Goal: Task Accomplishment & Management: Complete application form

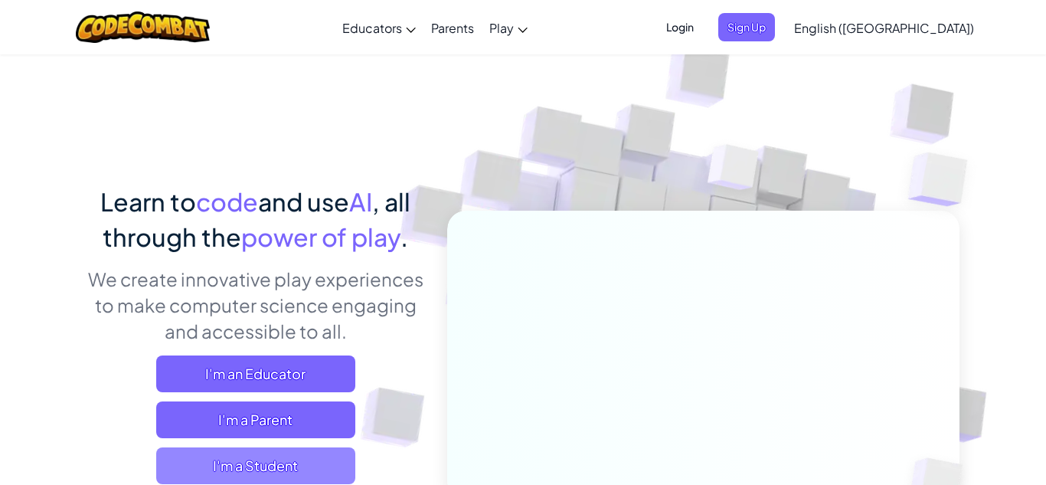
click at [306, 458] on span "I'm a Student" at bounding box center [255, 465] width 199 height 37
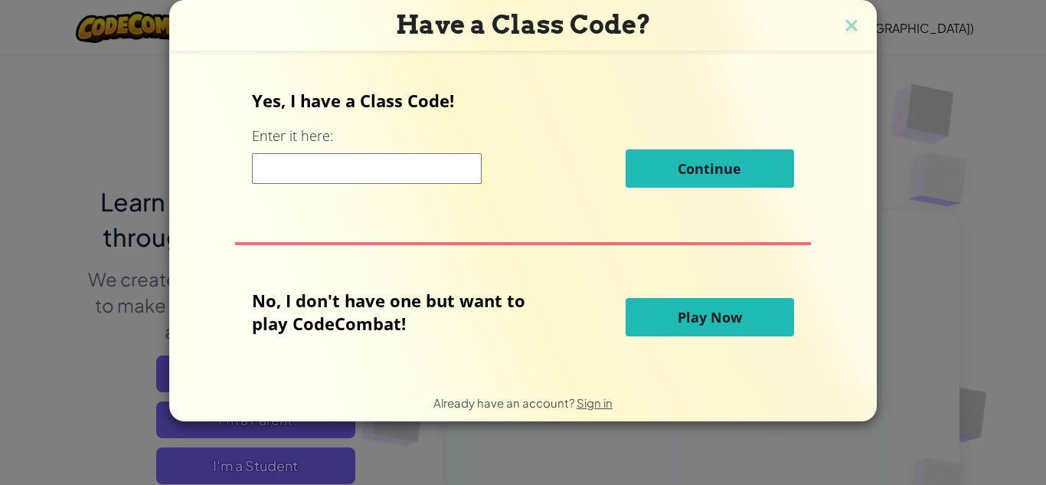
click at [411, 157] on input at bounding box center [367, 168] width 230 height 31
type input "downsleepface"
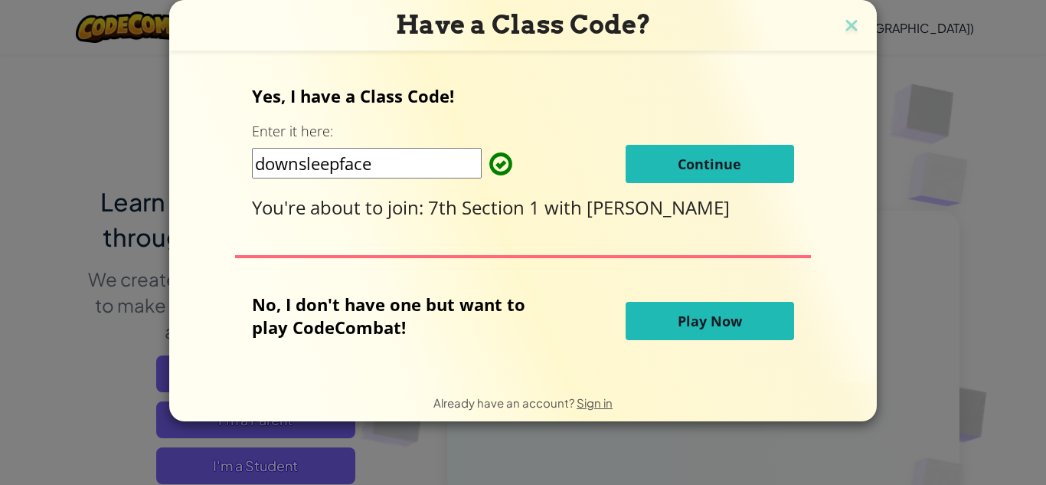
click at [694, 152] on button "Continue" at bounding box center [710, 164] width 168 height 38
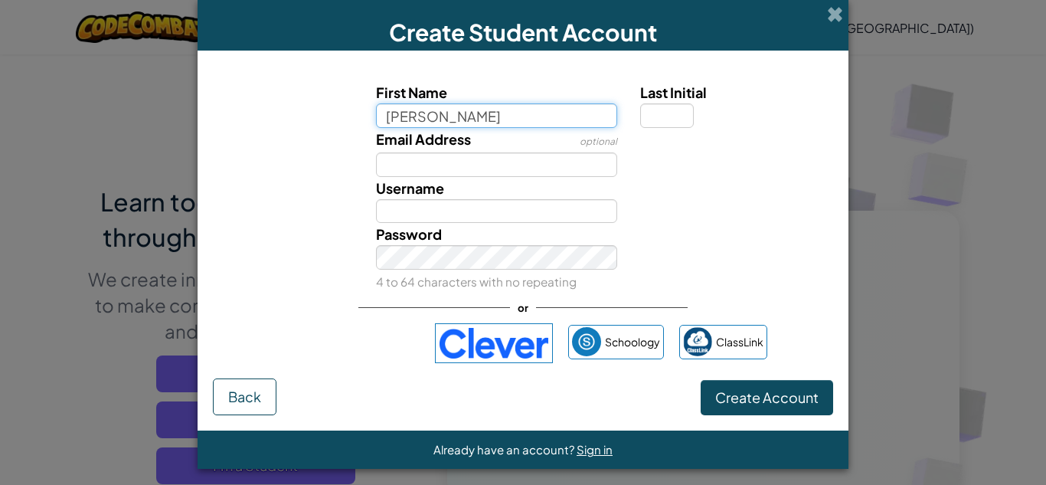
type input "Michael"
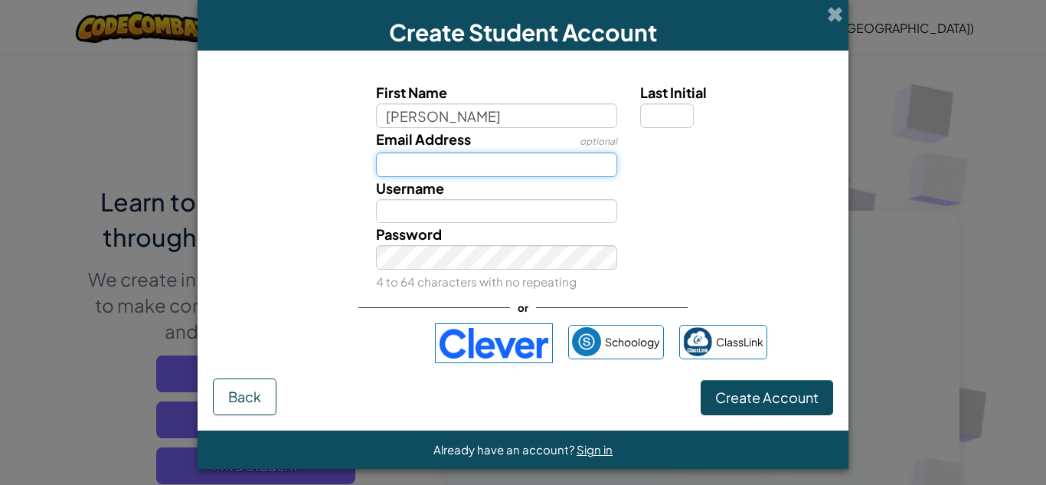
click at [486, 166] on input "Email Address" at bounding box center [497, 164] width 242 height 25
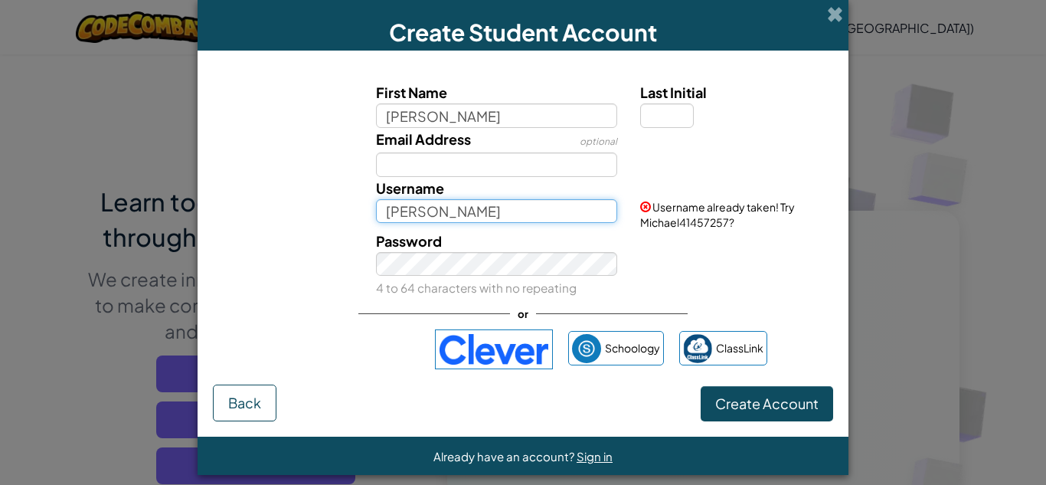
click at [488, 215] on input "Michael" at bounding box center [497, 211] width 242 height 25
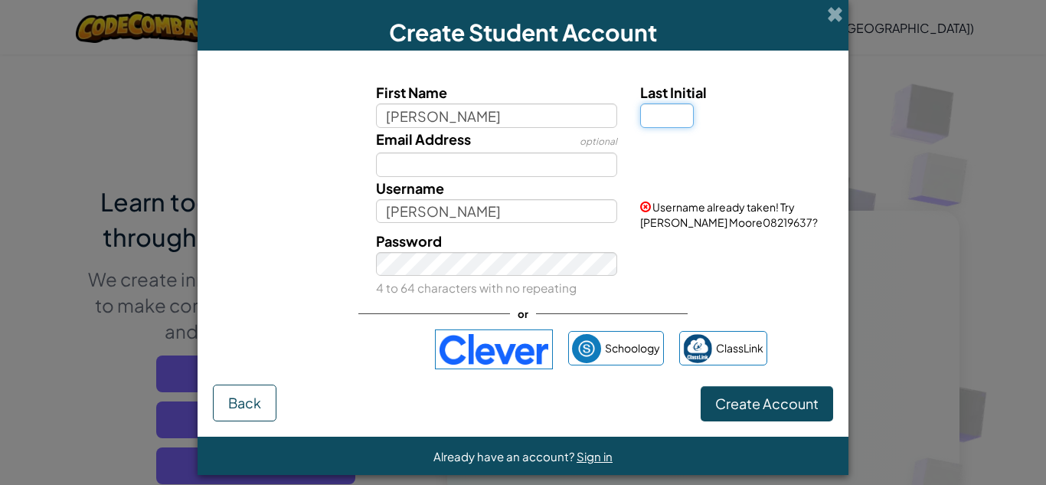
click at [645, 117] on input "Last Initial" at bounding box center [667, 115] width 54 height 25
click at [733, 406] on span "Create Account" at bounding box center [766, 403] width 103 height 18
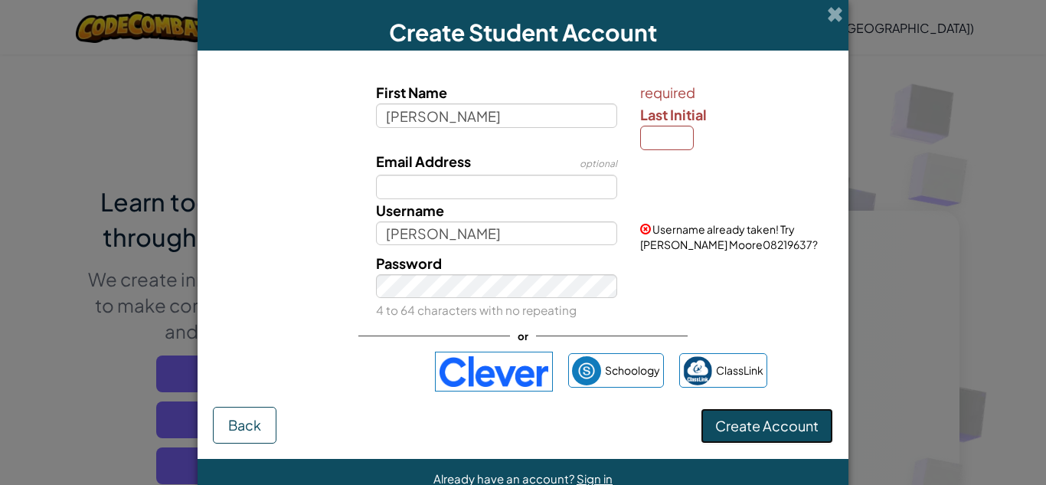
click at [744, 417] on span "Create Account" at bounding box center [766, 426] width 103 height 18
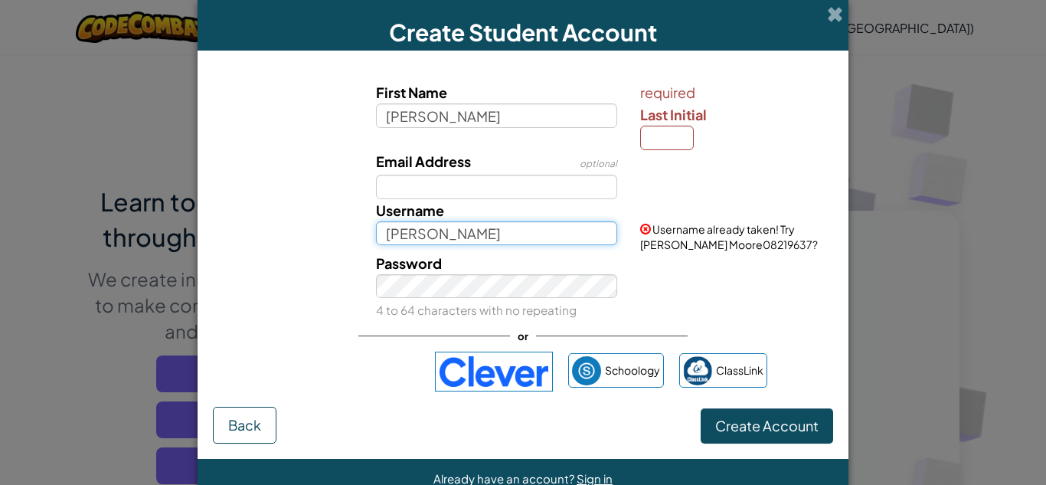
drag, startPoint x: 537, startPoint y: 241, endPoint x: 436, endPoint y: 258, distance: 102.5
click at [436, 258] on div "First Name Michael required Last Initial Email Address optional Username Michae…" at bounding box center [523, 200] width 613 height 239
type input "M"
type input "michaelmoore"
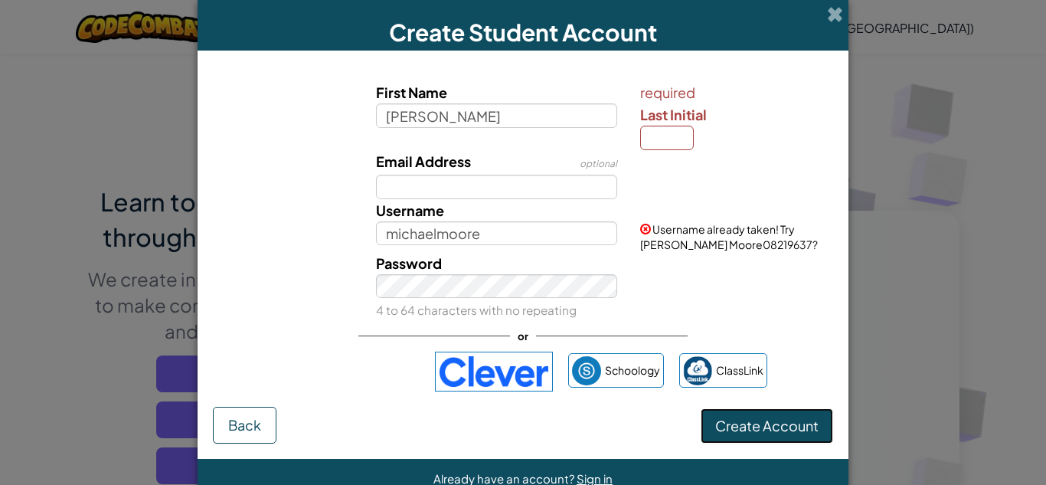
click at [787, 431] on button "Create Account" at bounding box center [767, 425] width 132 height 35
click at [677, 145] on input "Last Initial" at bounding box center [667, 138] width 54 height 25
type input "M"
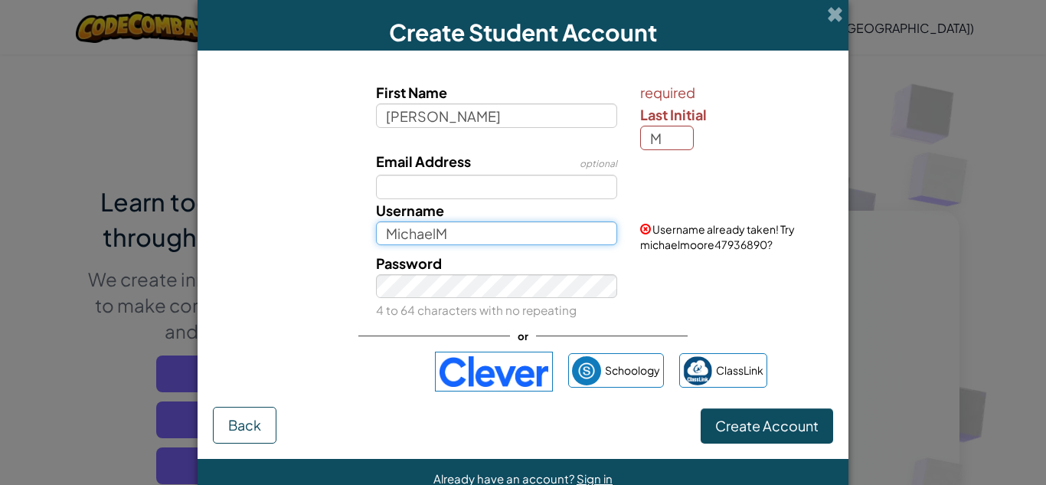
click at [503, 241] on input "MichaelM" at bounding box center [497, 233] width 242 height 25
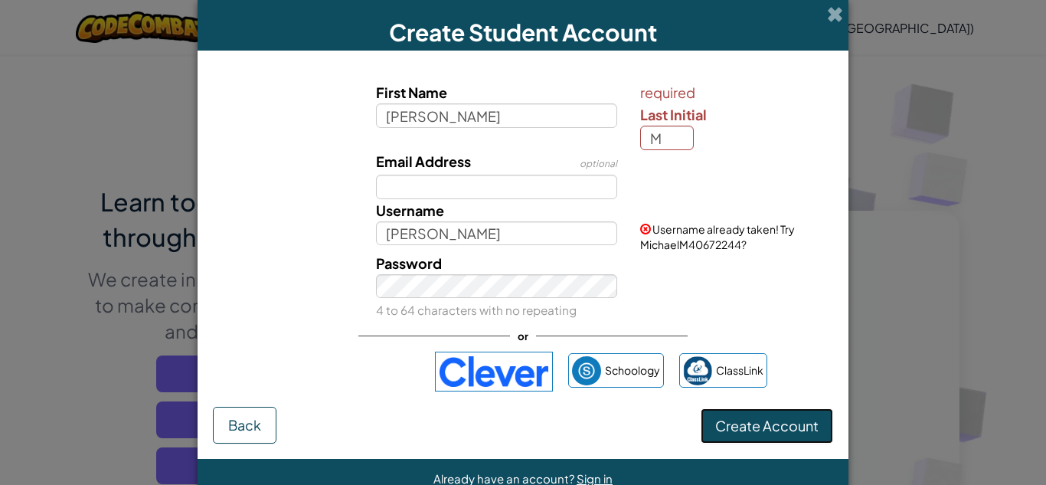
click at [722, 439] on form "First Name Michael required Last Initial M Email Address optional Username Mich…" at bounding box center [523, 255] width 651 height 408
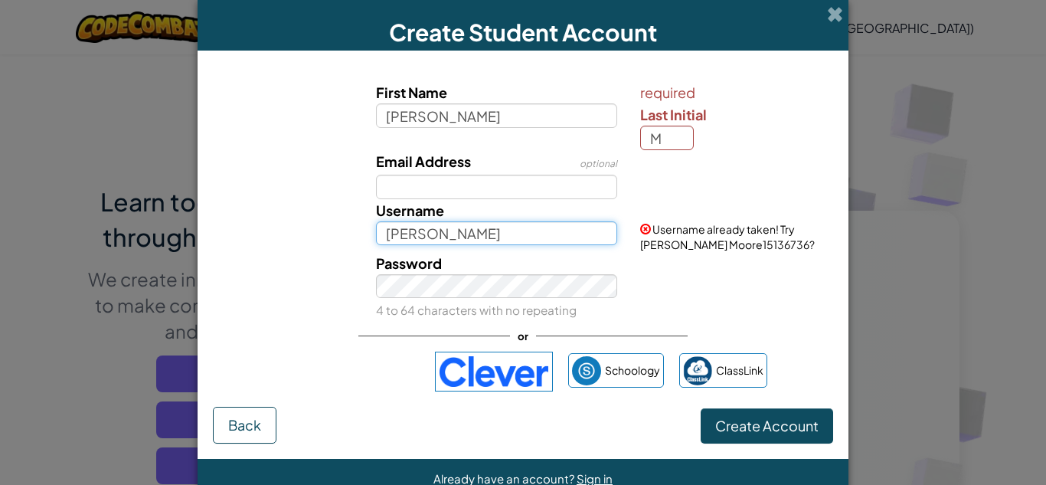
click at [515, 237] on input "Michael Moore" at bounding box center [497, 233] width 242 height 25
type input "[PERSON_NAME] Moore87752"
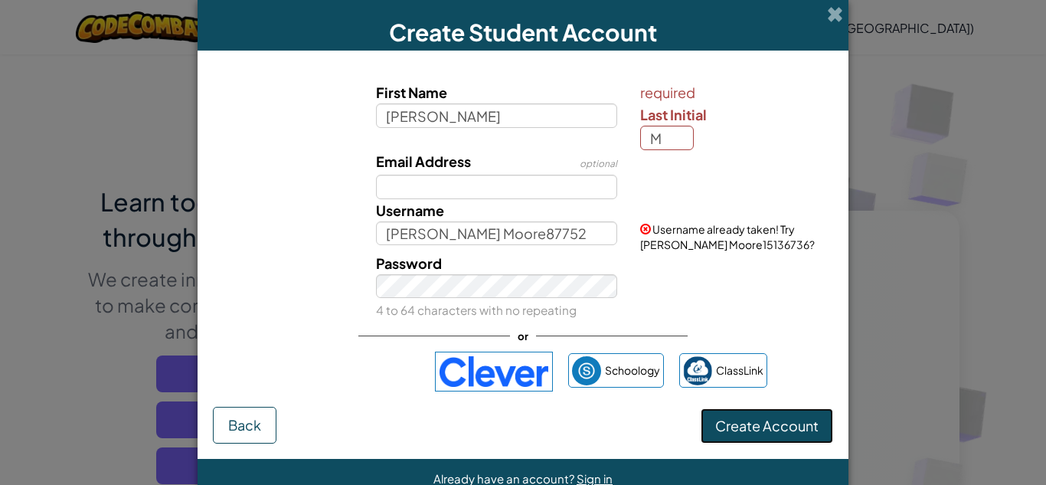
click at [765, 426] on span "Create Account" at bounding box center [766, 426] width 103 height 18
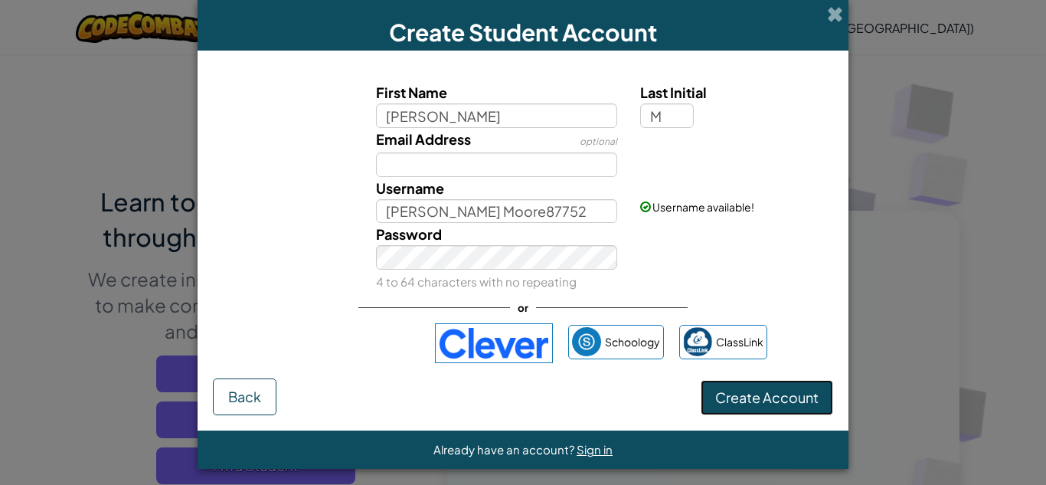
click at [737, 381] on button "Create Account" at bounding box center [767, 397] width 132 height 35
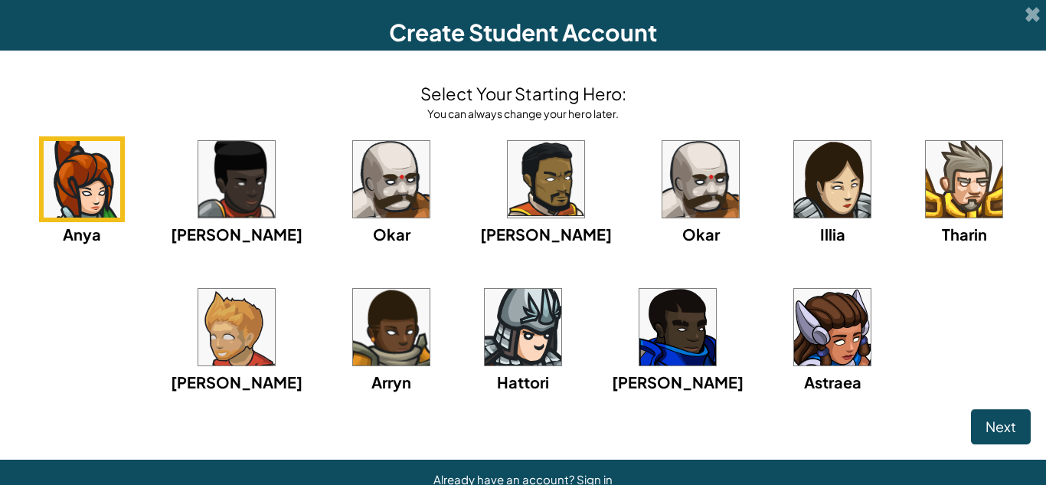
click at [274, 350] on img at bounding box center [236, 327] width 77 height 77
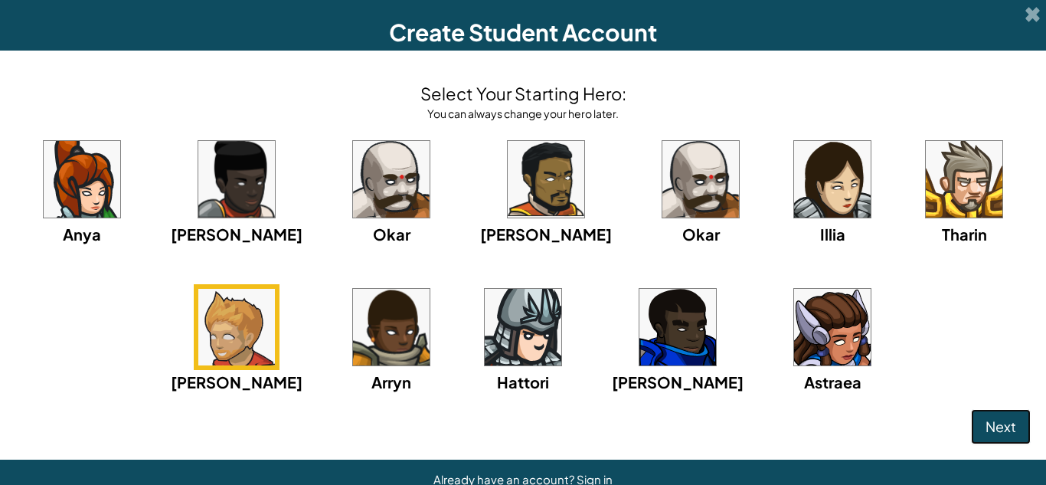
click at [975, 433] on button "Next" at bounding box center [1001, 426] width 60 height 35
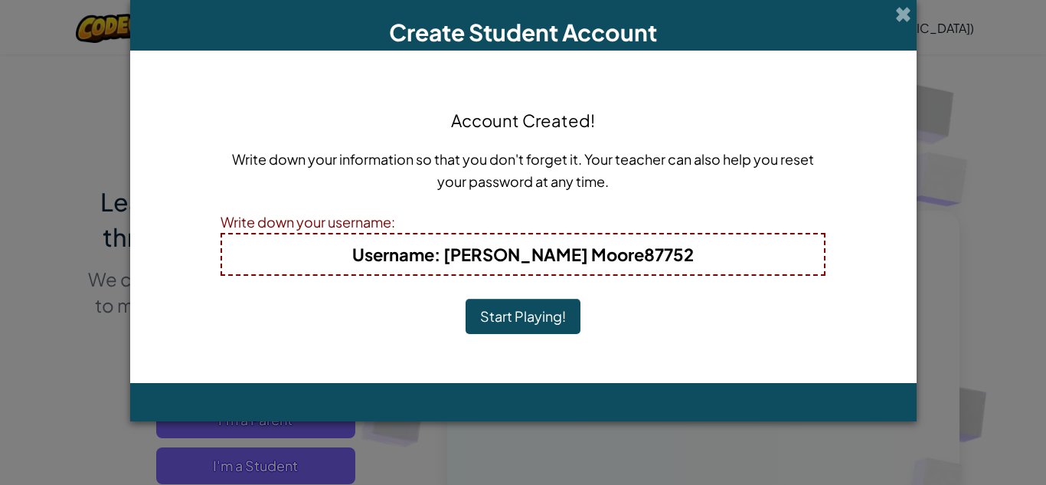
click at [554, 256] on b "Username : Michael Moore87752" at bounding box center [522, 253] width 341 height 21
click at [551, 308] on button "Start Playing!" at bounding box center [523, 316] width 115 height 35
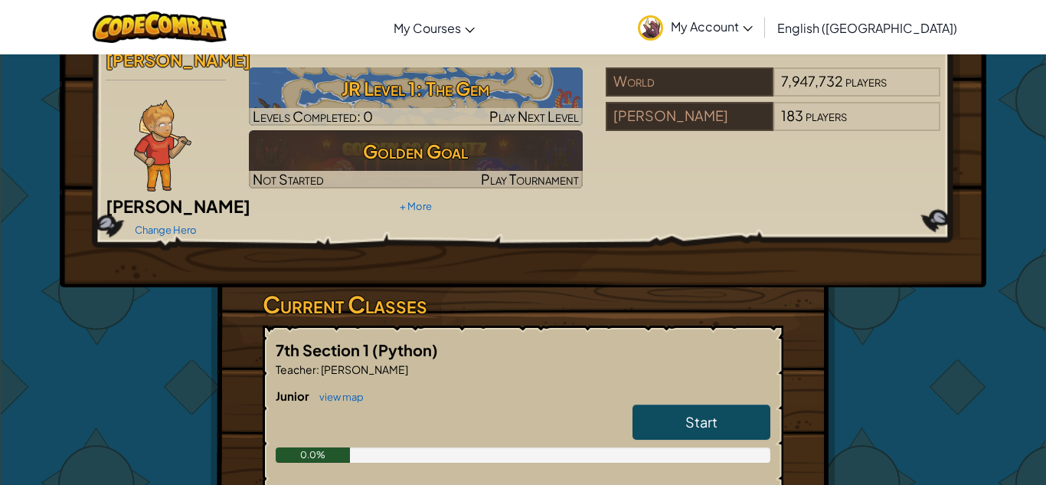
scroll to position [199, 0]
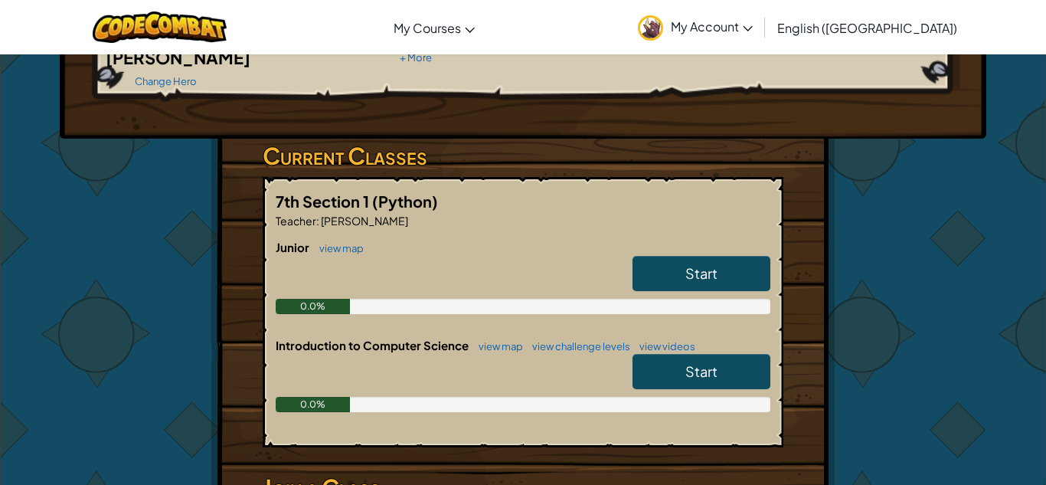
click at [733, 256] on link "Start" at bounding box center [701, 273] width 138 height 35
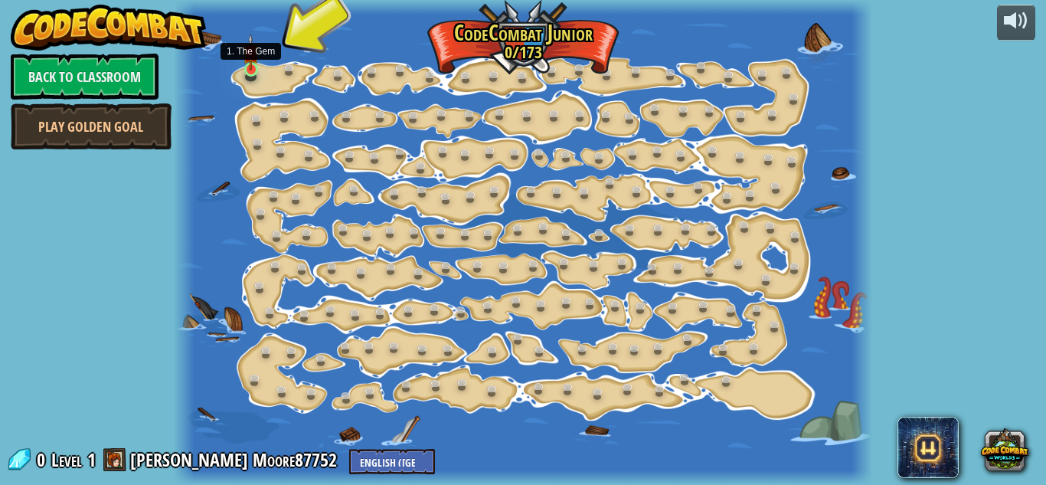
click at [251, 65] on img at bounding box center [251, 52] width 16 height 37
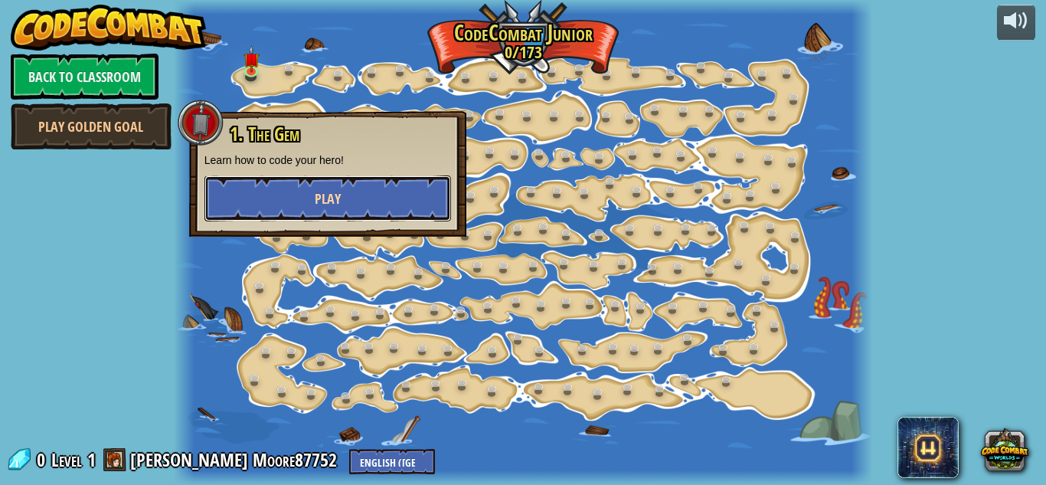
click at [403, 192] on button "Play" at bounding box center [327, 198] width 247 height 46
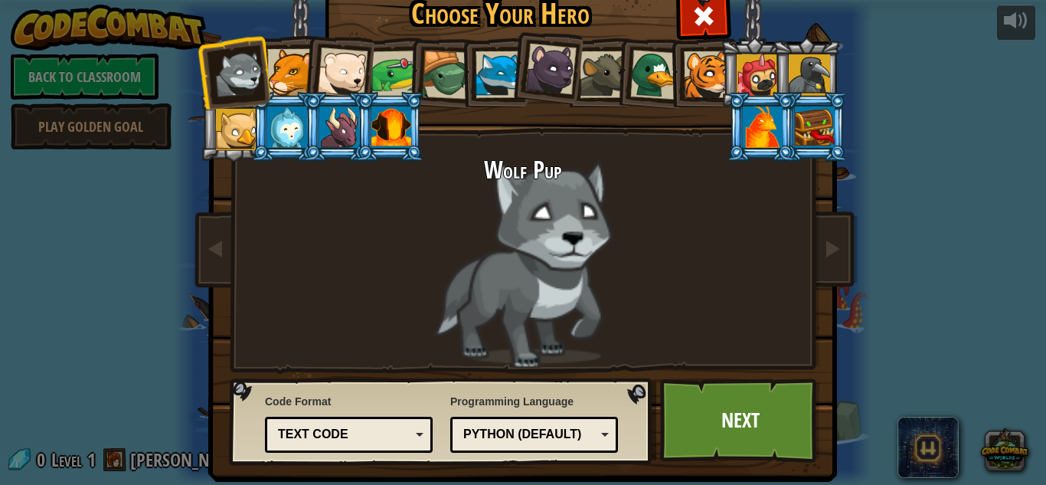
click at [295, 64] on div at bounding box center [290, 72] width 47 height 47
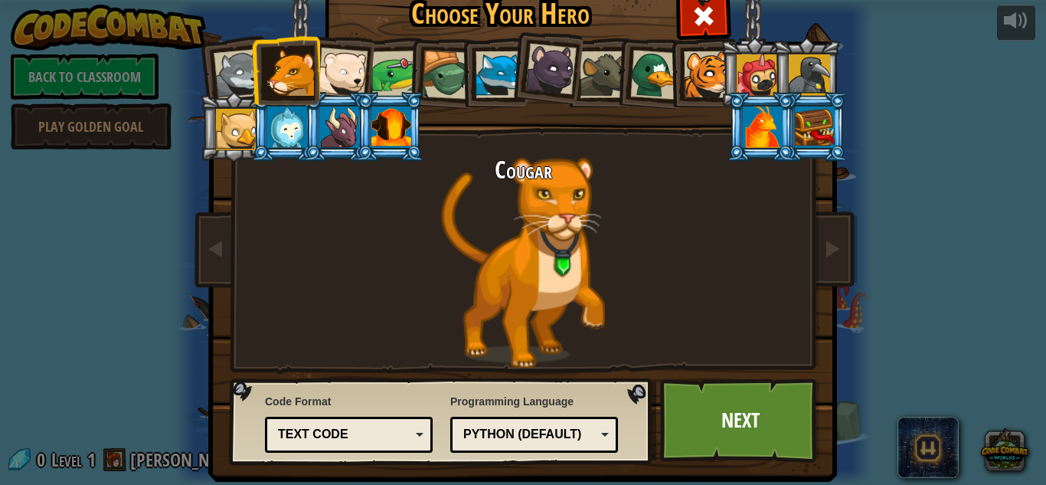
click at [337, 77] on div at bounding box center [342, 72] width 51 height 51
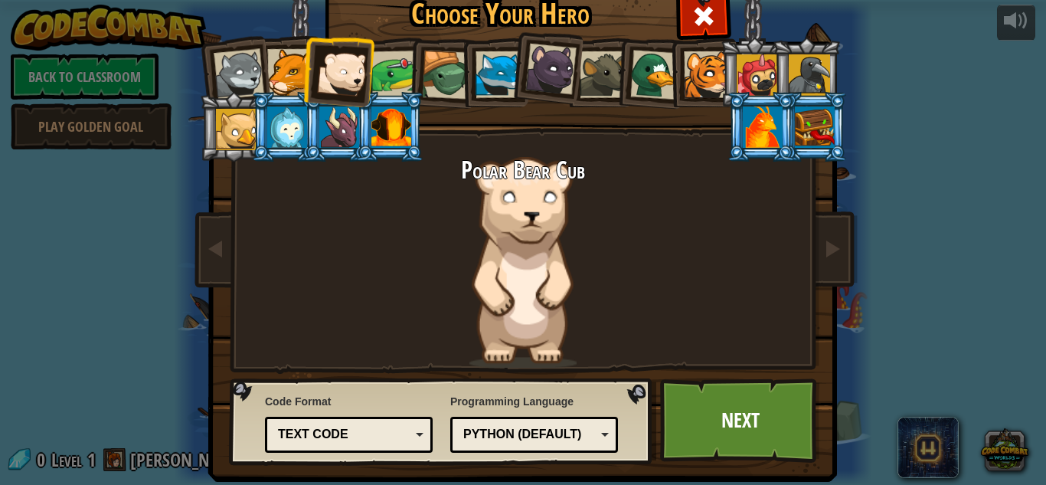
click at [284, 64] on div at bounding box center [290, 72] width 47 height 47
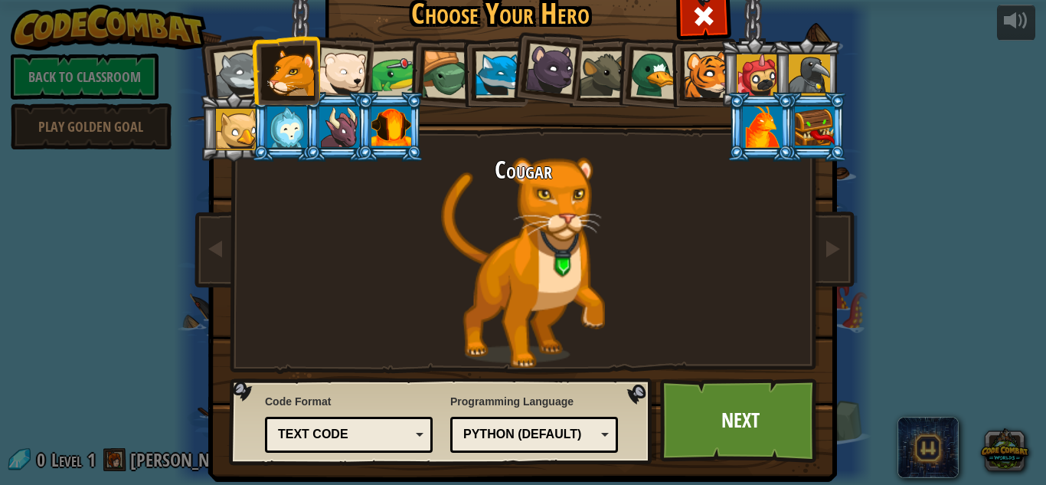
click at [328, 145] on div at bounding box center [339, 126] width 40 height 41
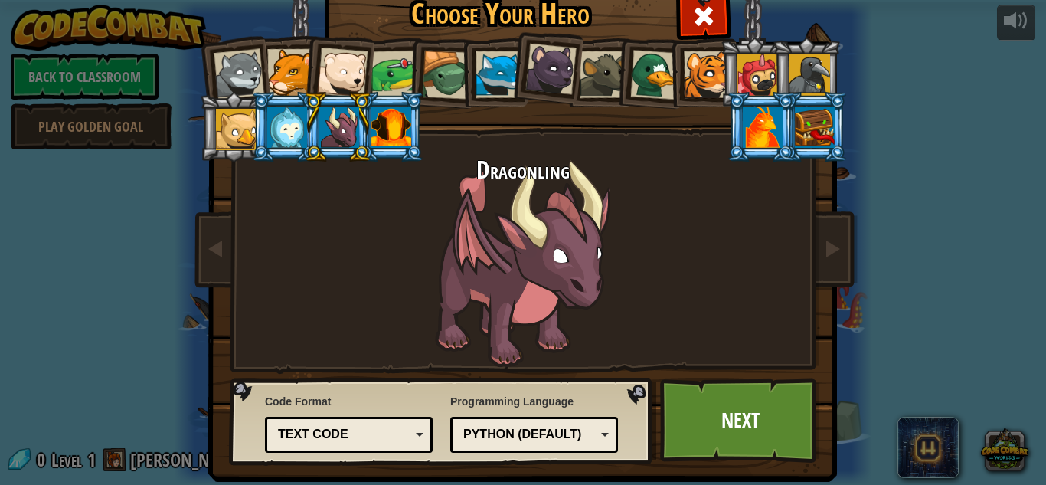
click at [410, 145] on div at bounding box center [391, 126] width 40 height 41
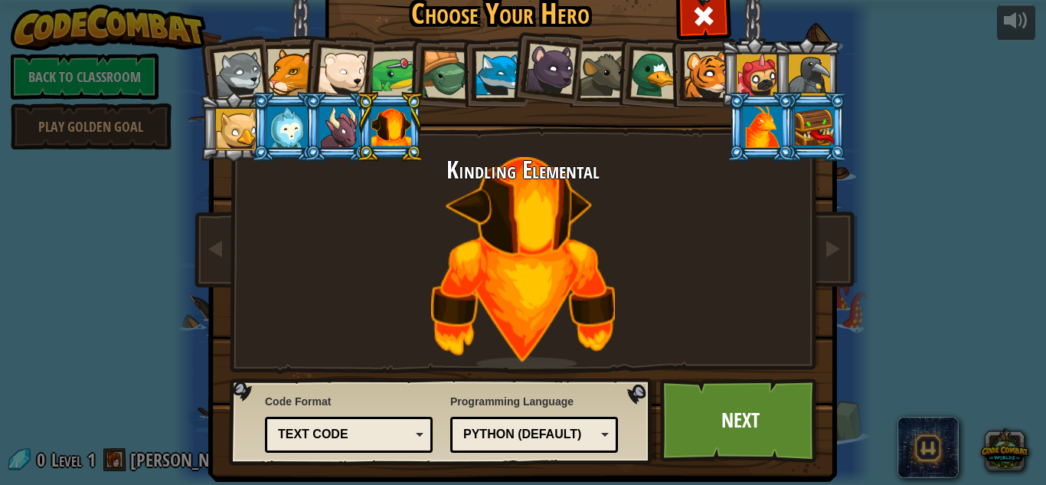
click at [410, 145] on div at bounding box center [391, 126] width 40 height 41
click at [250, 124] on div at bounding box center [236, 129] width 41 height 41
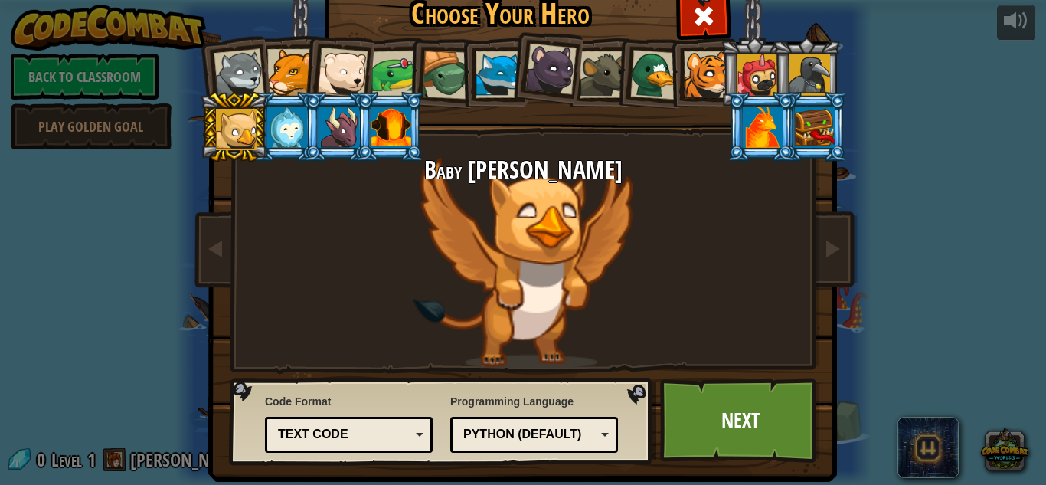
click at [809, 72] on div at bounding box center [809, 74] width 41 height 41
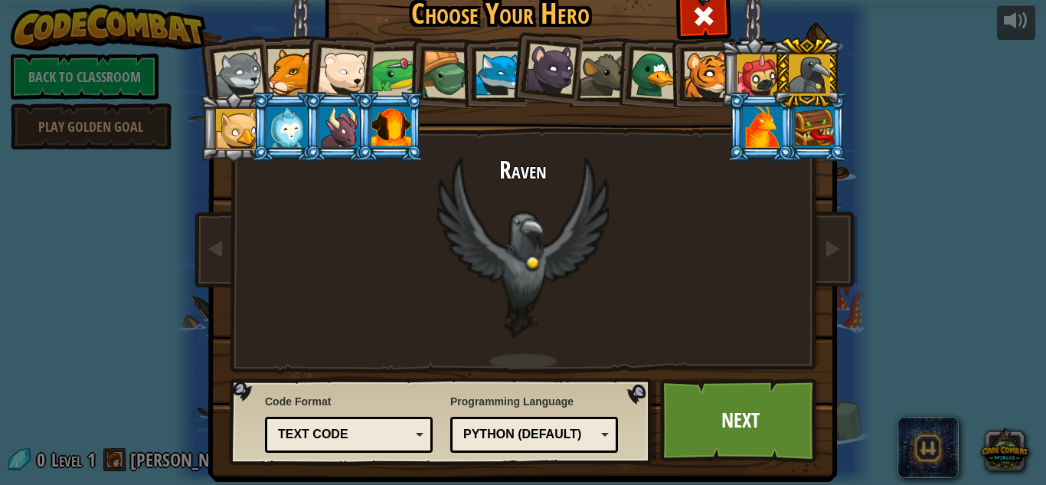
click at [761, 64] on div at bounding box center [757, 74] width 41 height 41
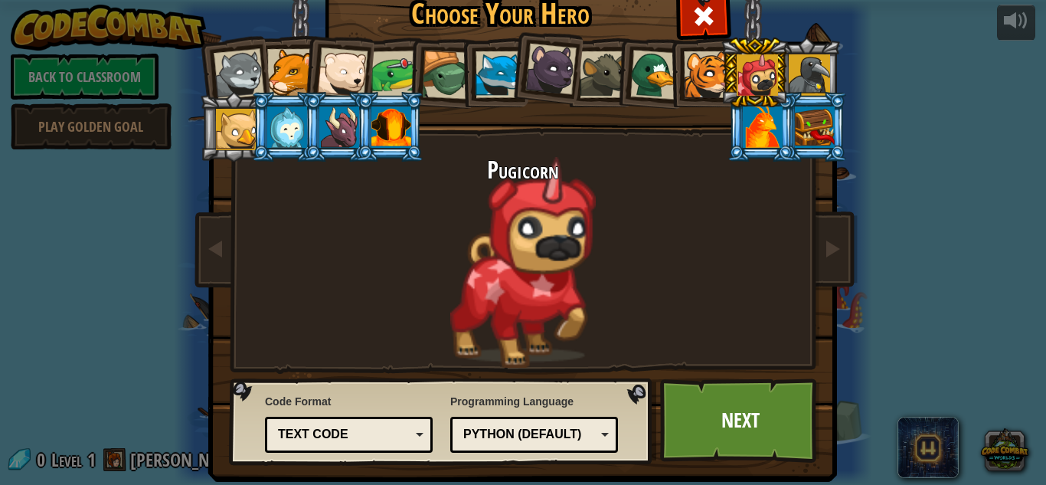
click at [468, 84] on li at bounding box center [493, 73] width 69 height 70
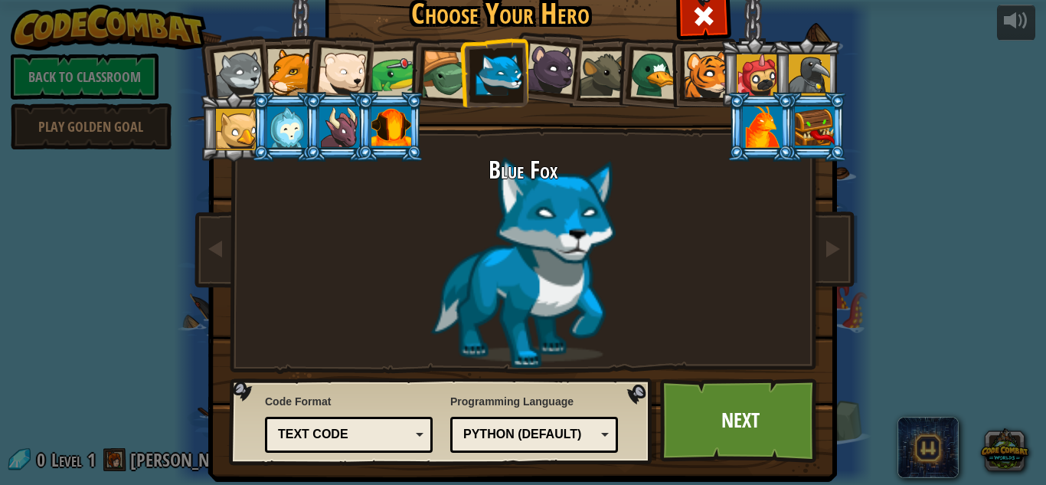
click at [304, 48] on li at bounding box center [337, 69] width 75 height 75
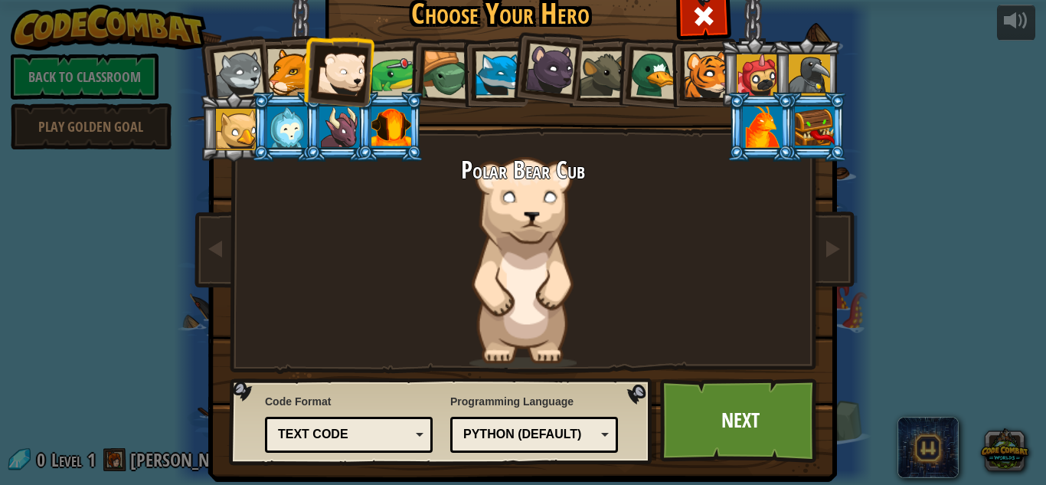
click at [331, 128] on div at bounding box center [339, 126] width 40 height 41
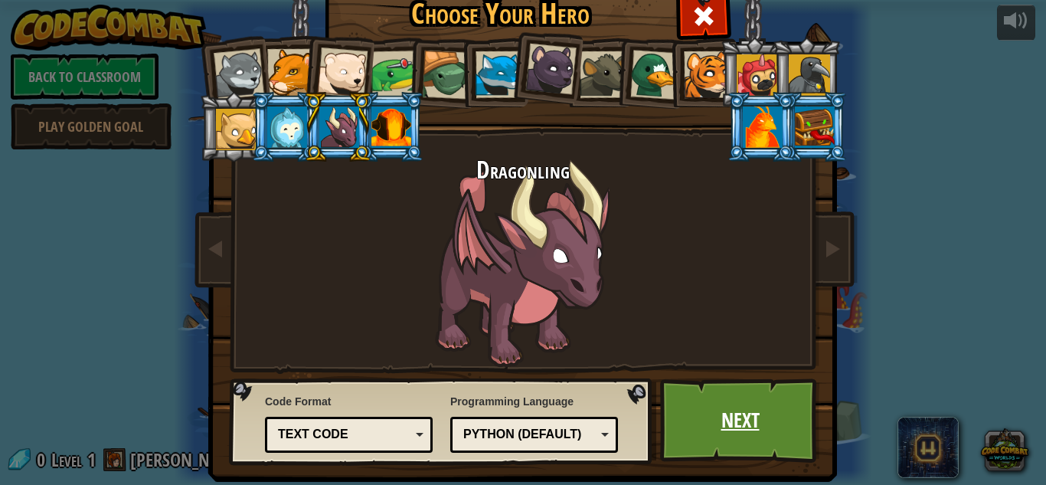
click at [738, 413] on link "Next" at bounding box center [740, 420] width 160 height 84
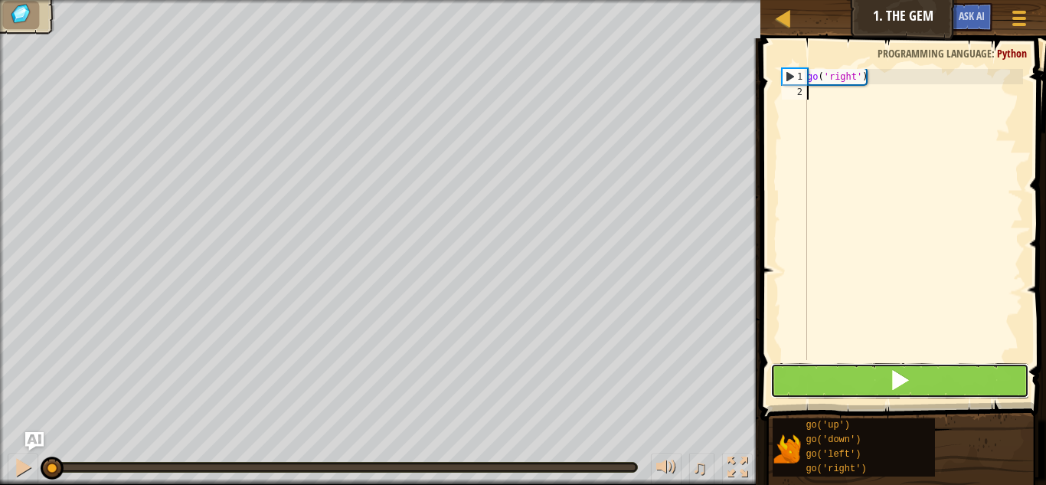
click at [871, 380] on button at bounding box center [899, 380] width 259 height 35
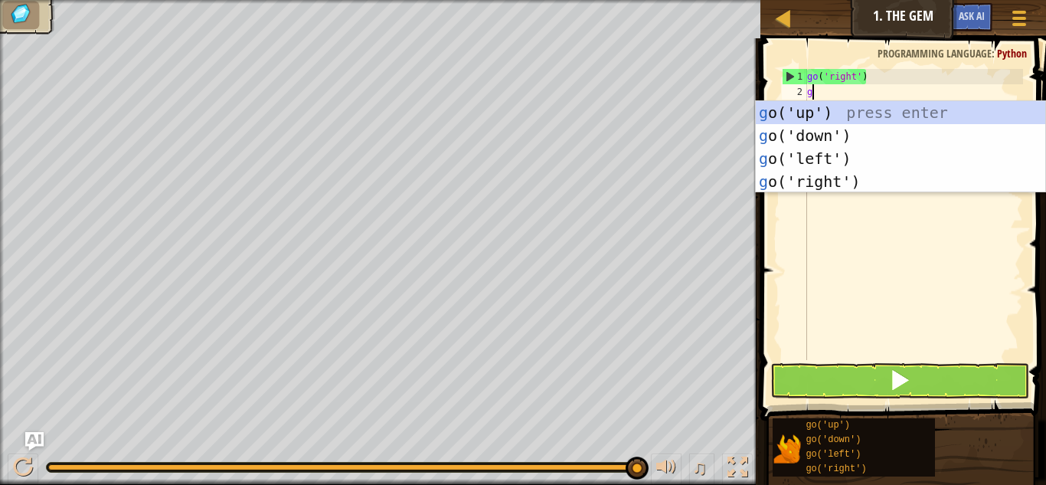
scroll to position [7, 1]
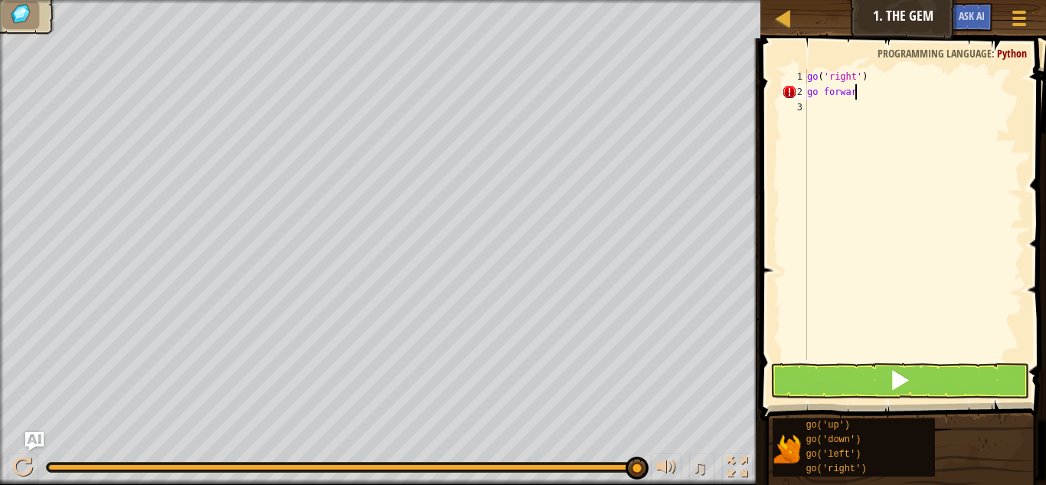
type textarea "go forward"
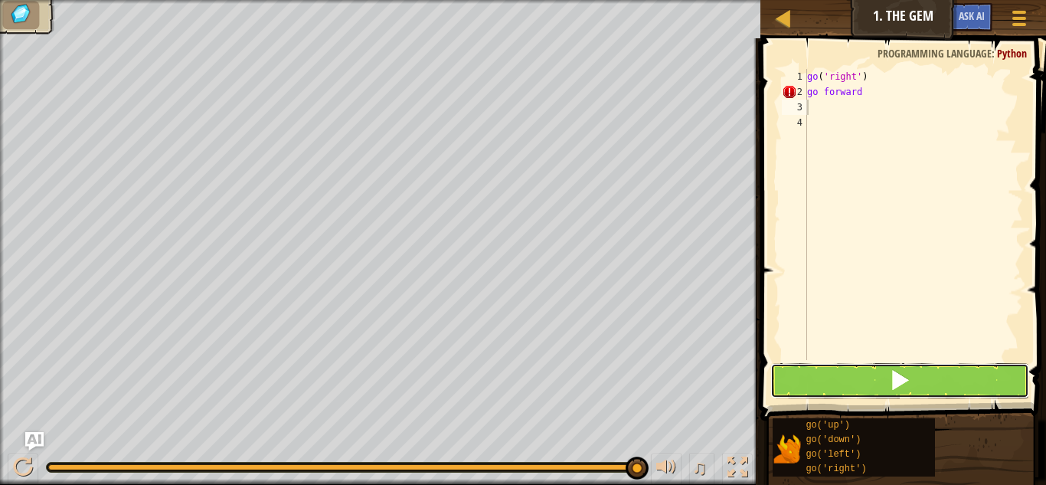
click at [831, 381] on button at bounding box center [899, 380] width 259 height 35
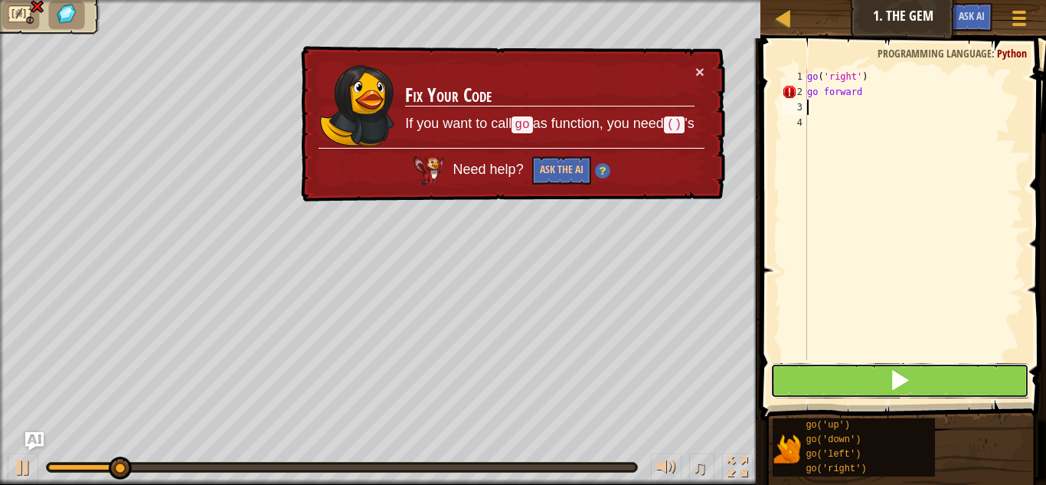
click at [860, 382] on button at bounding box center [899, 380] width 259 height 35
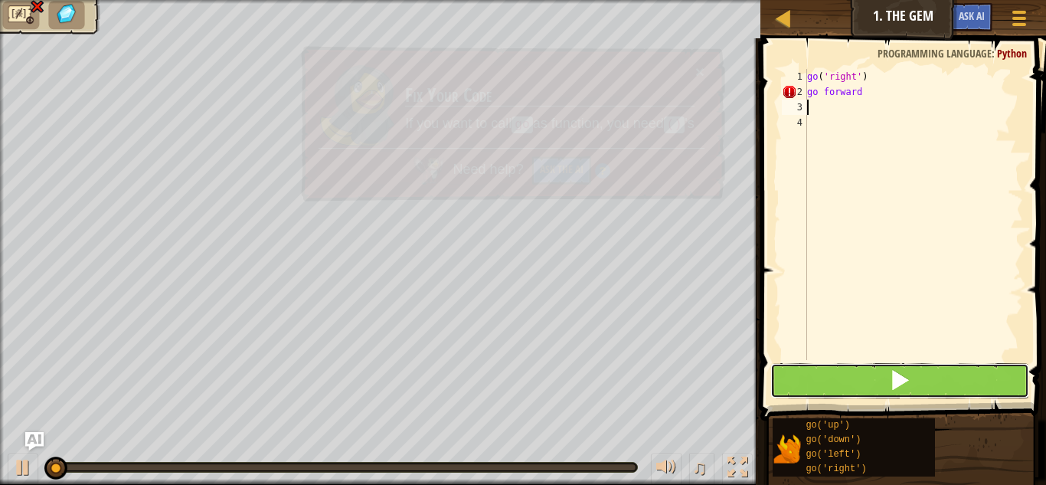
click at [860, 382] on button at bounding box center [899, 380] width 259 height 35
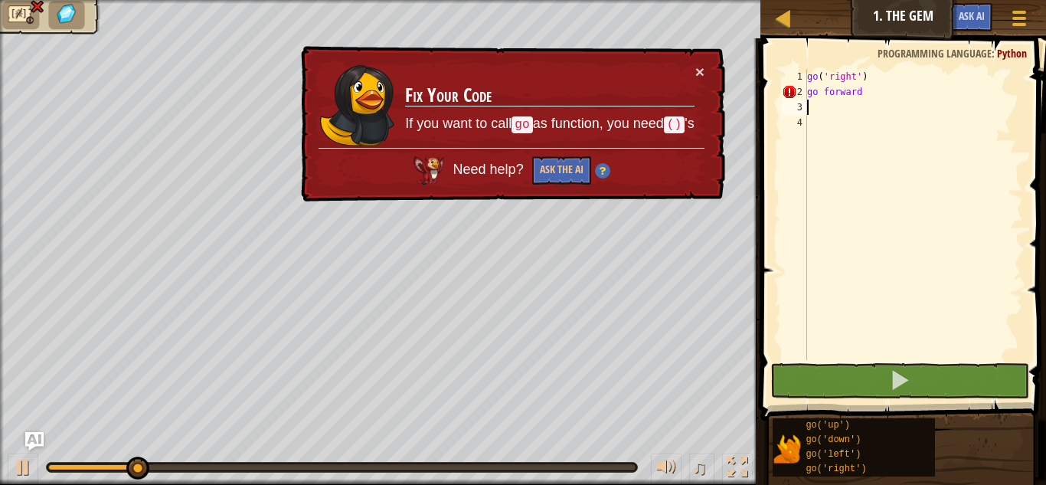
click at [872, 104] on div "go ( 'right' ) go forward" at bounding box center [913, 230] width 219 height 322
click at [874, 96] on div "go ( 'right' ) go forward" at bounding box center [913, 230] width 219 height 322
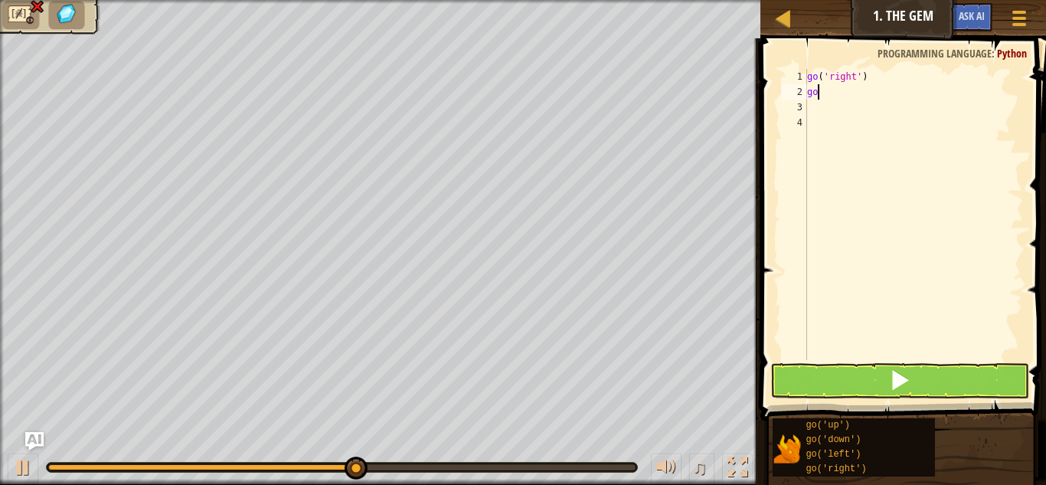
type textarea "g"
type textarea "go('right'"
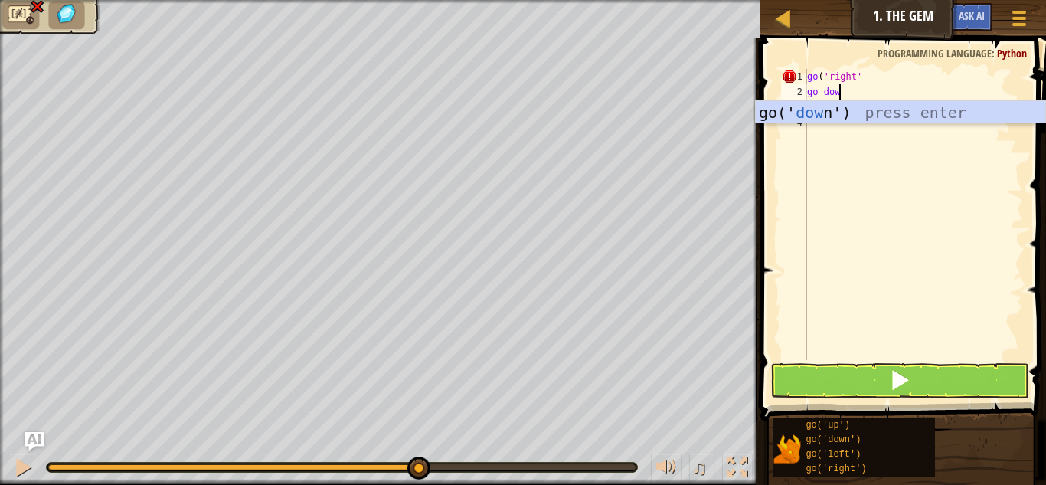
type textarea "go down"
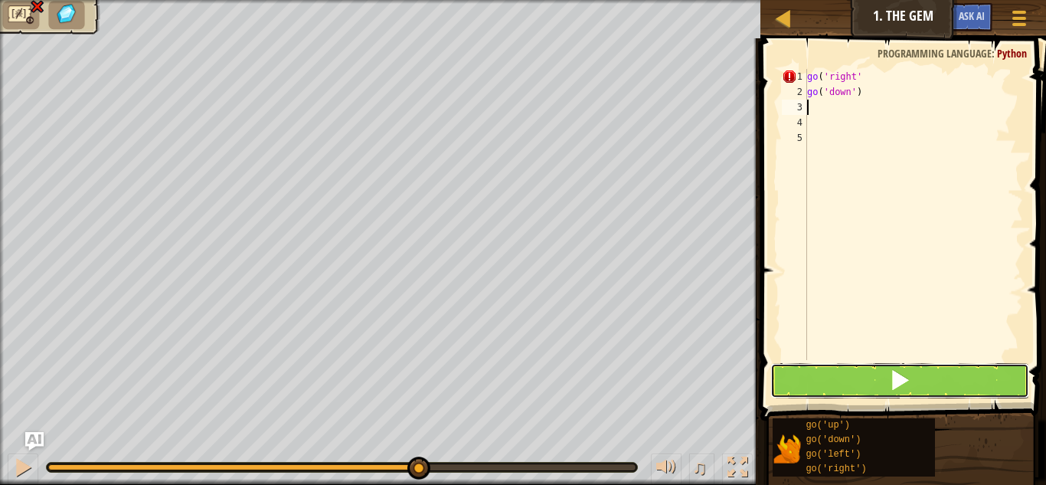
click at [956, 388] on button at bounding box center [899, 380] width 259 height 35
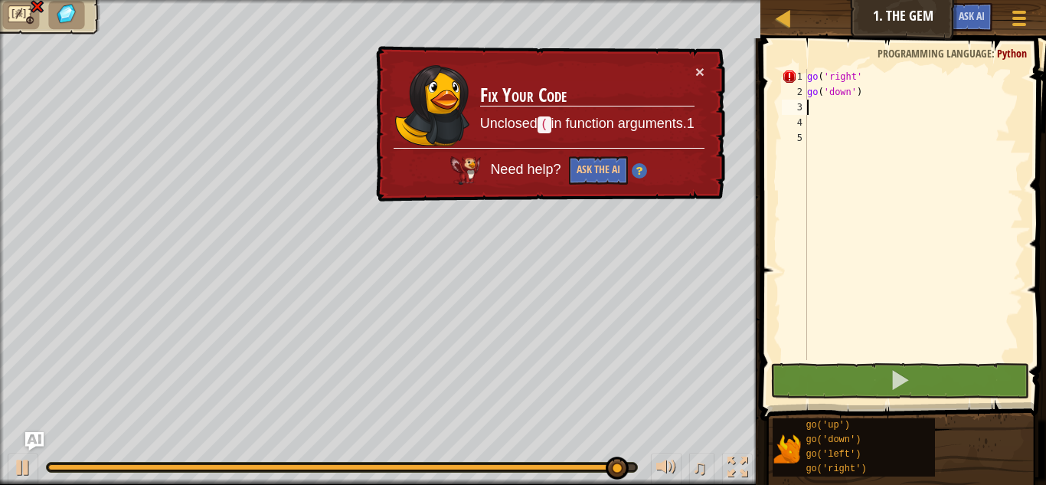
click at [861, 80] on div "go ( 'right' go ( 'down' )" at bounding box center [913, 230] width 219 height 322
type textarea "go('right'"
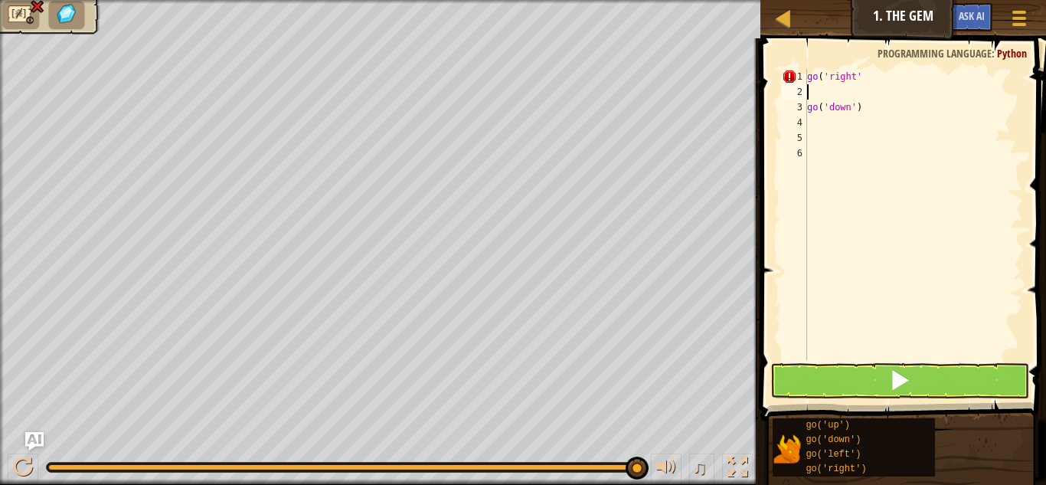
click at [807, 110] on div "go ( 'right' go ( 'down' )" at bounding box center [913, 230] width 219 height 322
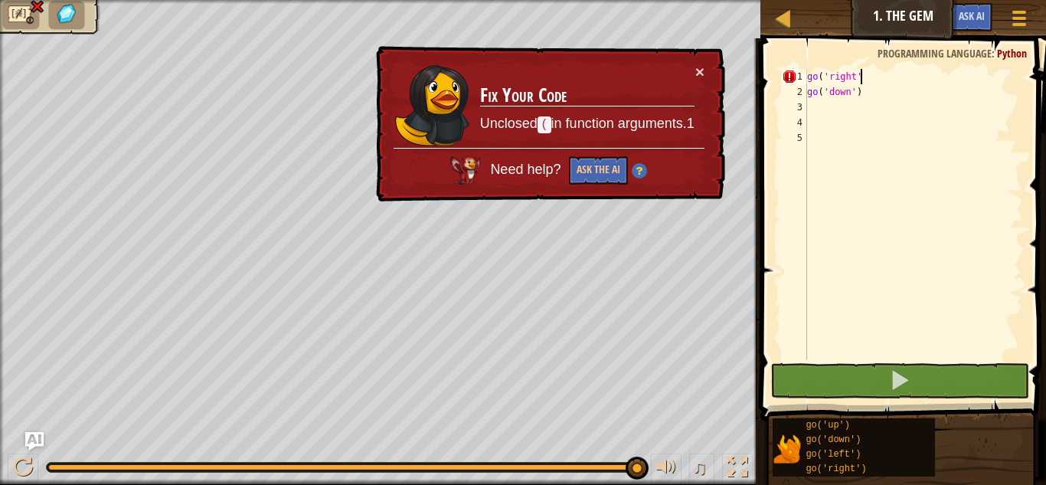
click at [870, 79] on div "go ( 'right' go ( 'down' )" at bounding box center [913, 230] width 219 height 322
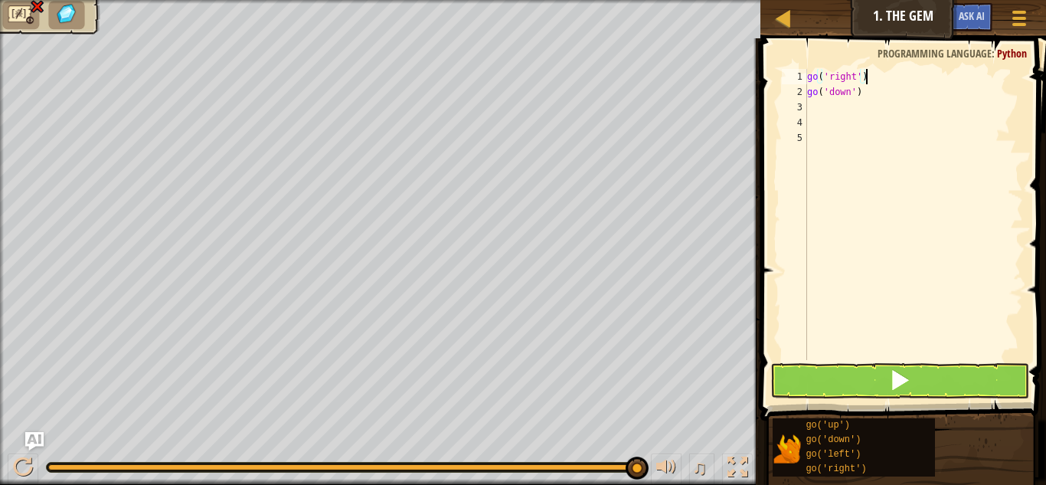
type textarea "go('right')"
click at [919, 381] on button at bounding box center [899, 380] width 259 height 35
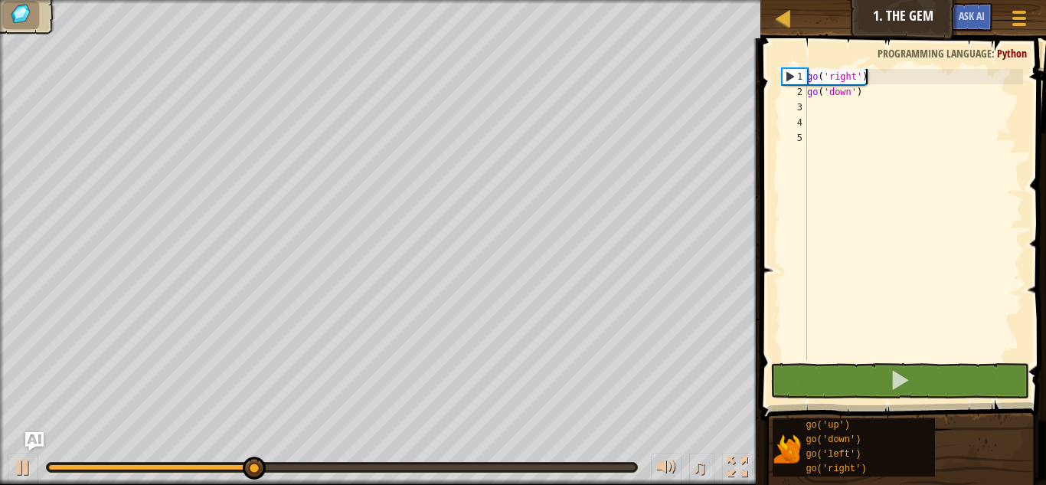
click at [851, 110] on div "go ( 'right' ) go ( 'down' )" at bounding box center [913, 230] width 219 height 322
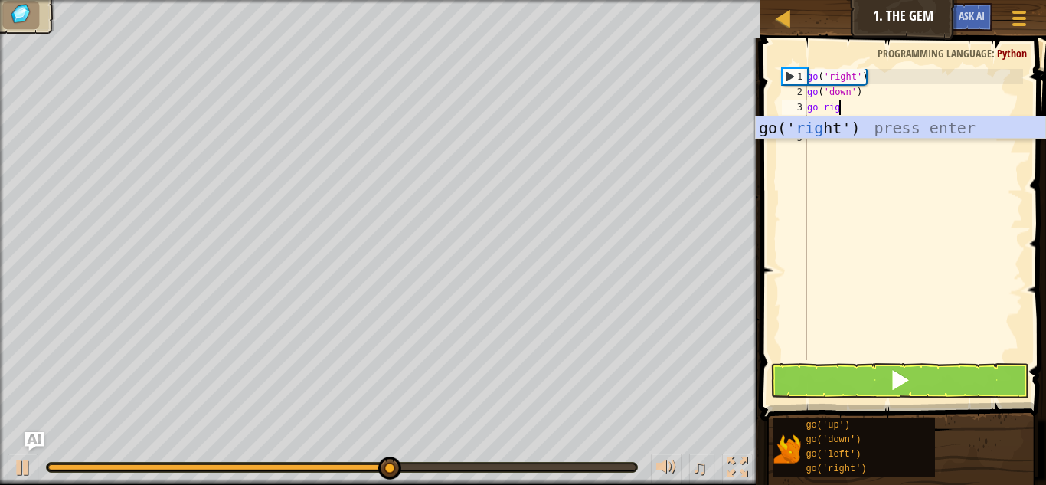
type textarea "go right"
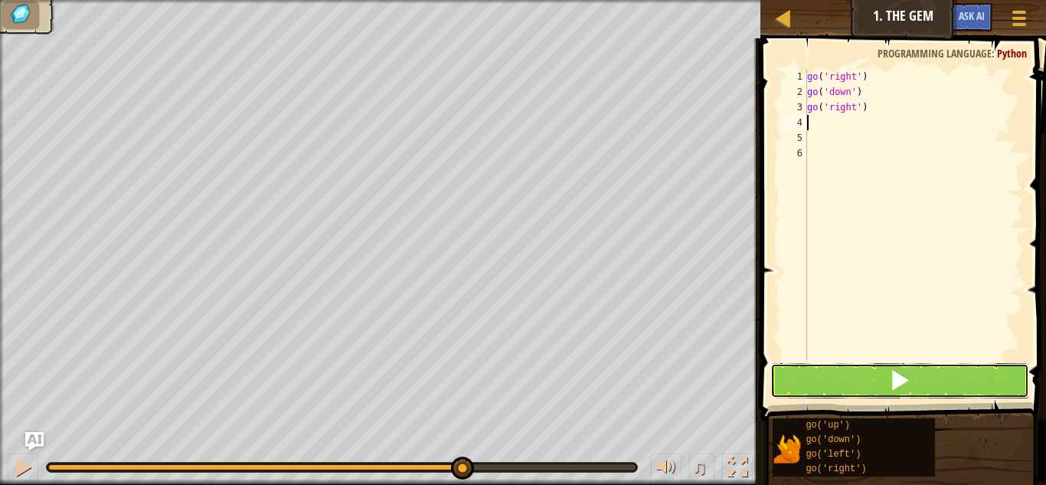
click at [911, 390] on button at bounding box center [899, 380] width 259 height 35
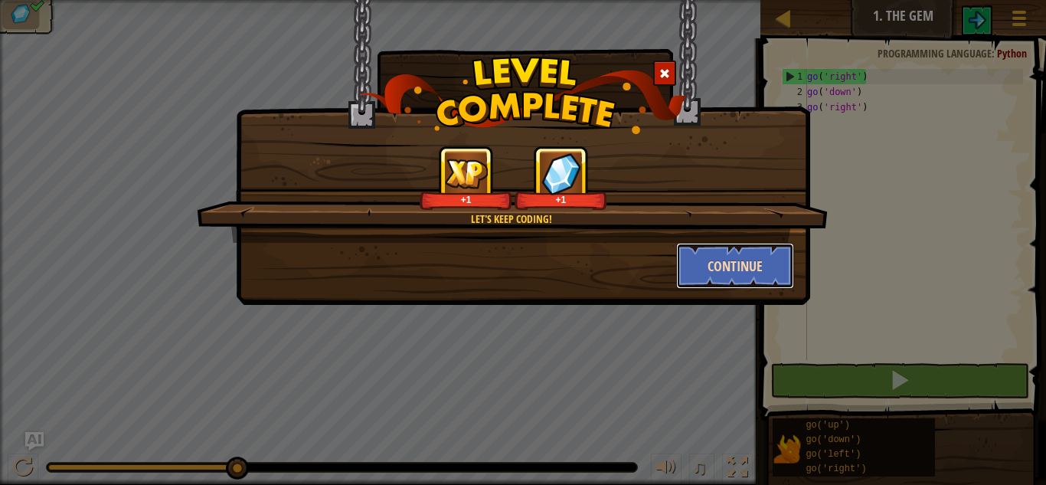
click at [740, 286] on button "Continue" at bounding box center [735, 266] width 119 height 46
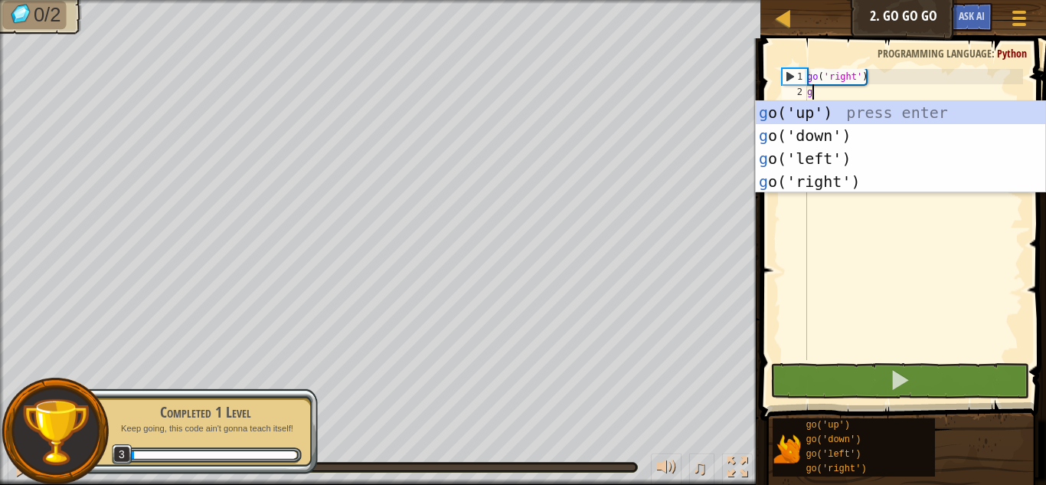
scroll to position [7, 0]
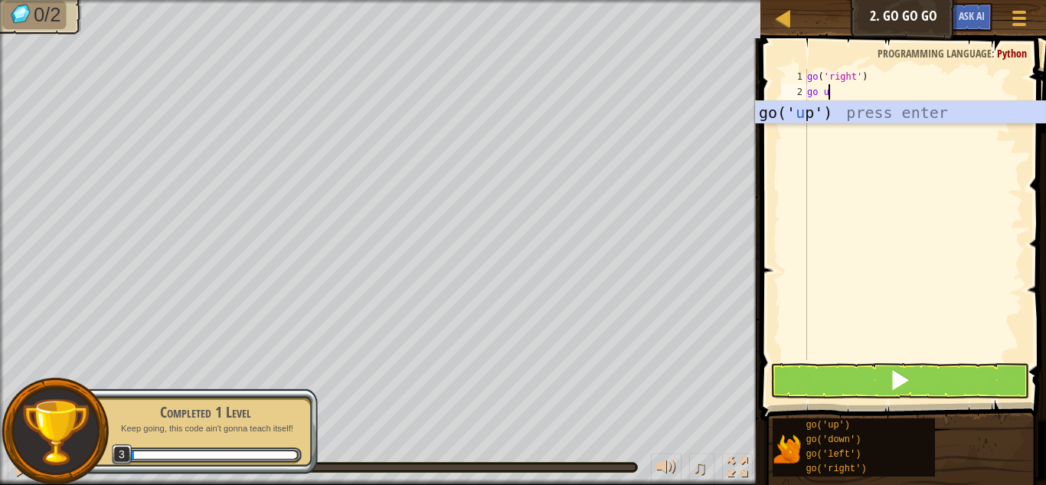
type textarea "go up"
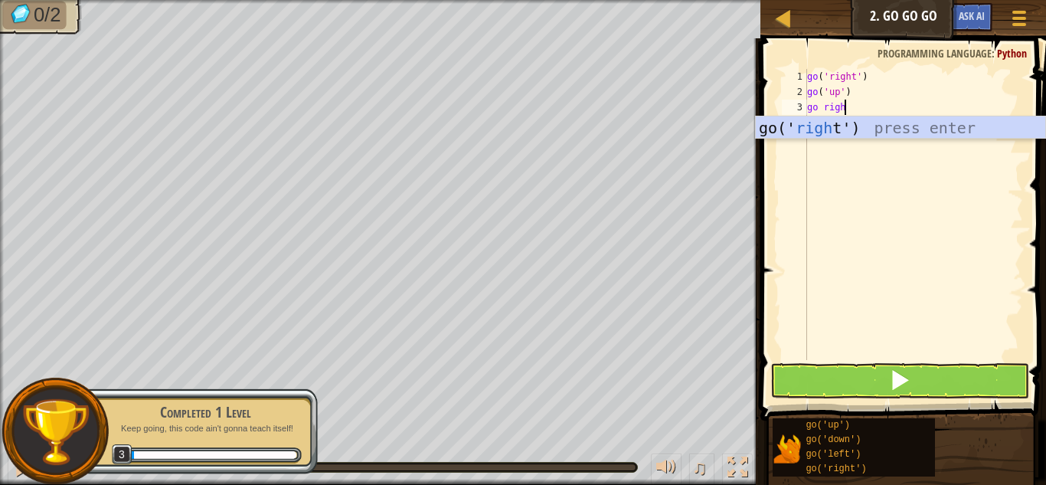
scroll to position [7, 5]
type textarea "go right"
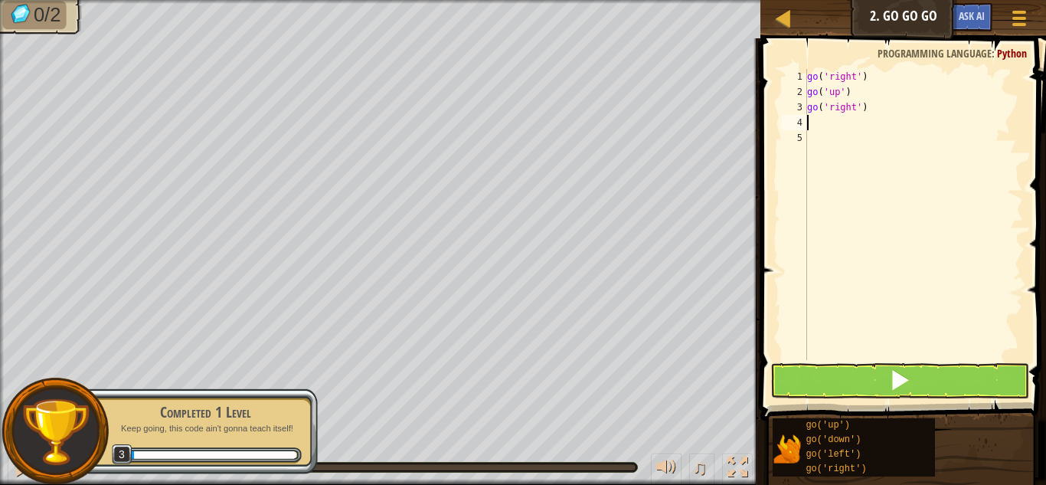
scroll to position [7, 0]
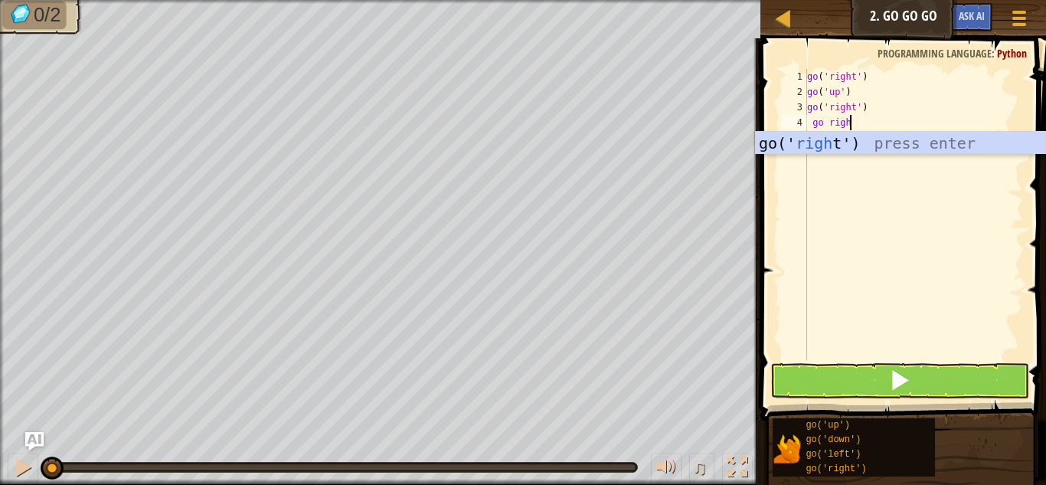
type textarea "go right"
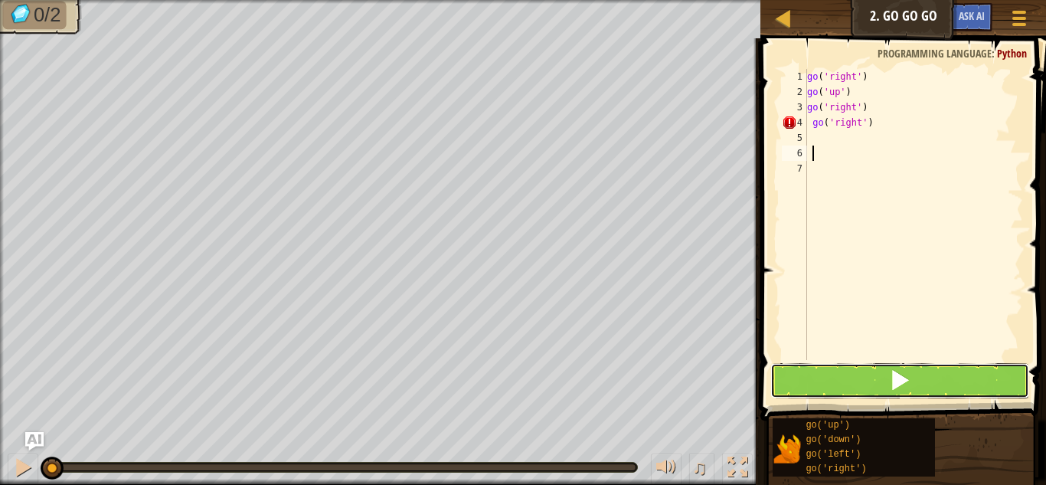
click at [927, 387] on button at bounding box center [899, 380] width 259 height 35
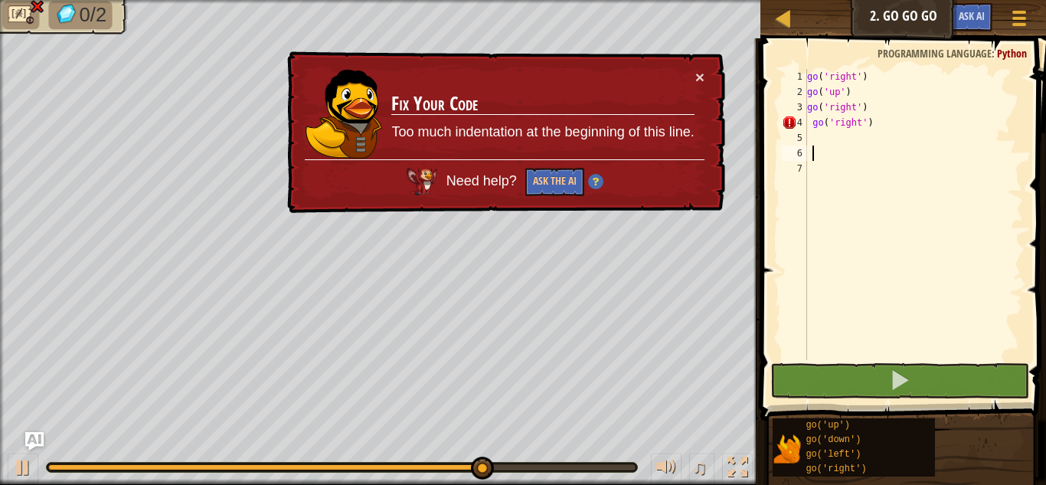
click at [883, 118] on div "go ( 'right' ) go ( 'up' ) go ( 'right' ) go ( 'right' )" at bounding box center [913, 230] width 219 height 322
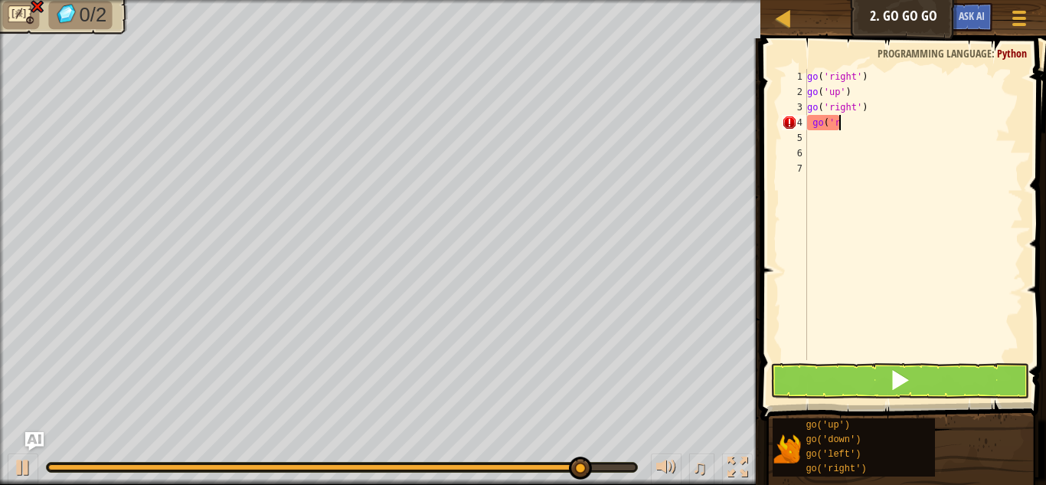
type textarea "g"
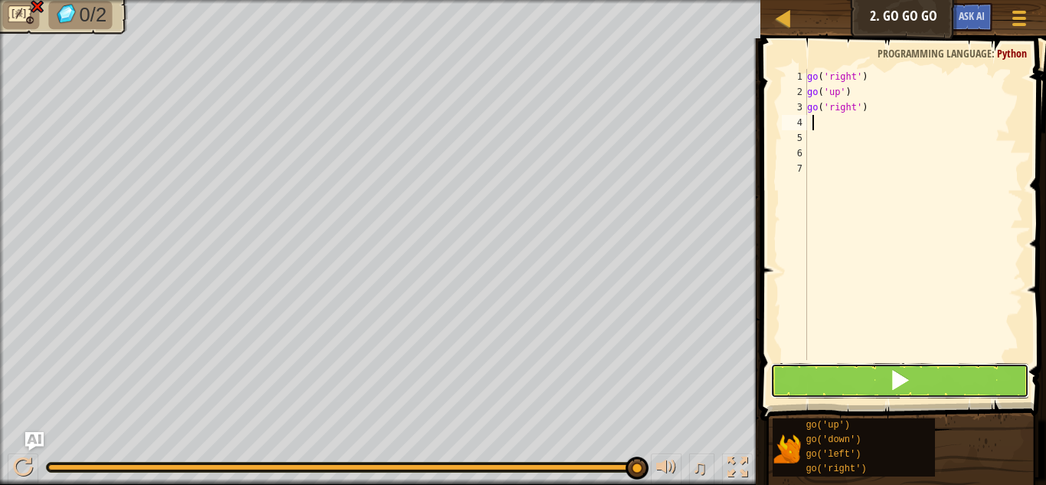
click at [903, 393] on button at bounding box center [899, 380] width 259 height 35
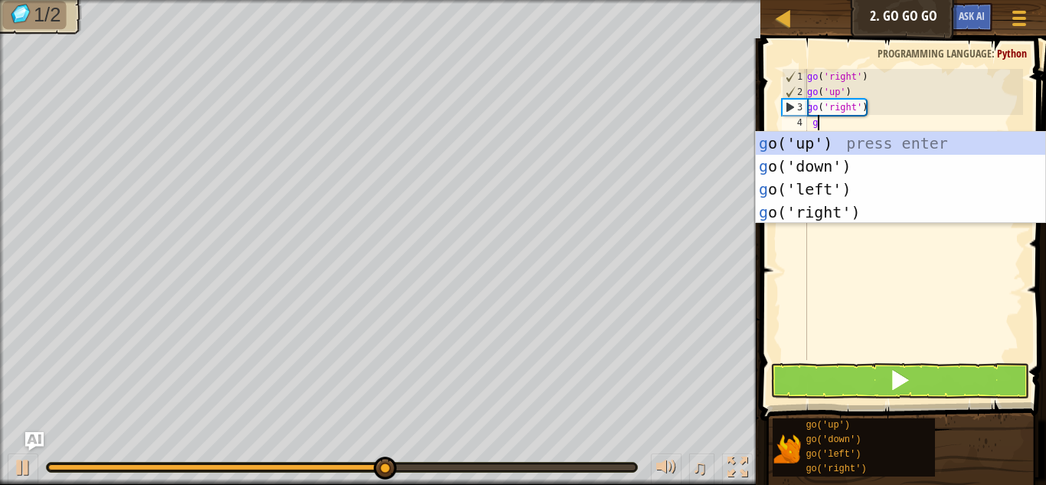
scroll to position [7, 2]
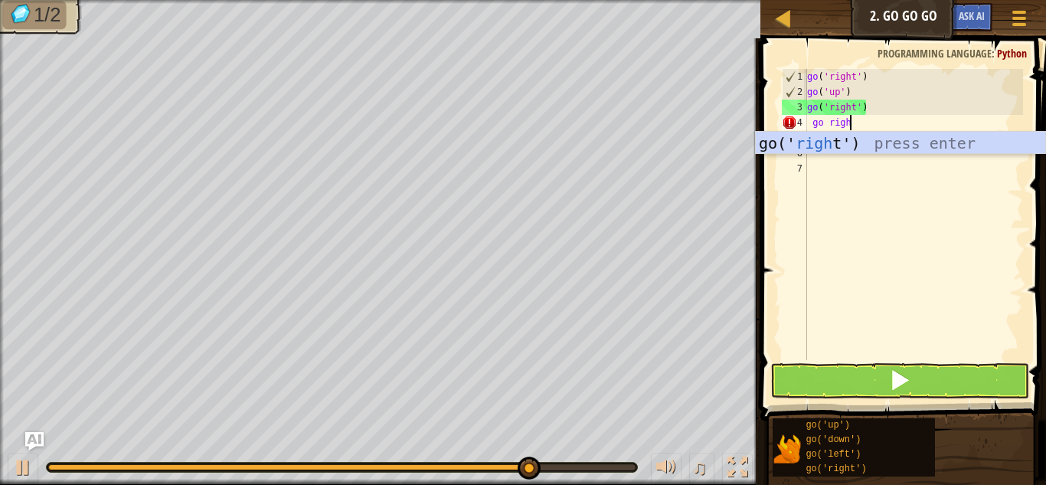
type textarea "go right"
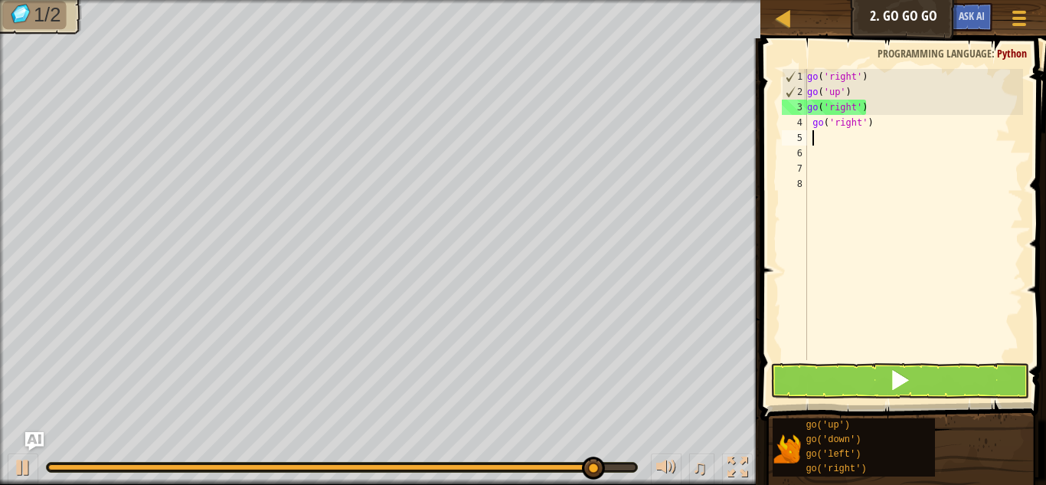
scroll to position [7, 0]
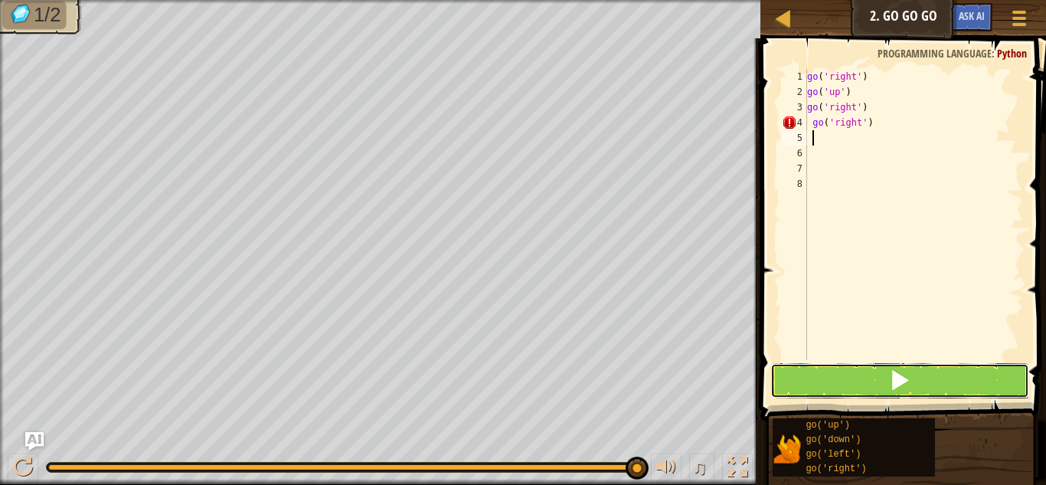
click at [907, 388] on span at bounding box center [899, 379] width 21 height 21
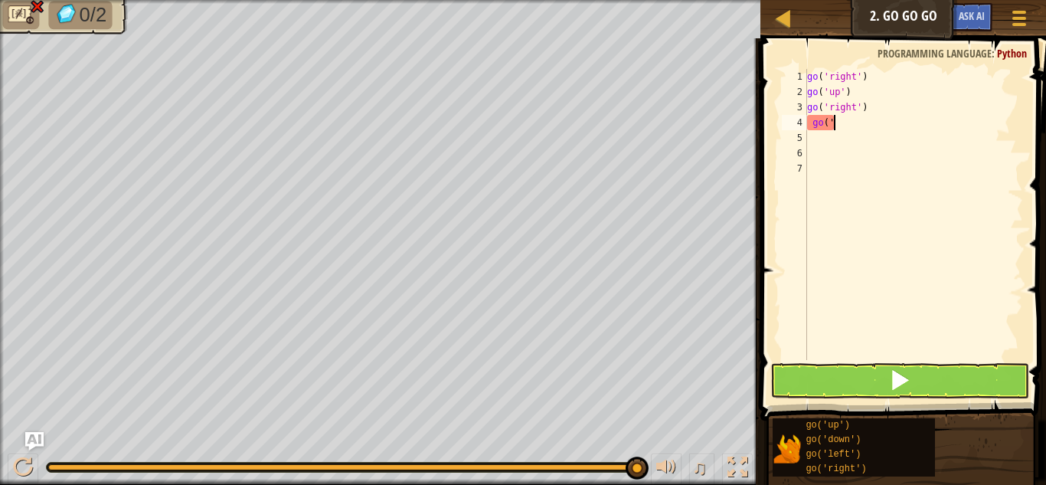
type textarea "g"
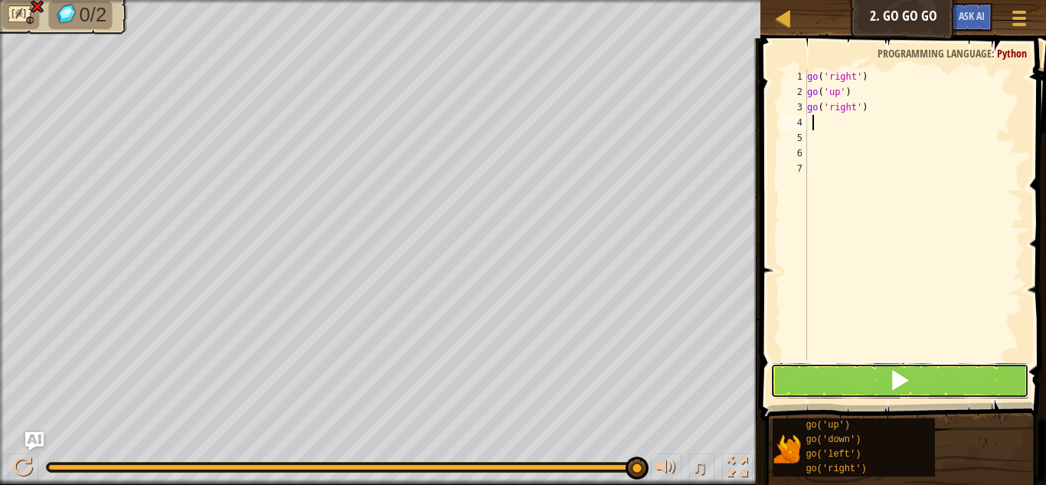
click at [870, 395] on button at bounding box center [899, 380] width 259 height 35
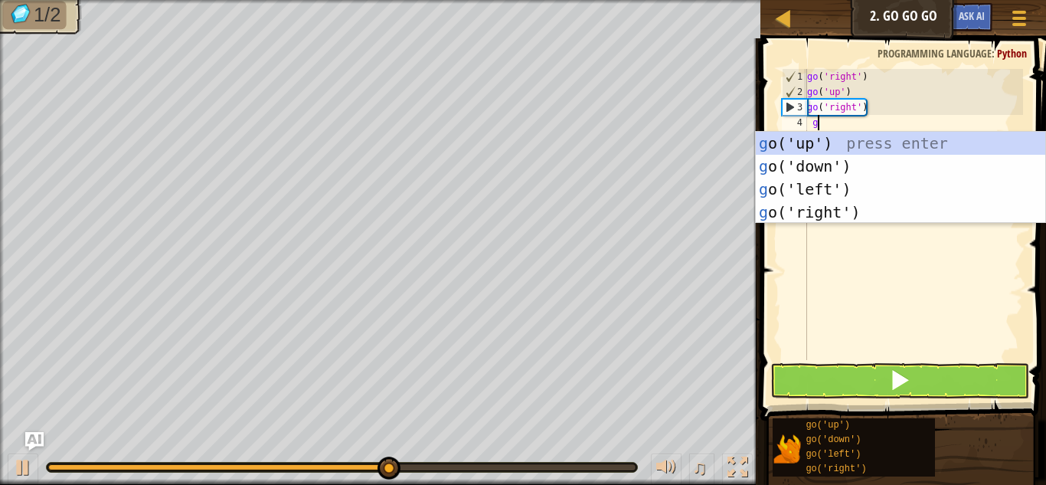
scroll to position [7, 2]
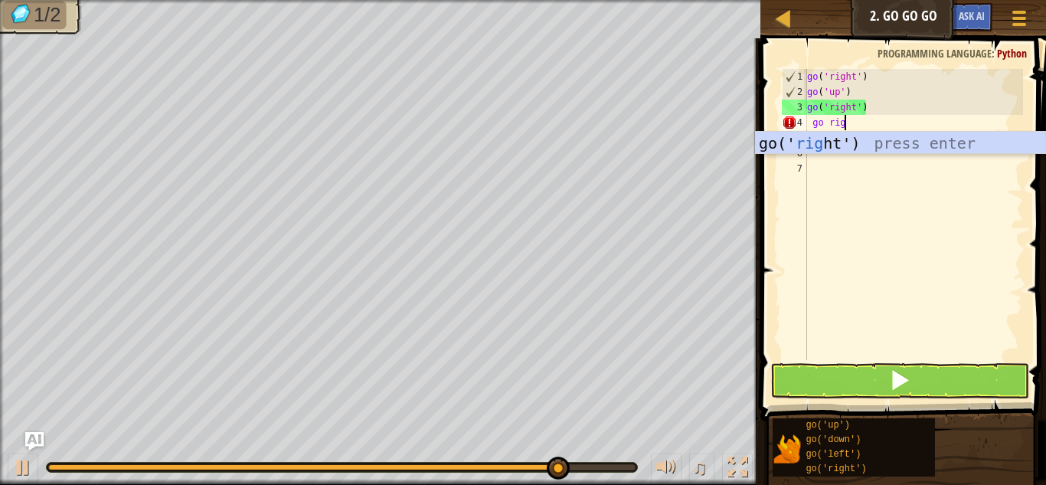
type textarea "go right"
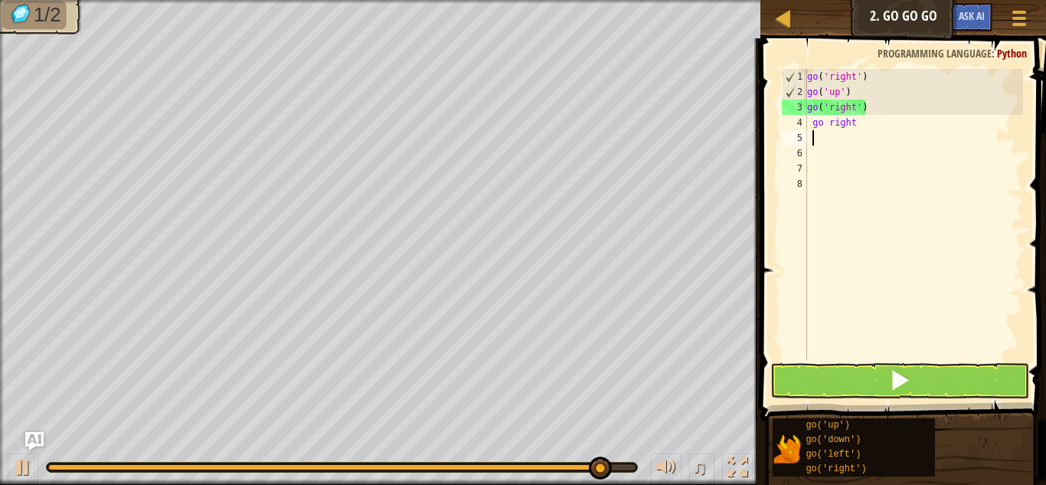
scroll to position [7, 0]
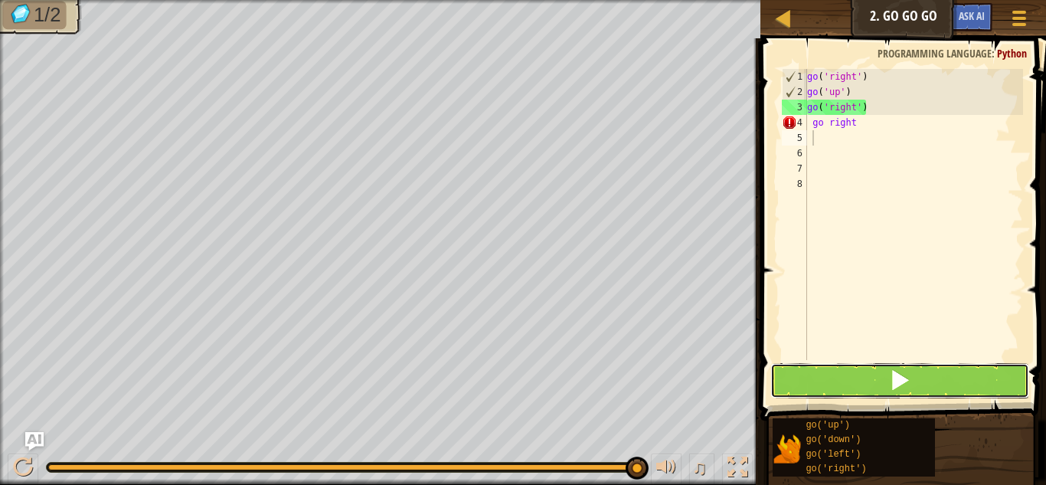
click at [898, 396] on button at bounding box center [899, 380] width 259 height 35
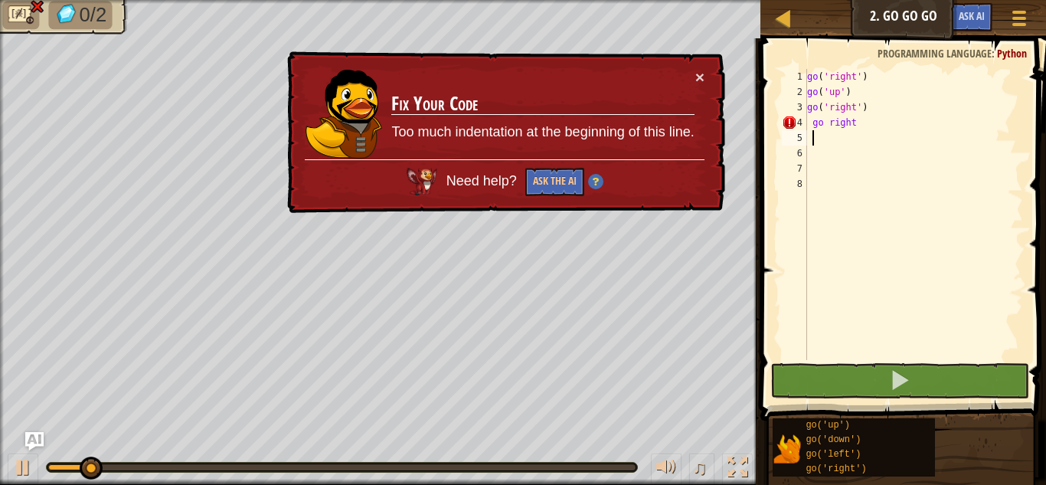
click at [854, 124] on div "go ( 'right' ) go ( 'up' ) go ( 'right' ) go right" at bounding box center [913, 230] width 219 height 322
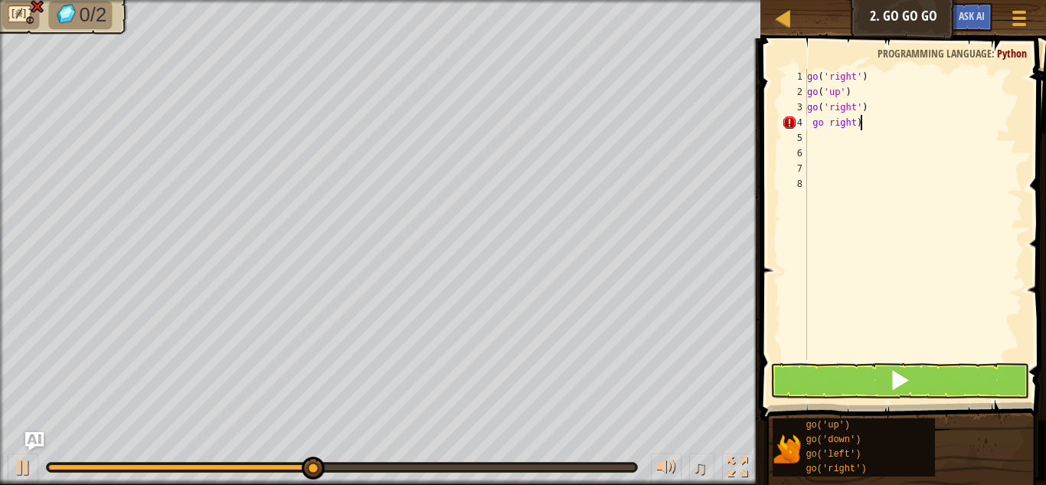
scroll to position [7, 7]
click at [828, 125] on div "go ( 'right' ) go ( 'up' ) go ( 'right' ) go right )" at bounding box center [913, 230] width 219 height 322
type textarea "go (right)"
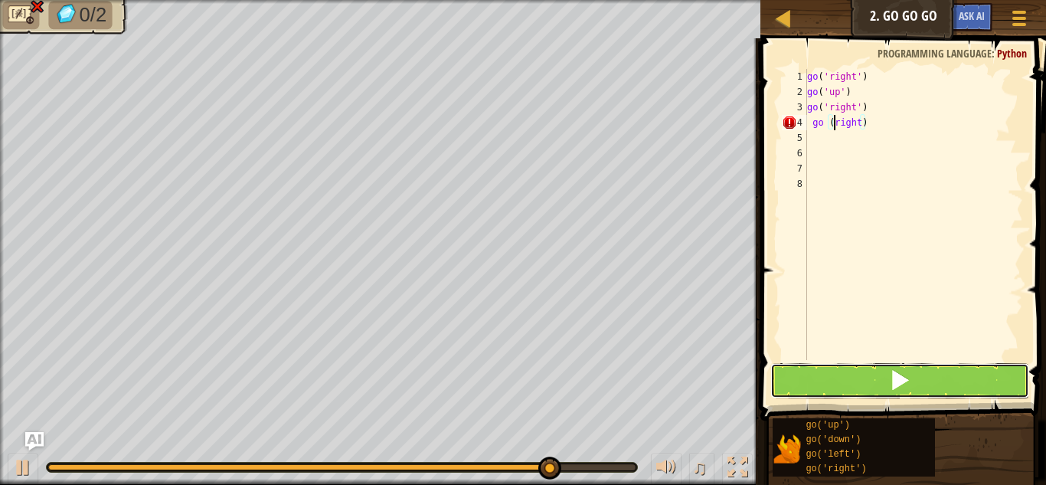
click at [890, 369] on span at bounding box center [899, 379] width 21 height 21
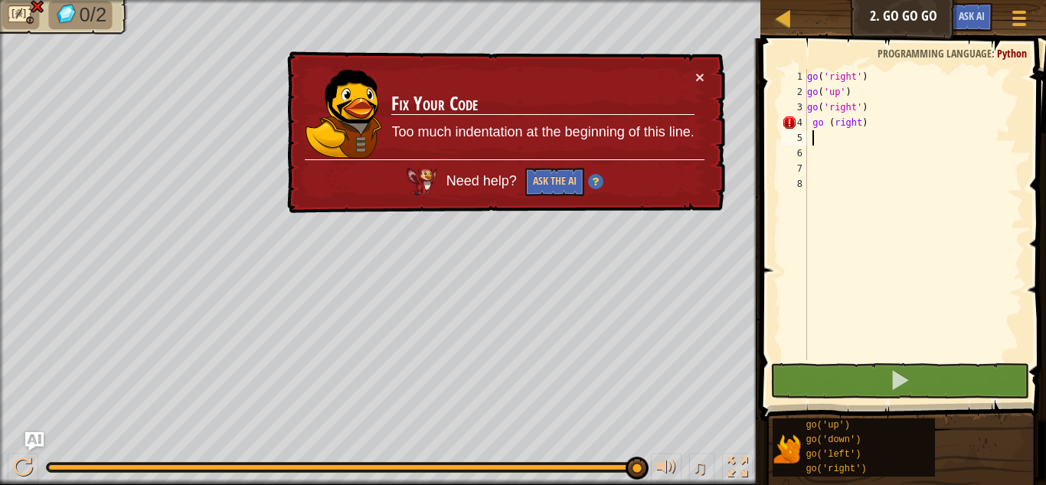
click at [867, 133] on div "go ( 'right' ) go ( 'up' ) go ( 'right' ) go ( right )" at bounding box center [913, 230] width 219 height 322
click at [863, 128] on div "go ( 'right' ) go ( 'up' ) go ( 'right' ) go ( right )" at bounding box center [913, 230] width 219 height 322
click at [866, 128] on div "go ( 'right' ) go ( 'up' ) go ( 'right' ) go ( right )" at bounding box center [913, 230] width 219 height 322
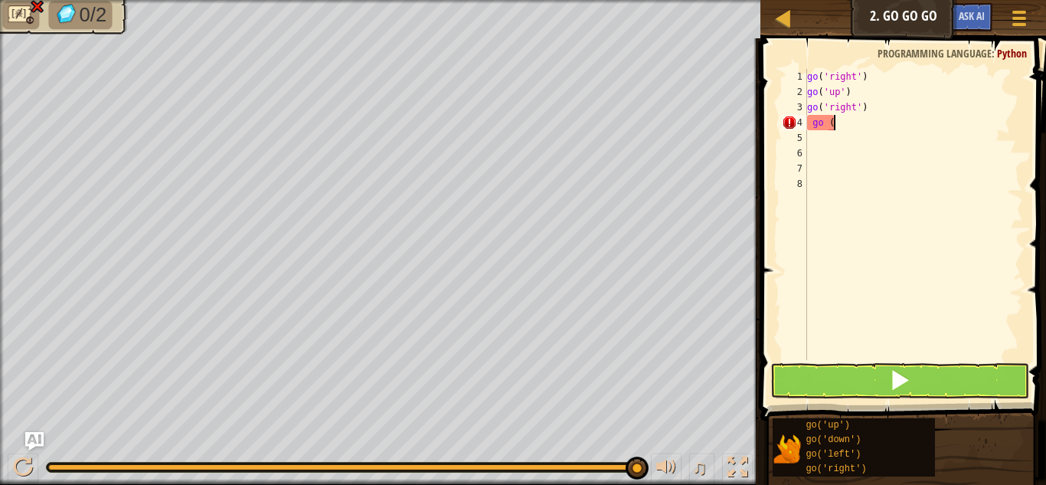
type textarea "g"
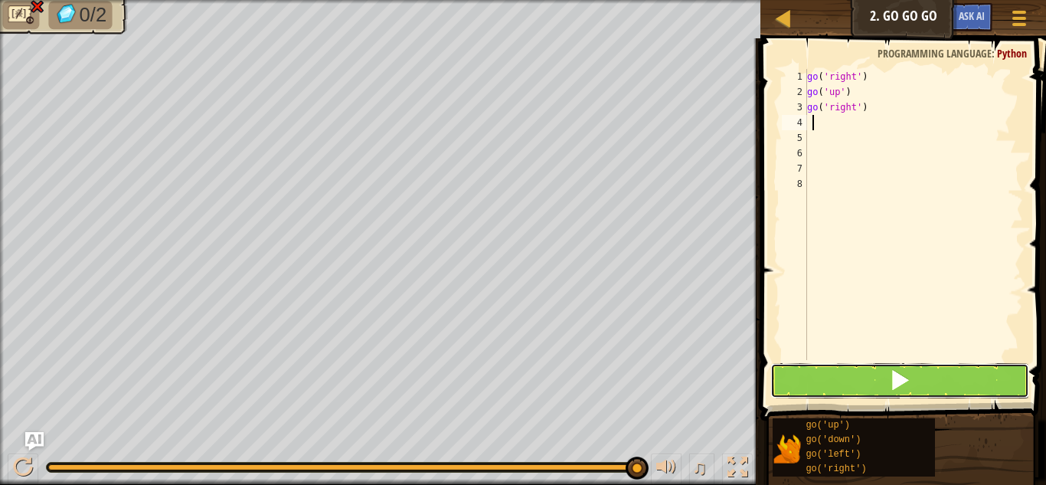
click at [867, 373] on button at bounding box center [899, 380] width 259 height 35
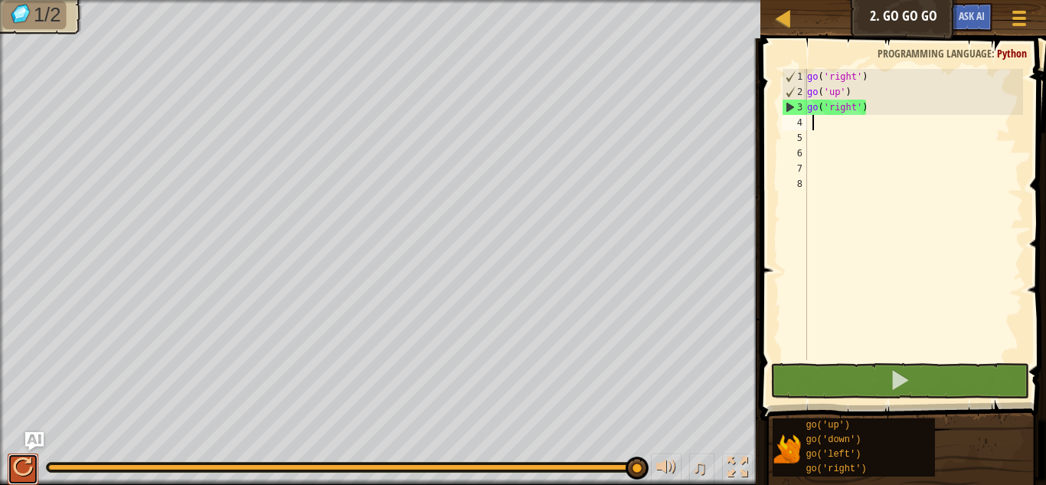
click at [31, 463] on div at bounding box center [23, 467] width 20 height 20
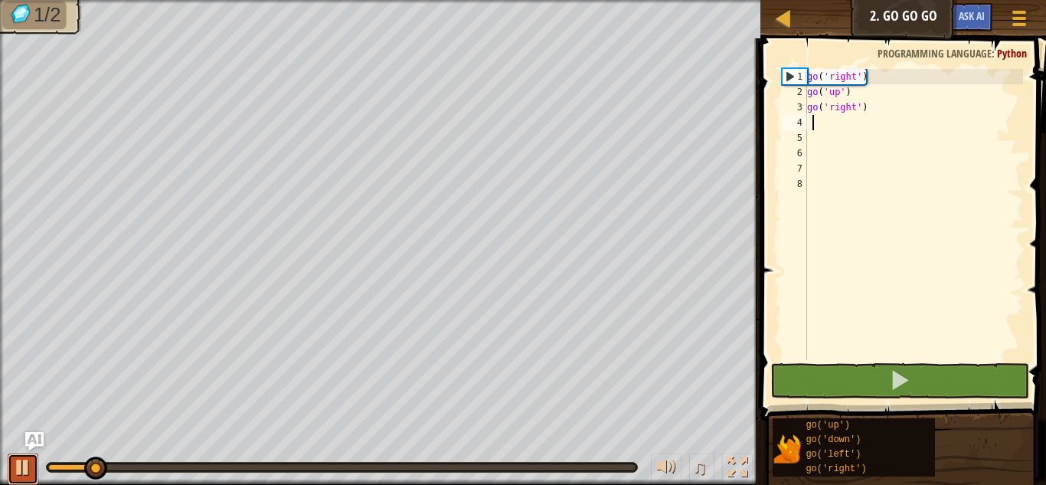
click at [28, 468] on div at bounding box center [23, 467] width 20 height 20
drag, startPoint x: 94, startPoint y: 469, endPoint x: 10, endPoint y: 473, distance: 84.3
click at [10, 473] on div "♫" at bounding box center [380, 463] width 760 height 46
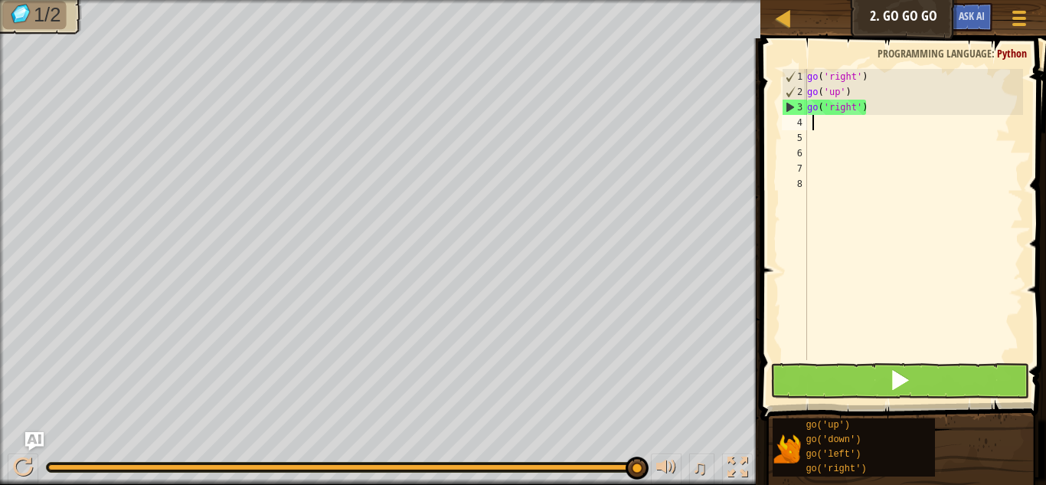
drag, startPoint x: 54, startPoint y: 470, endPoint x: 772, endPoint y: 384, distance: 723.4
click at [772, 384] on div "Map Junior 2. Go Go Go Game Menu Ask AI 1 ההההההההההההההההההההההההההההההההההההה…" at bounding box center [523, 242] width 1046 height 485
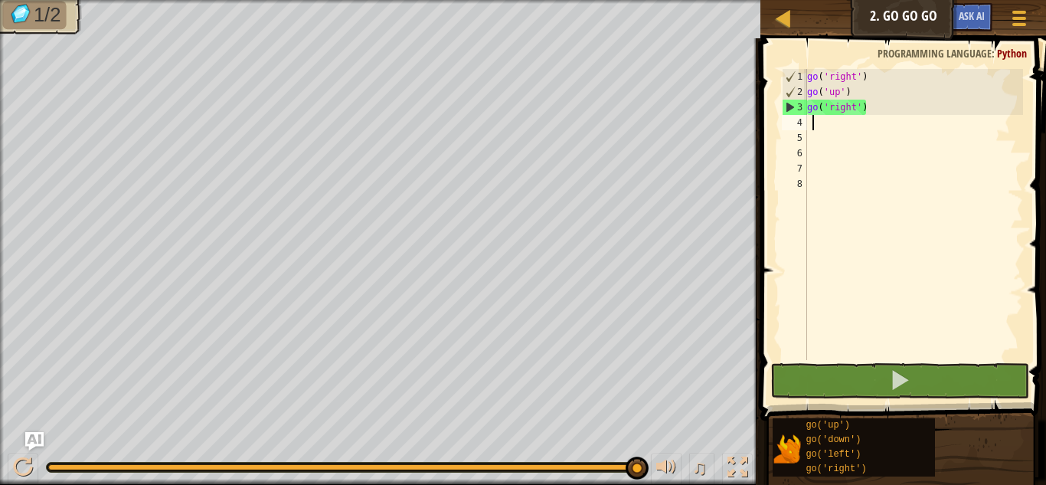
type textarea "h"
type textarea "g"
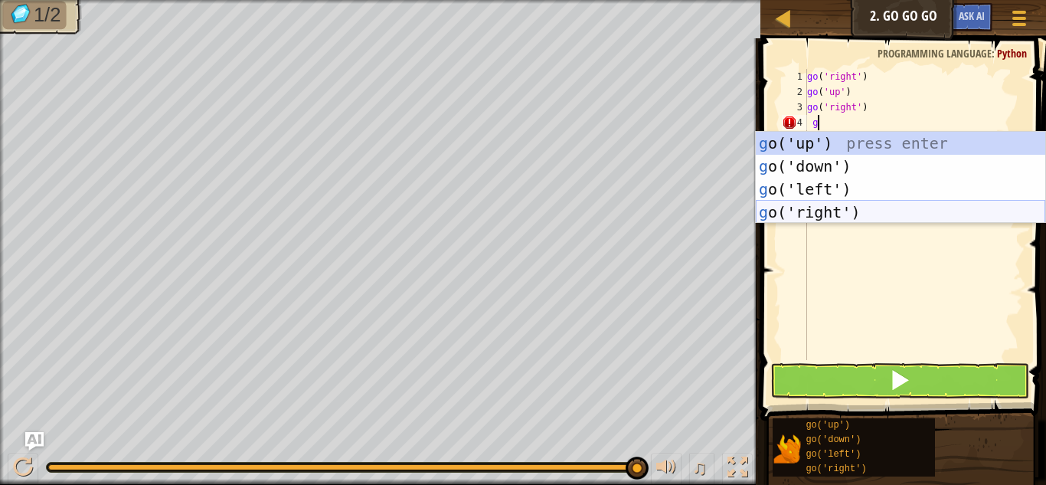
click at [802, 210] on div "g o('up') press enter g o('down') press enter g o('left') press enter g o('righ…" at bounding box center [900, 201] width 289 height 138
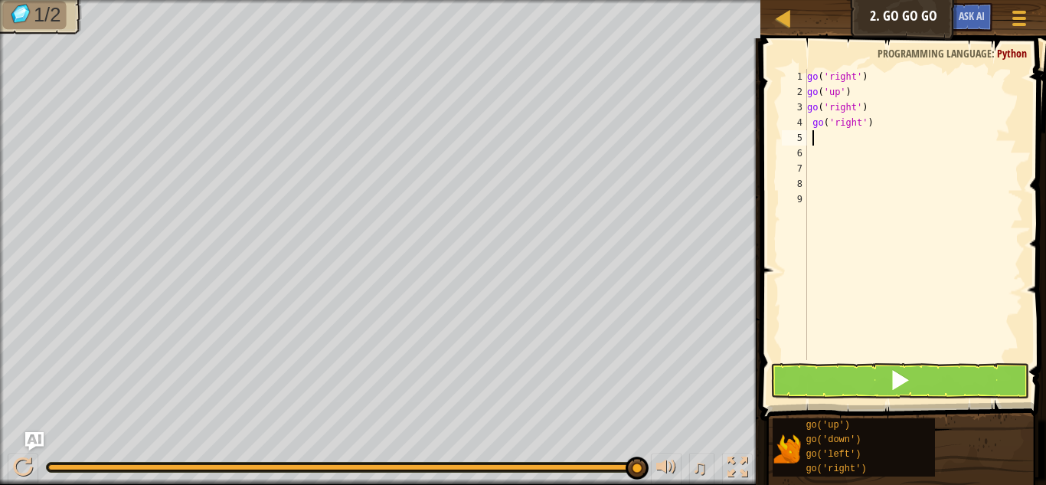
scroll to position [7, 0]
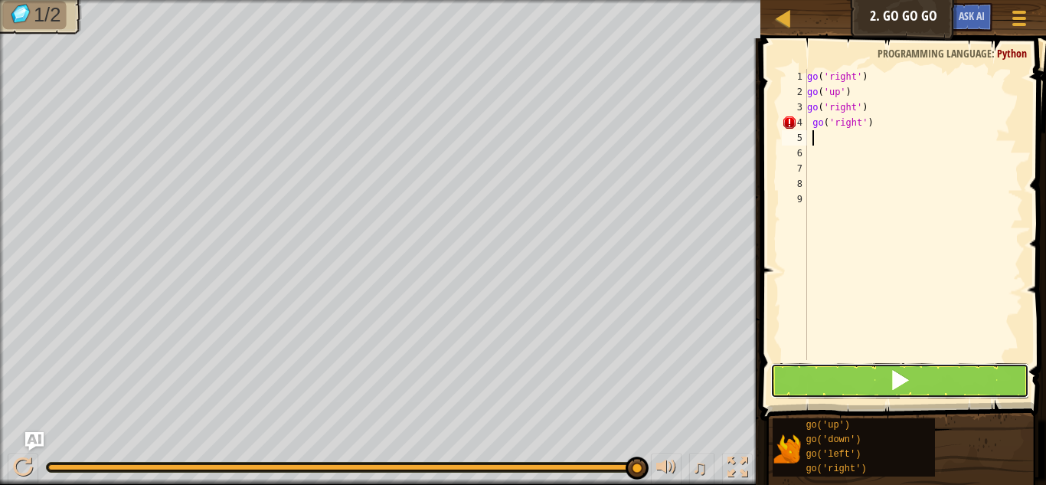
click at [856, 383] on button at bounding box center [899, 380] width 259 height 35
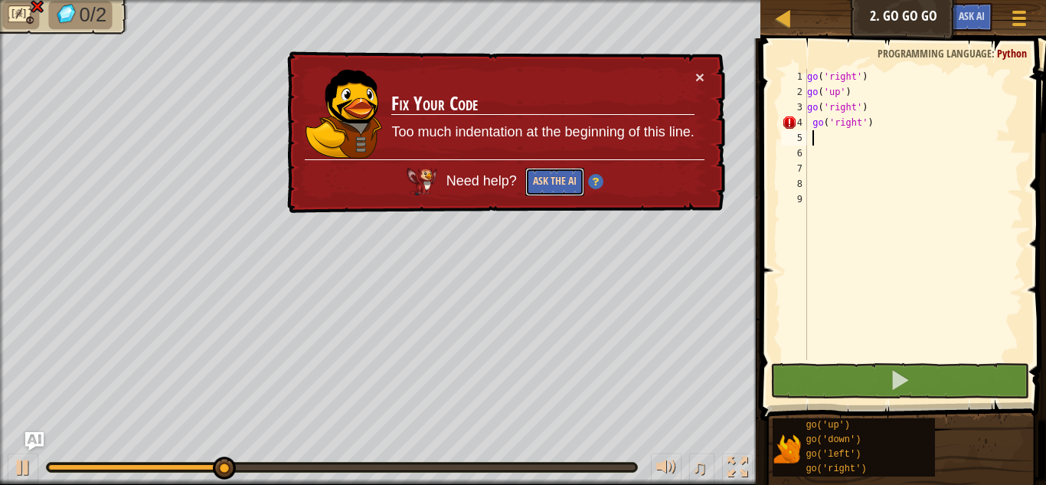
click at [550, 182] on button "Ask the AI" at bounding box center [554, 182] width 59 height 28
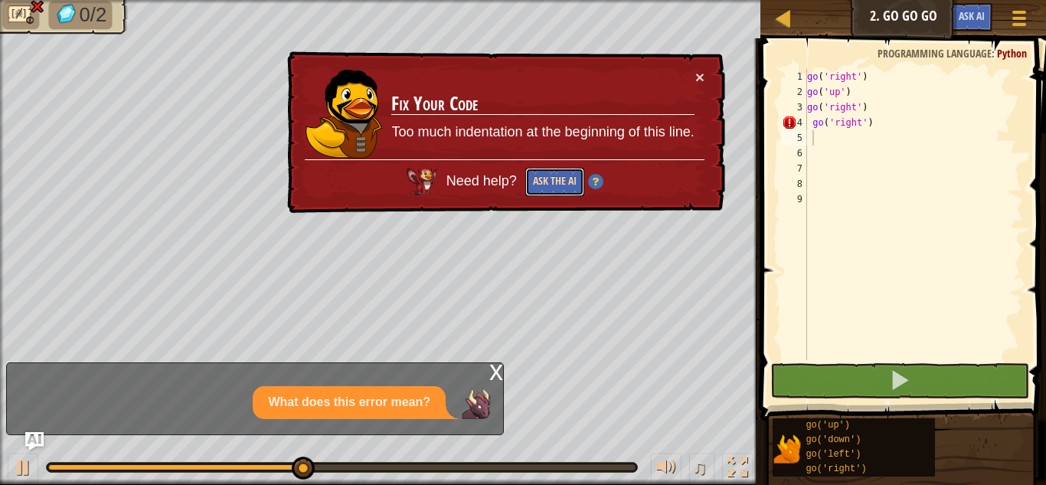
click at [550, 182] on button "Ask the AI" at bounding box center [554, 182] width 59 height 28
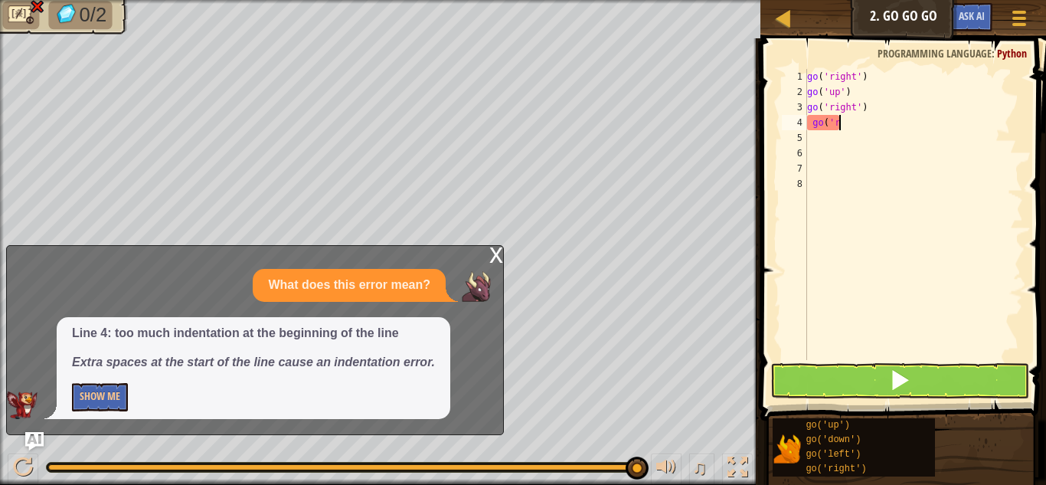
type textarea "g"
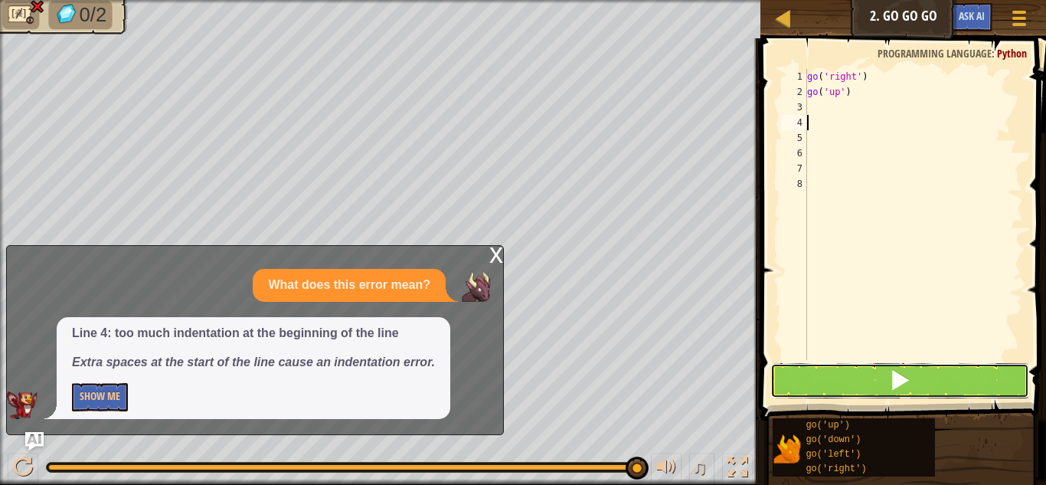
click at [841, 384] on button at bounding box center [899, 380] width 259 height 35
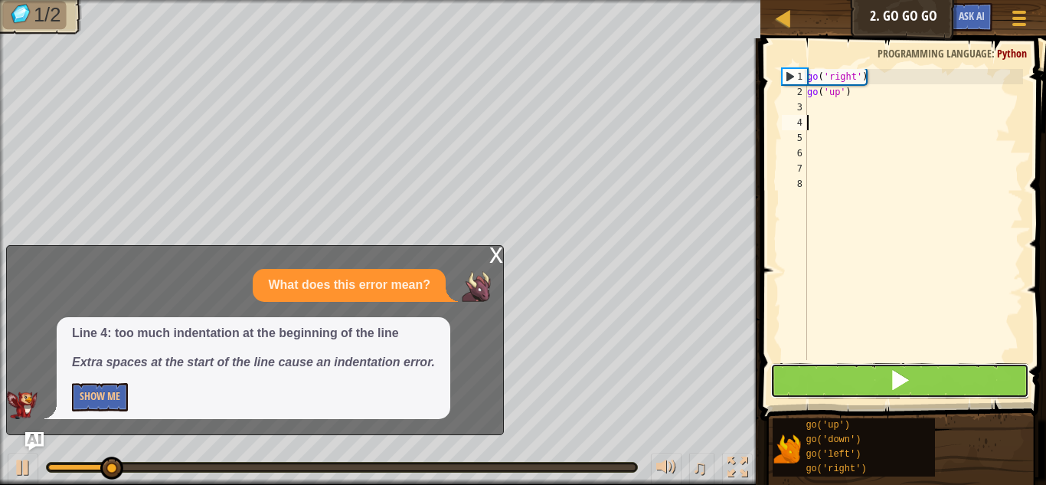
click at [839, 387] on button at bounding box center [899, 380] width 259 height 35
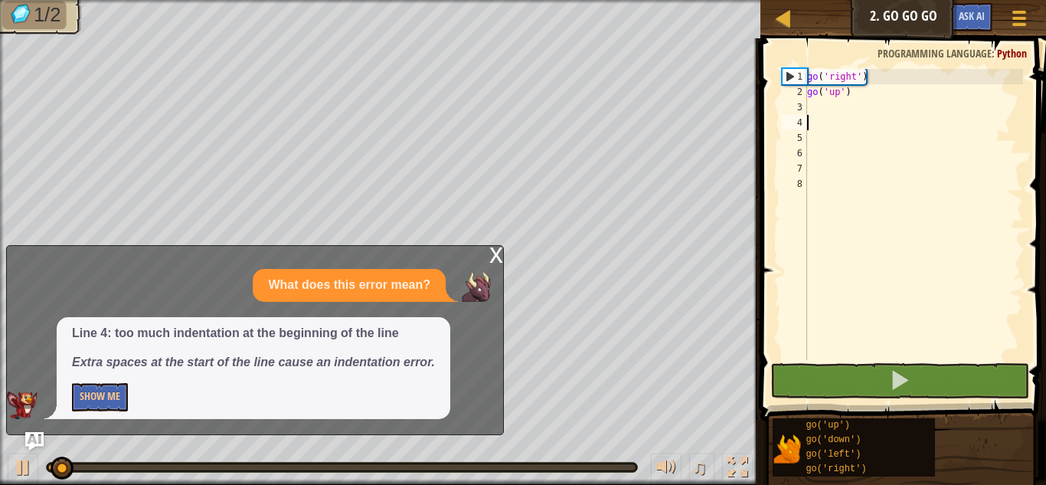
click at [498, 256] on div "x" at bounding box center [496, 253] width 14 height 15
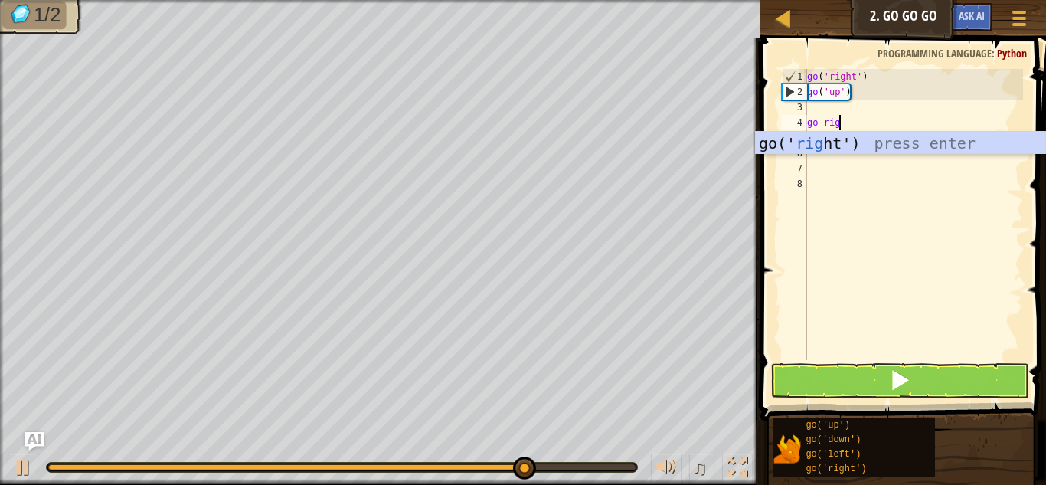
scroll to position [7, 5]
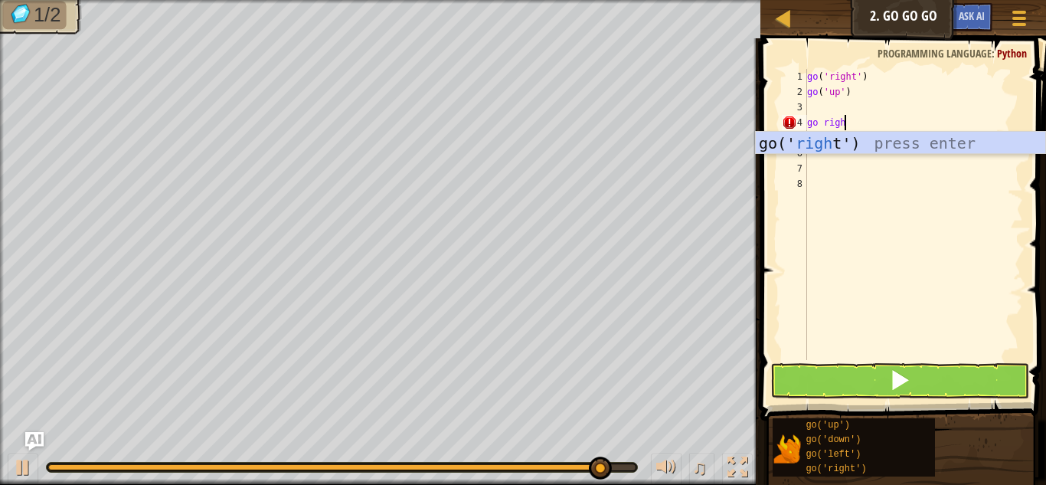
type textarea "go right"
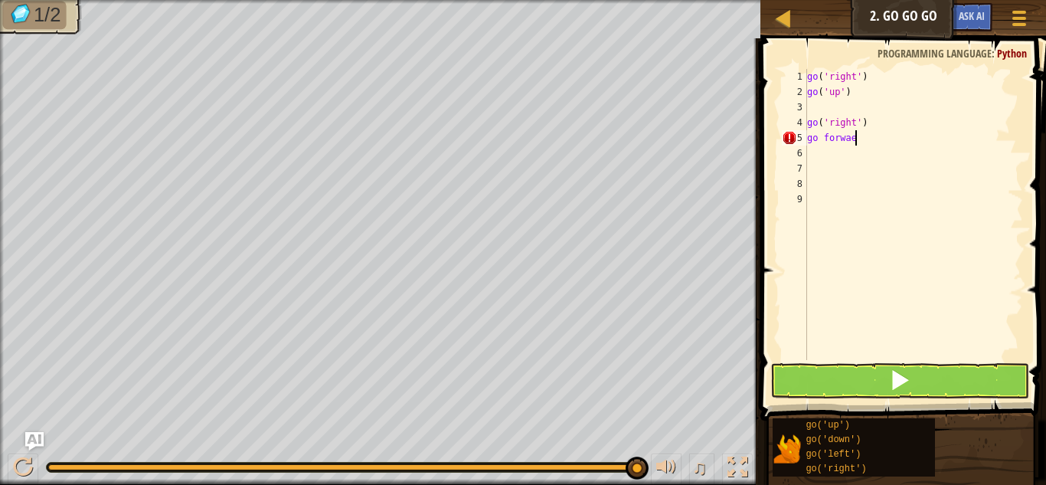
scroll to position [7, 6]
type textarea "go forward"
click at [878, 361] on span at bounding box center [905, 207] width 298 height 427
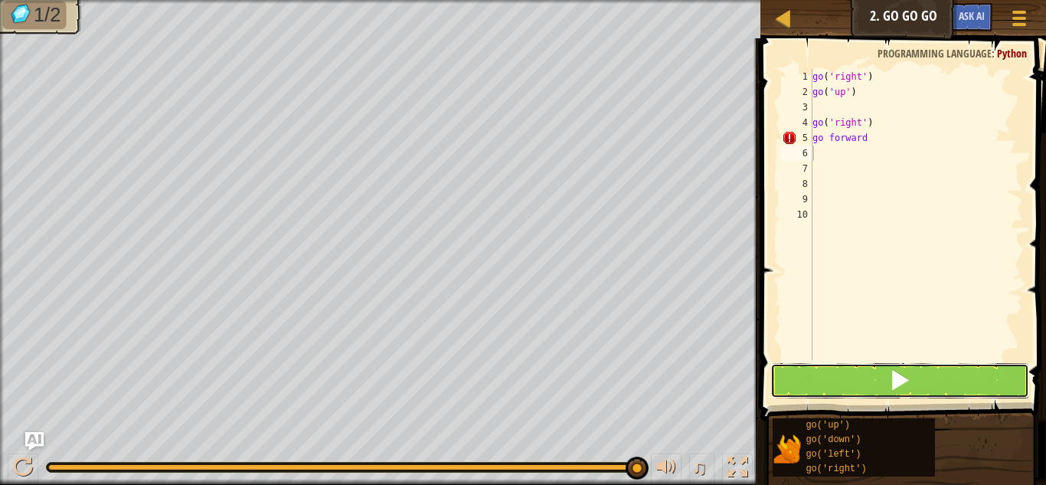
click at [883, 367] on button at bounding box center [899, 380] width 259 height 35
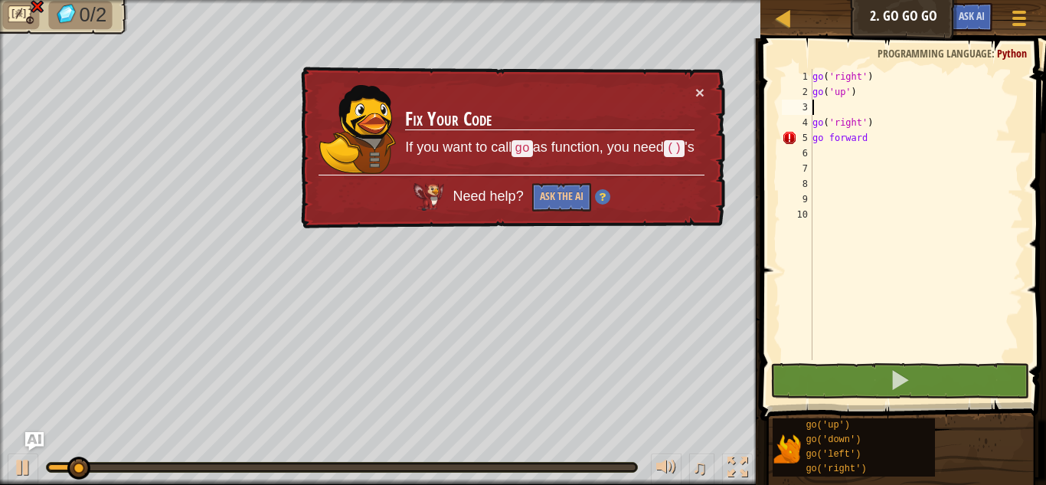
click at [845, 106] on div "go ( 'right' ) go ( 'up' ) go ( 'right' ) go forward" at bounding box center [916, 230] width 214 height 322
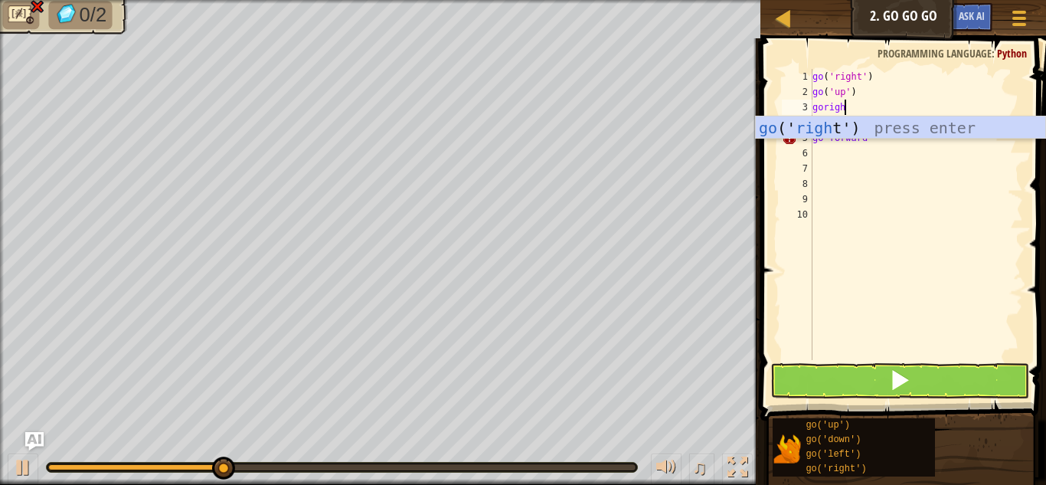
type textarea "goright"
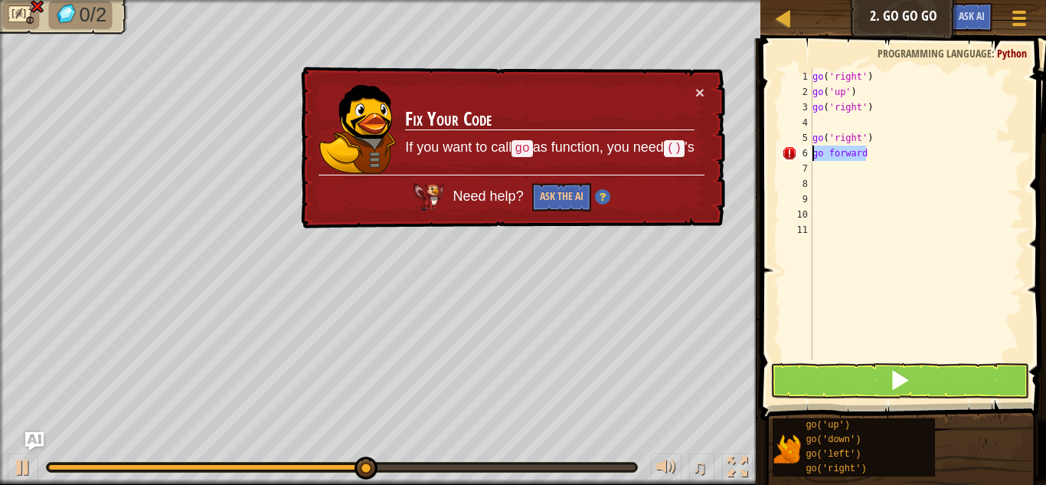
drag, startPoint x: 876, startPoint y: 150, endPoint x: 613, endPoint y: 154, distance: 262.6
click at [613, 154] on div "Map Junior 2. Go Go Go Game Menu Ask AI 1 2 3 4 5 go ( 'right' ) go ( 'up' ) go…" at bounding box center [523, 242] width 1046 height 485
type textarea "go forward"
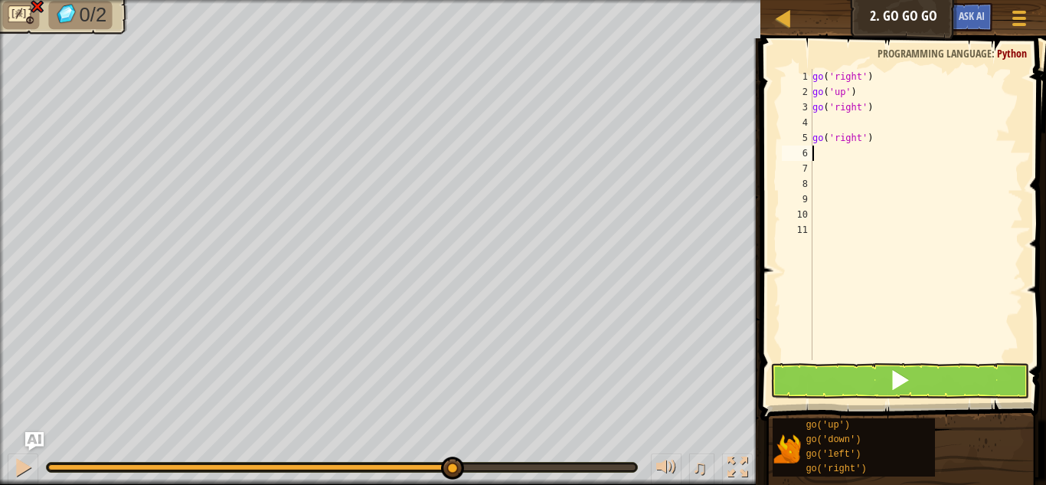
click at [810, 136] on div "5" at bounding box center [797, 137] width 31 height 15
type textarea "go('right')"
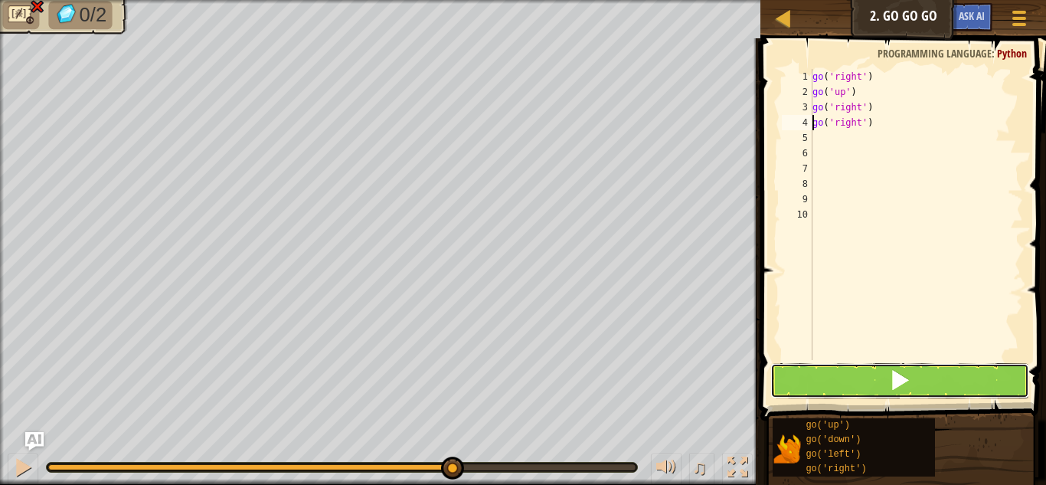
click at [934, 376] on button at bounding box center [899, 380] width 259 height 35
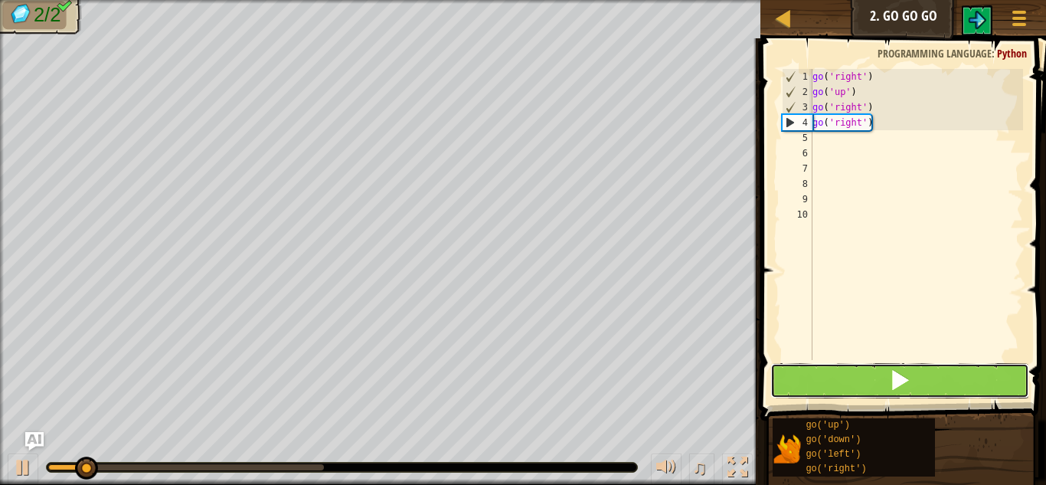
click at [934, 376] on button at bounding box center [899, 380] width 259 height 35
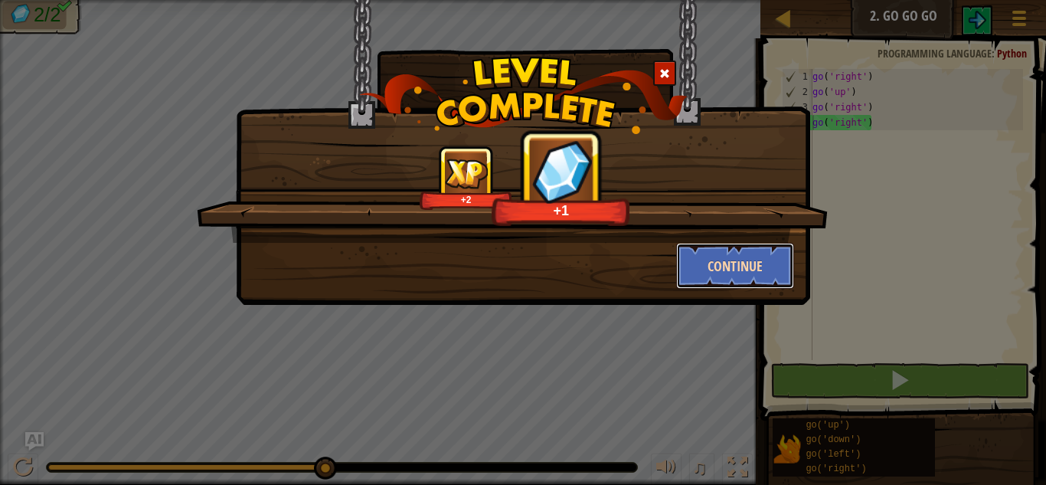
click at [700, 271] on button "Continue" at bounding box center [735, 266] width 119 height 46
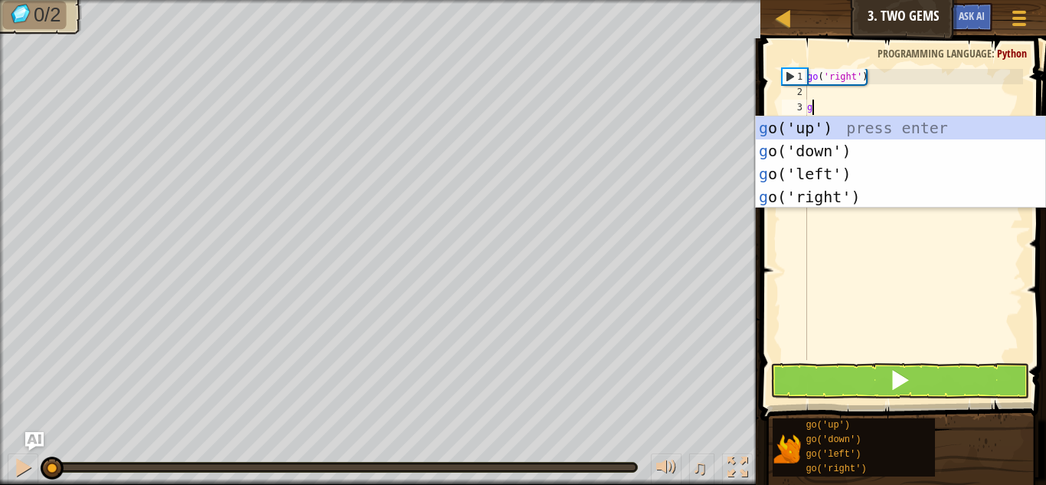
scroll to position [7, 0]
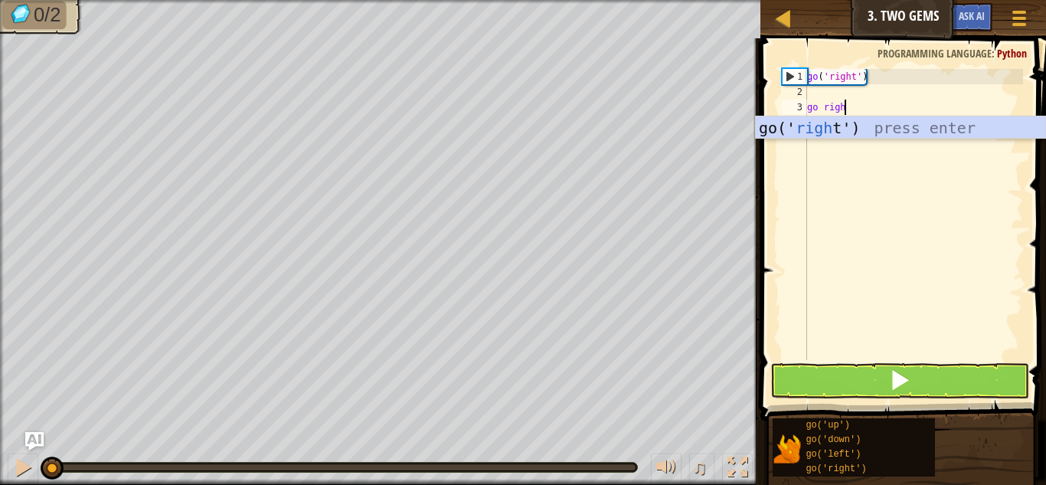
type textarea "go right"
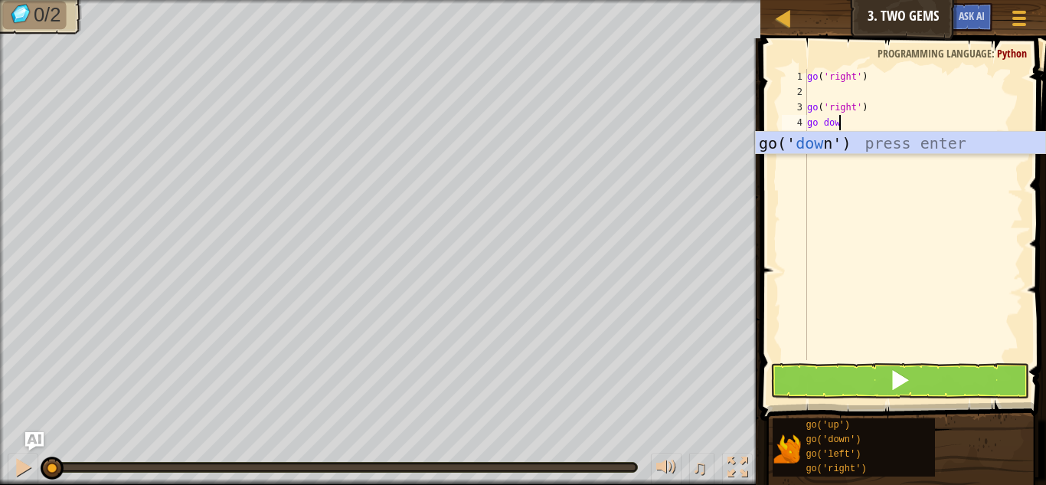
type textarea "go down"
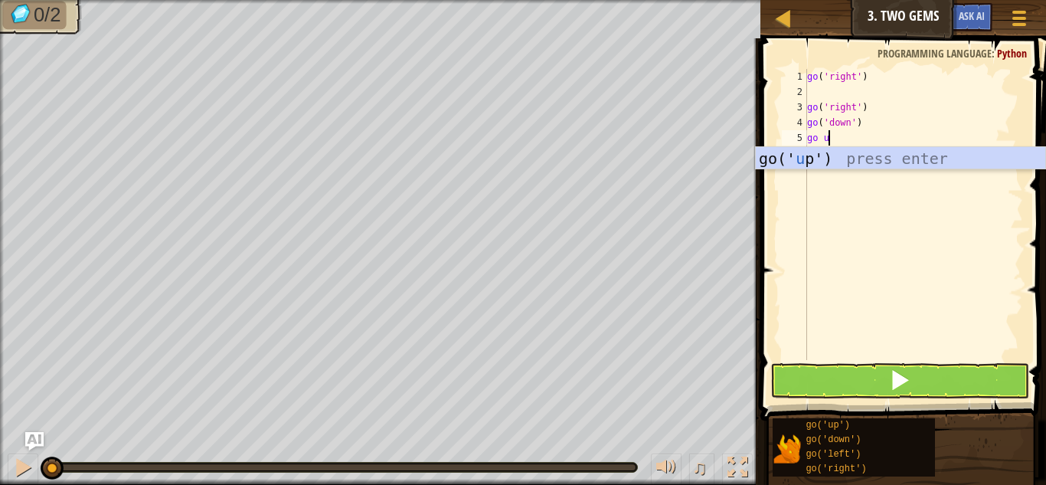
type textarea "go up"
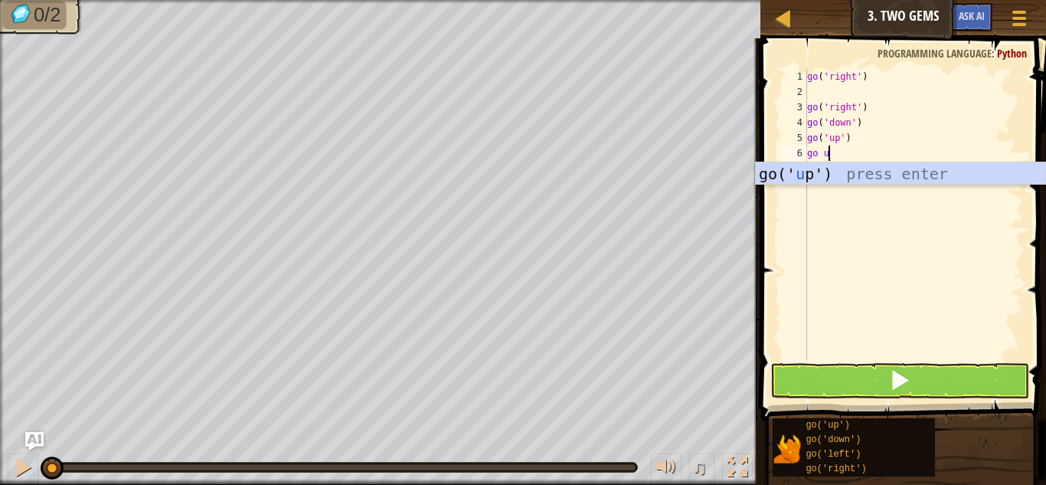
type textarea "go up"
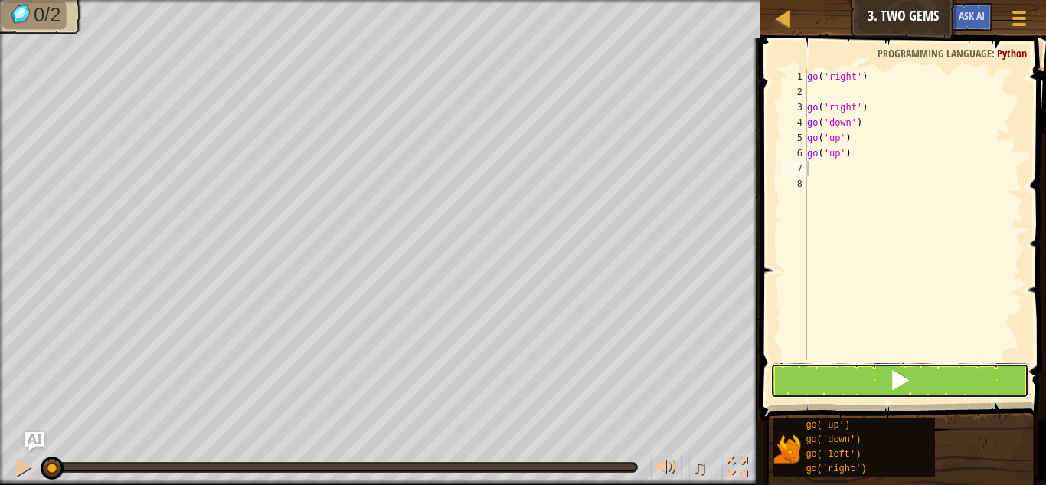
click at [858, 394] on button at bounding box center [899, 380] width 259 height 35
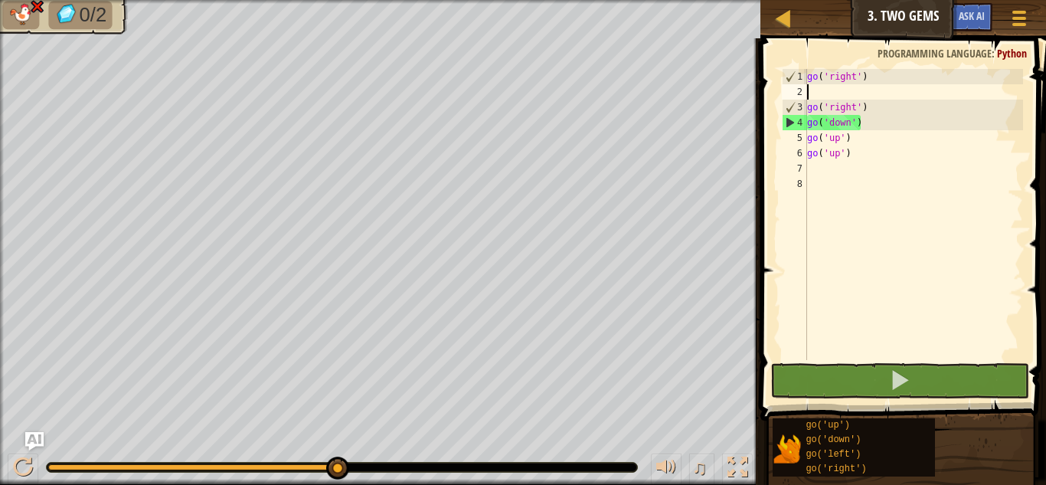
click at [813, 96] on div "go ( 'right' ) go ( 'right' ) go ( 'down' ) go ( 'up' ) go ( 'up' )" at bounding box center [913, 230] width 219 height 322
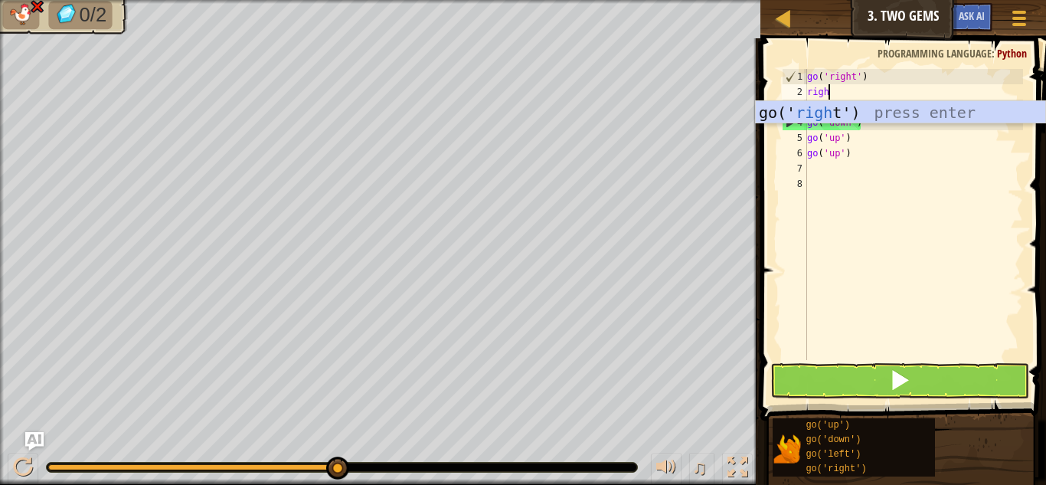
type textarea "right"
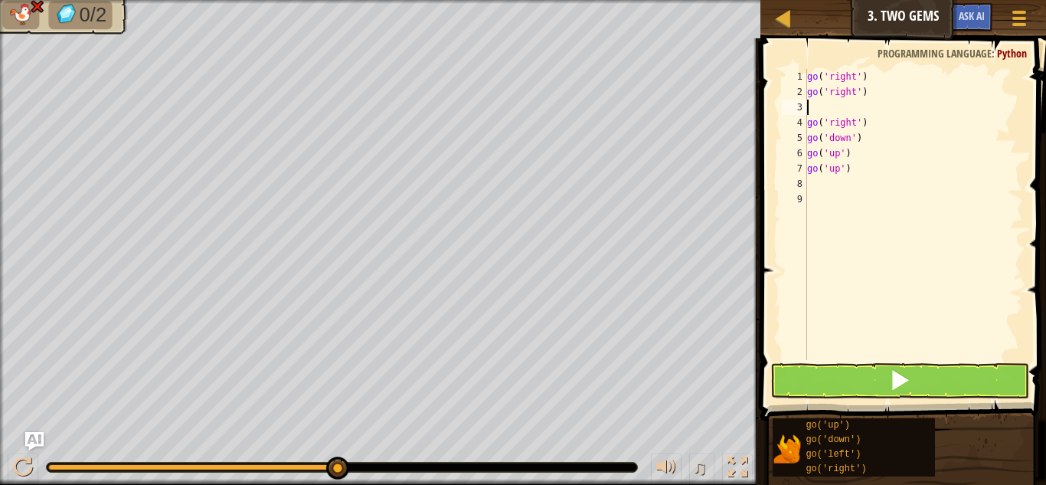
click at [806, 122] on div "4" at bounding box center [794, 122] width 25 height 15
type textarea "go('right')"
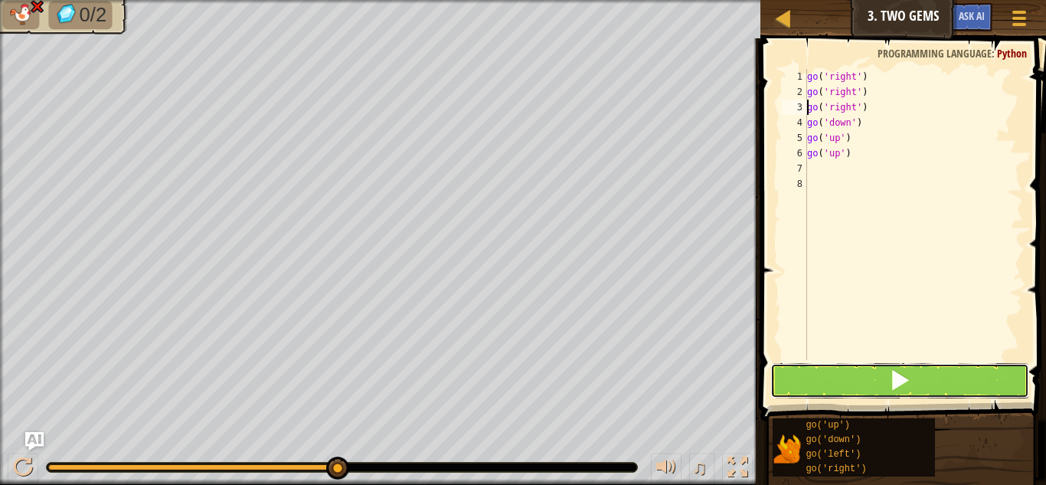
click at [854, 373] on button at bounding box center [899, 380] width 259 height 35
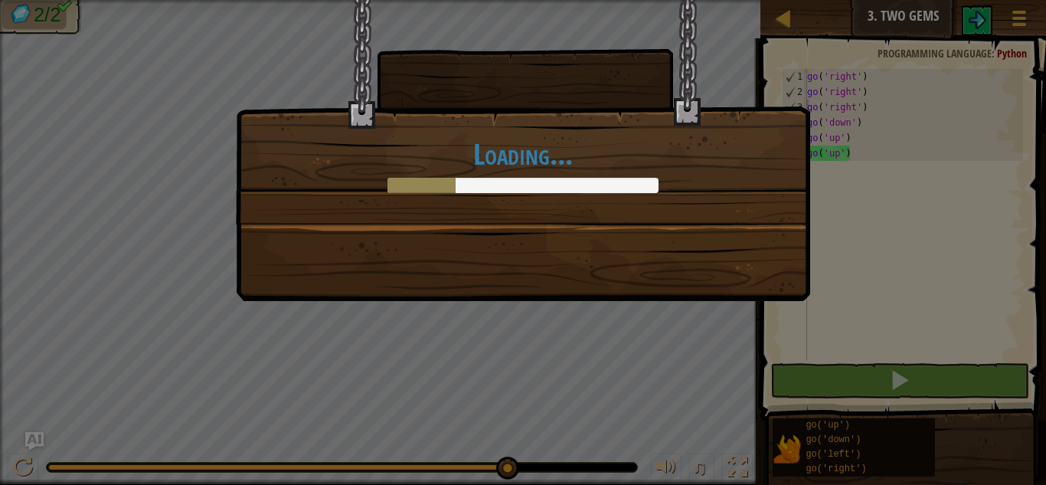
drag, startPoint x: 167, startPoint y: 462, endPoint x: 1044, endPoint y: 427, distance: 877.4
click at [1044, 2] on body "Map Junior 3. Two Gems Game Menu Ask AI 1 ההההההההההההההההההההההההההההההההההההה…" at bounding box center [523, 1] width 1046 height 2
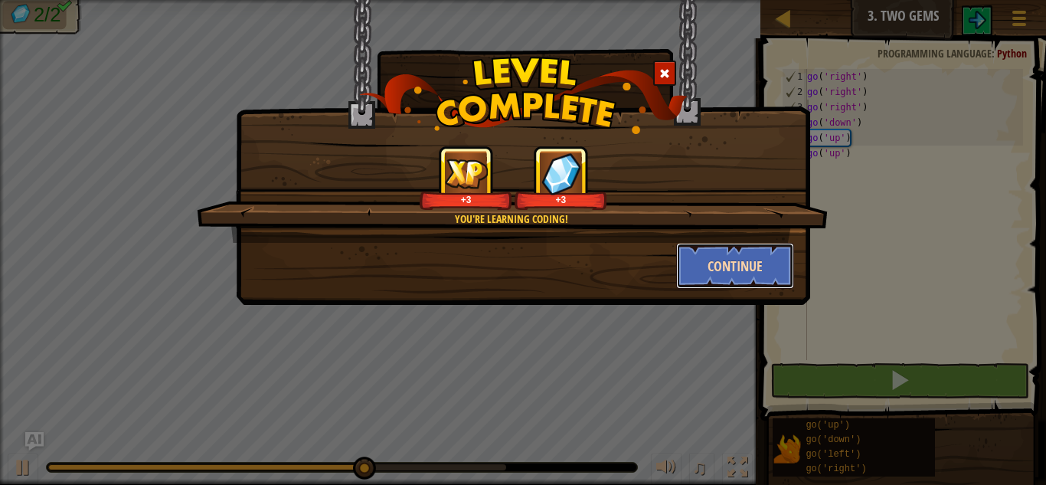
click at [697, 269] on button "Continue" at bounding box center [735, 266] width 119 height 46
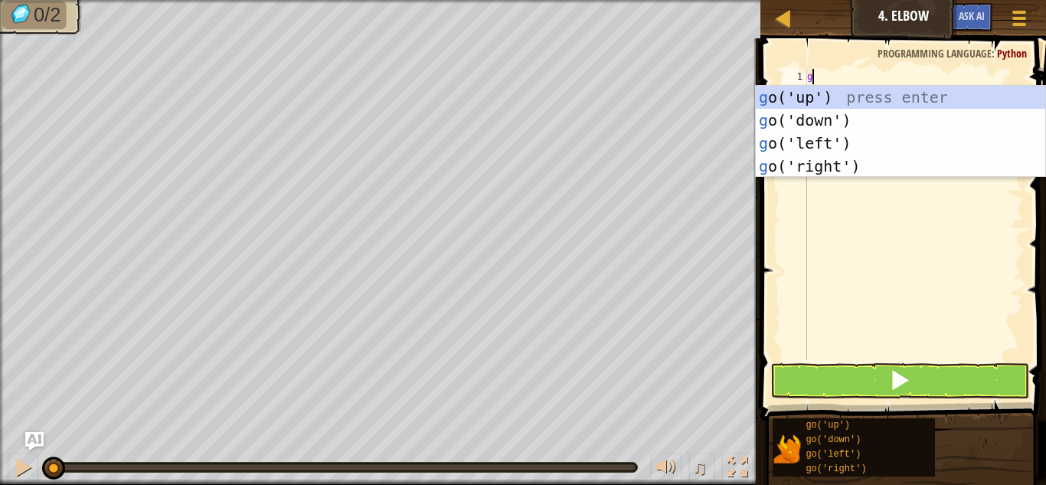
scroll to position [7, 1]
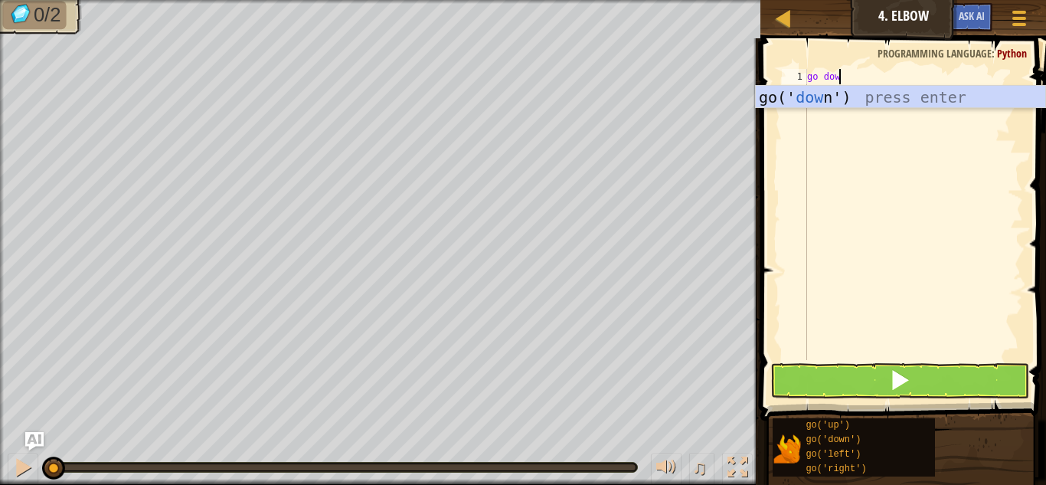
type textarea "go down"
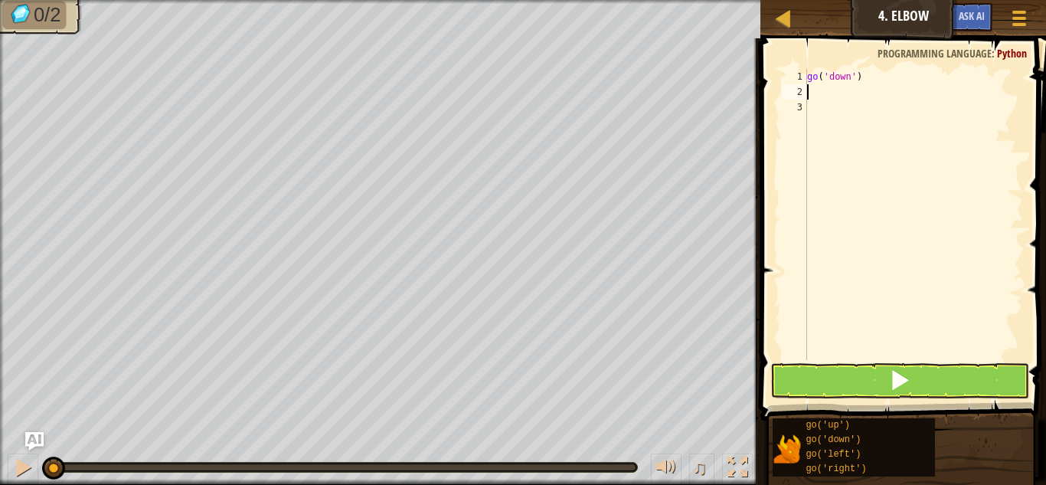
scroll to position [7, 0]
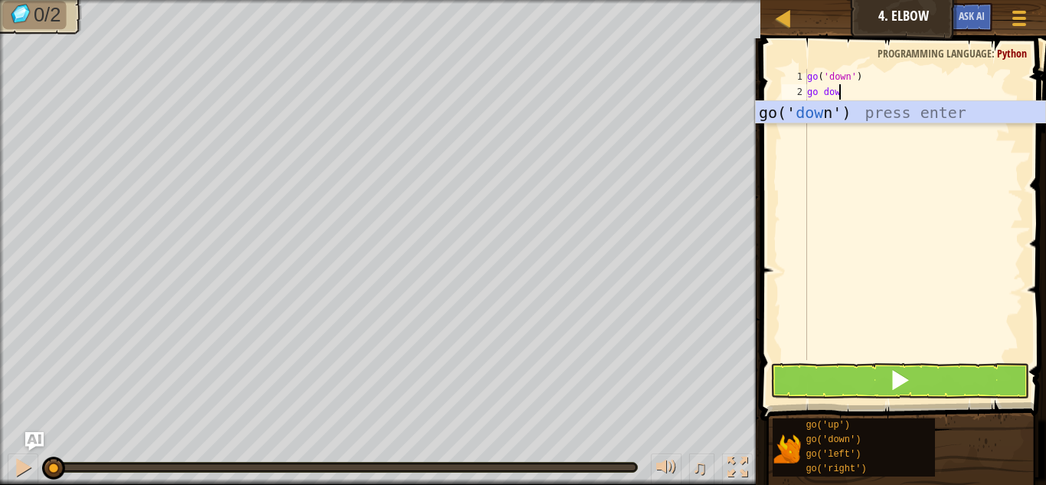
type textarea "go down"
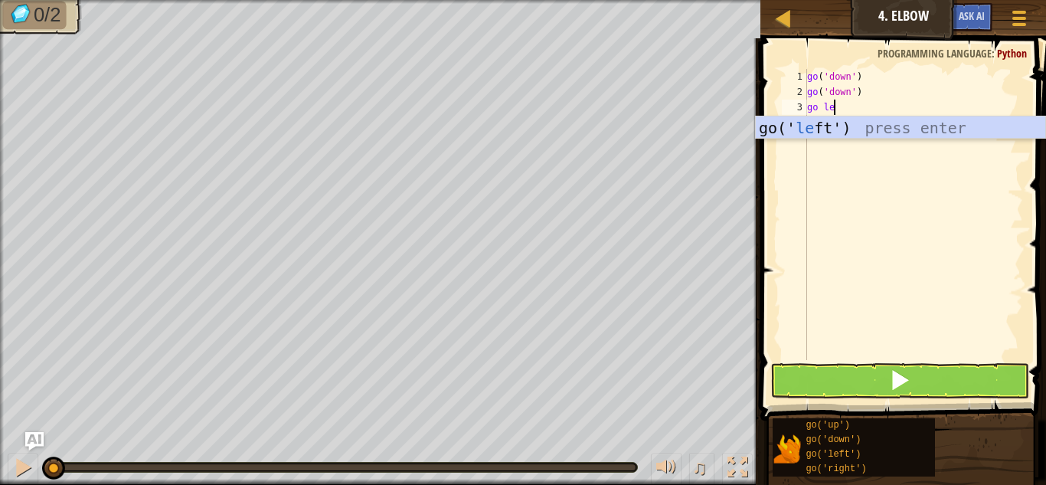
scroll to position [7, 4]
type textarea "go left"
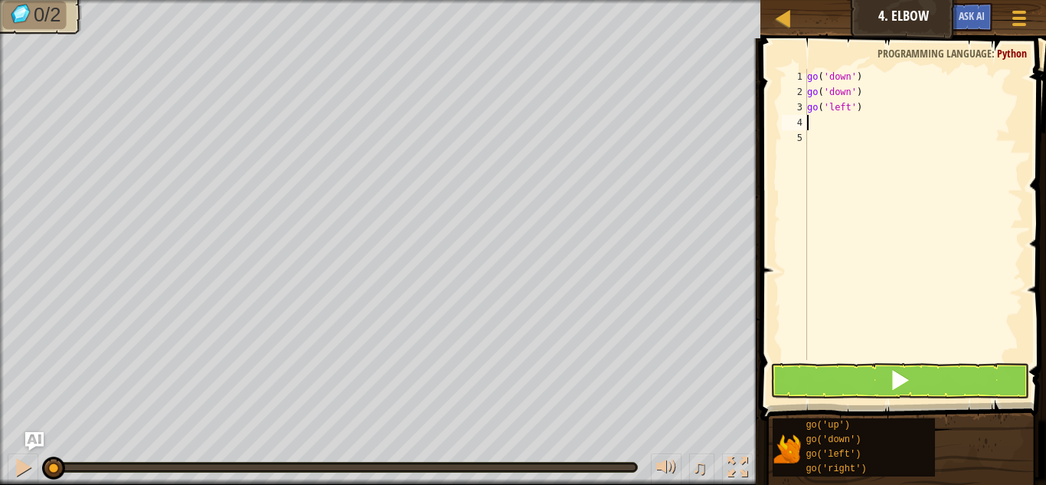
scroll to position [7, 0]
click at [880, 368] on button at bounding box center [899, 380] width 259 height 35
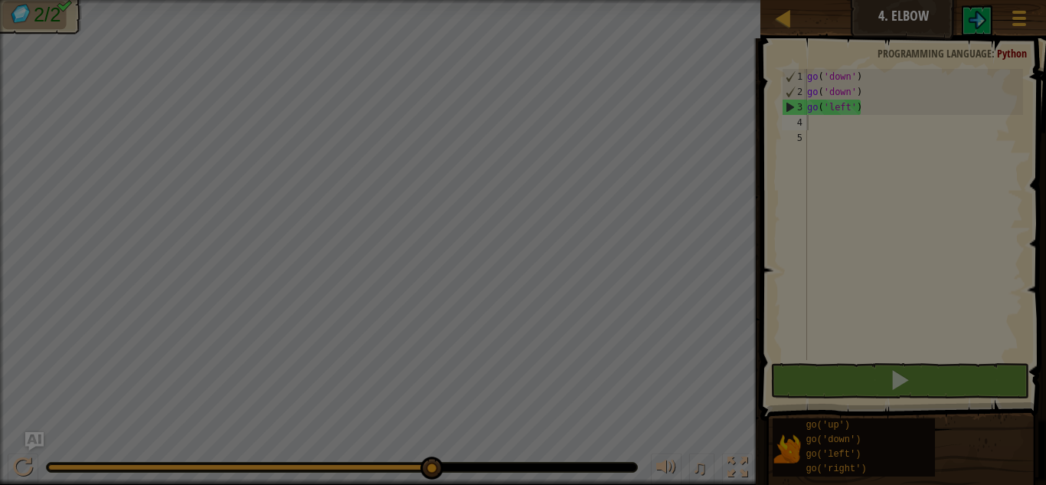
drag, startPoint x: 390, startPoint y: 466, endPoint x: 858, endPoint y: 489, distance: 468.4
click at [858, 2] on html "Map Junior 4. Elbow Game Menu Ask AI 1 הההההההההההההההההההההההההההההההההההההההה…" at bounding box center [523, 1] width 1046 height 2
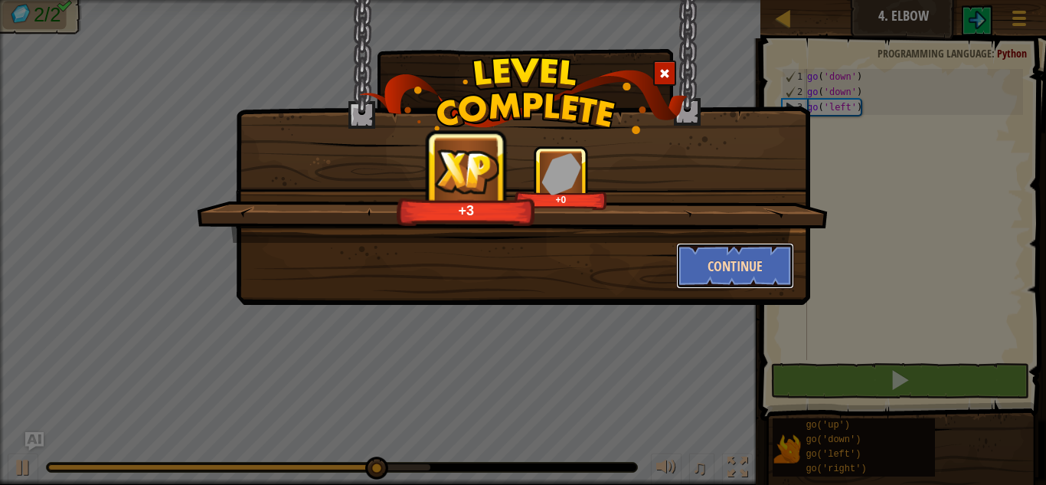
click at [752, 254] on button "Continue" at bounding box center [735, 266] width 119 height 46
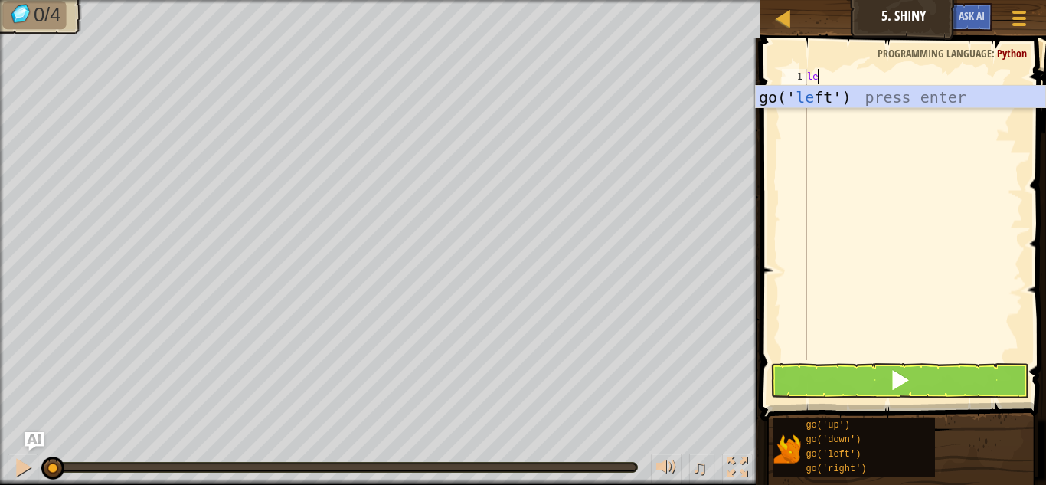
scroll to position [7, 2]
type textarea "left"
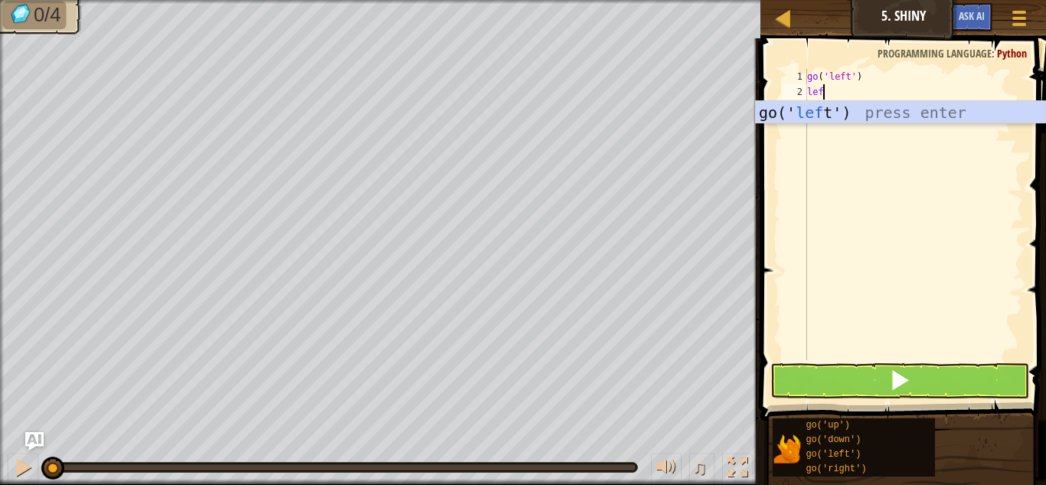
type textarea "left"
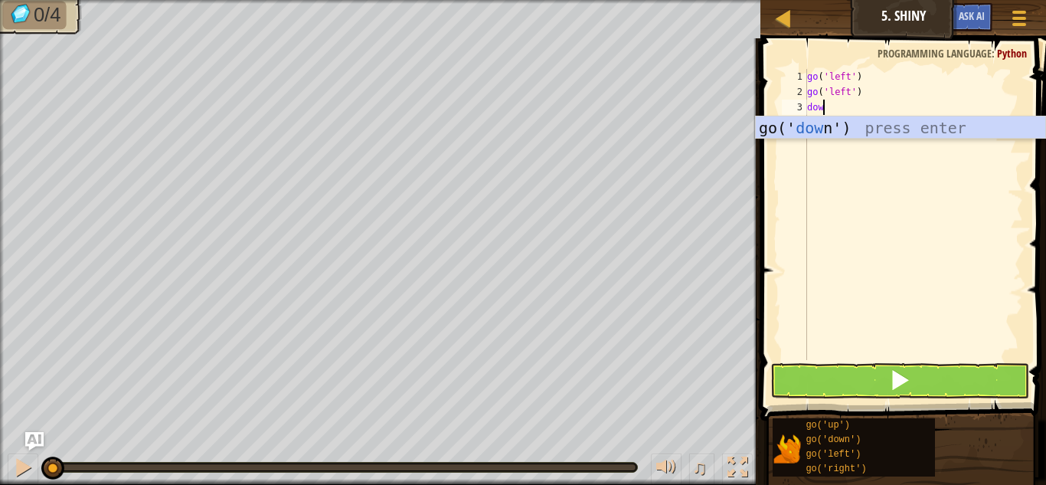
type textarea "down"
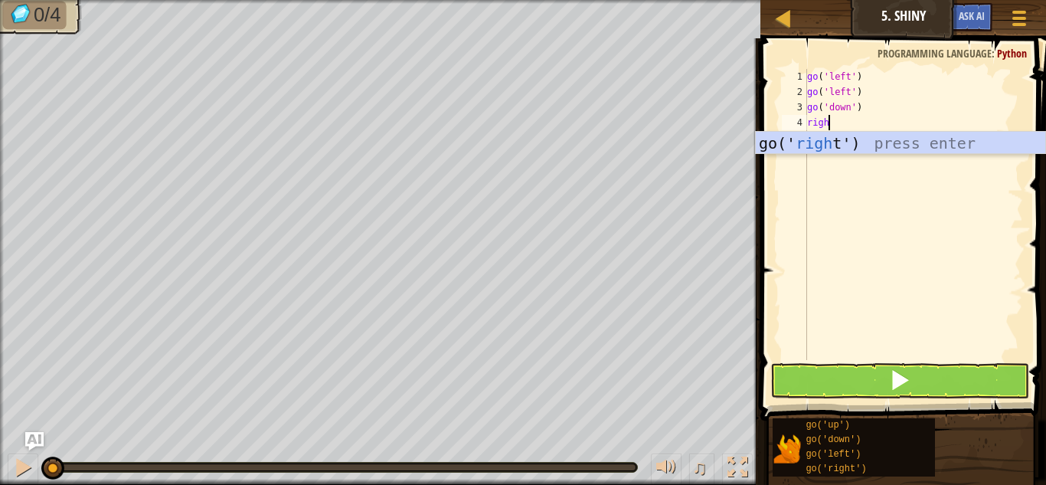
type textarea "right"
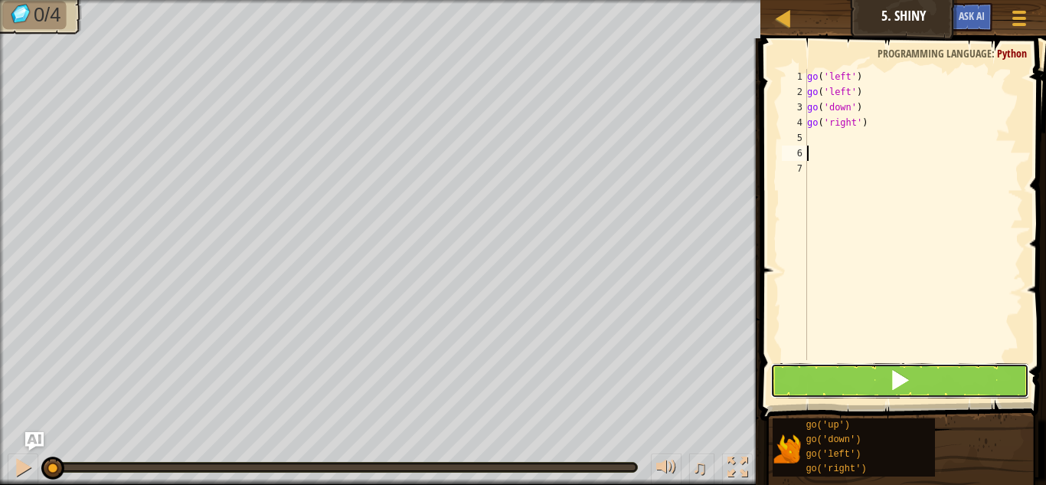
click at [932, 368] on button at bounding box center [899, 380] width 259 height 35
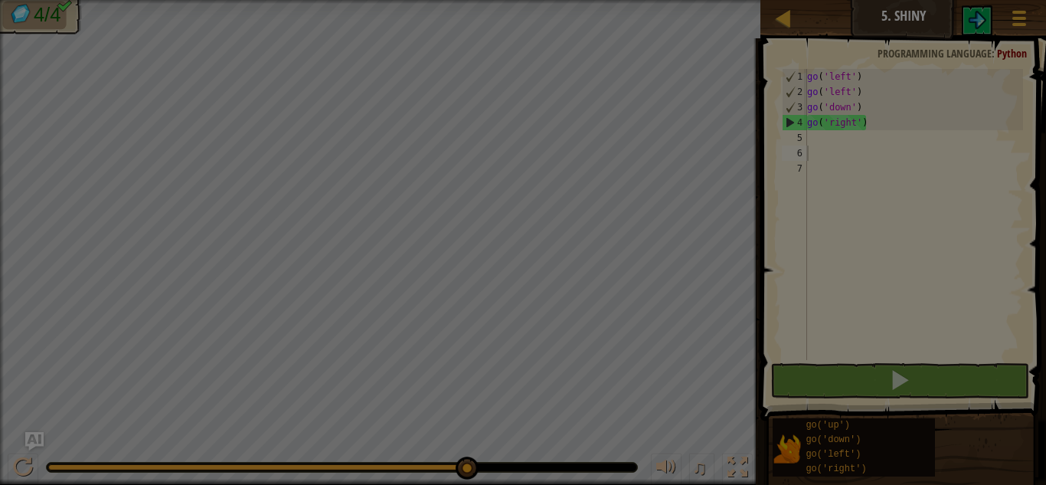
drag, startPoint x: 327, startPoint y: 461, endPoint x: 713, endPoint y: 466, distance: 385.9
click at [713, 2] on body "Map Junior 5. Shiny Game Menu Ask AI 1 הההההההההההההההההההההההההההההההההההההההה…" at bounding box center [523, 1] width 1046 height 2
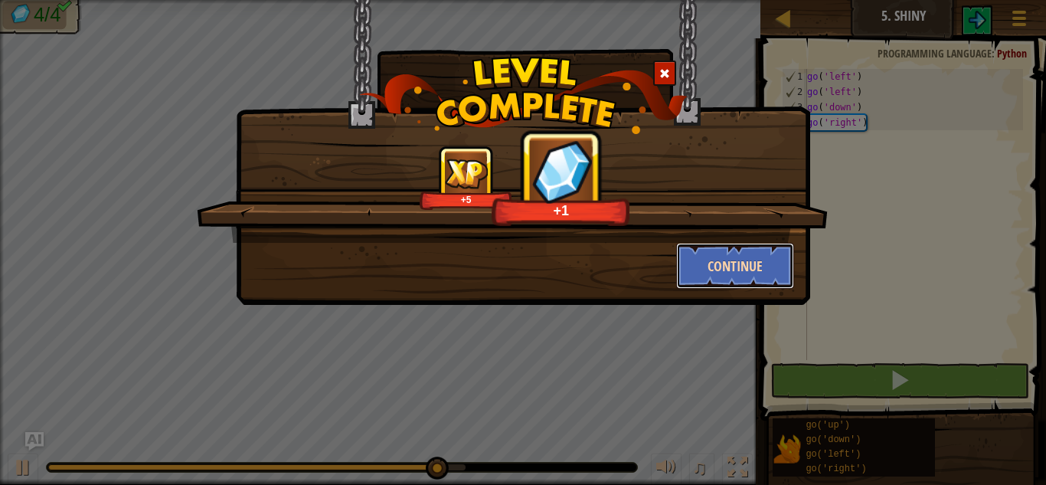
click at [785, 261] on button "Continue" at bounding box center [735, 266] width 119 height 46
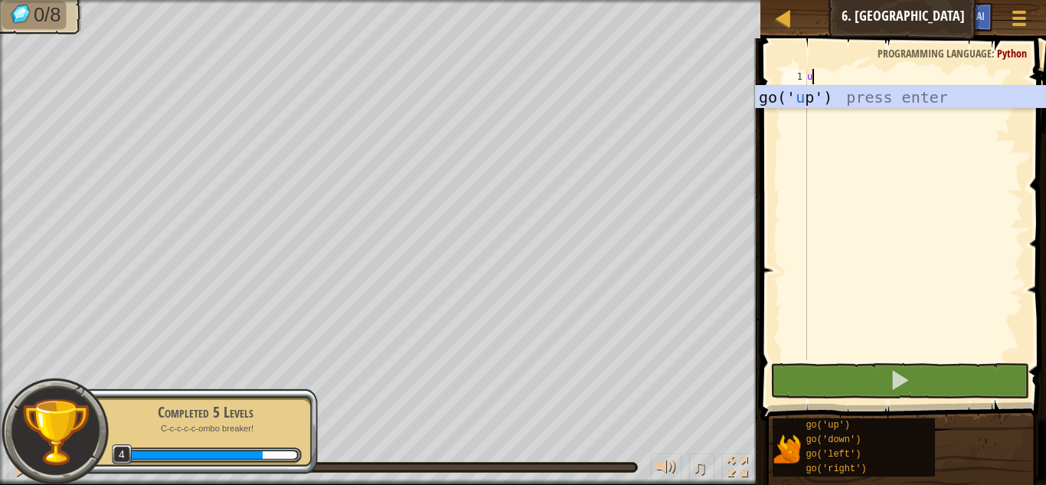
scroll to position [7, 0]
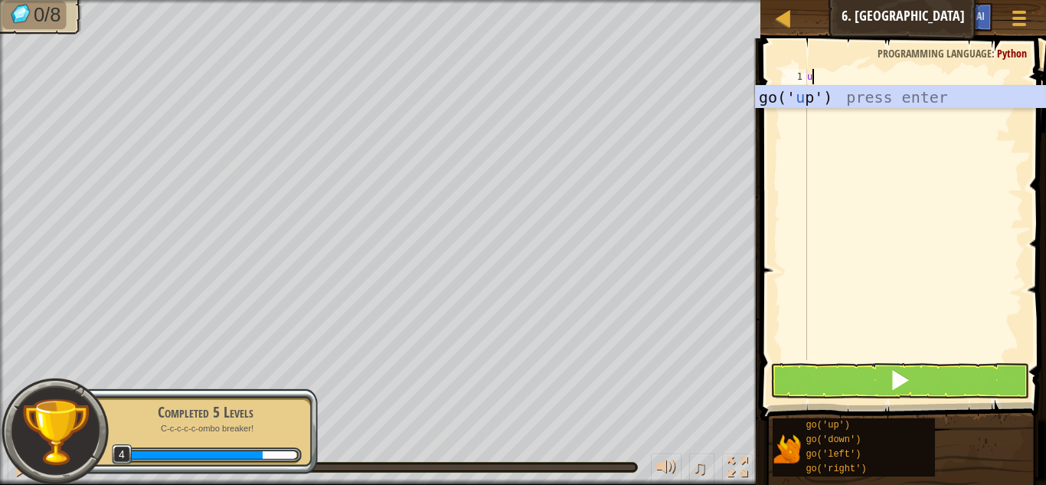
type textarea "up"
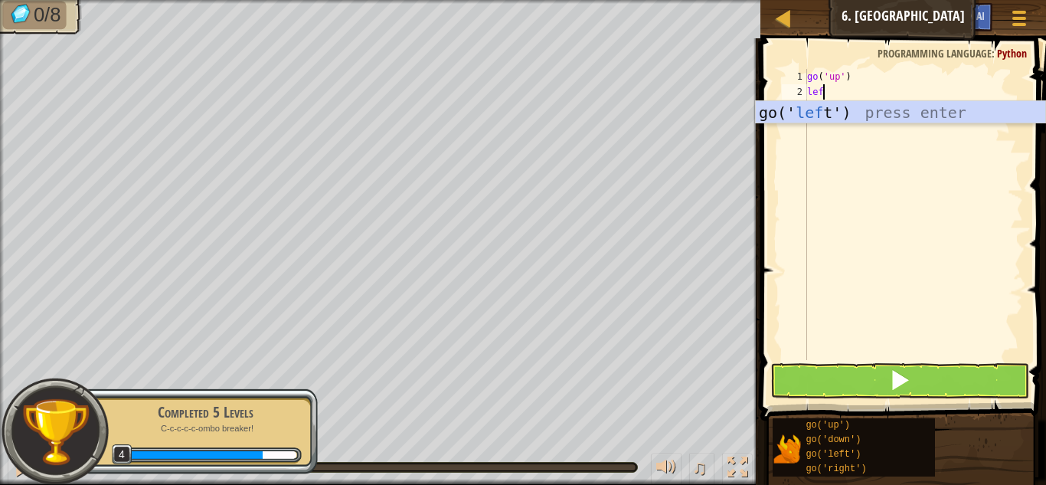
scroll to position [7, 2]
type textarea "leftt"
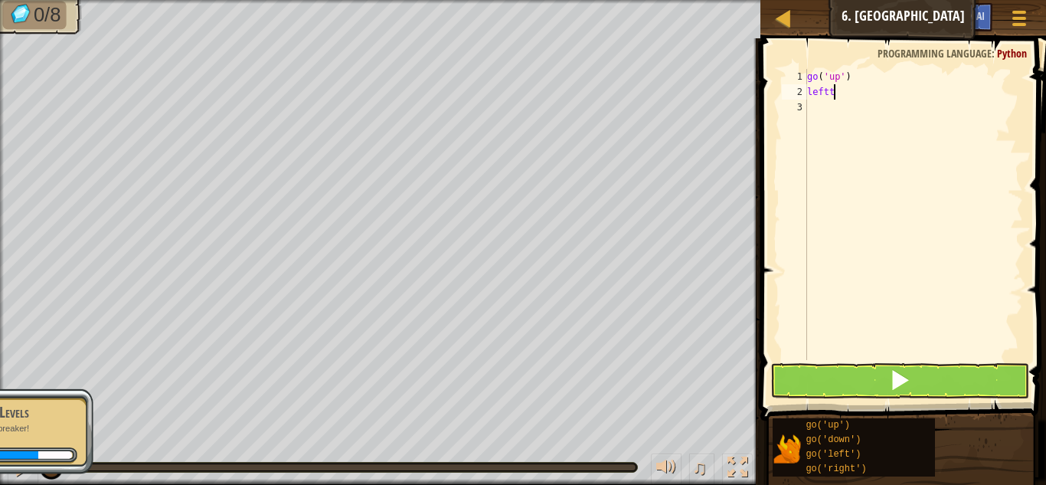
scroll to position [7, 0]
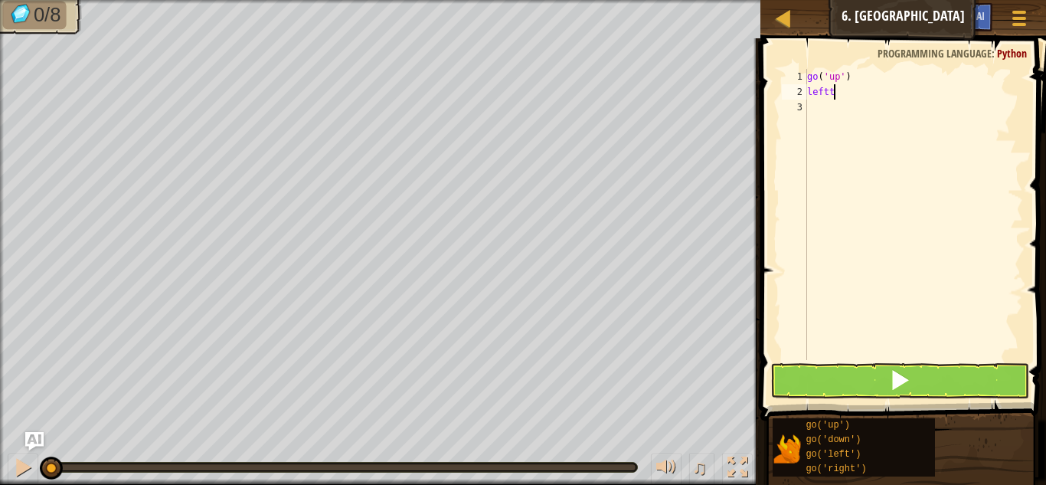
type textarea "left"
type textarea "l"
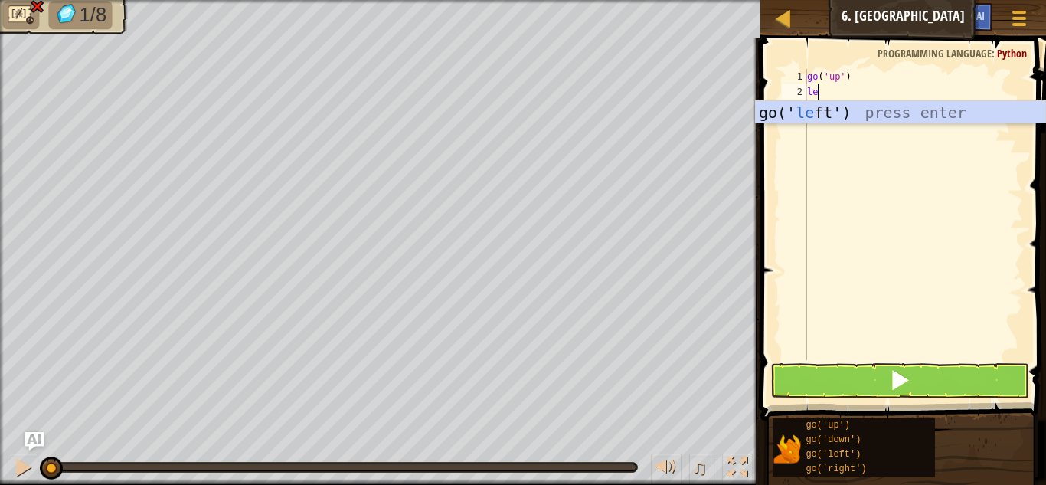
type textarea "left"
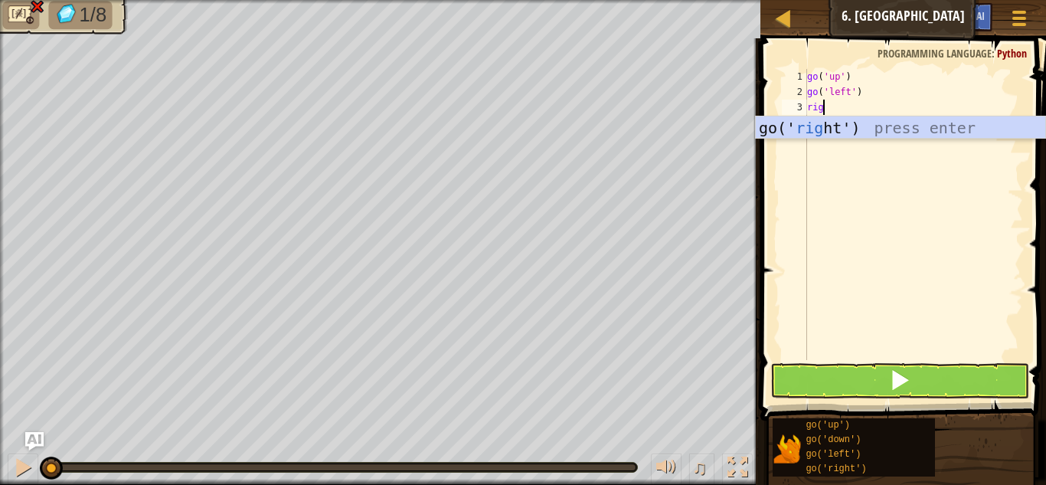
type textarea "right"
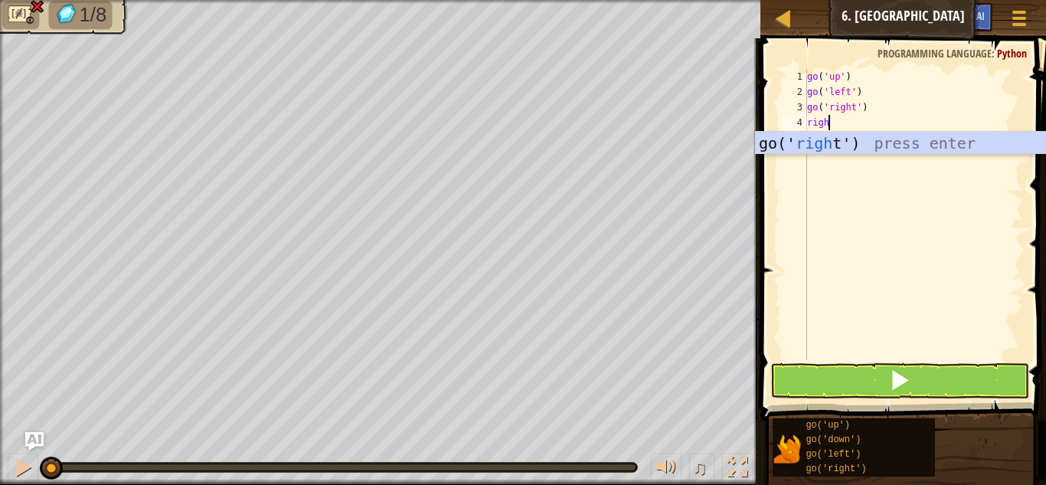
type textarea "right"
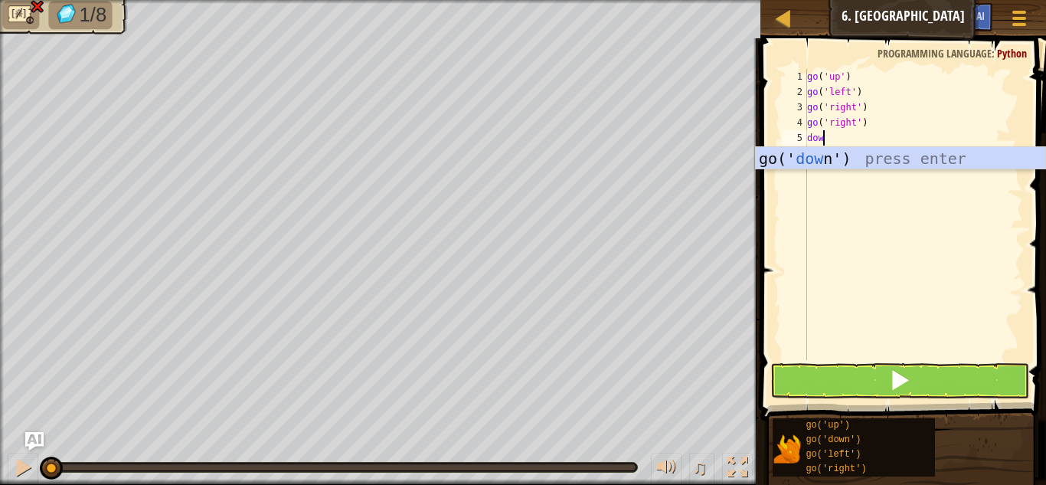
type textarea "down"
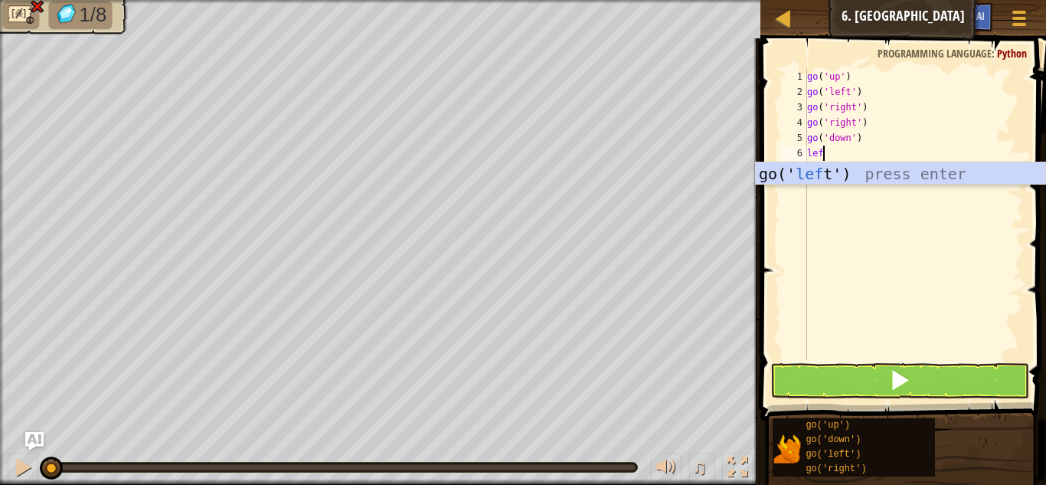
scroll to position [7, 2]
type textarea "left"
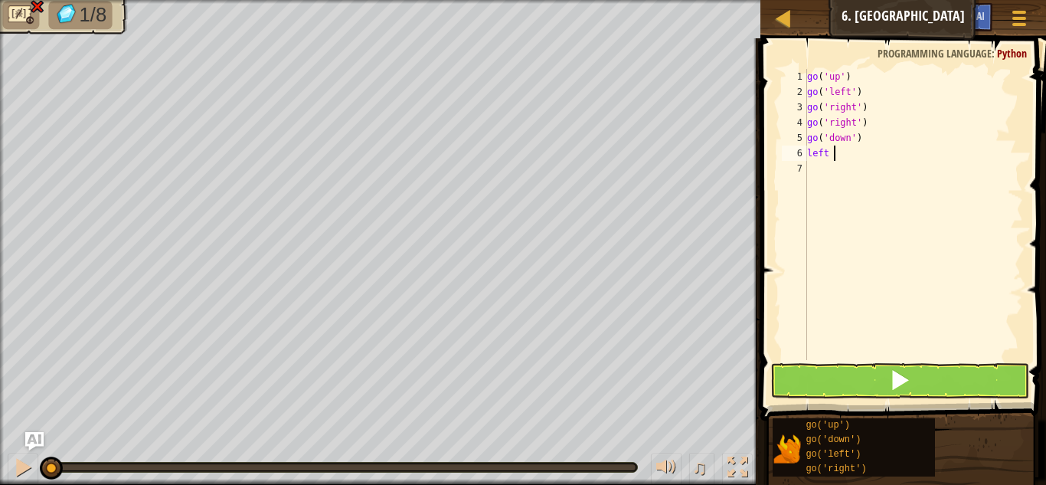
scroll to position [7, 0]
type textarea "left"
type textarea "l"
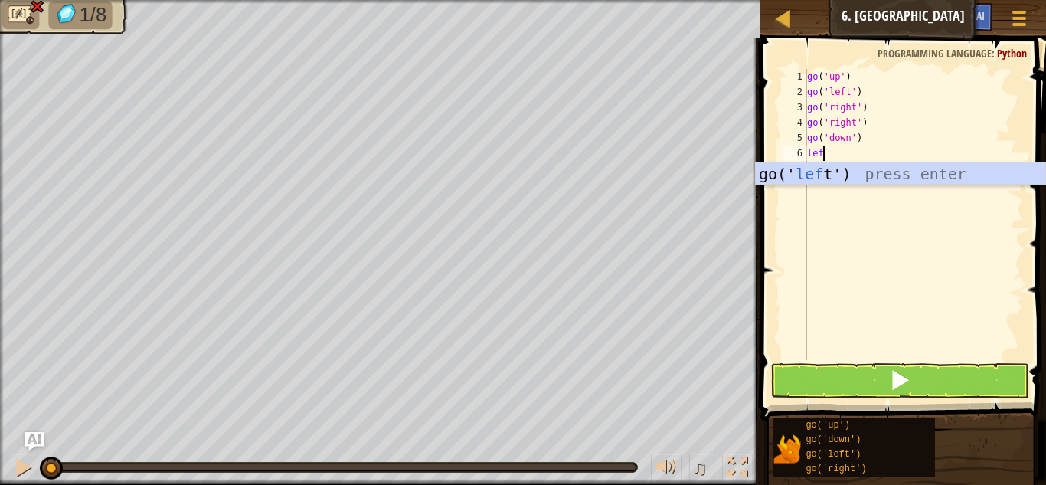
type textarea "left"
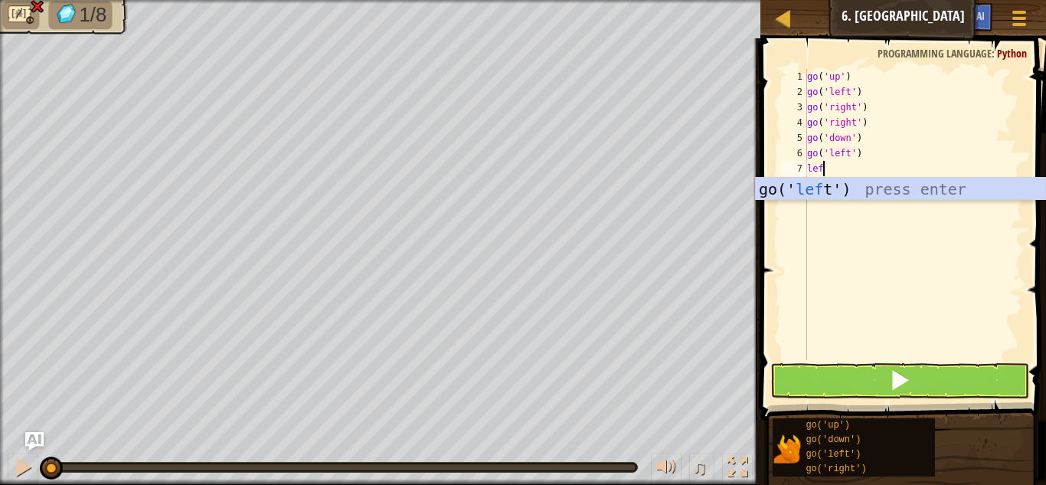
type textarea "left"
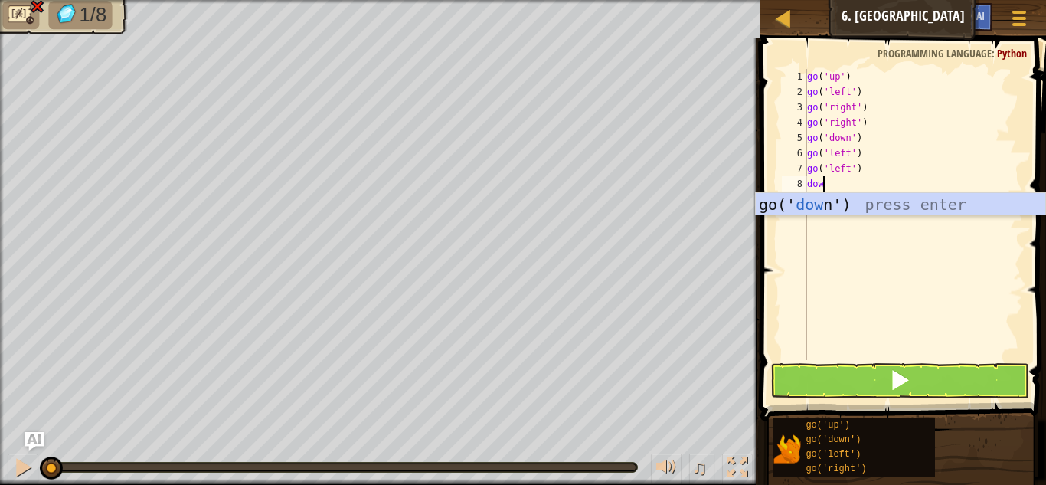
type textarea "down"
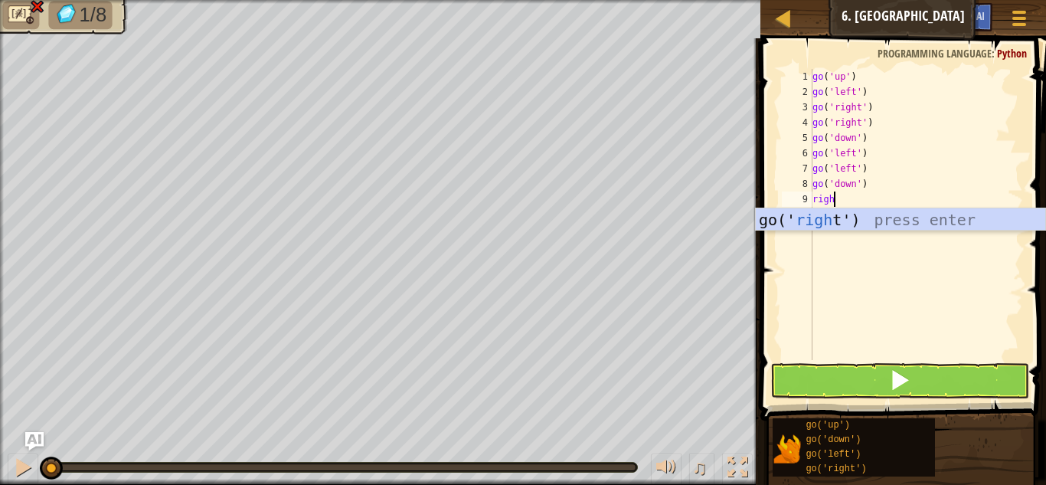
type textarea "right"
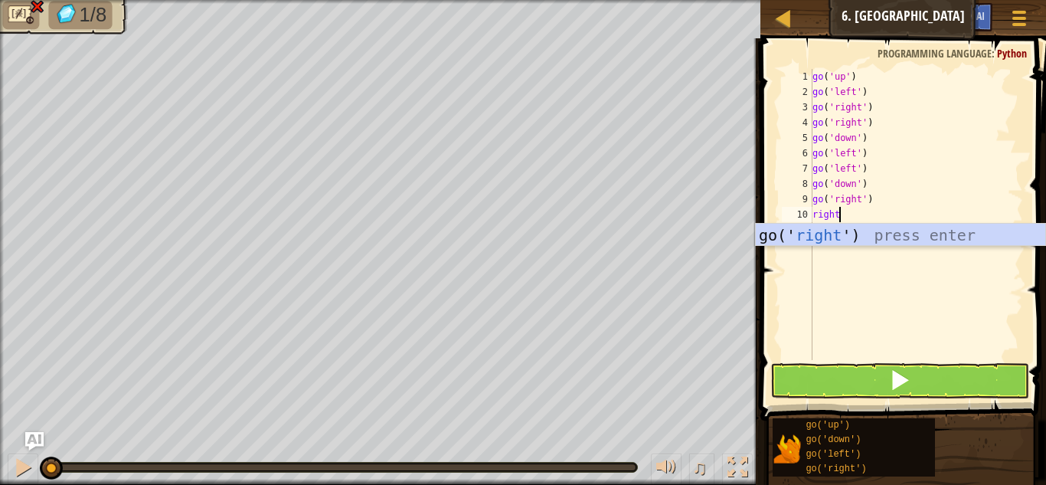
type textarea "right"
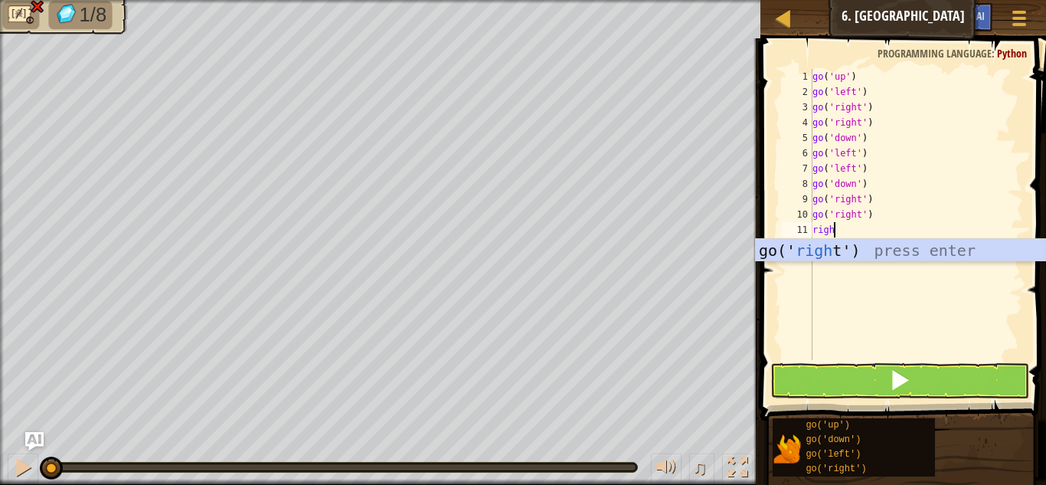
type textarea "right"
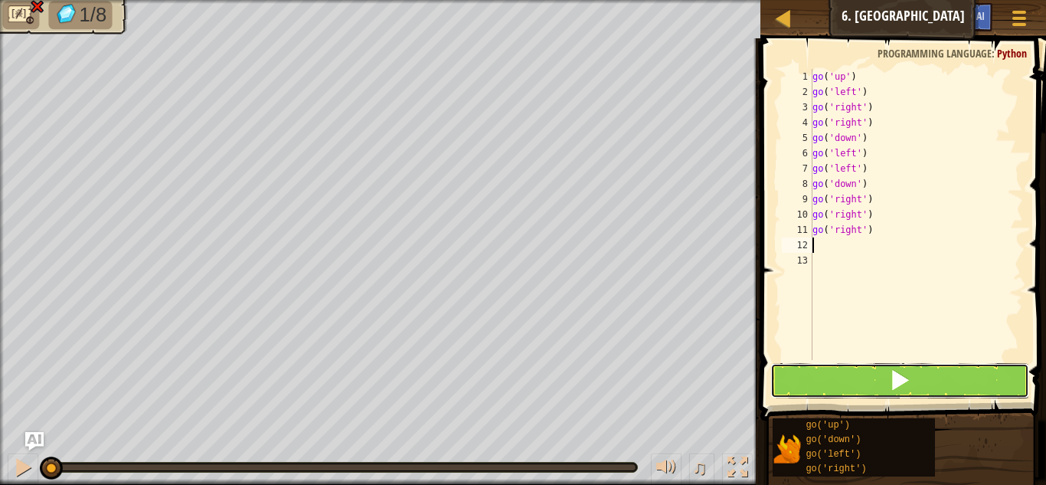
click at [854, 373] on button at bounding box center [899, 380] width 259 height 35
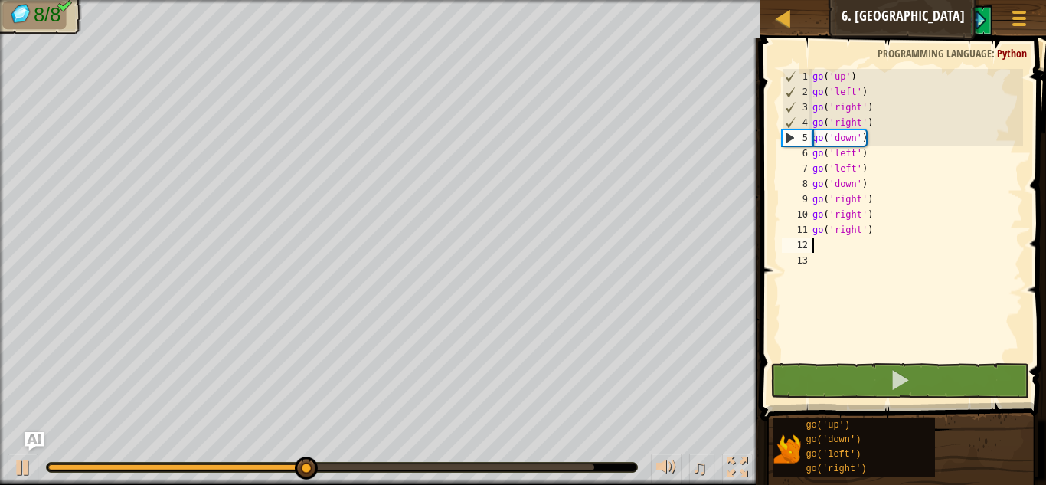
click at [593, 0] on body "Map Junior 6. Gem Square Game Menu Ask AI 1 ההההההההההההההההההההההההההההההההההה…" at bounding box center [523, 0] width 1046 height 0
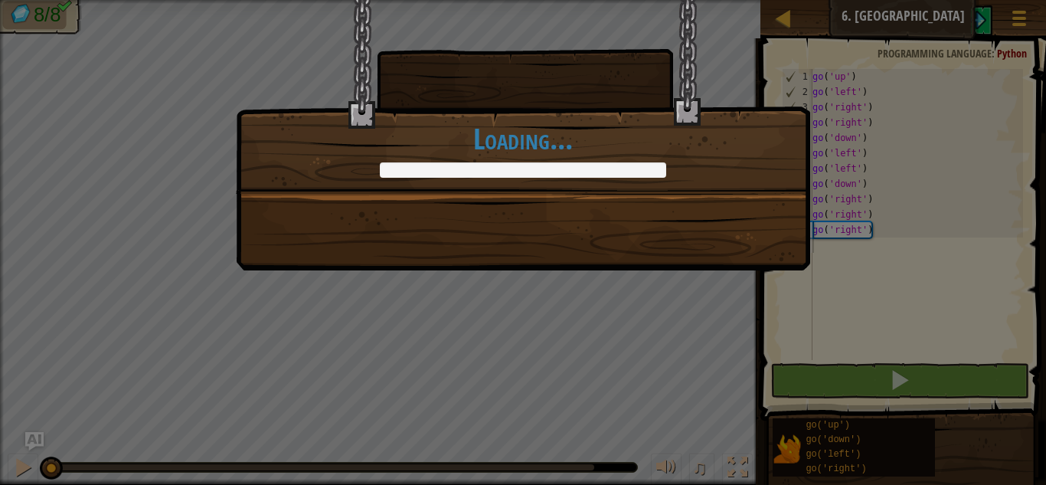
click at [749, 275] on div "Who left all these gems here? +0 +0 Continue Loading..." at bounding box center [523, 242] width 1046 height 485
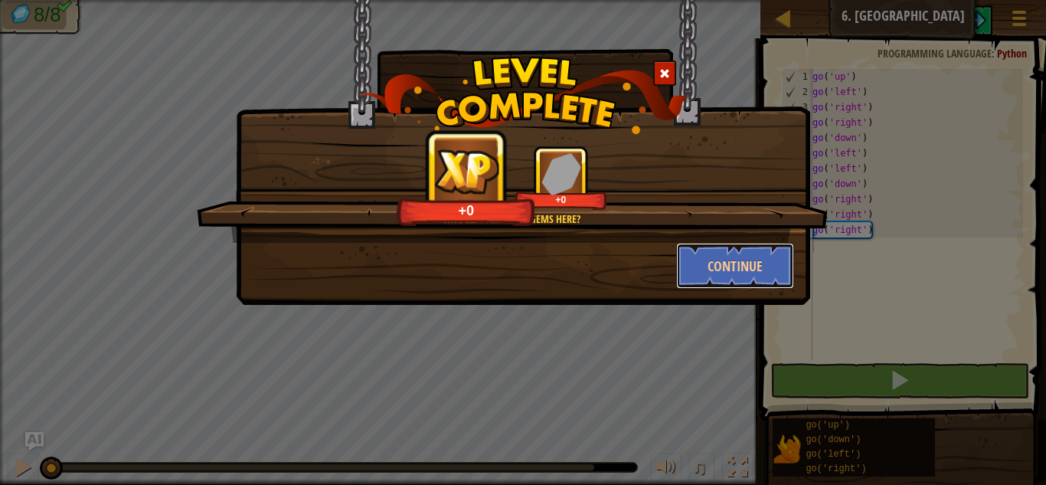
click at [749, 275] on button "Continue" at bounding box center [735, 266] width 119 height 46
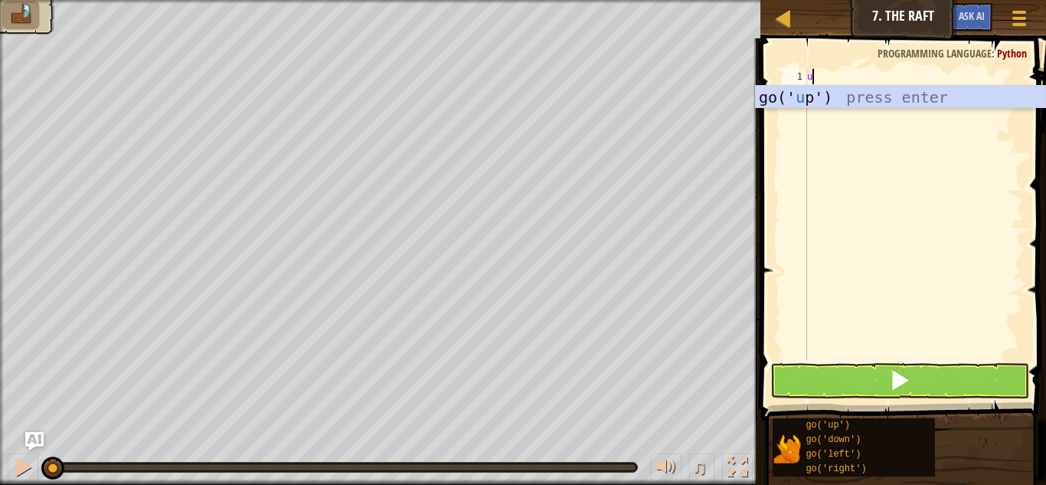
scroll to position [7, 0]
type textarea "up"
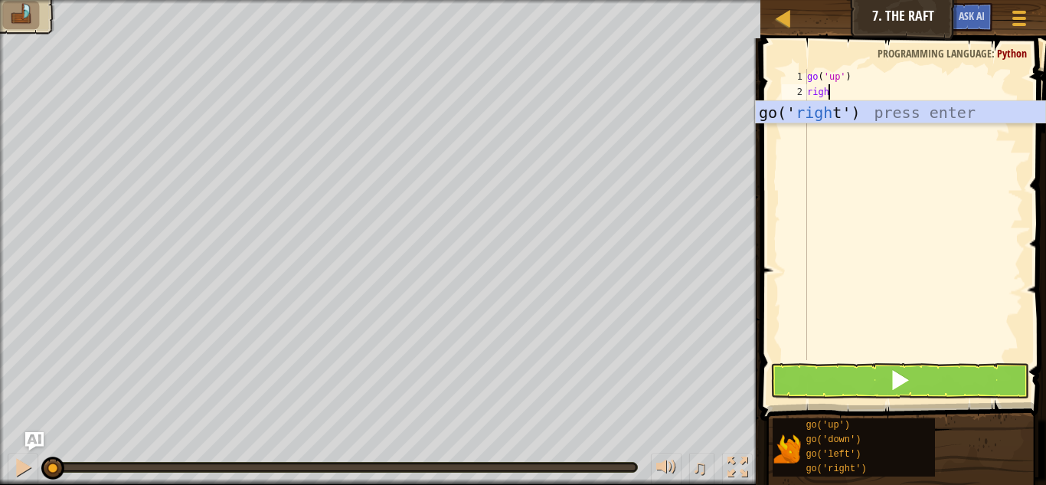
type textarea "right"
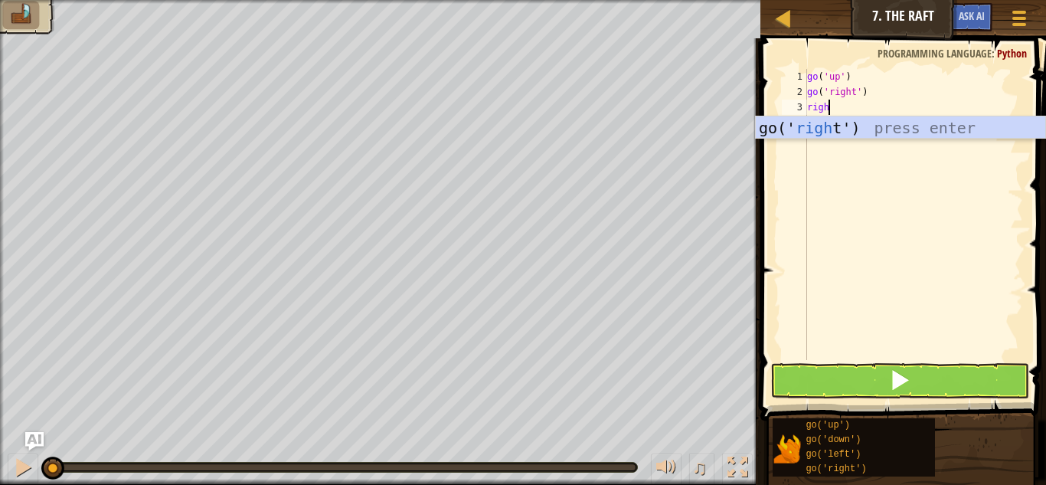
type textarea "right"
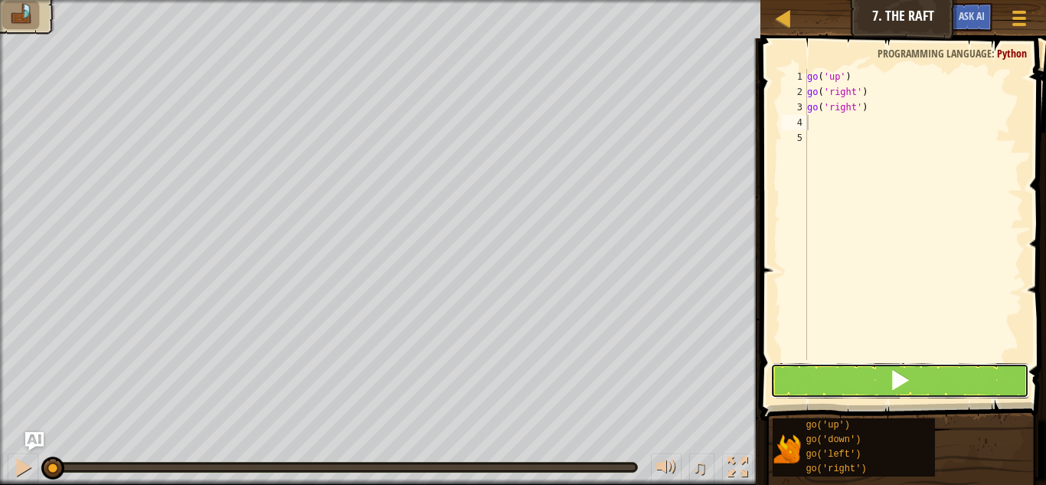
click at [949, 382] on button at bounding box center [899, 380] width 259 height 35
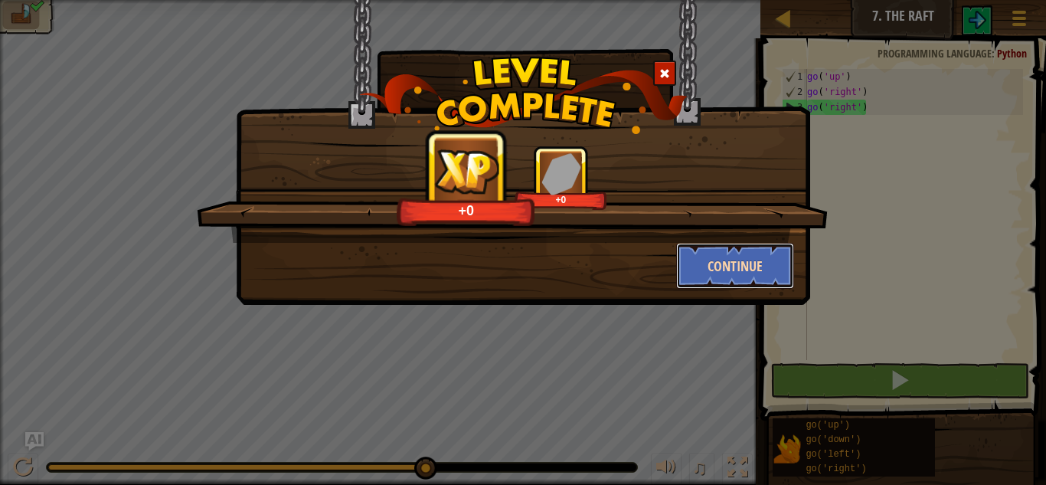
click at [719, 263] on button "Continue" at bounding box center [735, 266] width 119 height 46
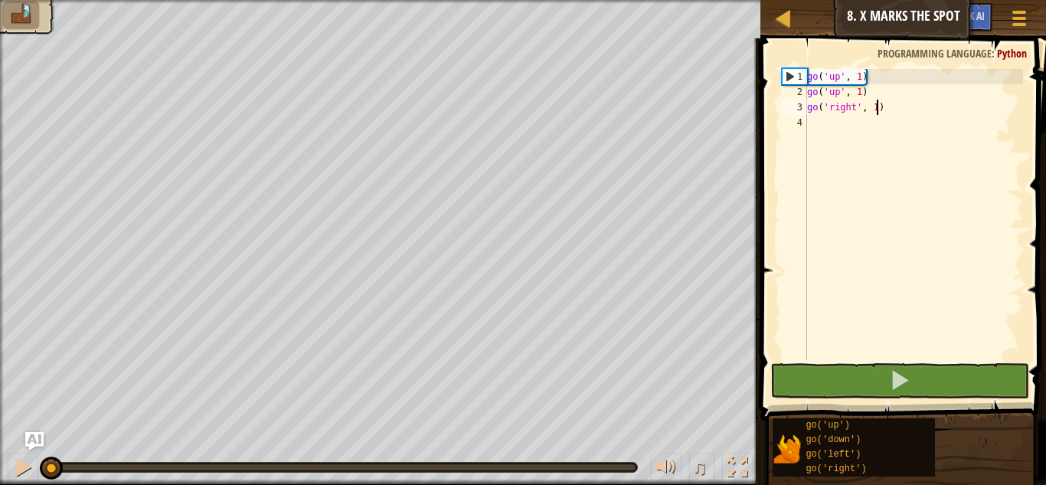
click at [875, 109] on div "go ( 'up' , 1 ) go ( 'up' , 1 ) go ( 'right' , 1 )" at bounding box center [913, 230] width 219 height 322
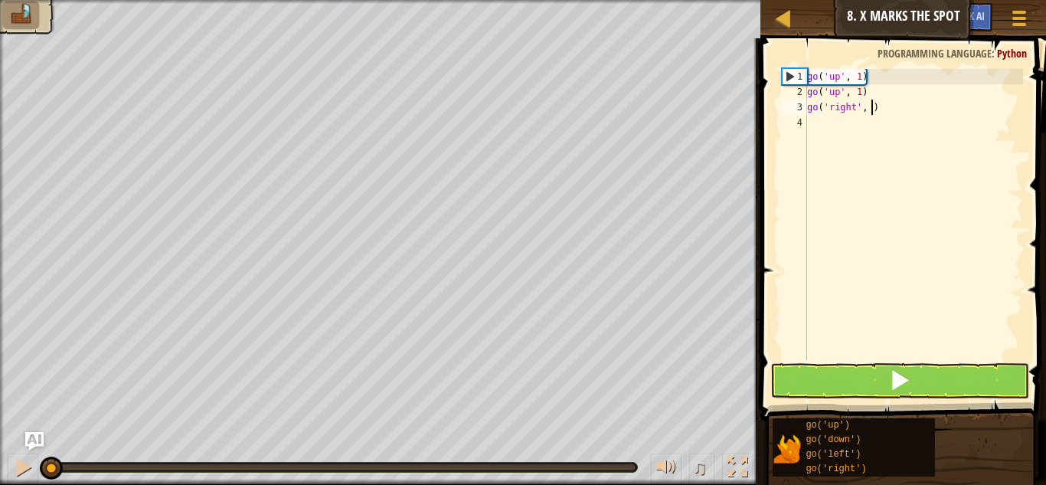
type textarea "go('right', 3)"
click at [827, 124] on div "go ( 'up' , 1 ) go ( 'up' , 1 ) go ( 'right' , 3 )" at bounding box center [913, 230] width 219 height 322
click at [926, 110] on div "go ( 'up' , 1 ) go ( 'up' , 1 ) go ( 'right' , 3 )" at bounding box center [913, 230] width 219 height 322
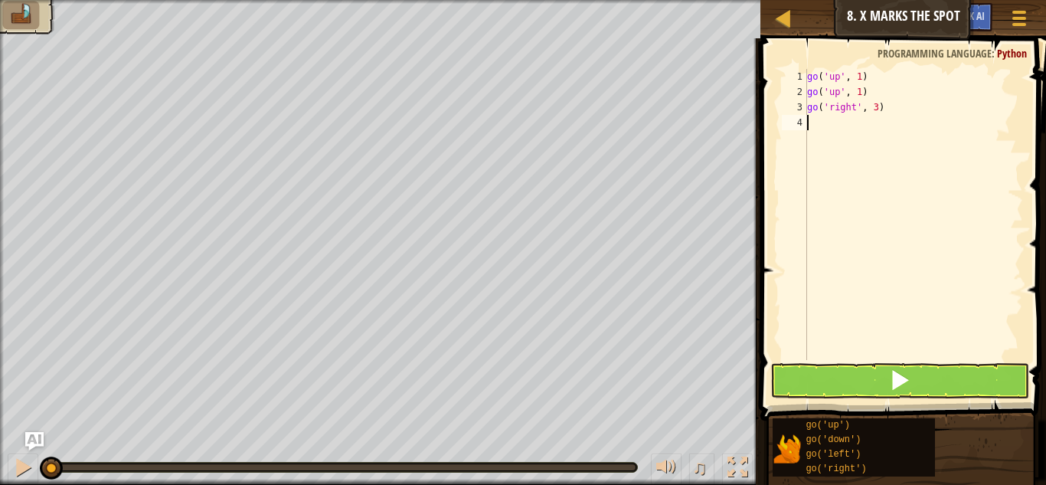
type textarea "go('right', 3)"
type textarea "g"
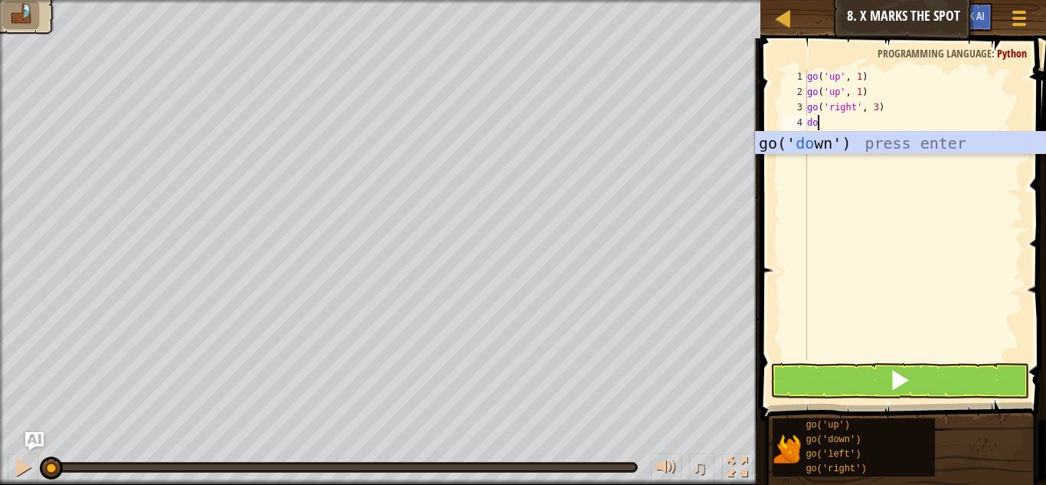
scroll to position [7, 1]
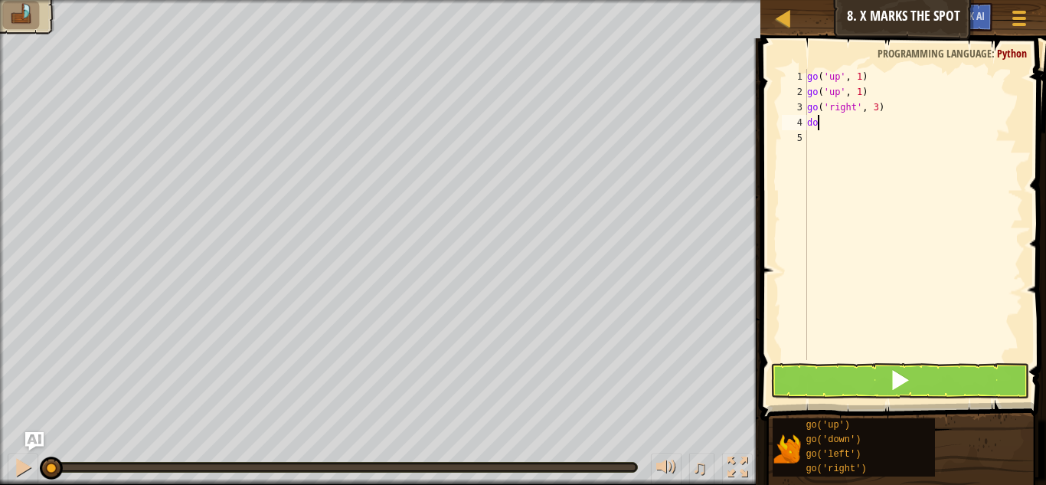
type textarea "down"
click at [850, 123] on div "go ( 'up' , 1 ) go ( 'up' , 1 ) go ( 'right' , 3 ) go ( 'down' )" at bounding box center [913, 230] width 219 height 322
click at [858, 126] on div "go ( 'up' , 1 ) go ( 'up' , 1 ) go ( 'right' , 3 ) go ( 'down' )" at bounding box center [913, 230] width 219 height 322
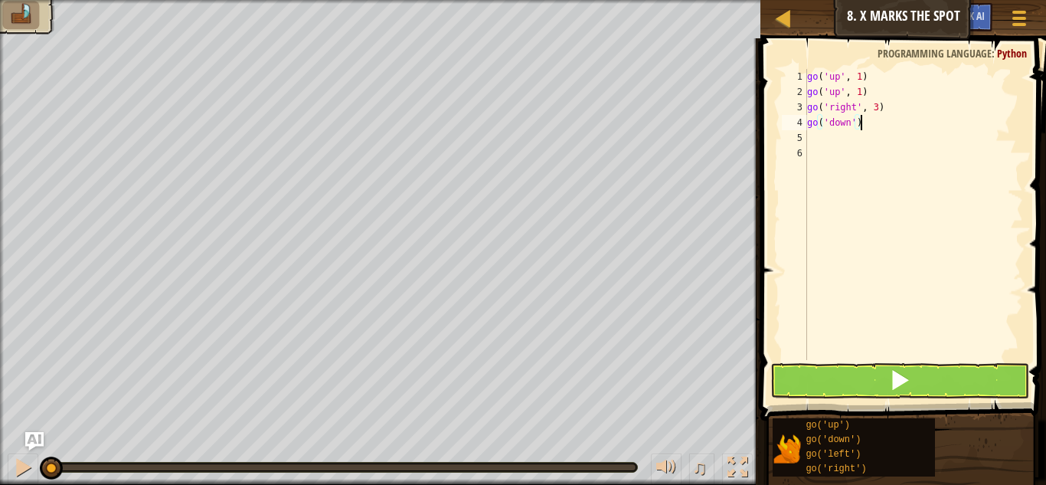
click at [854, 126] on div "go ( 'up' , 1 ) go ( 'up' , 1 ) go ( 'right' , 3 ) go ( 'down' )" at bounding box center [913, 230] width 219 height 322
type textarea "go('down' 2)"
click at [889, 134] on div "go ( 'up' , 1 ) go ( 'up' , 1 ) go ( 'right' , 3 ) go ( 'down' 2 )" at bounding box center [913, 230] width 219 height 322
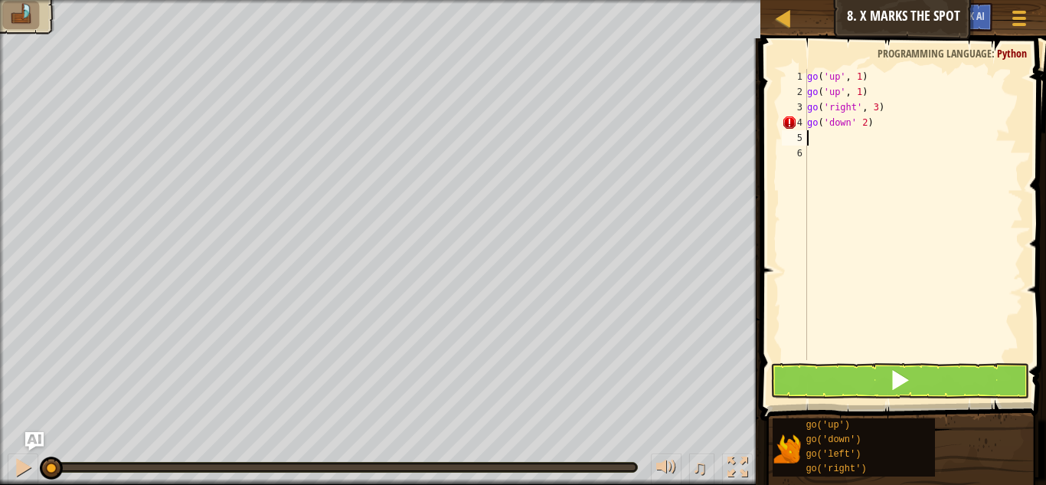
scroll to position [7, 0]
click at [887, 128] on div "go ( 'up' , 1 ) go ( 'up' , 1 ) go ( 'right' , 3 ) go ( 'down' 2 )" at bounding box center [913, 230] width 219 height 322
type textarea "go('down' 2)"
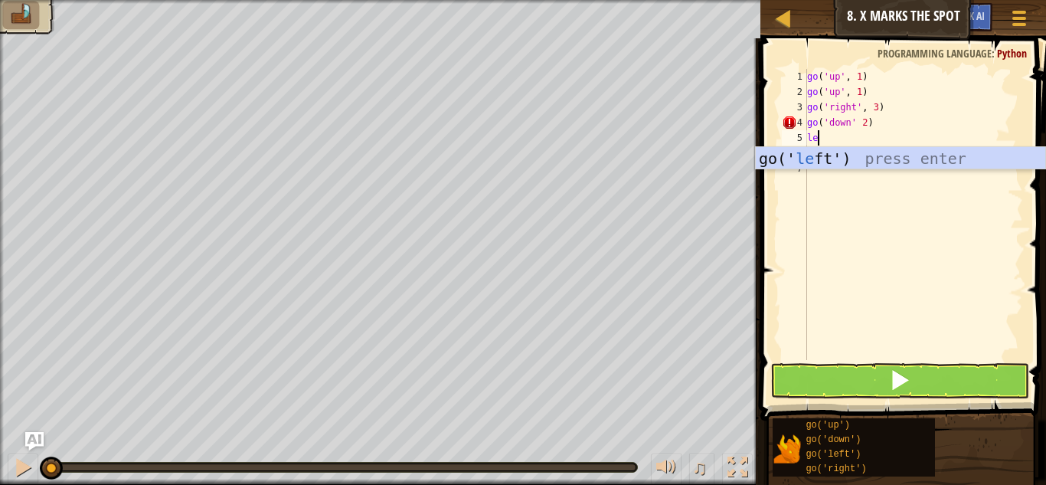
type textarea "left"
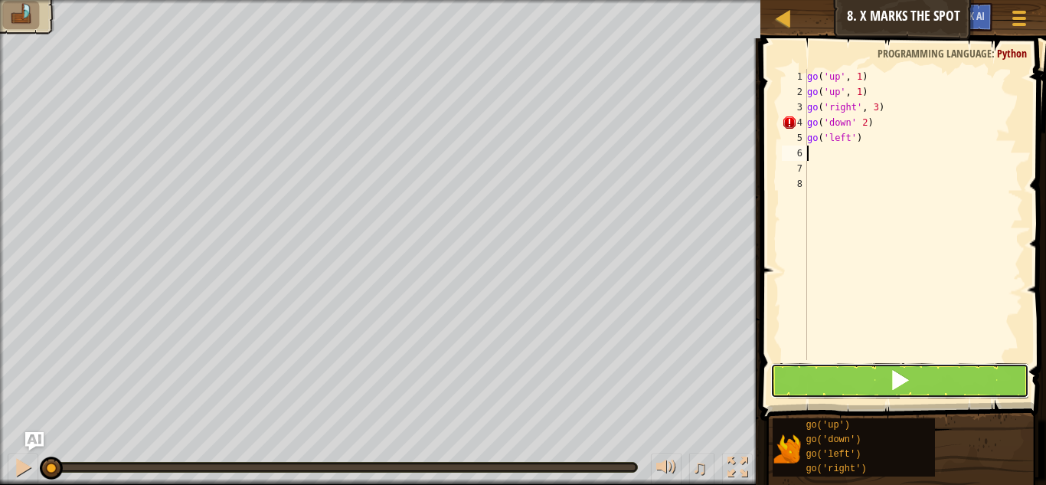
click at [955, 390] on button at bounding box center [899, 380] width 259 height 35
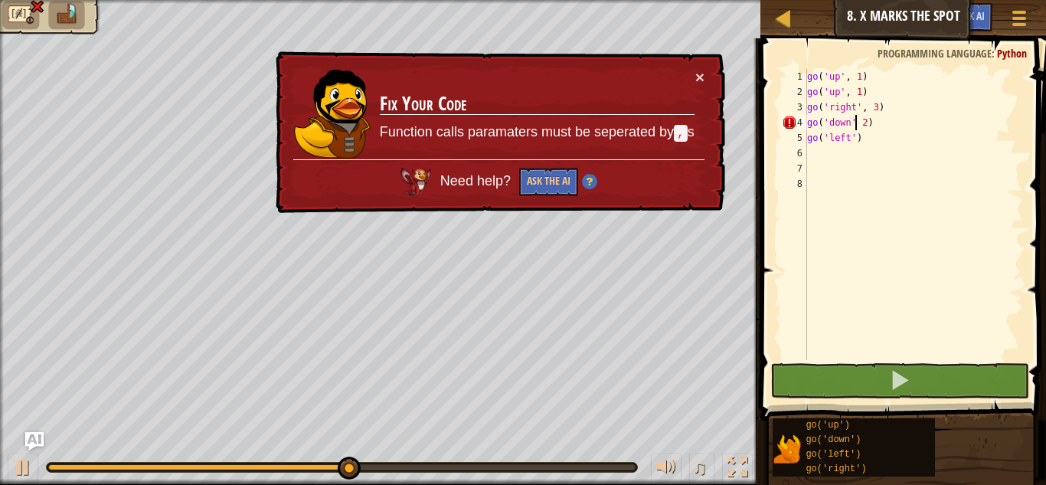
click at [856, 124] on div "go ( 'up' , 1 ) go ( 'up' , 1 ) go ( 'right' , 3 ) go ( 'down' 2 ) go ( 'left' )" at bounding box center [913, 230] width 219 height 322
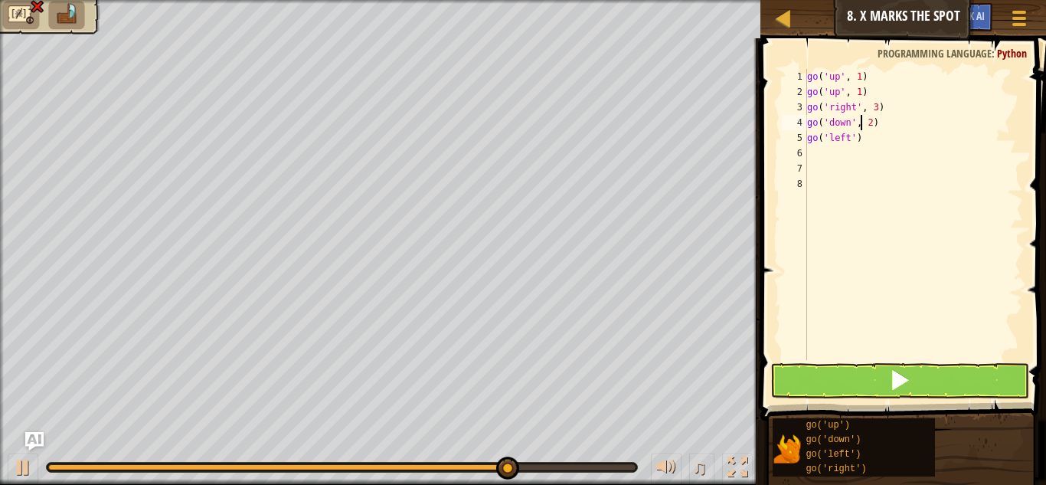
type textarea "go('down', 2)"
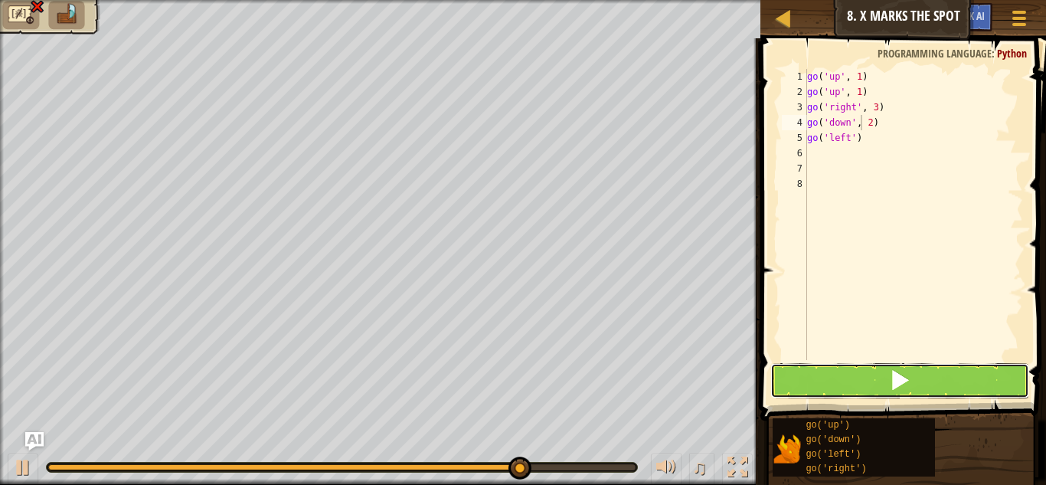
click at [918, 373] on button at bounding box center [899, 380] width 259 height 35
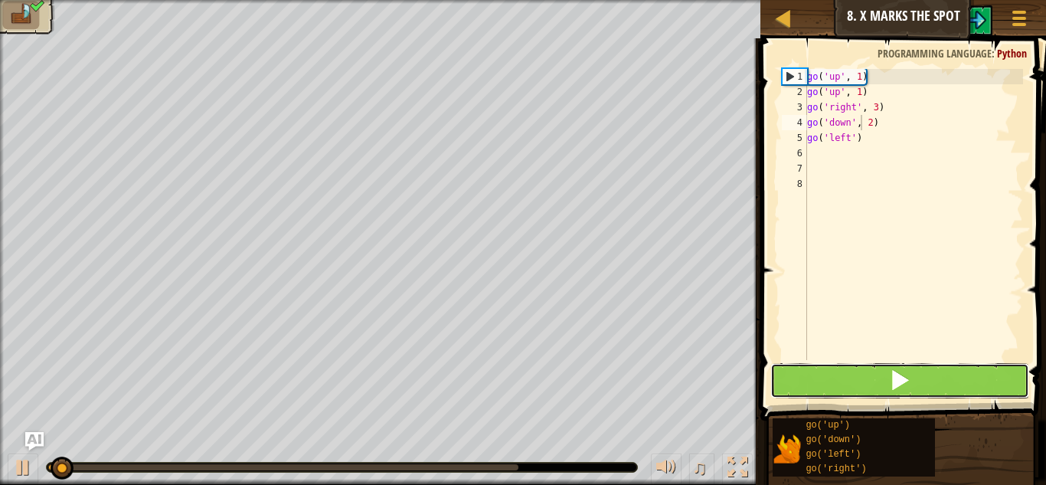
click at [903, 385] on span at bounding box center [899, 379] width 21 height 21
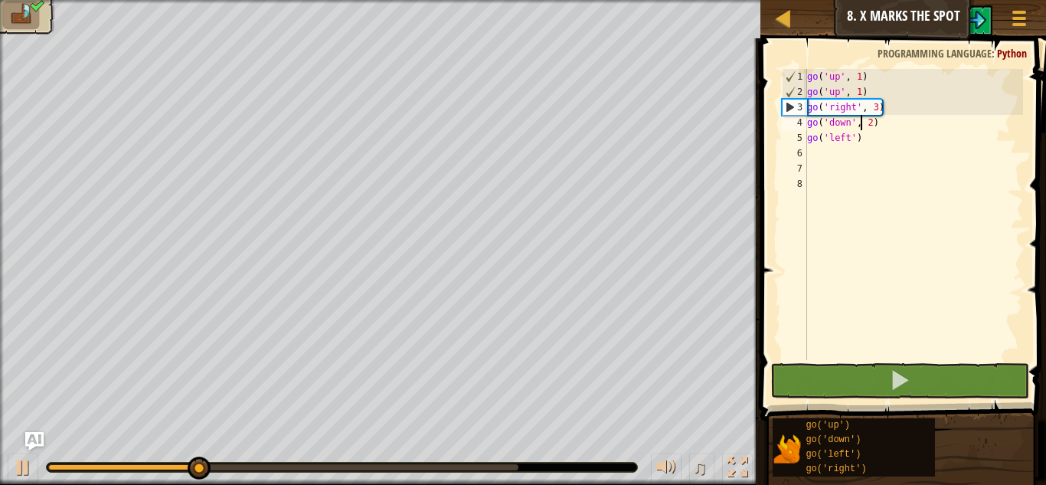
click at [515, 0] on body "Map Junior 8. X Marks the Spot Game Menu Ask AI 1 ההההההההההההההההההההההההההההה…" at bounding box center [523, 0] width 1046 height 0
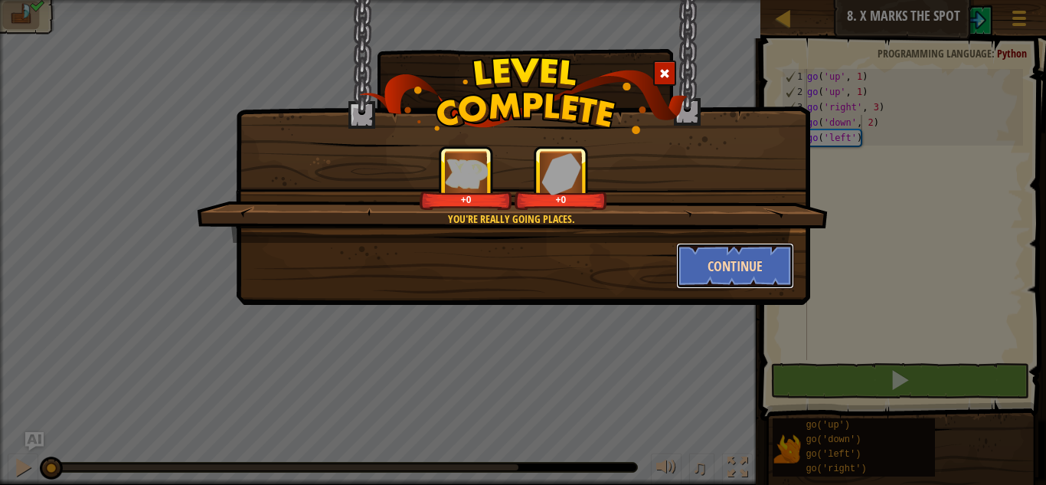
click at [749, 254] on button "Continue" at bounding box center [735, 266] width 119 height 46
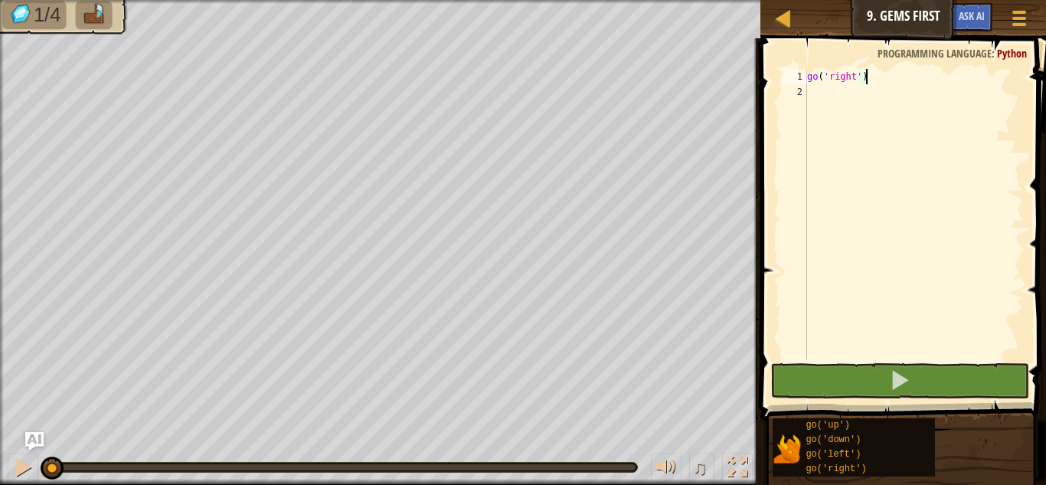
click at [866, 78] on div "go ( 'right' )" at bounding box center [913, 230] width 219 height 322
click at [856, 81] on div "go ( 'right' )" at bounding box center [913, 230] width 219 height 322
click at [859, 85] on div "go ( 'right' )" at bounding box center [913, 230] width 219 height 322
click at [861, 80] on div "go ( 'right' )" at bounding box center [913, 230] width 219 height 322
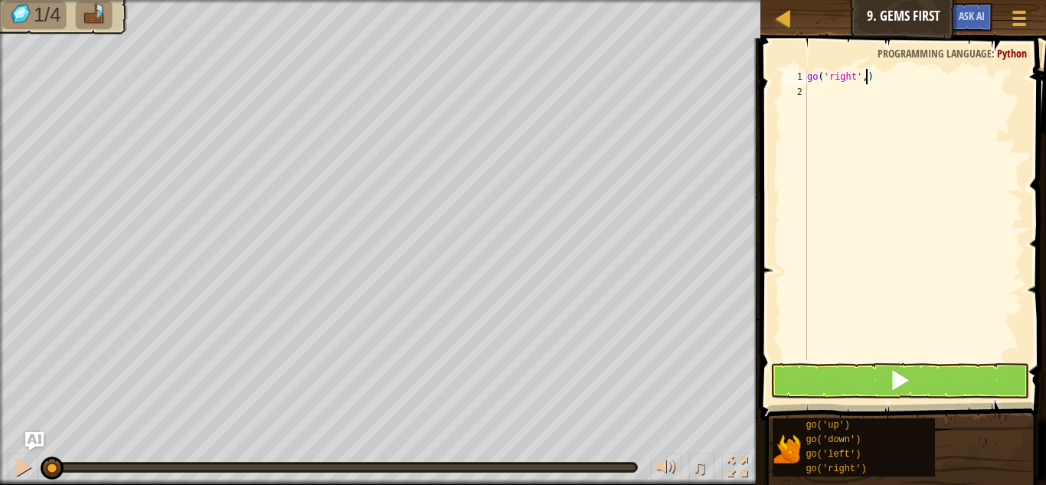
type textarea "go('right', 2)"
click at [893, 81] on div "go ( 'right' , 2 )" at bounding box center [913, 230] width 219 height 322
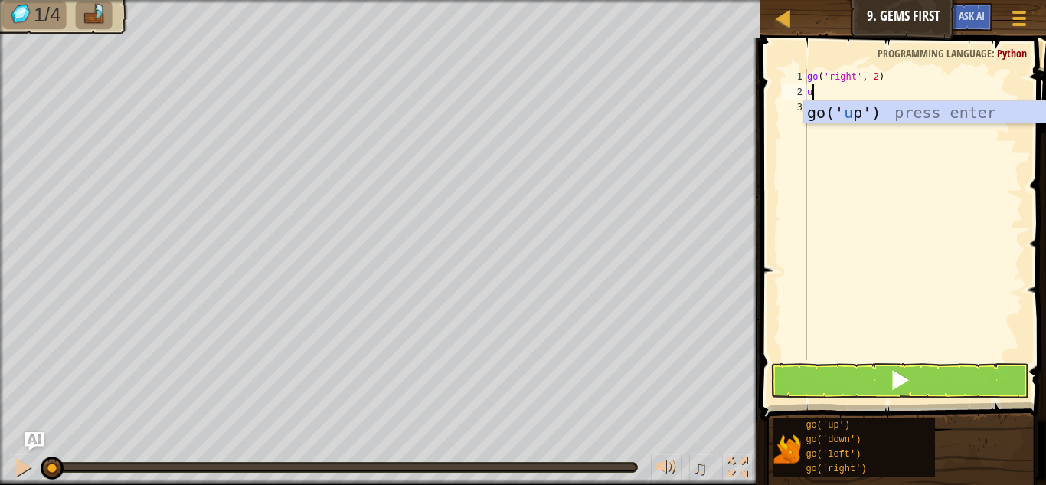
type textarea "up"
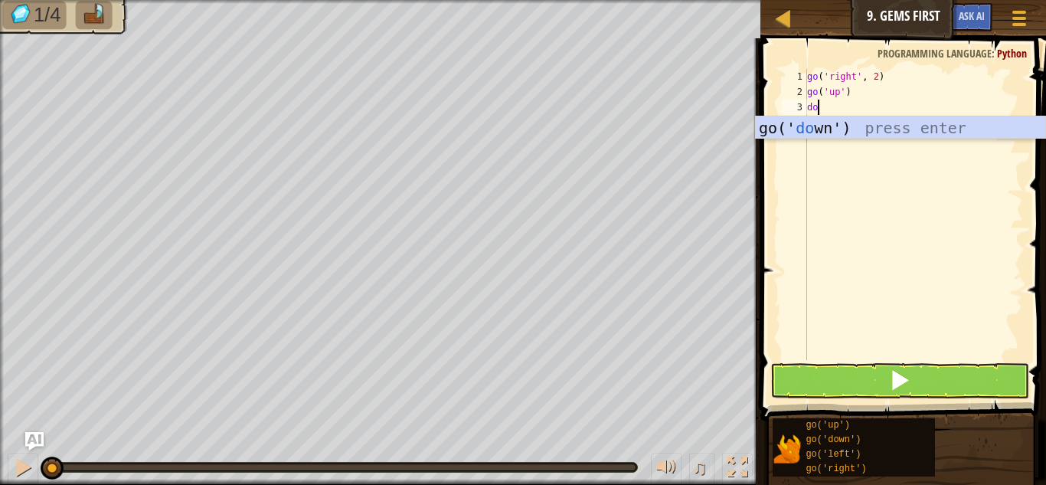
scroll to position [7, 2]
type textarea "down"
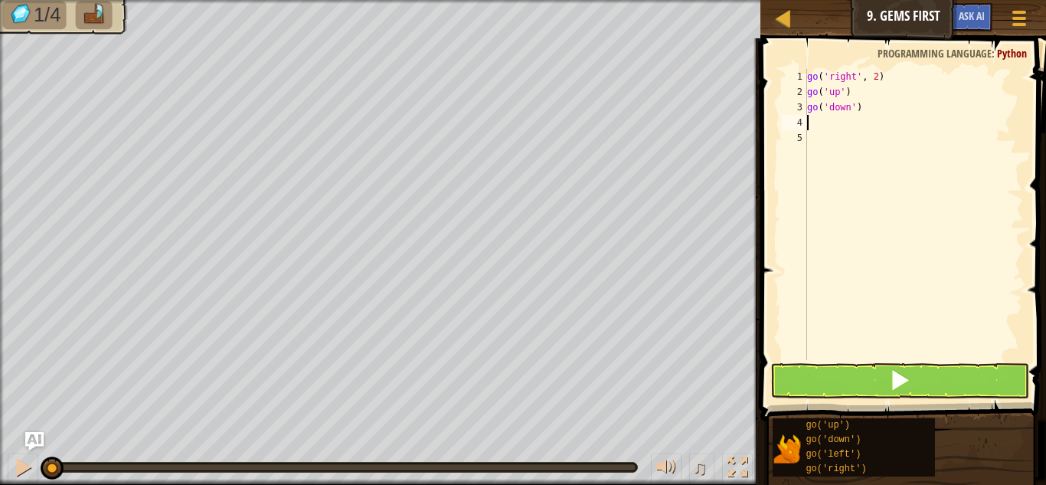
scroll to position [7, 0]
click at [859, 116] on div "go ( 'right' , 2 ) go ( 'up' ) go ( 'down' )" at bounding box center [913, 230] width 219 height 322
click at [855, 112] on div "go ( 'right' , 2 ) go ( 'up' ) go ( 'down' )" at bounding box center [913, 230] width 219 height 322
type textarea "go('down')"
click at [852, 112] on div "go ( 'right' , 2 ) go ( 'up' ) go ( 'down' )" at bounding box center [913, 230] width 219 height 322
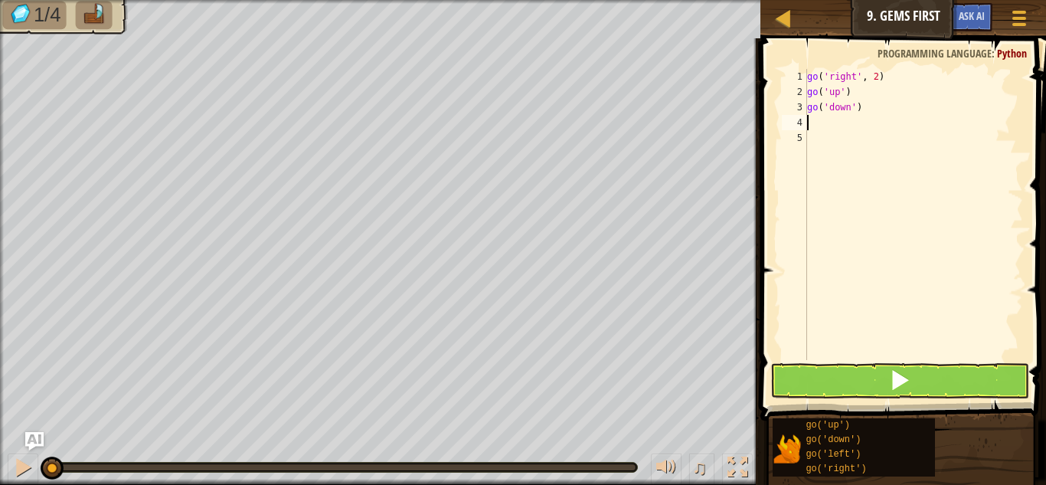
click at [859, 115] on div "go ( 'right' , 2 ) go ( 'up' ) go ( 'down' )" at bounding box center [913, 230] width 219 height 322
click at [853, 111] on div "go ( 'right' , 2 ) go ( 'up' ) go ( 'down' )" at bounding box center [913, 230] width 219 height 322
type textarea "go('down', 2)"
click at [900, 119] on div "go ( 'right' , 2 ) go ( 'up' ) go ( 'down' , 2 )" at bounding box center [913, 230] width 219 height 322
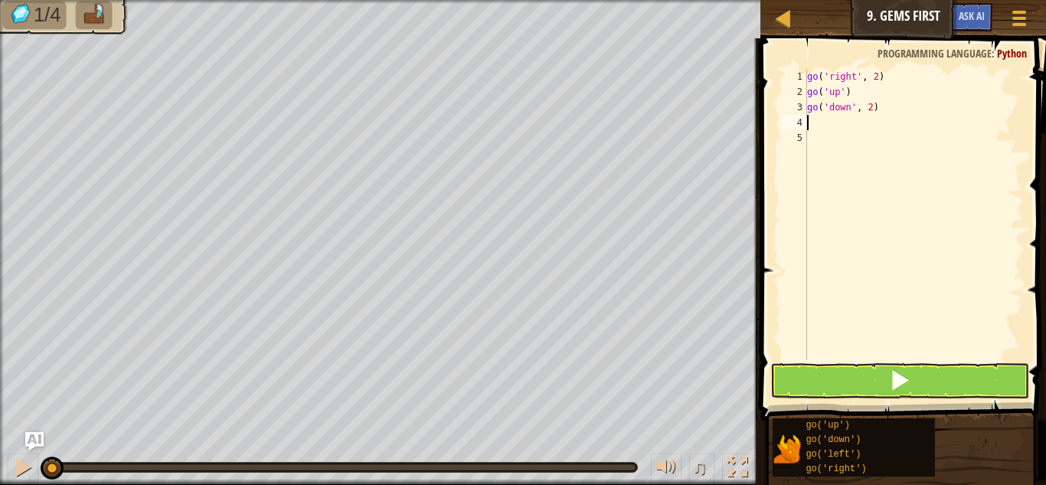
scroll to position [7, 0]
click at [897, 109] on div "go ( 'right' , 2 ) go ( 'up' ) go ( 'down' , 2 )" at bounding box center [913, 230] width 219 height 322
type textarea "go('down', 2)"
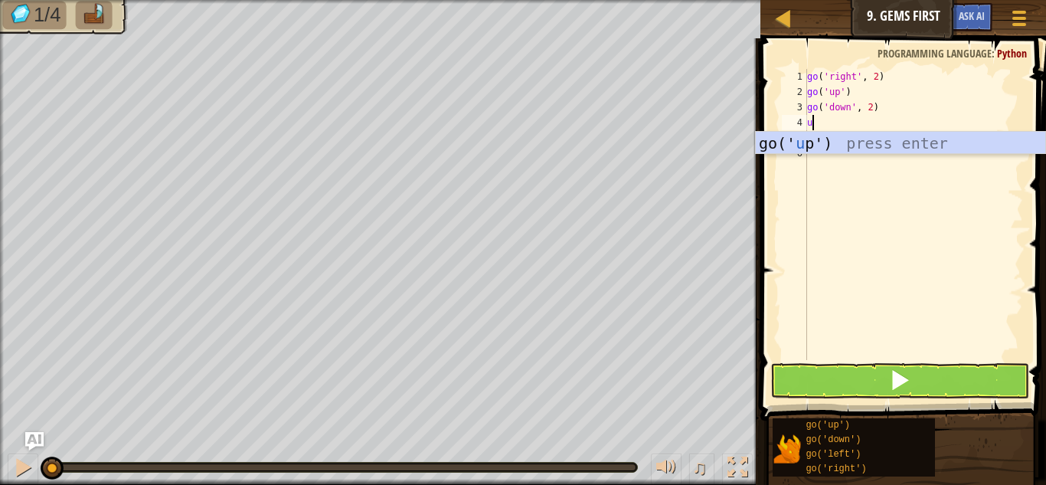
type textarea "upo"
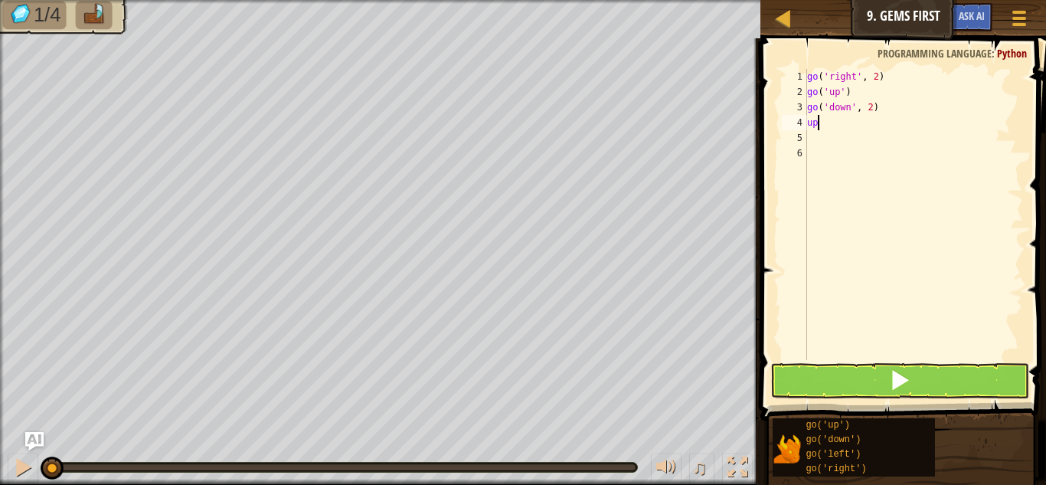
type textarea "up"
type textarea "u"
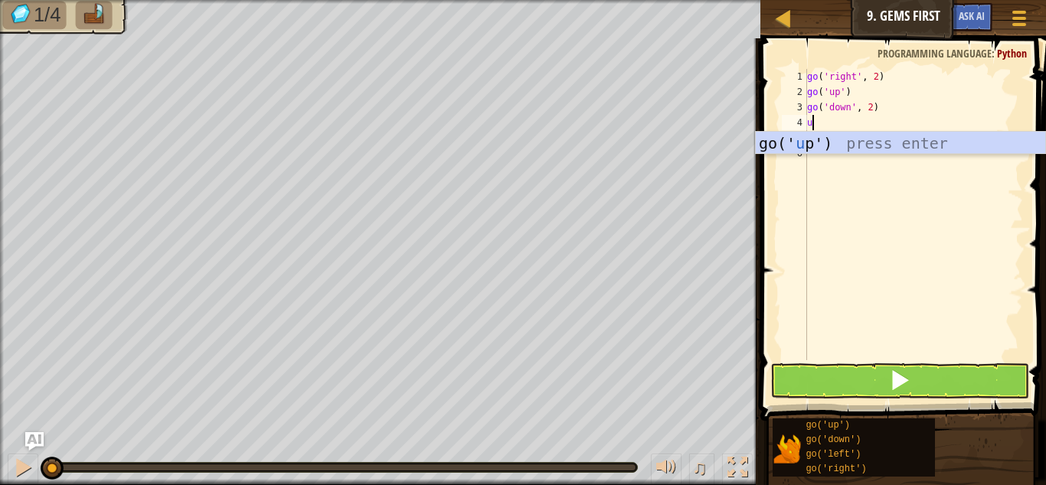
type textarea "up"
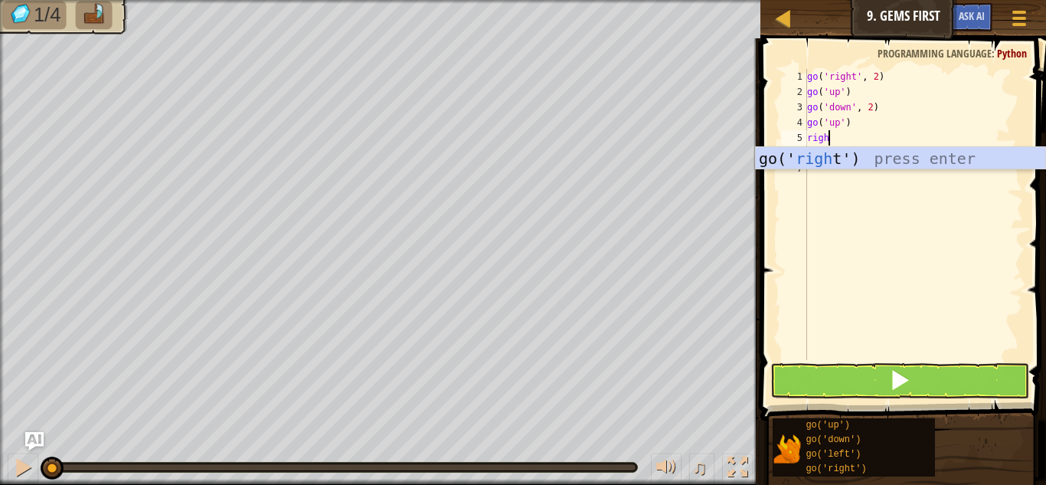
type textarea "right"
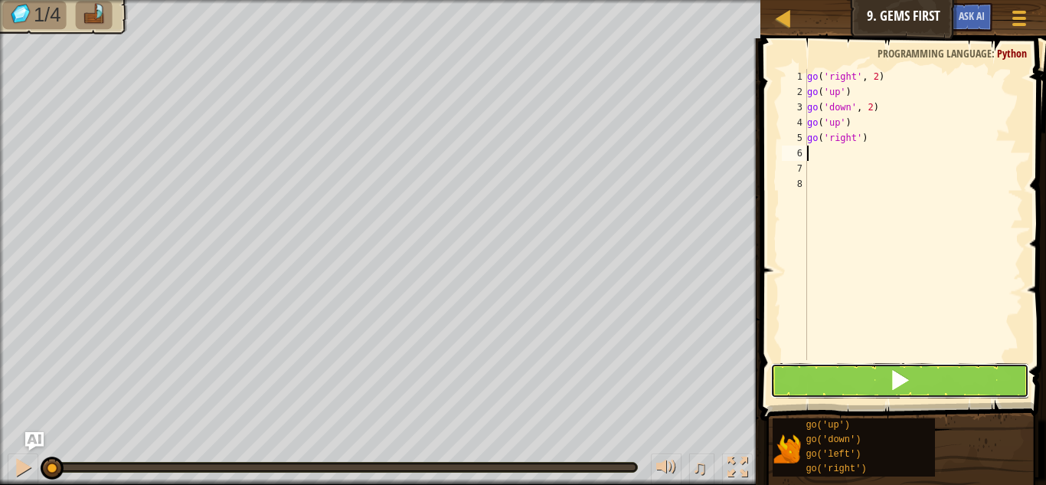
click at [945, 381] on button at bounding box center [899, 380] width 259 height 35
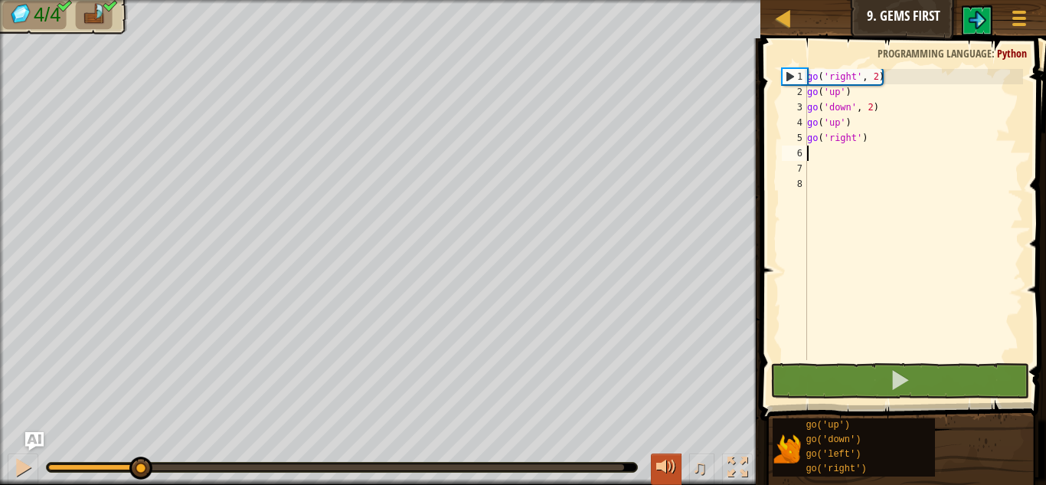
click at [757, 0] on body "Map Junior 9. Gems First Game Menu Ask AI 1 ההההההההההההההההההההההההההההההההההה…" at bounding box center [523, 0] width 1046 height 0
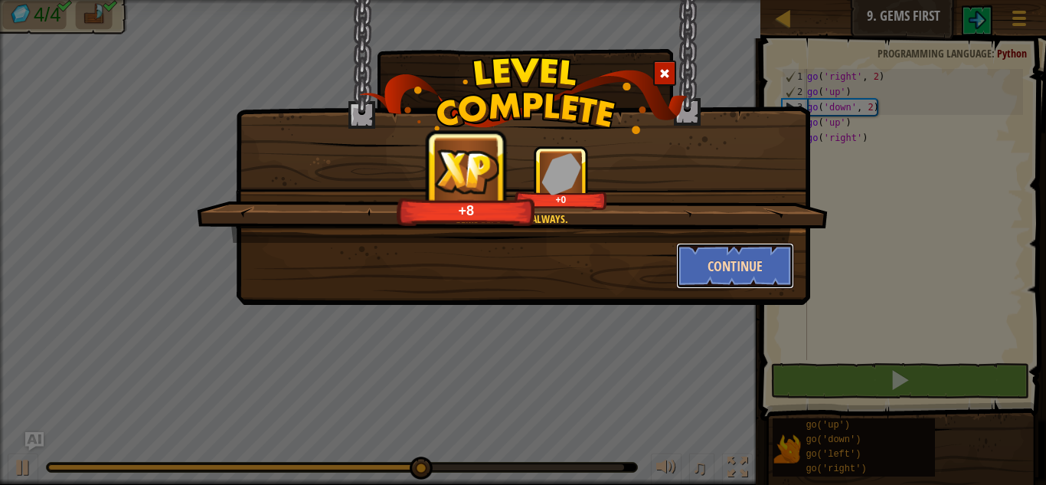
click at [748, 255] on button "Continue" at bounding box center [735, 266] width 119 height 46
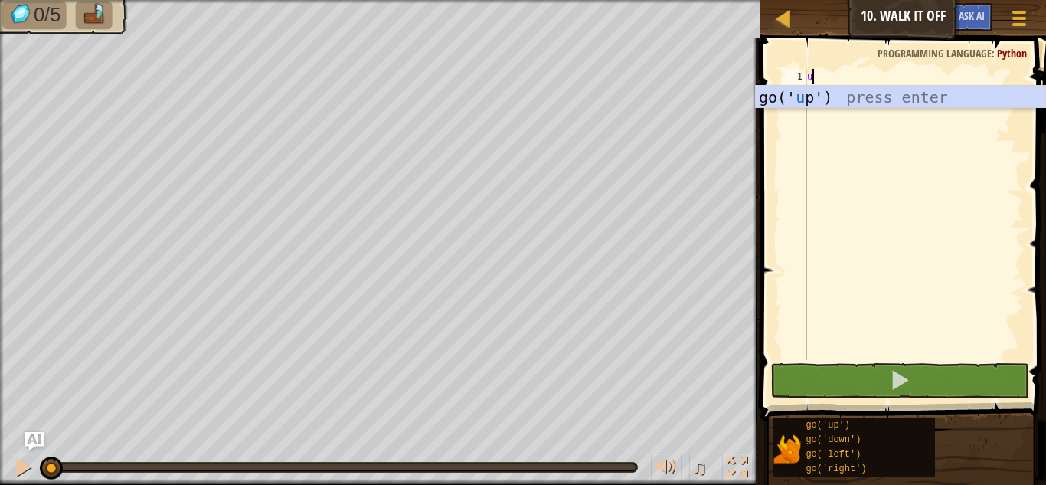
scroll to position [7, 0]
type textarea "up"
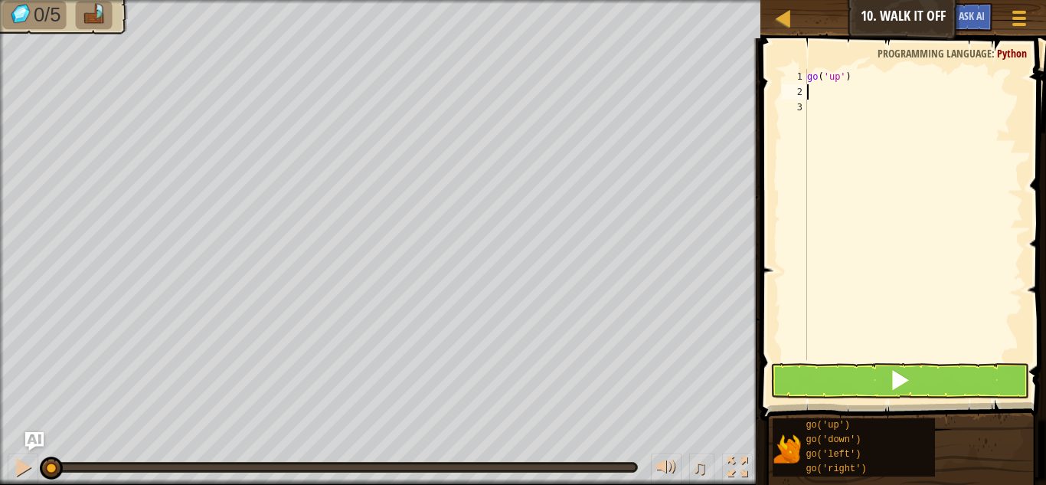
click at [858, 77] on div "go ( 'up' )" at bounding box center [913, 230] width 219 height 322
click at [844, 78] on div "go ( 'up' )" at bounding box center [913, 230] width 219 height 322
click at [842, 82] on div "go ( 'up' )" at bounding box center [913, 230] width 219 height 322
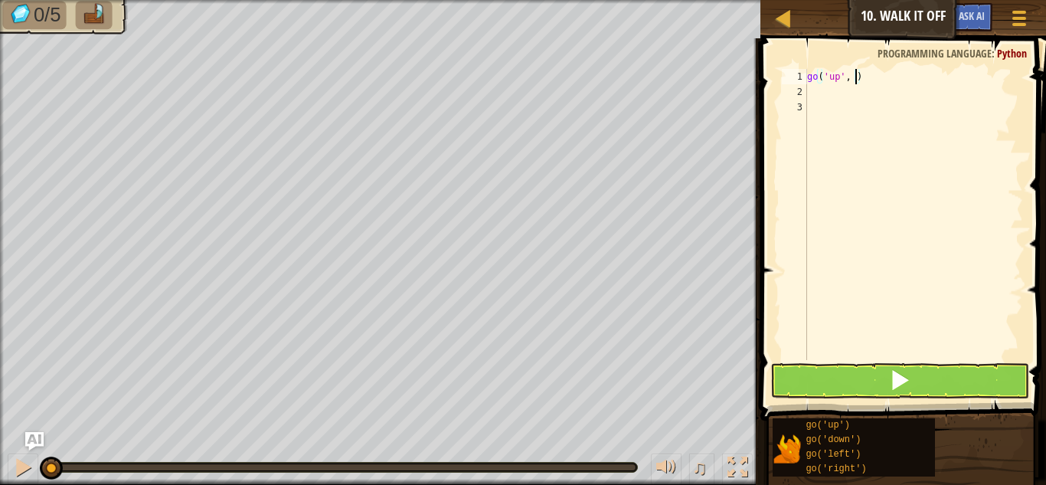
type textarea "go('up', 3)"
click at [855, 81] on div "go ( 'up' , 3 )" at bounding box center [913, 230] width 219 height 322
click at [869, 83] on div "go ( 'up' , 3 )" at bounding box center [913, 230] width 219 height 322
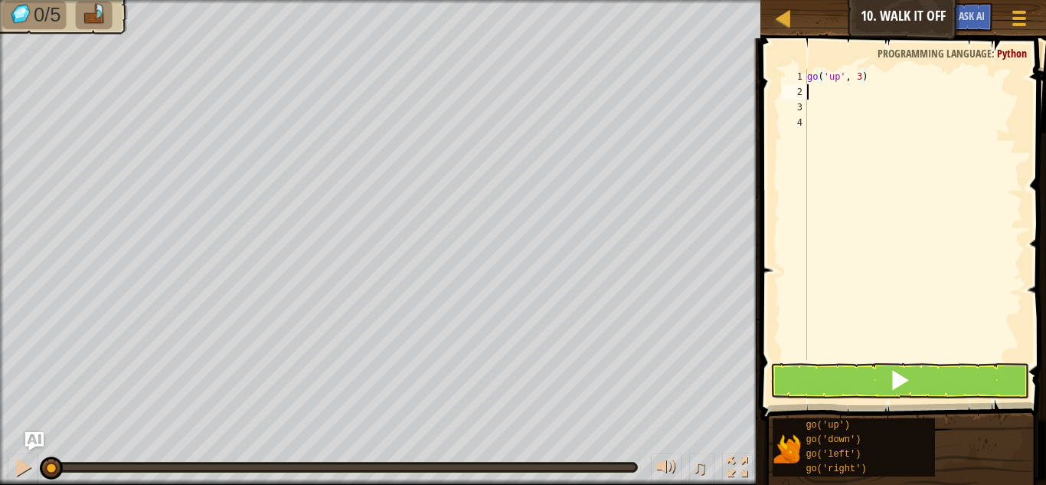
scroll to position [7, 0]
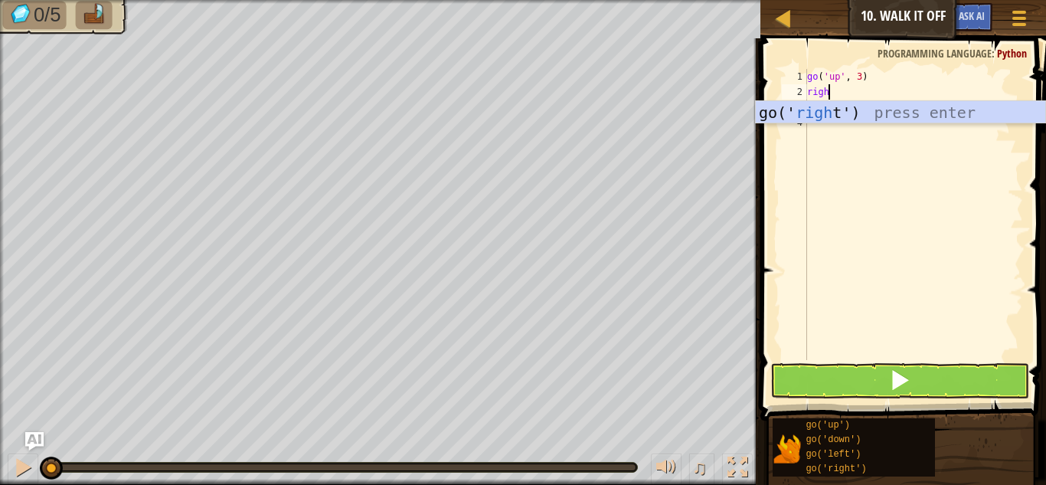
type textarea "right"
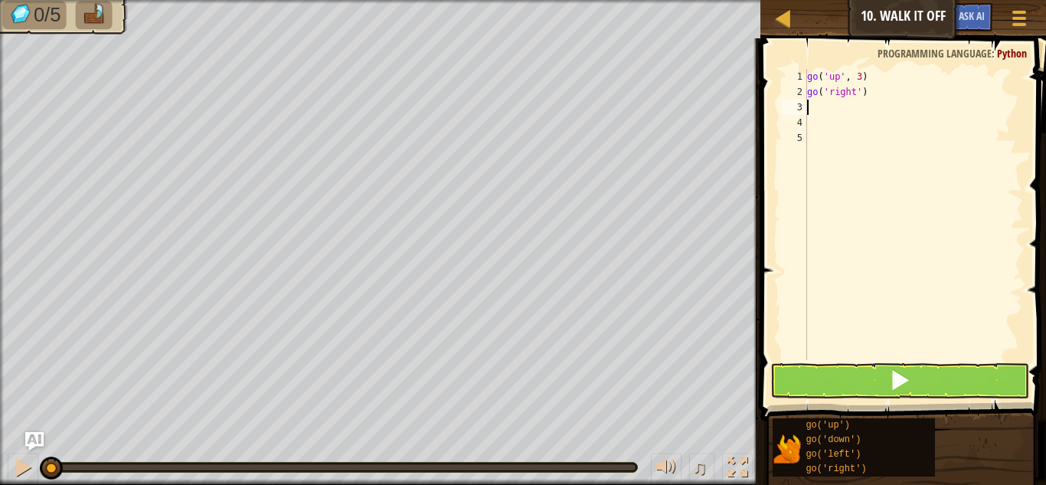
click at [860, 91] on div "go ( 'up' , 3 ) go ( 'right' )" at bounding box center [913, 230] width 219 height 322
type textarea "go('right', 4)"
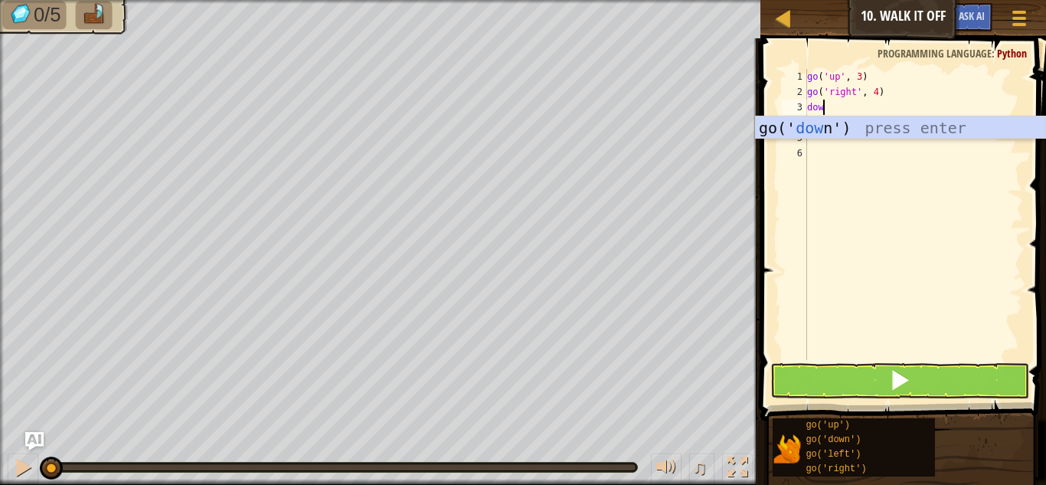
scroll to position [7, 2]
type textarea "down"
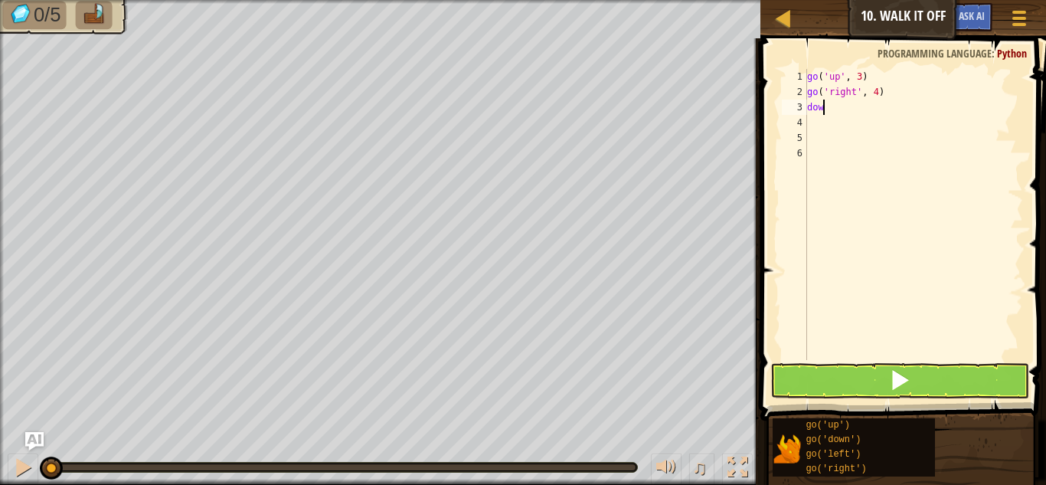
scroll to position [7, 1]
type textarea "d"
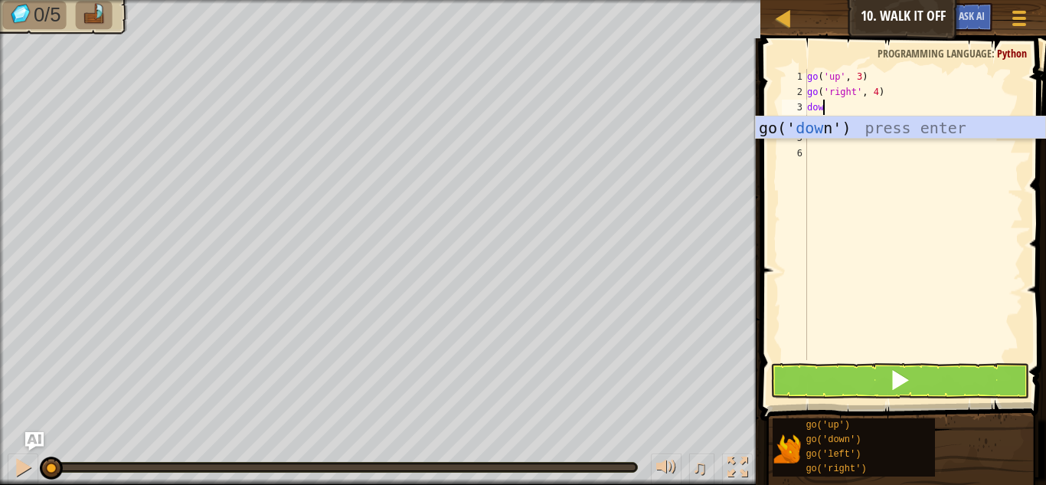
type textarea "down"
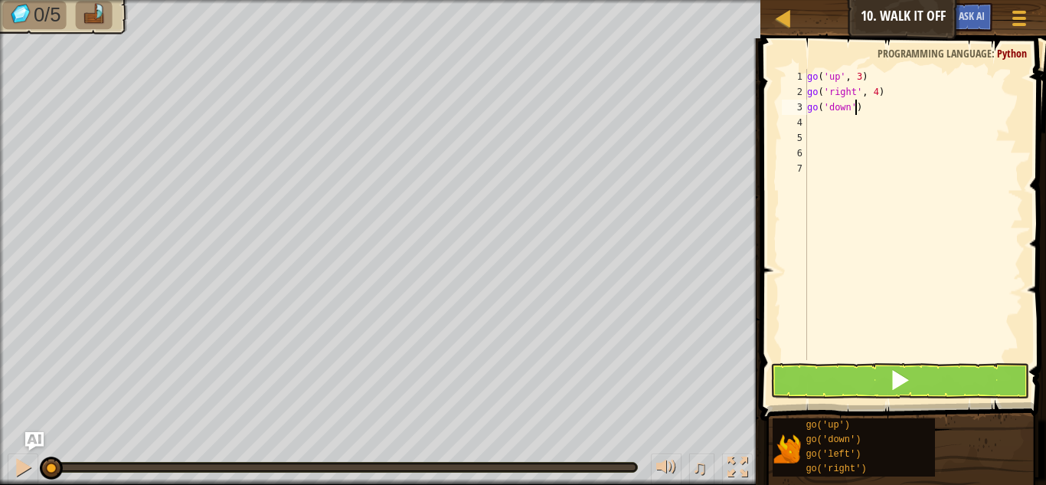
click at [853, 109] on div "go ( 'up' , 3 ) go ( 'right' , 4 ) go ( 'down' )" at bounding box center [913, 230] width 219 height 322
type textarea "go('down', 3)"
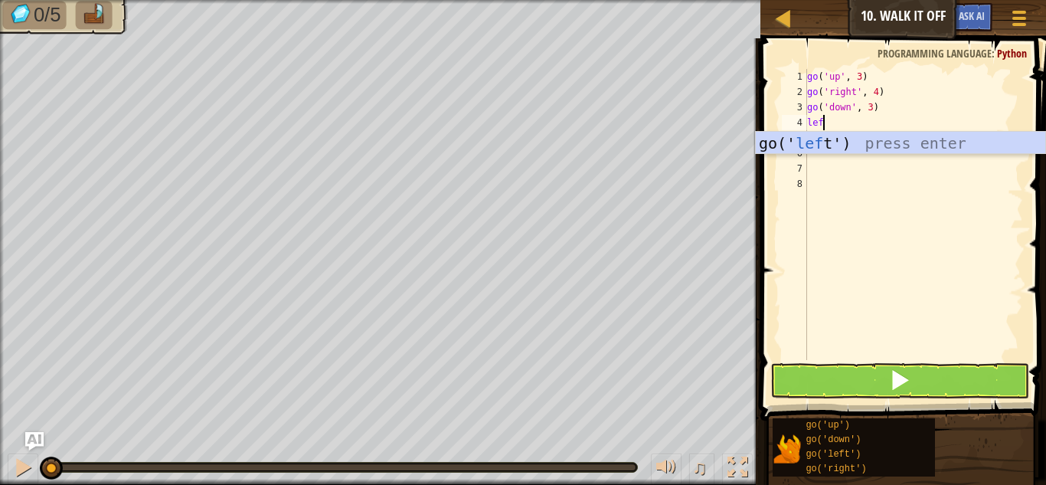
type textarea "left"
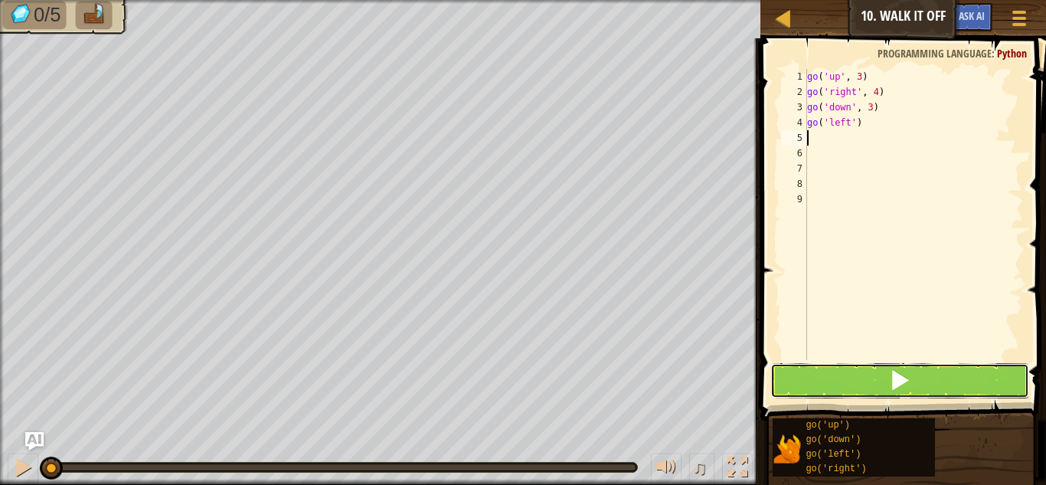
click at [910, 390] on span at bounding box center [899, 379] width 21 height 21
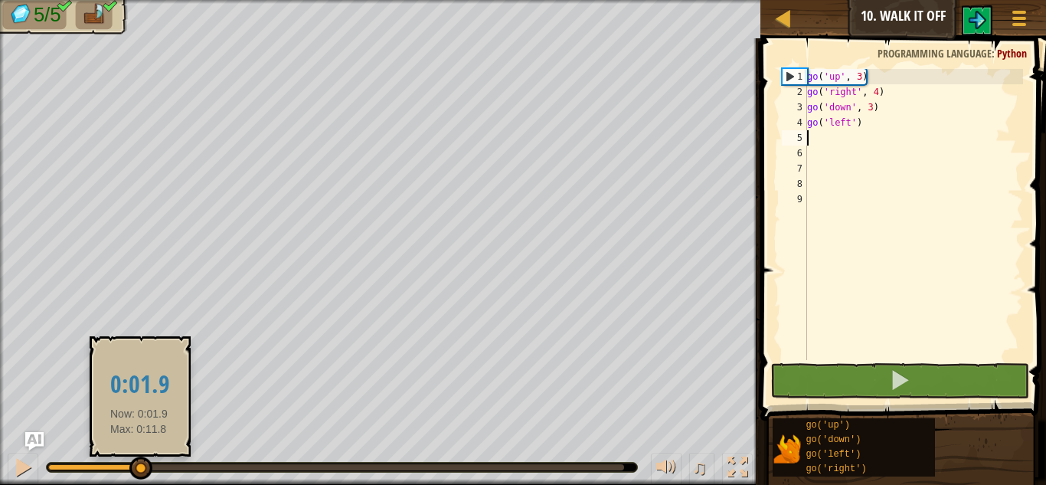
click at [749, 0] on body "Map Junior 10. Walk It Off Game Menu Ask AI 1 ההההההההההההההההההההההההההההההההה…" at bounding box center [523, 0] width 1046 height 0
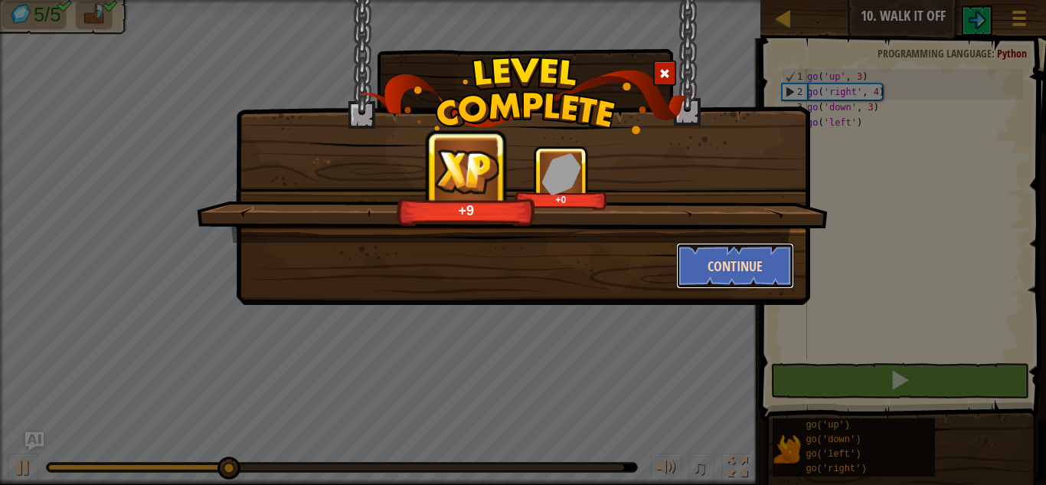
click at [725, 279] on button "Continue" at bounding box center [735, 266] width 119 height 46
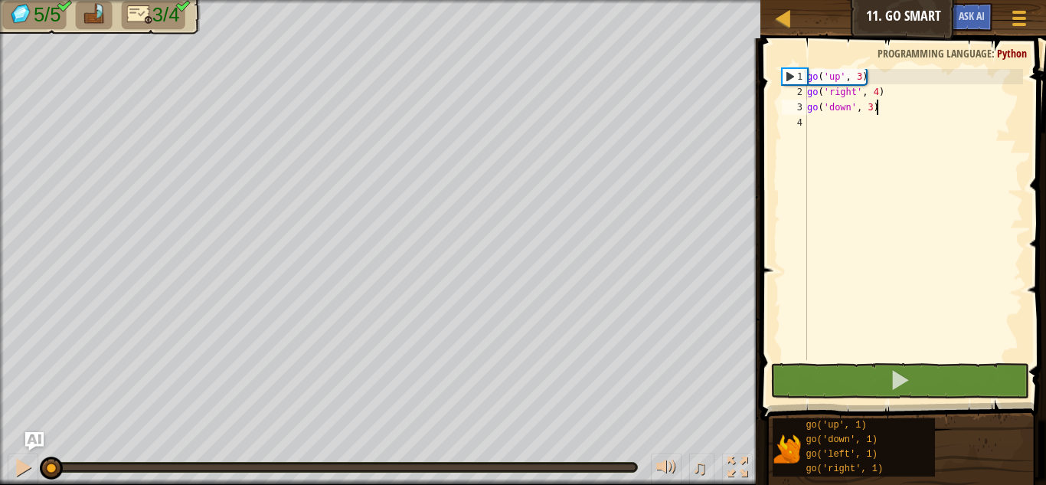
click at [943, 112] on div "go ( 'up' , 3 ) go ( 'right' , 4 ) go ( 'down' , 3 )" at bounding box center [913, 230] width 219 height 322
type textarea "go('down', 3)"
click at [812, 126] on div "go ( 'up' , 3 ) go ( 'right' , 4 ) go ( 'down' , 3 )" at bounding box center [913, 230] width 219 height 322
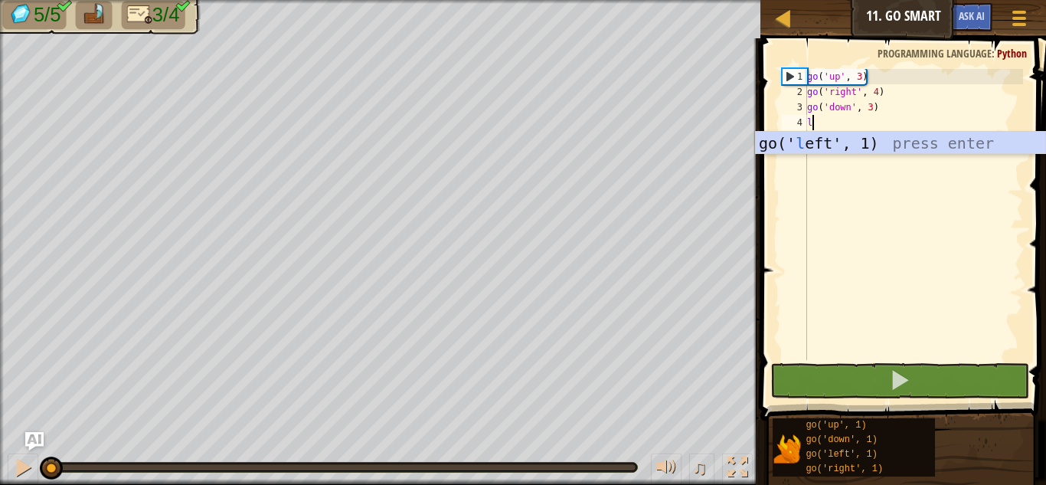
scroll to position [7, 0]
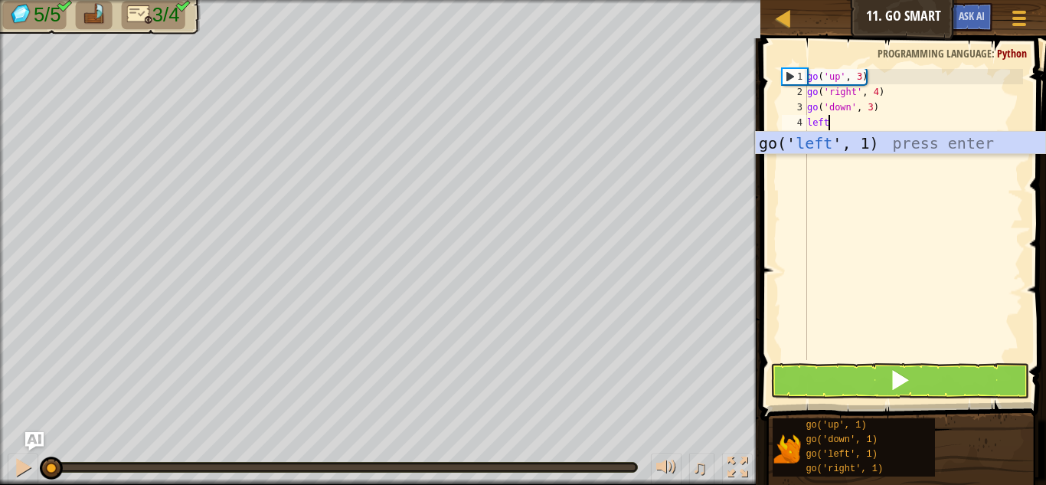
type textarea "left"
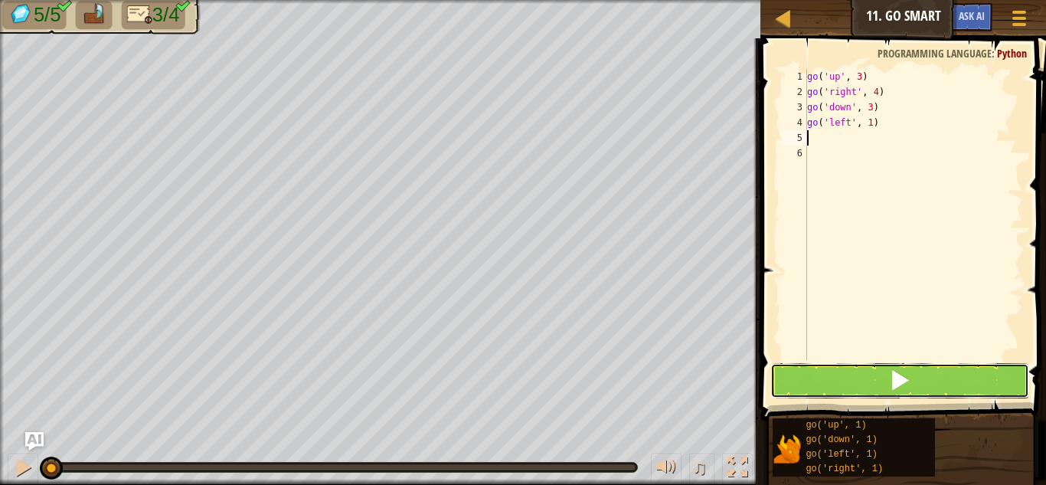
click at [844, 368] on button at bounding box center [899, 380] width 259 height 35
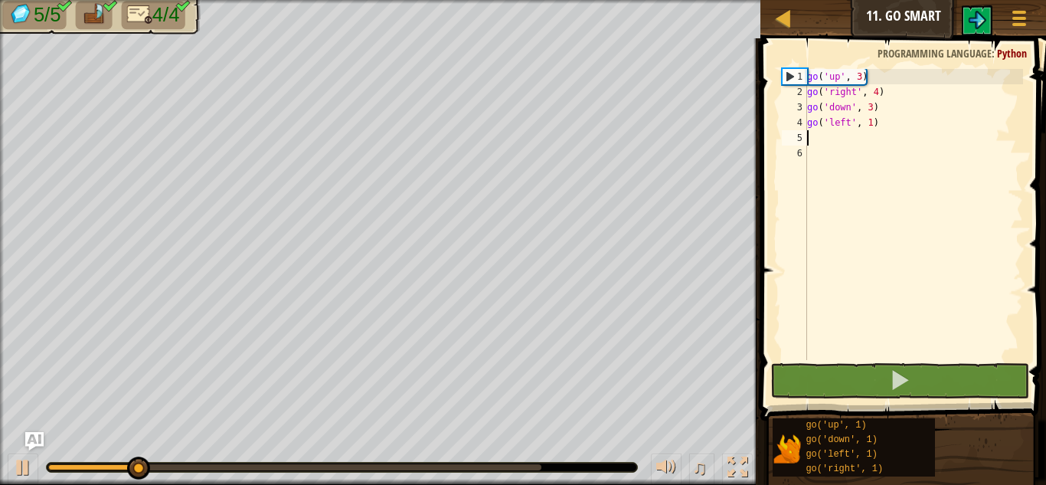
click at [533, 464] on div at bounding box center [294, 467] width 493 height 6
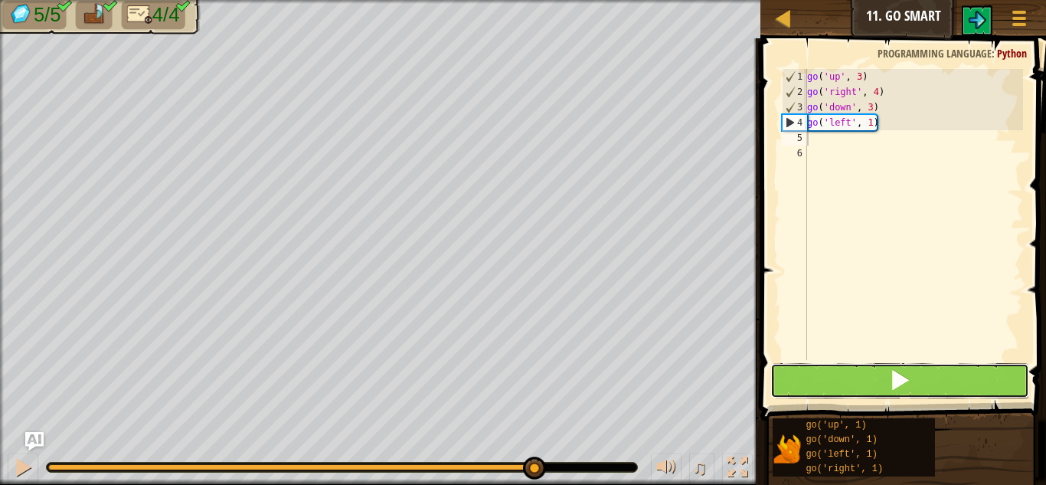
click at [835, 381] on button at bounding box center [899, 380] width 259 height 35
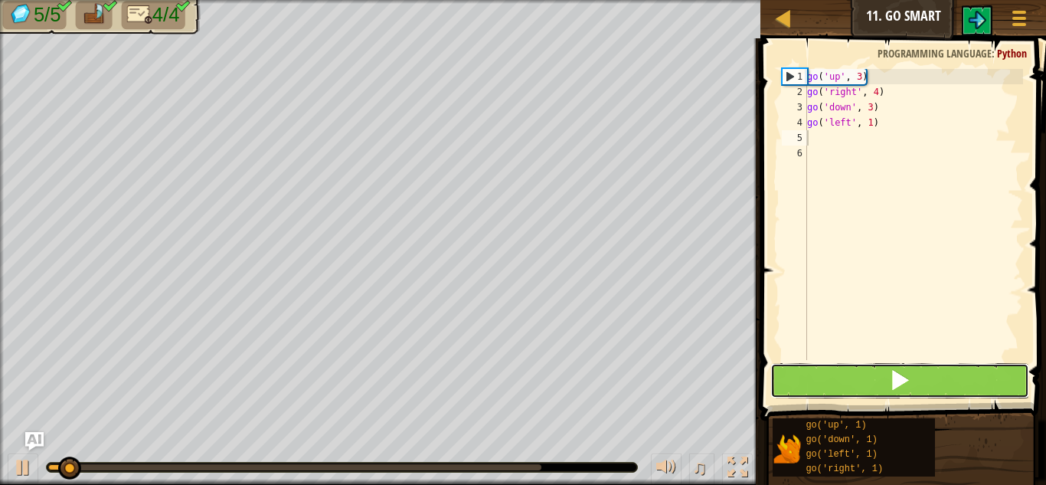
click at [835, 381] on button at bounding box center [899, 380] width 259 height 35
click at [836, 382] on button at bounding box center [899, 380] width 259 height 35
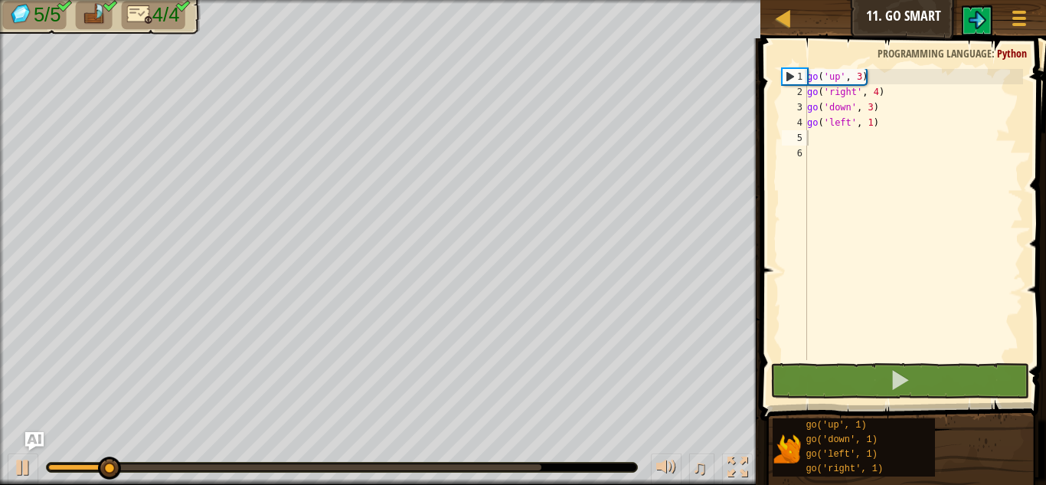
click at [534, 462] on div at bounding box center [342, 466] width 590 height 9
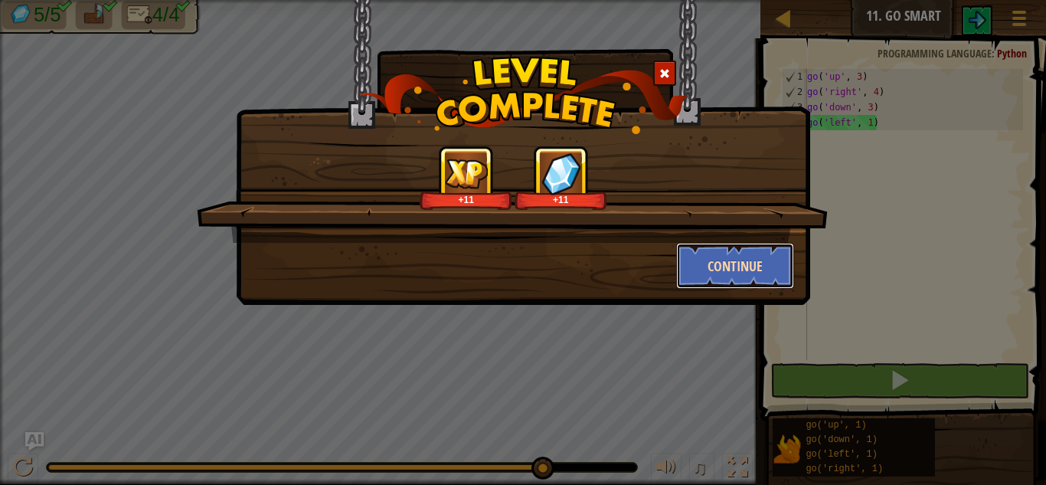
click at [773, 250] on button "Continue" at bounding box center [735, 266] width 119 height 46
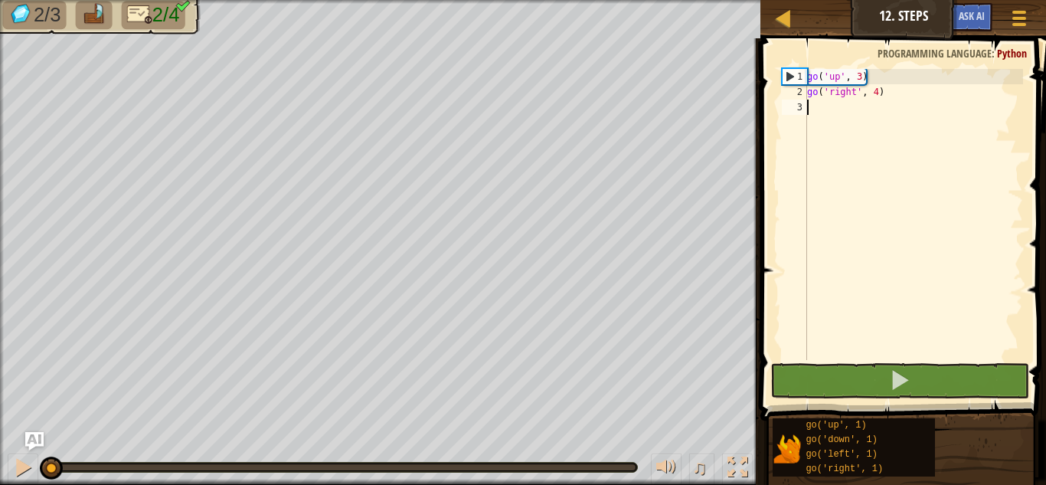
scroll to position [7, 0]
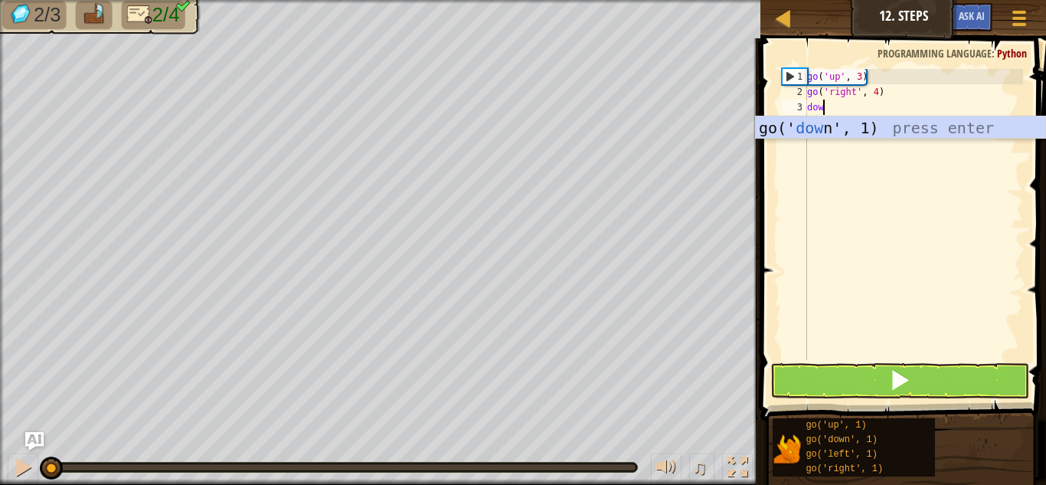
type textarea "down"
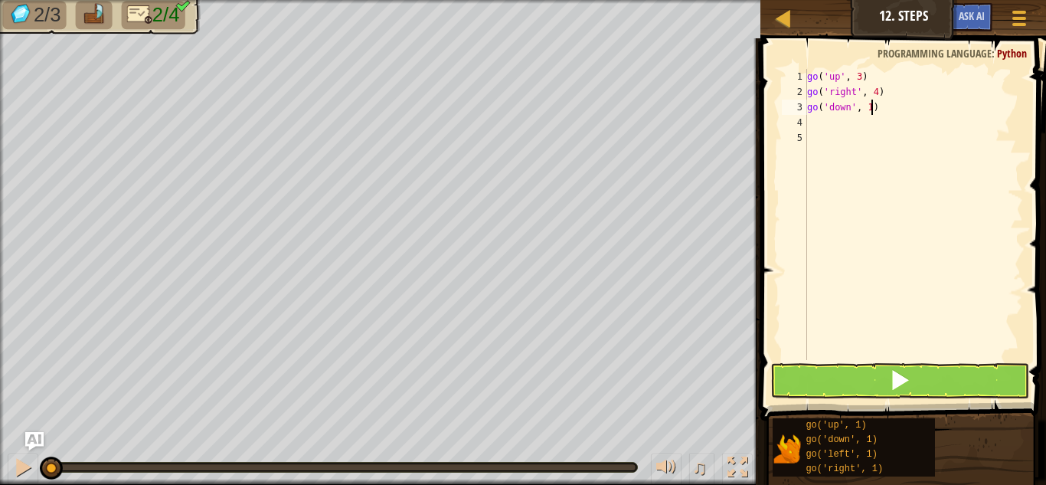
click at [871, 109] on div "go ( 'up' , 3 ) go ( 'right' , 4 ) go ( 'down' , 1 )" at bounding box center [913, 230] width 219 height 322
type textarea "go('down', 3)"
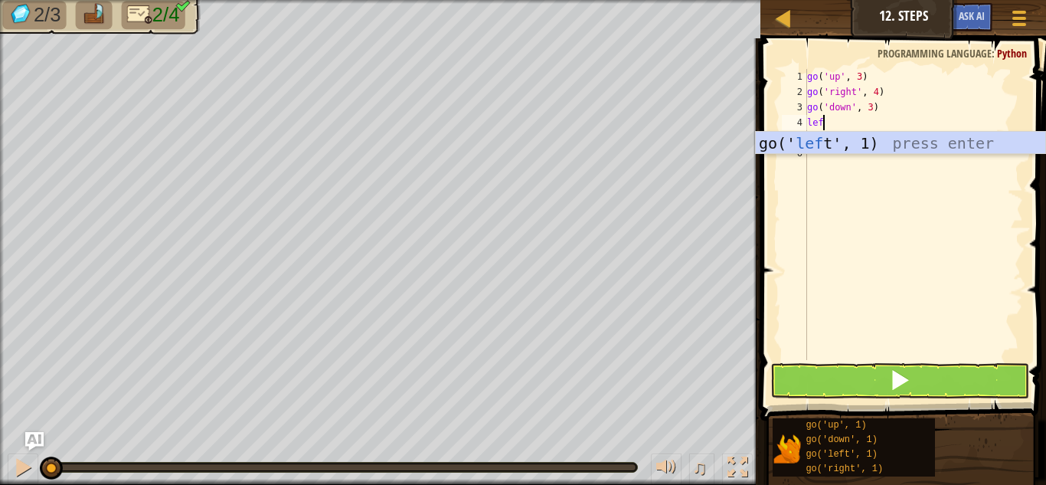
type textarea "left"
click at [869, 141] on div "go(' left ', 1) press enter" at bounding box center [900, 166] width 289 height 69
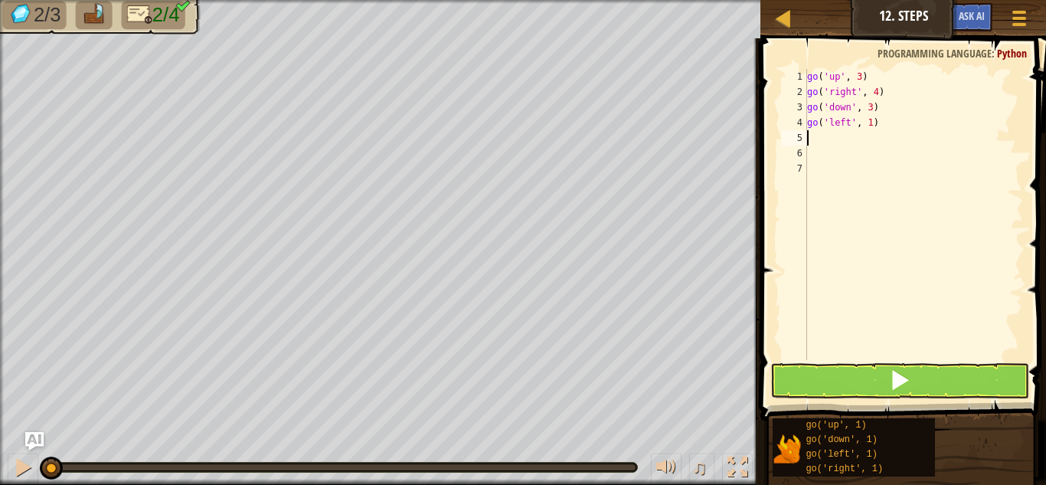
scroll to position [7, 0]
click at [874, 123] on div "go ( 'up' , 3 ) go ( 'right' , 4 ) go ( 'down' , 3 ) go ( 'left' , 1 )" at bounding box center [913, 230] width 219 height 322
type textarea "go('left', 2)"
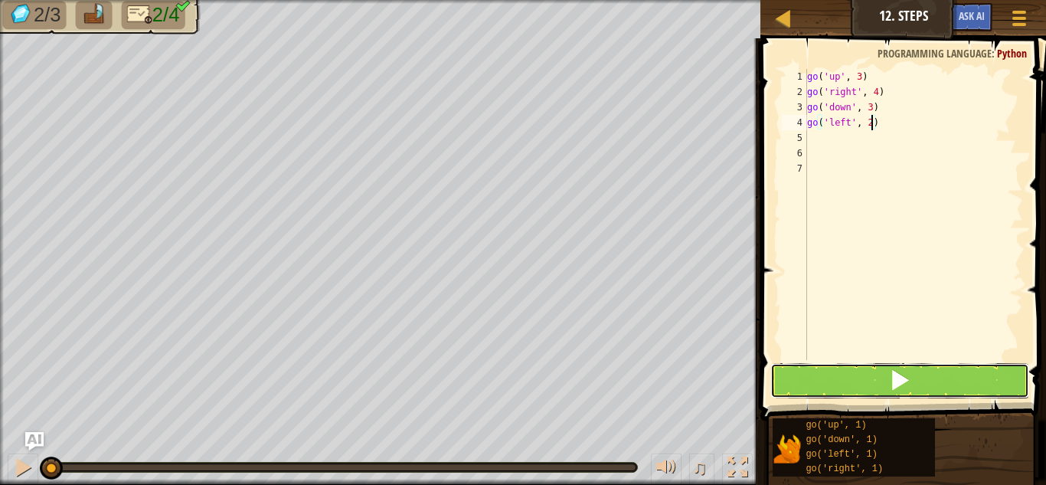
click at [900, 377] on span at bounding box center [899, 379] width 21 height 21
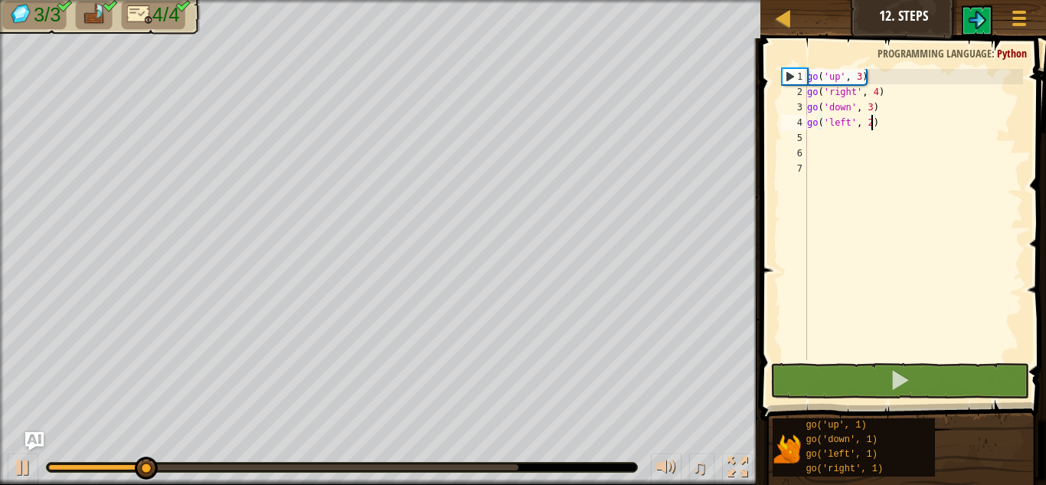
click at [517, 470] on div at bounding box center [342, 466] width 590 height 9
click at [517, 0] on body "Map Junior 12. Steps Game Menu Ask AI 1 ההההההההההההההההההההההההההההההההההההההה…" at bounding box center [523, 0] width 1046 height 0
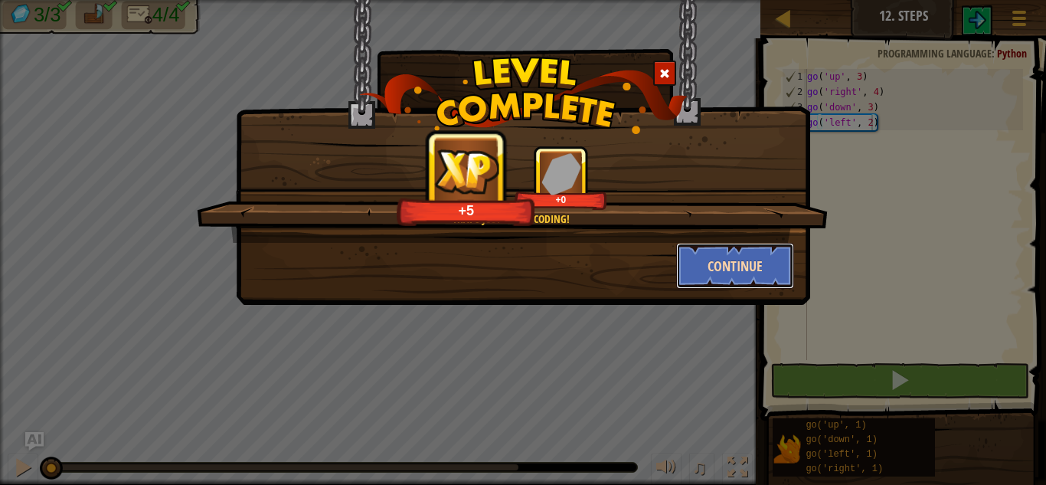
click at [742, 276] on button "Continue" at bounding box center [735, 266] width 119 height 46
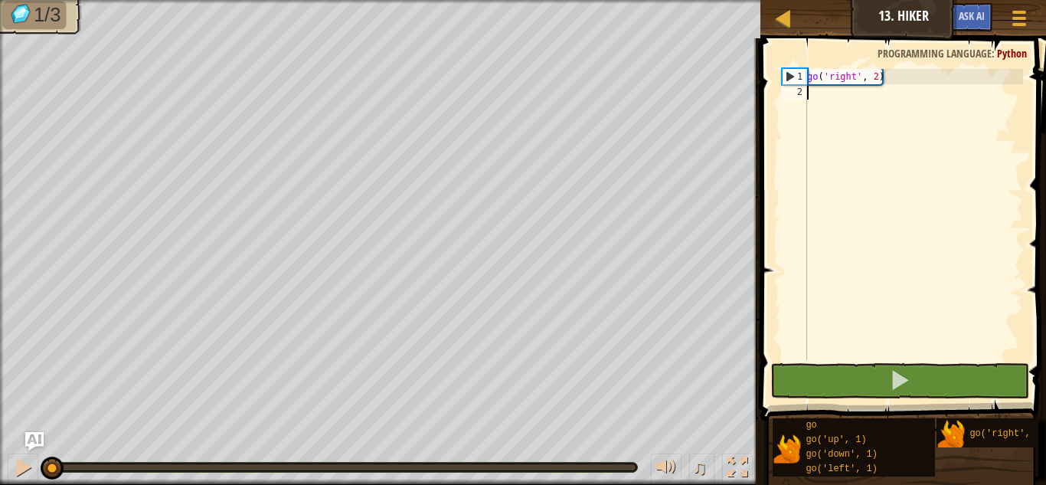
click at [814, 109] on div "go ( 'right' , 2 )" at bounding box center [913, 230] width 219 height 322
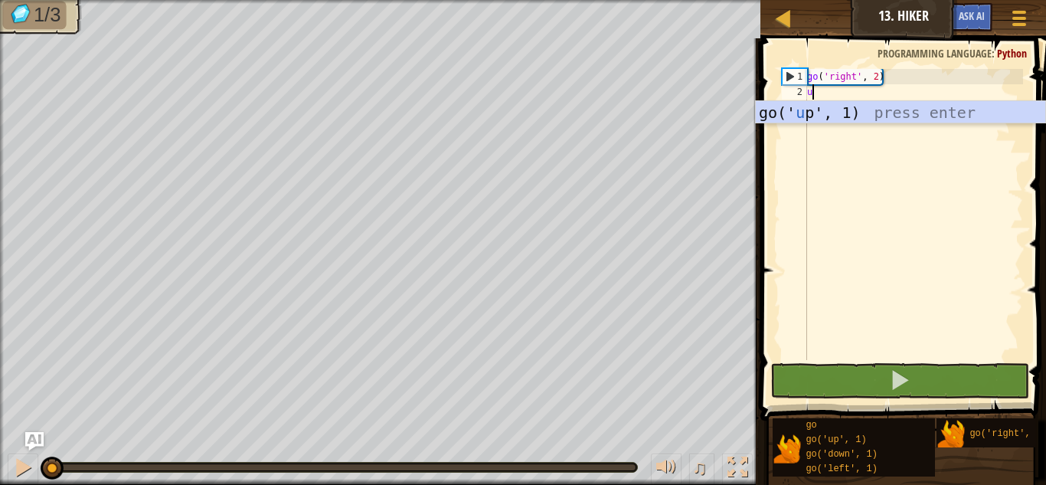
scroll to position [7, 0]
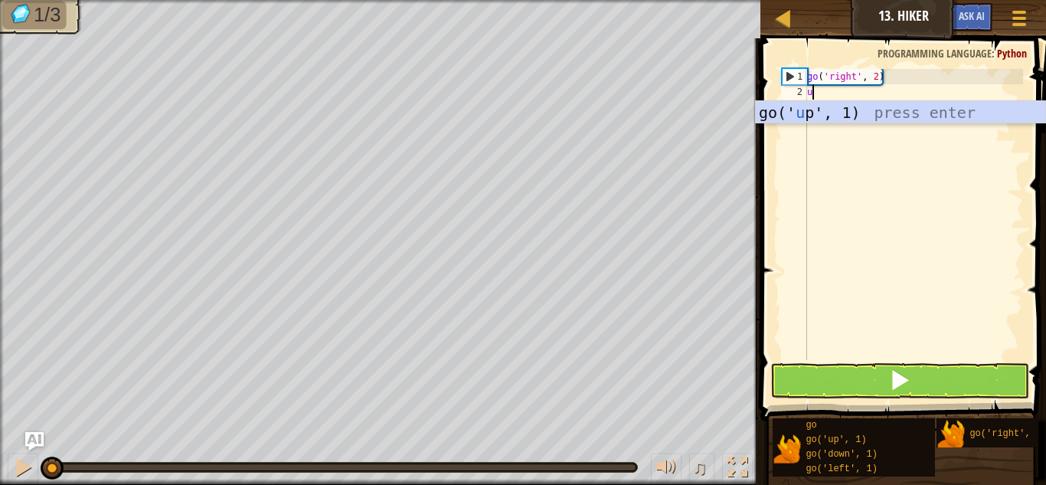
type textarea "up"
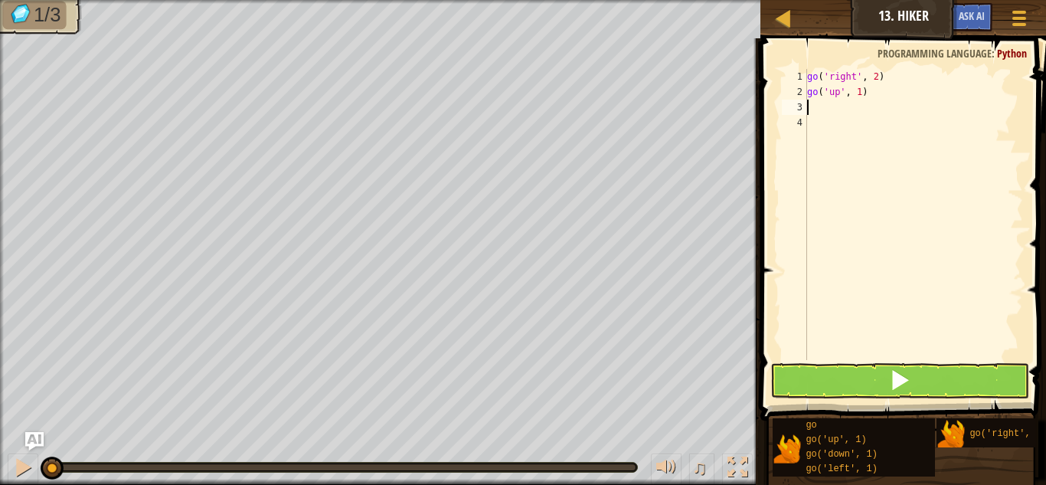
click at [860, 103] on div "go ( 'right' , 2 ) go ( 'up' , 1 )" at bounding box center [913, 230] width 219 height 322
click at [864, 95] on div "go ( 'right' , 2 ) go ( 'up' , 1 )" at bounding box center [913, 230] width 219 height 322
click at [862, 94] on div "go ( 'right' , 2 ) go ( 'up' , 1 )" at bounding box center [913, 230] width 219 height 322
type textarea "go('up', 3)"
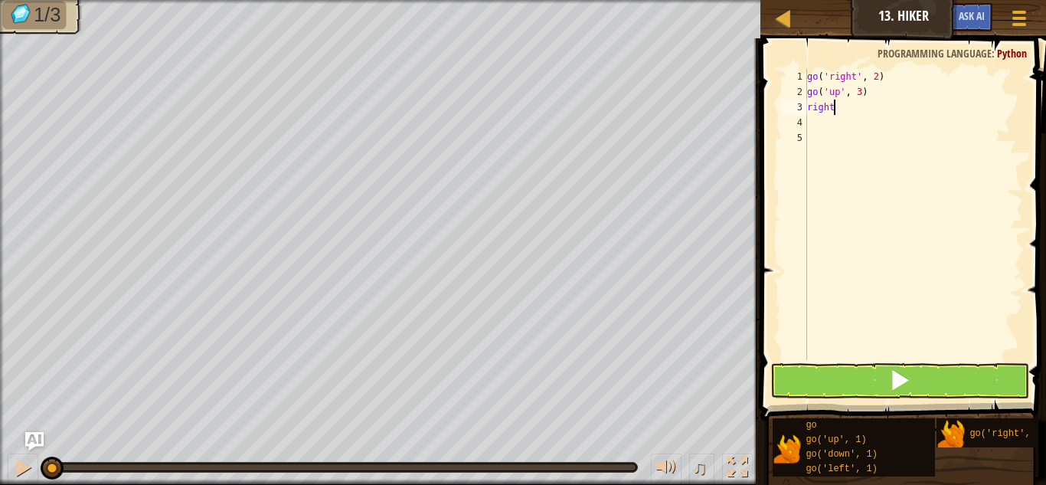
type textarea "right2"
click at [861, 103] on div "go ( 'right' , 2 ) go ( 'up' , 3 ) right2" at bounding box center [913, 230] width 219 height 322
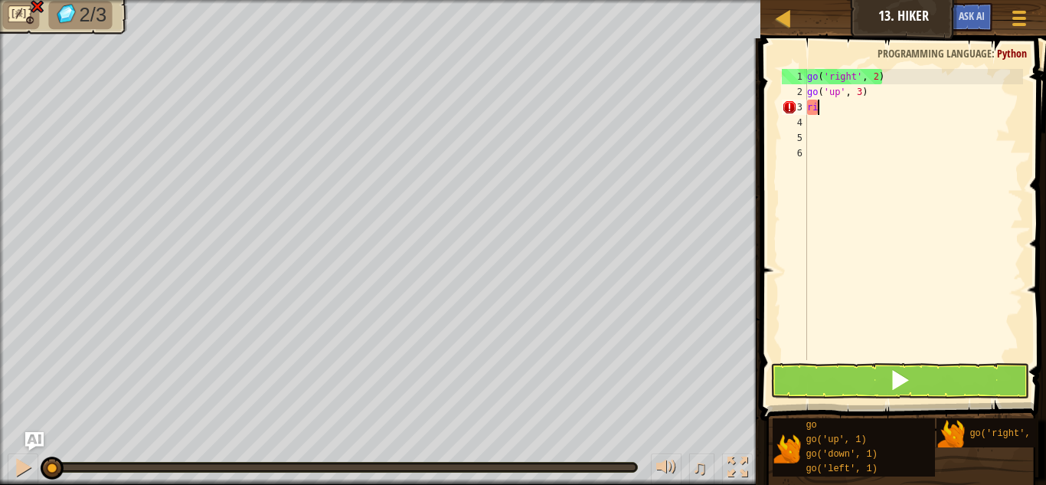
type textarea "r"
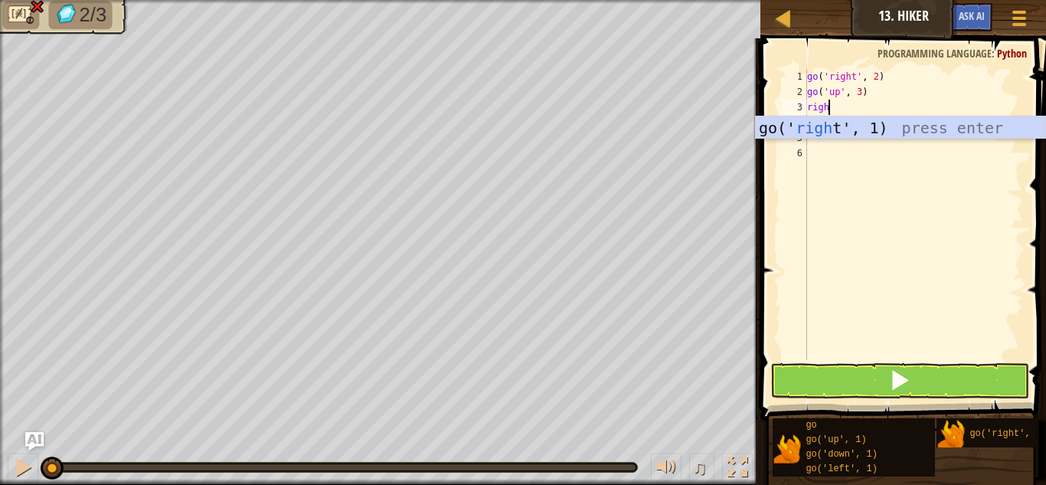
type textarea "right"
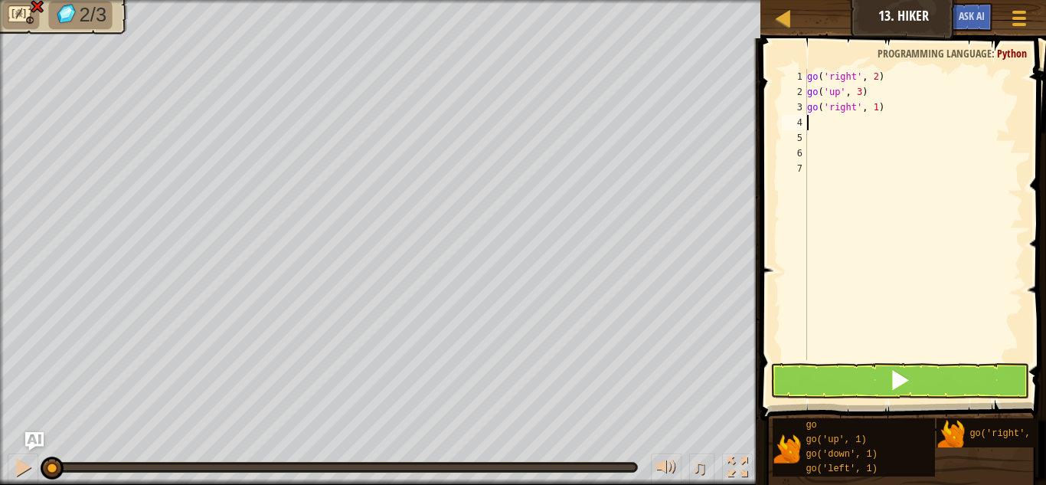
click at [876, 103] on div "go ( 'right' , 2 ) go ( 'up' , 3 ) go ( 'right' , 1 )" at bounding box center [913, 230] width 219 height 322
type textarea "go('right', 2)"
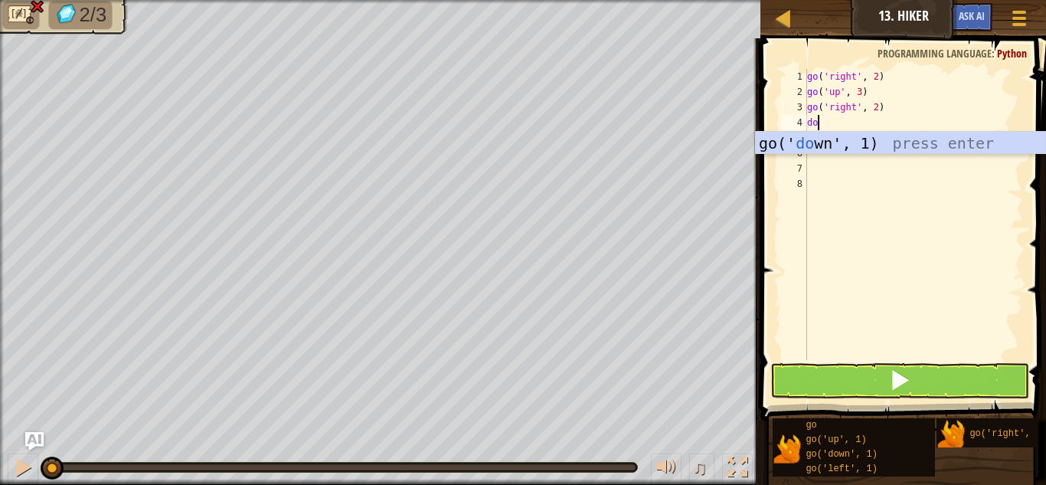
type textarea "down"
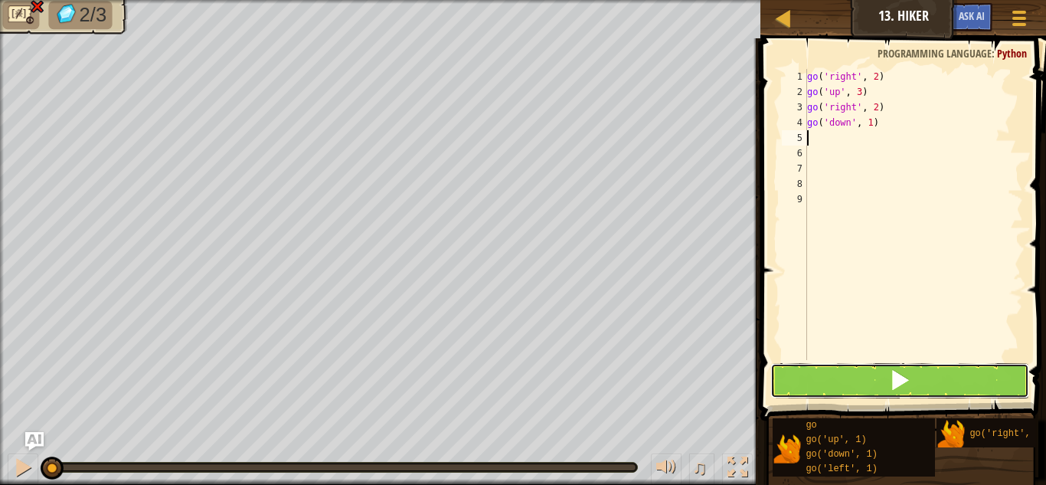
click at [935, 379] on button at bounding box center [899, 380] width 259 height 35
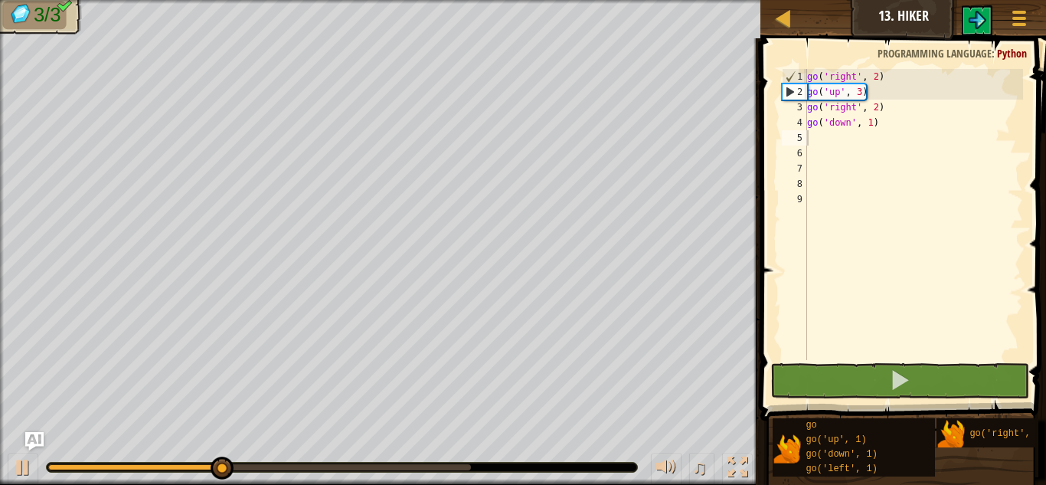
click at [470, 469] on div at bounding box center [342, 466] width 590 height 9
click at [471, 468] on div at bounding box center [342, 466] width 590 height 9
click at [467, 0] on body "Map Junior 13. Hiker Game Menu Ask AI 1 ההההההההההההההההההההההההההההההההההההההה…" at bounding box center [523, 0] width 1046 height 0
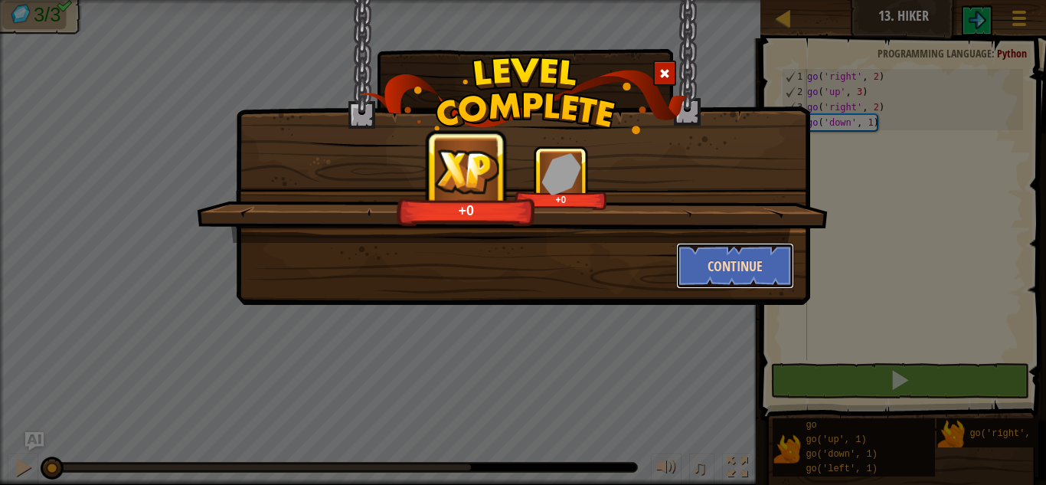
click at [731, 257] on button "Continue" at bounding box center [735, 266] width 119 height 46
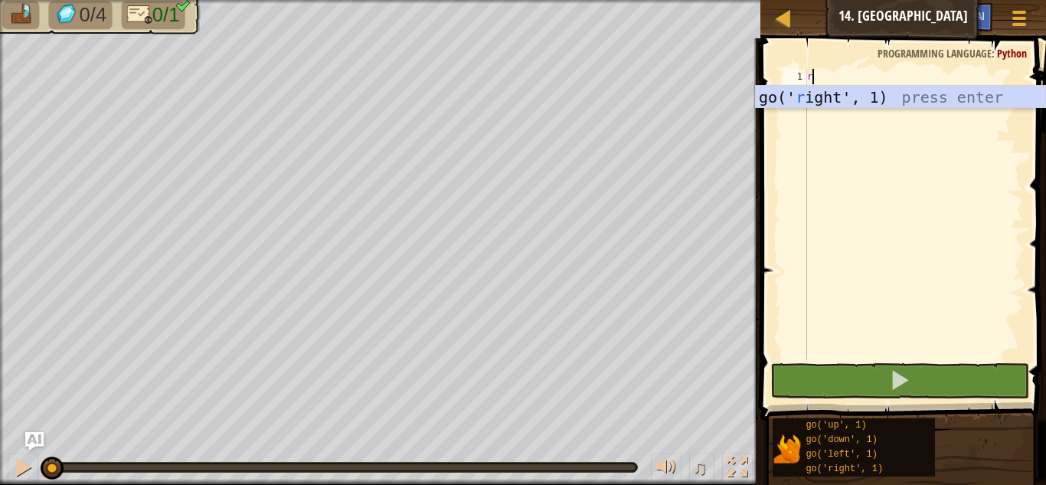
scroll to position [7, 0]
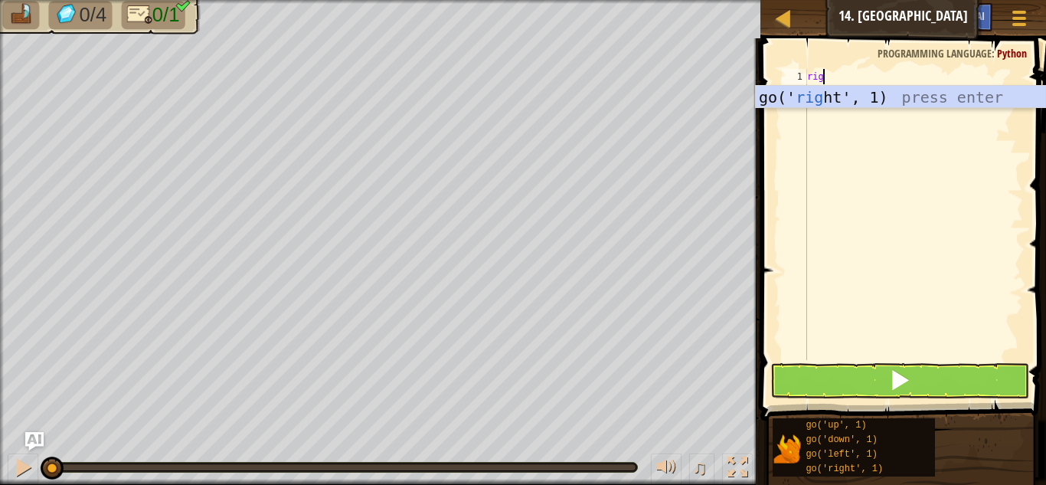
type textarea "right"
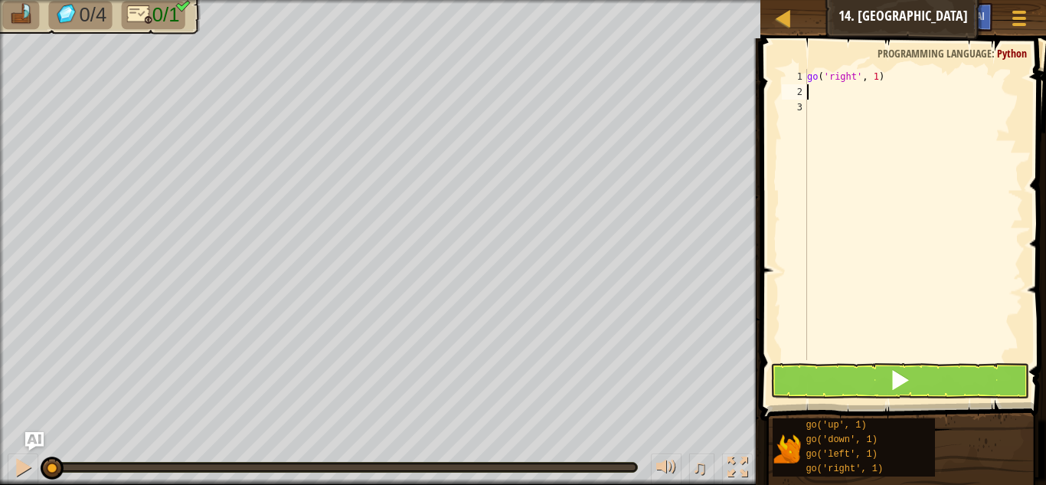
click at [875, 77] on div "go ( 'right' , 1 )" at bounding box center [913, 230] width 219 height 322
type textarea "go('right', 5)"
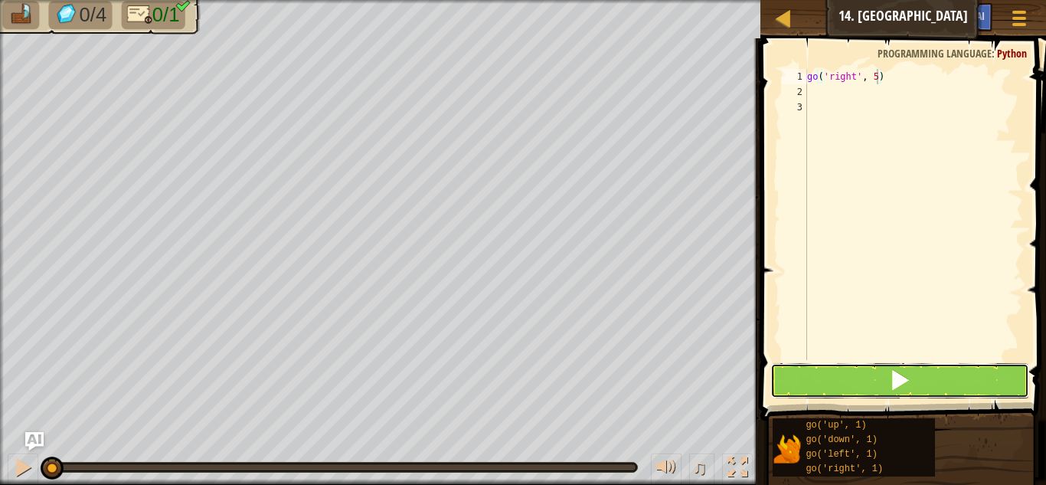
click at [936, 371] on button at bounding box center [899, 380] width 259 height 35
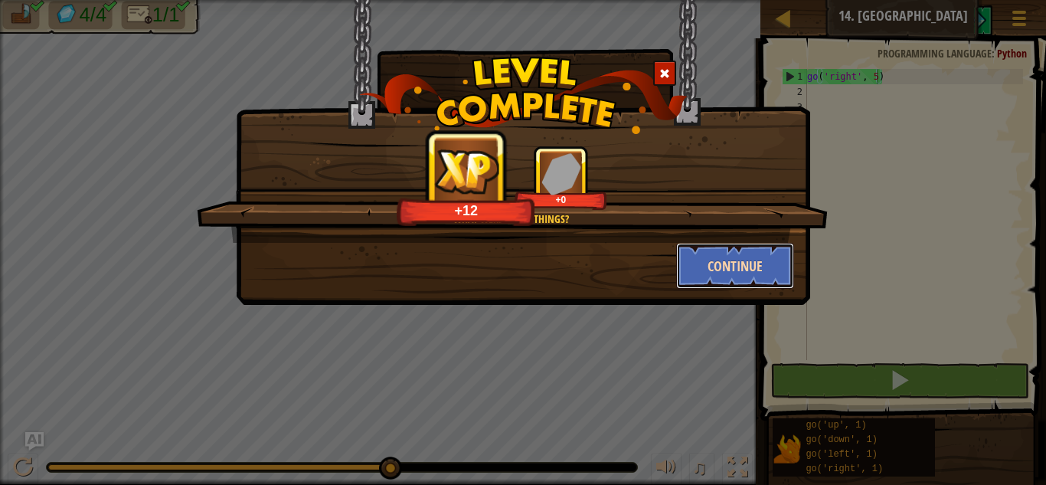
click at [705, 272] on button "Continue" at bounding box center [735, 266] width 119 height 46
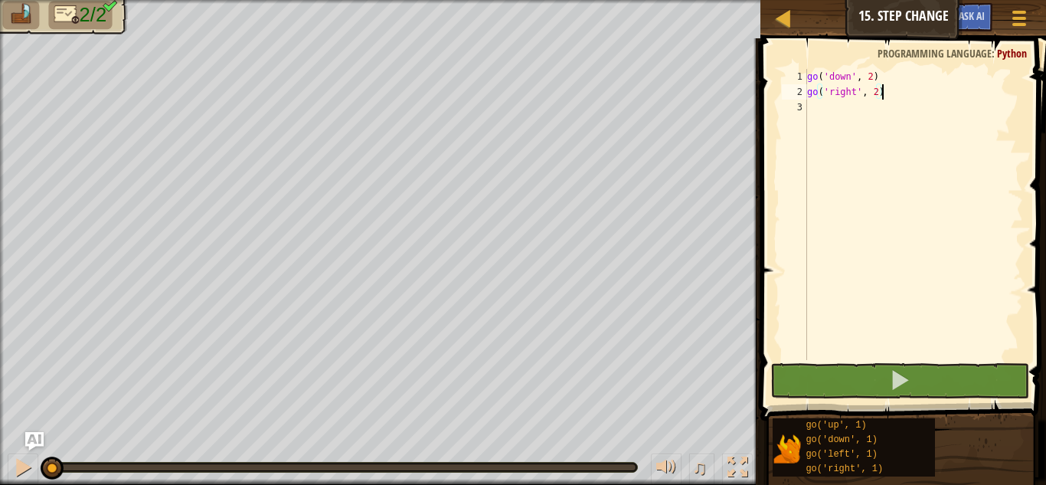
click at [877, 95] on div "go ( 'down' , 2 ) go ( 'right' , 2 )" at bounding box center [913, 230] width 219 height 322
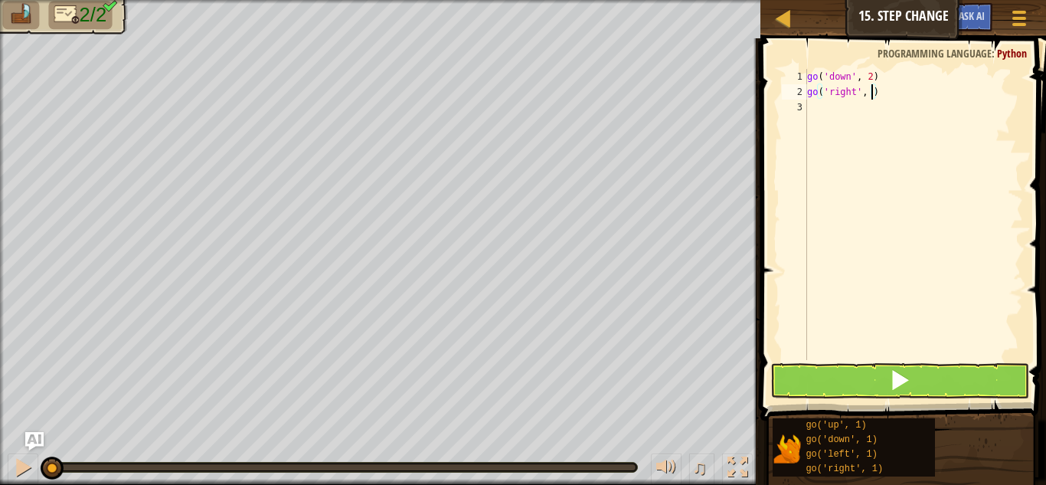
type textarea "go('right', 6)"
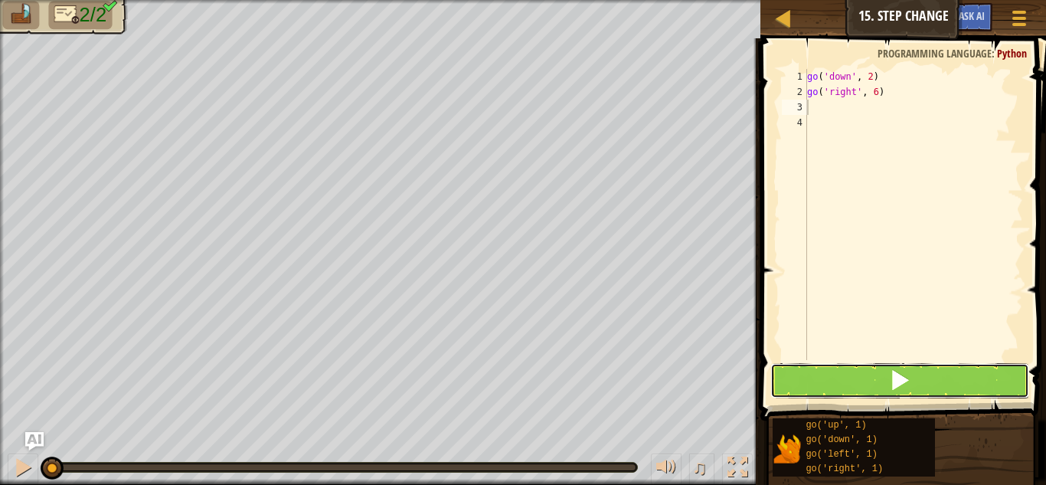
click at [880, 379] on button at bounding box center [899, 380] width 259 height 35
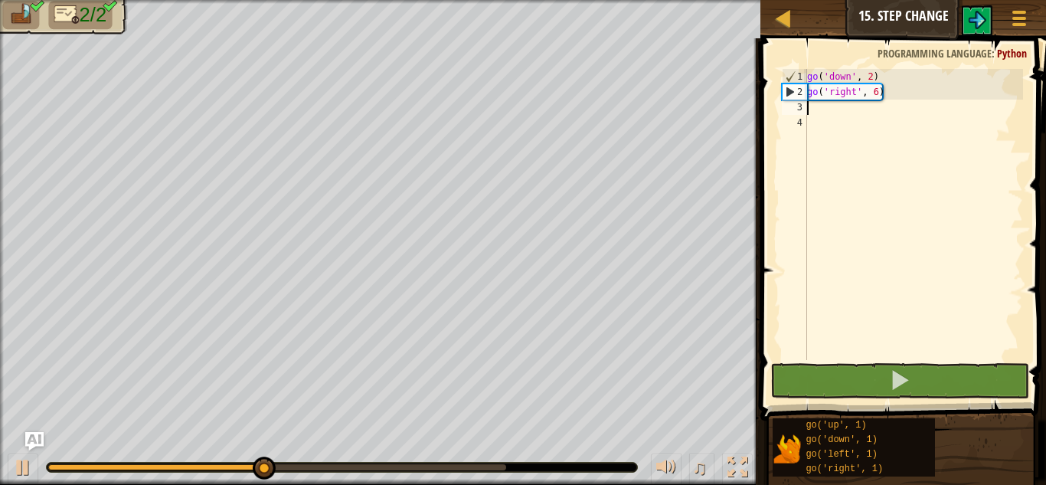
click at [501, 468] on div "0:07.7 Now: 0:03.6 Max: 0:07.8" at bounding box center [277, 467] width 458 height 6
click at [877, 94] on div "go ( 'down' , 2 ) go ( 'right' , 6 )" at bounding box center [913, 230] width 219 height 322
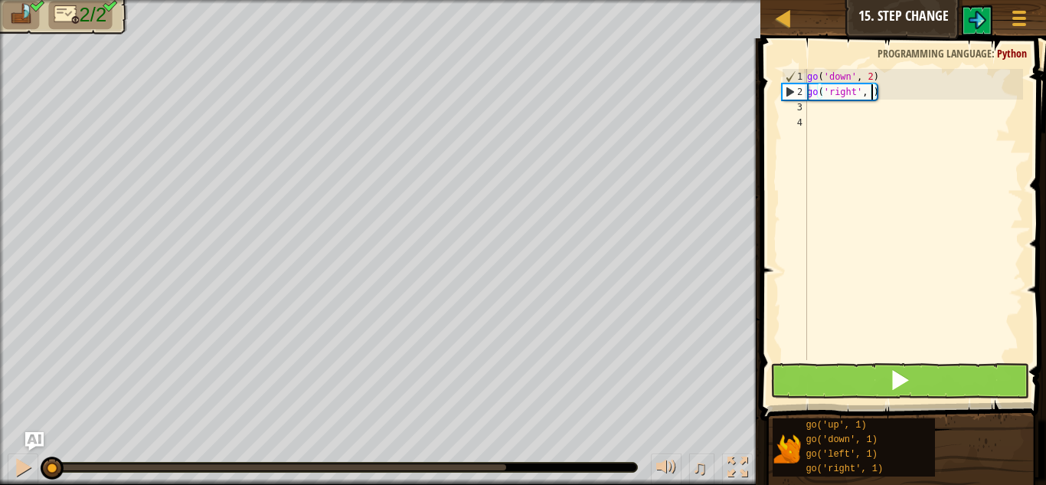
scroll to position [7, 10]
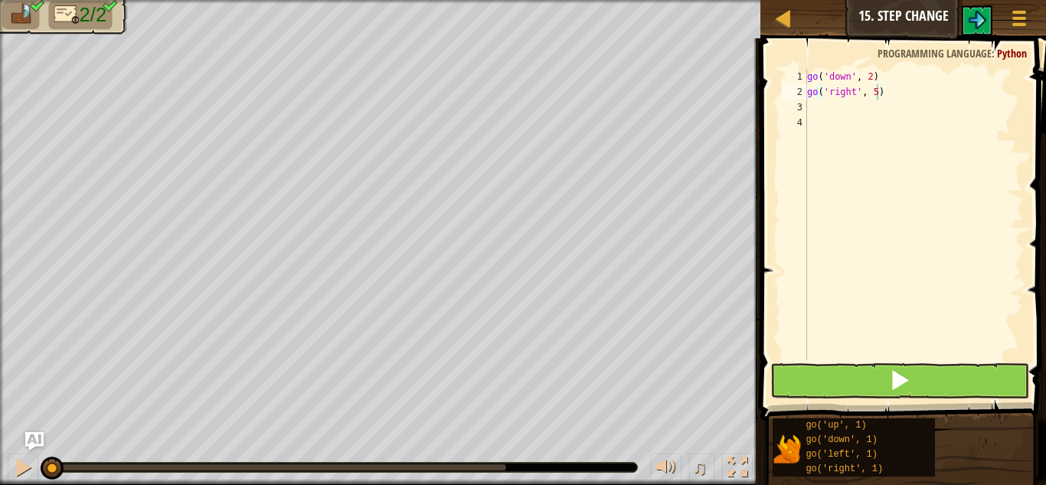
click at [900, 361] on span at bounding box center [905, 207] width 298 height 427
click at [901, 365] on button at bounding box center [899, 380] width 259 height 35
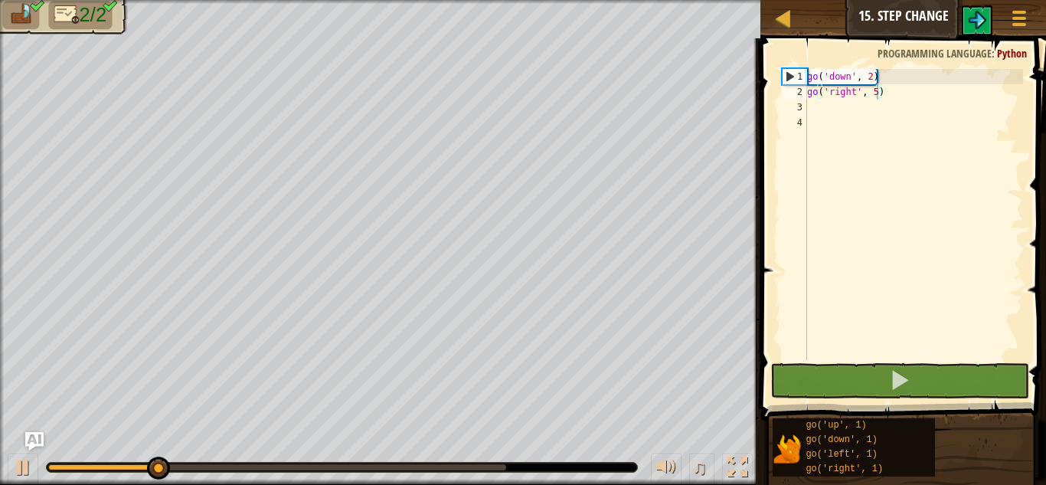
click at [504, 470] on div at bounding box center [342, 466] width 590 height 9
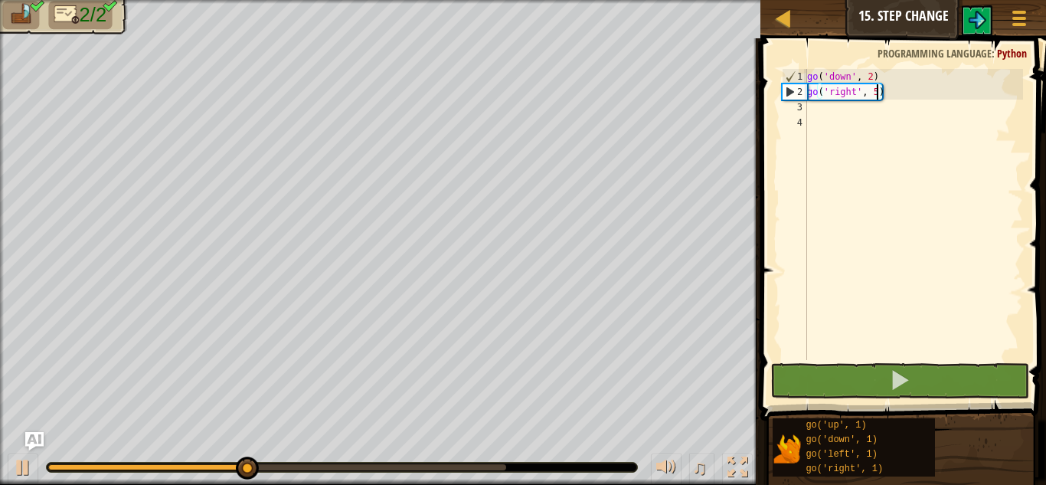
click at [500, 469] on div at bounding box center [277, 467] width 458 height 6
click at [791, 92] on div "2" at bounding box center [794, 91] width 25 height 15
type textarea "go('right', 5)"
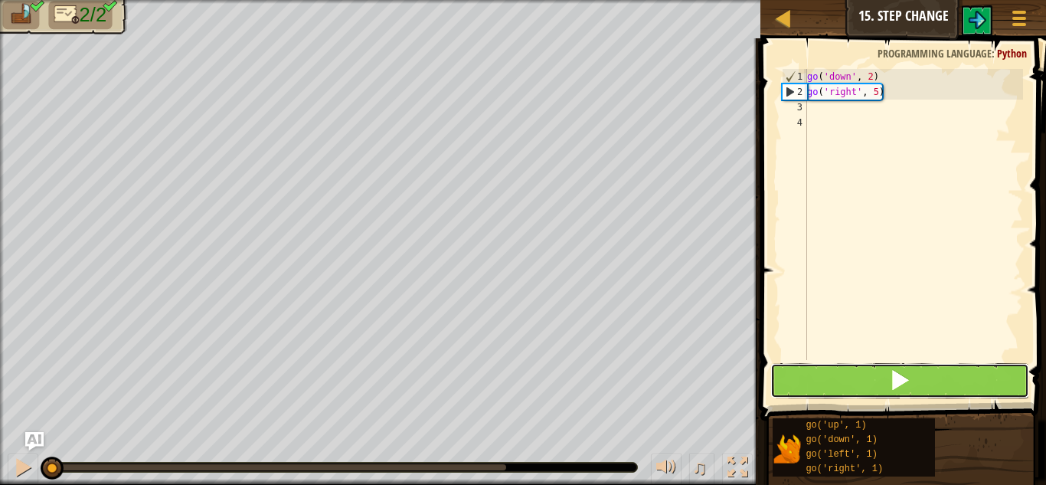
click at [859, 377] on button at bounding box center [899, 380] width 259 height 35
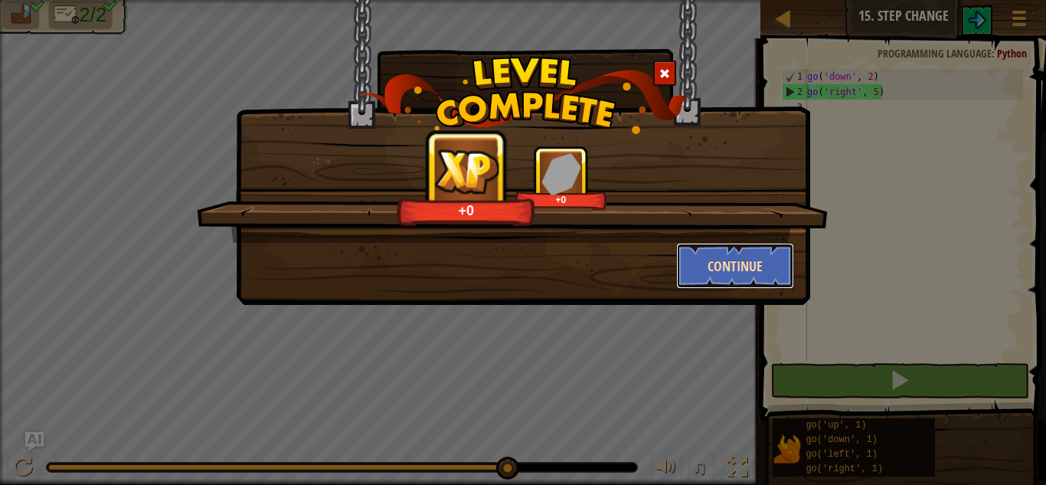
click at [773, 265] on button "Continue" at bounding box center [735, 266] width 119 height 46
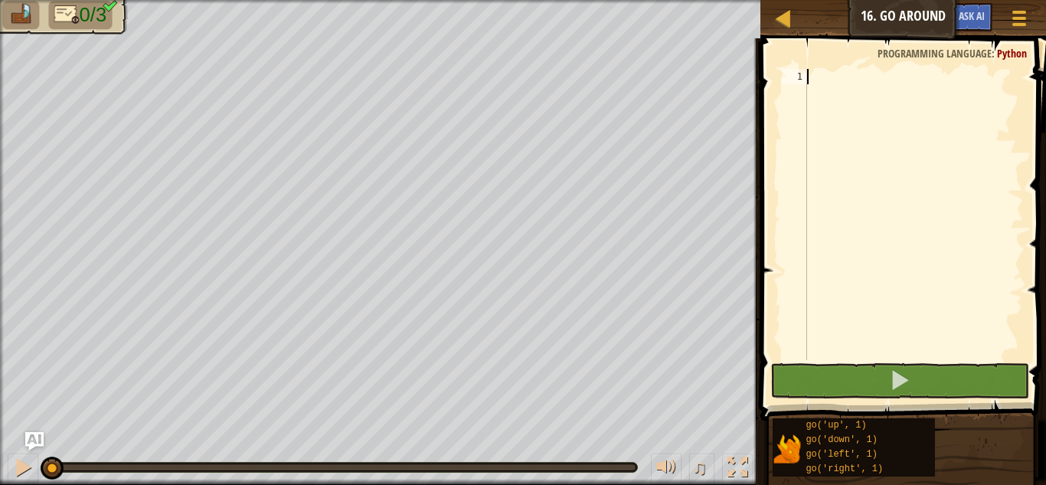
scroll to position [7, 0]
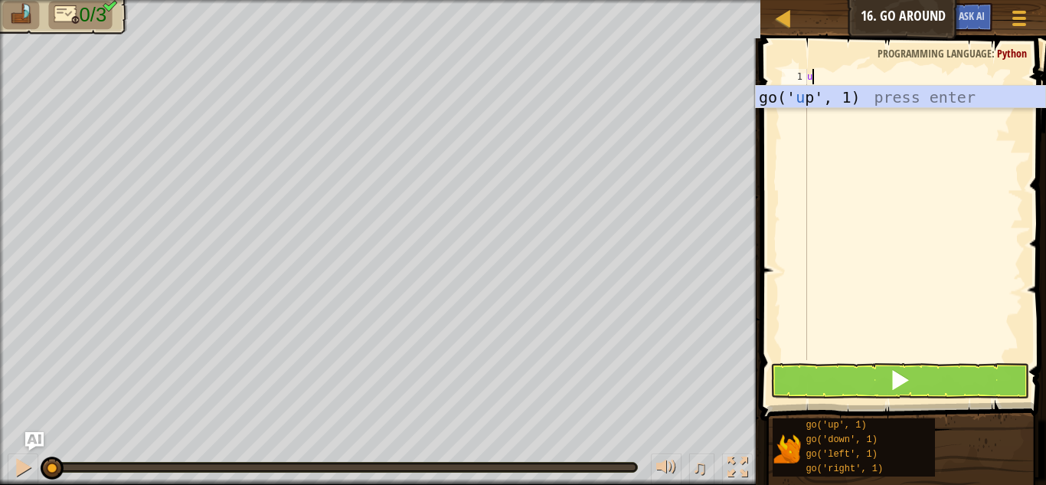
type textarea "up"
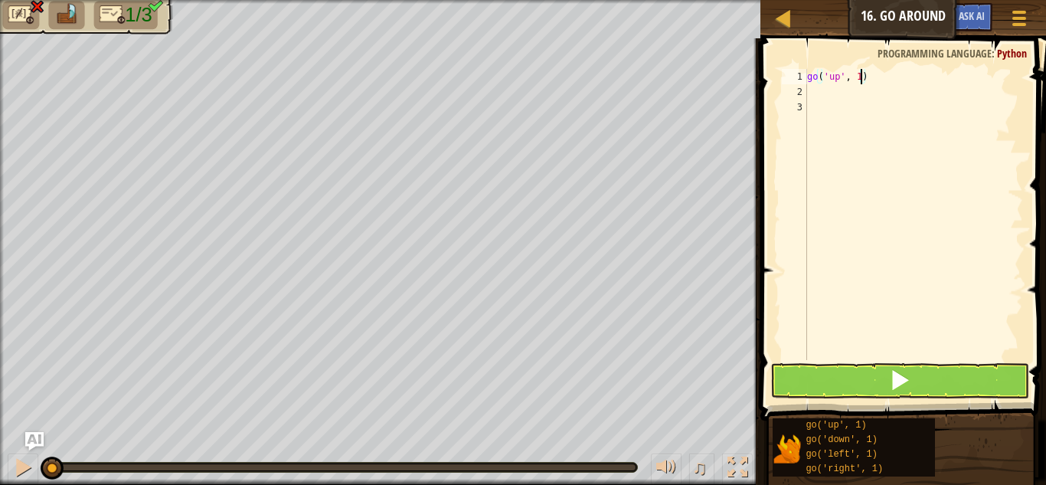
click at [860, 70] on div "go ( 'up' , 1 )" at bounding box center [913, 230] width 219 height 322
type textarea "go('up', 2)"
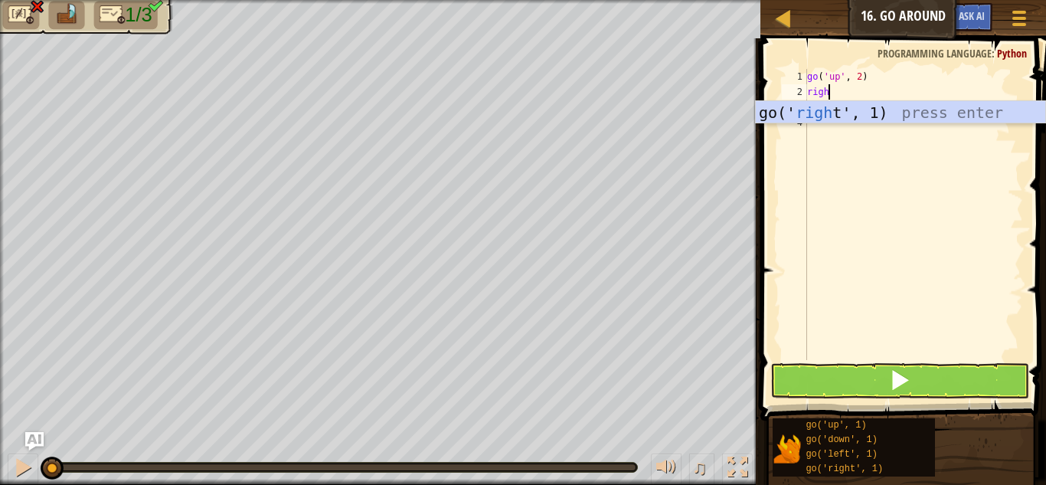
scroll to position [7, 3]
type textarea "right"
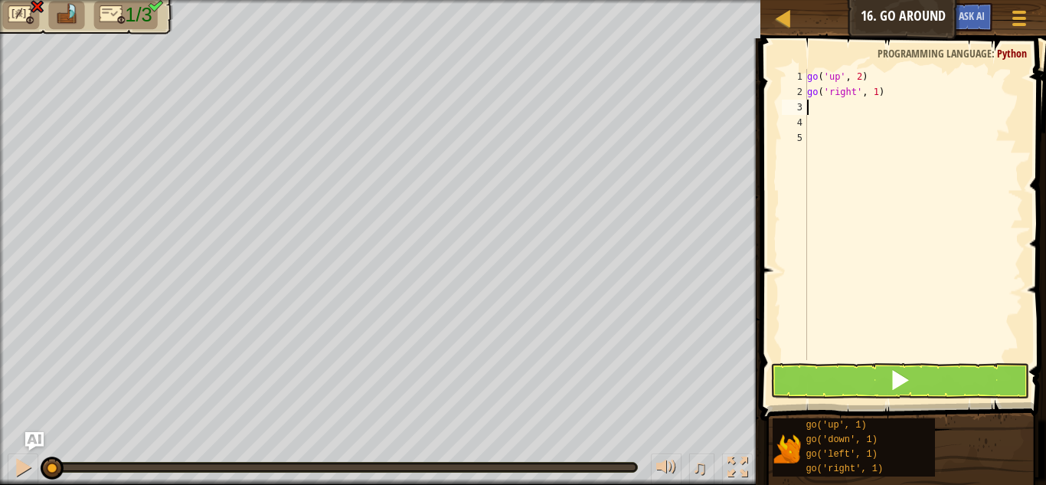
scroll to position [7, 0]
click at [874, 89] on div "go ( 'up' , 2 ) go ( 'right' , 1 )" at bounding box center [913, 230] width 219 height 322
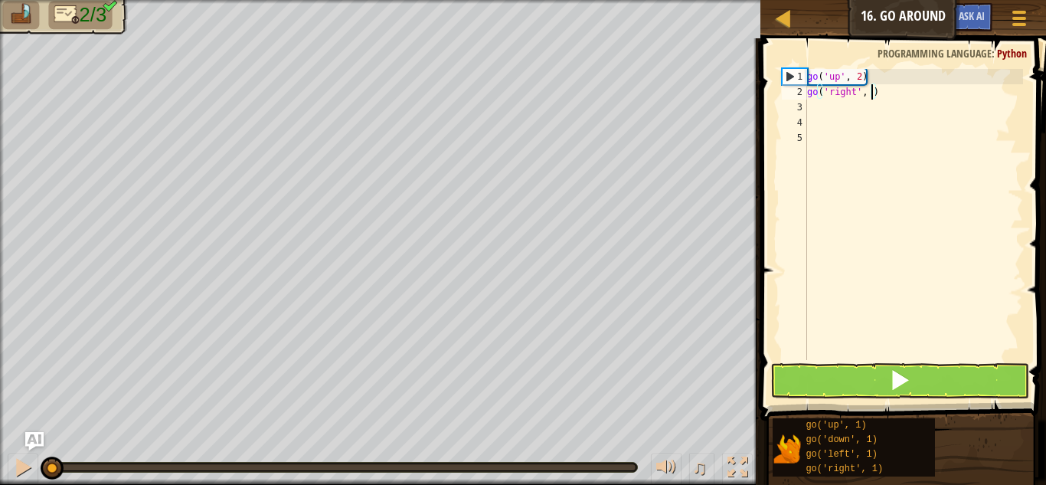
type textarea "go('right', 3)"
click at [868, 113] on div "go ( 'up' , 2 ) go ( 'right' , 3 )" at bounding box center [913, 230] width 219 height 322
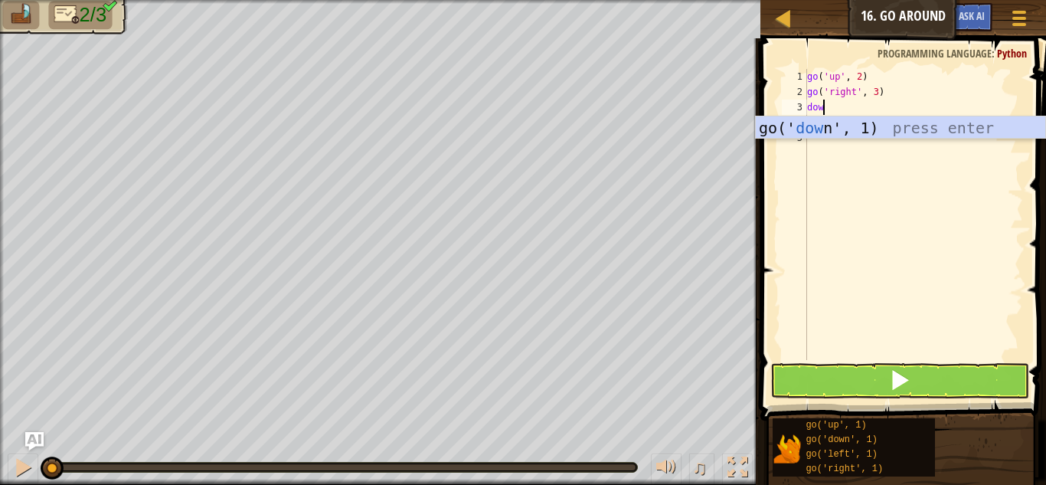
type textarea "down"
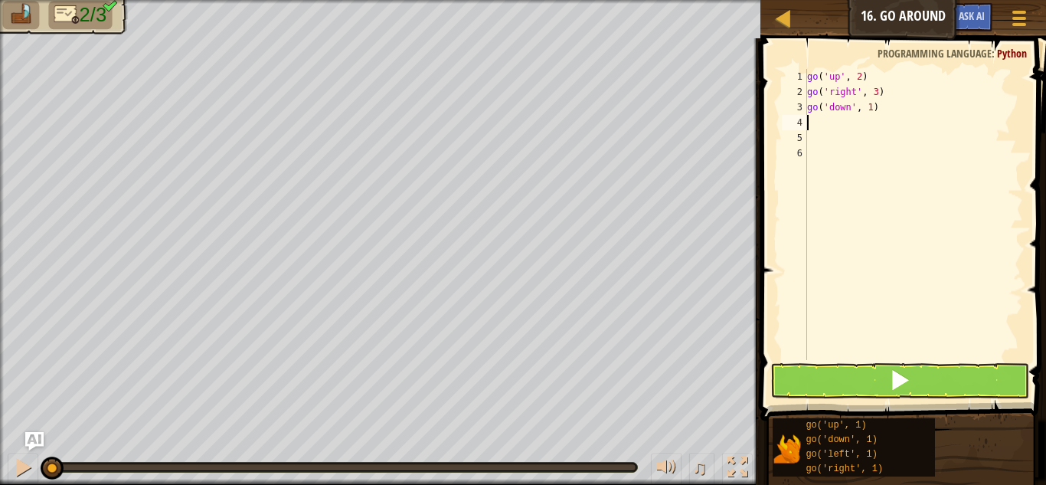
click at [872, 112] on div "go ( 'up' , 2 ) go ( 'right' , 3 ) go ( 'down' , 1 )" at bounding box center [913, 230] width 219 height 322
type textarea "go('down', 2)"
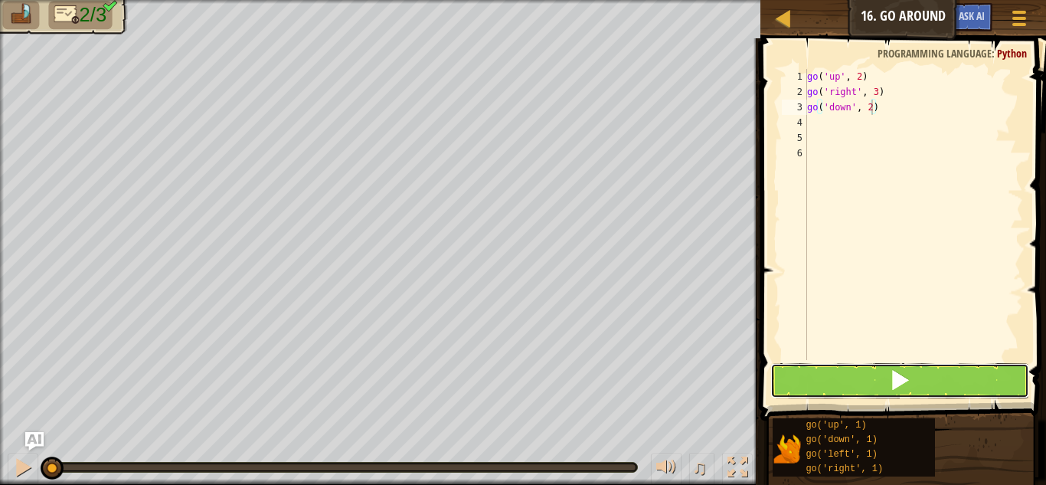
click at [873, 371] on button at bounding box center [899, 380] width 259 height 35
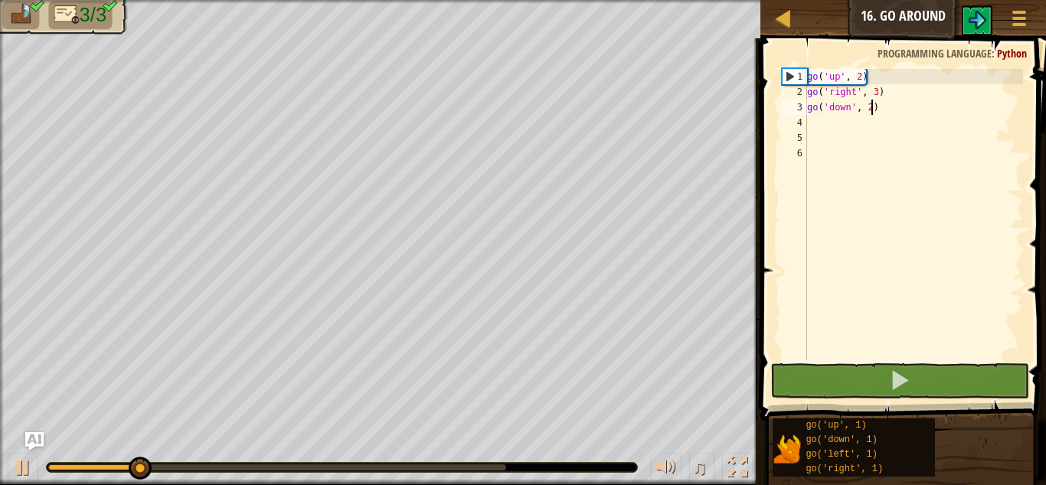
click at [504, 0] on body "Map Junior 16. Go Around Game Menu Ask AI 1 ההההההההההההההההההההההההההההההההההה…" at bounding box center [523, 0] width 1046 height 0
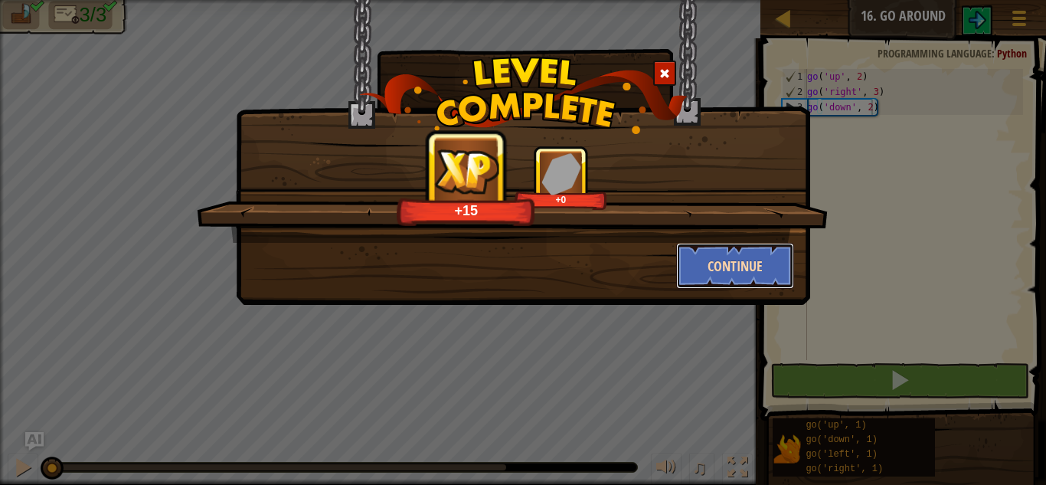
click at [772, 278] on button "Continue" at bounding box center [735, 266] width 119 height 46
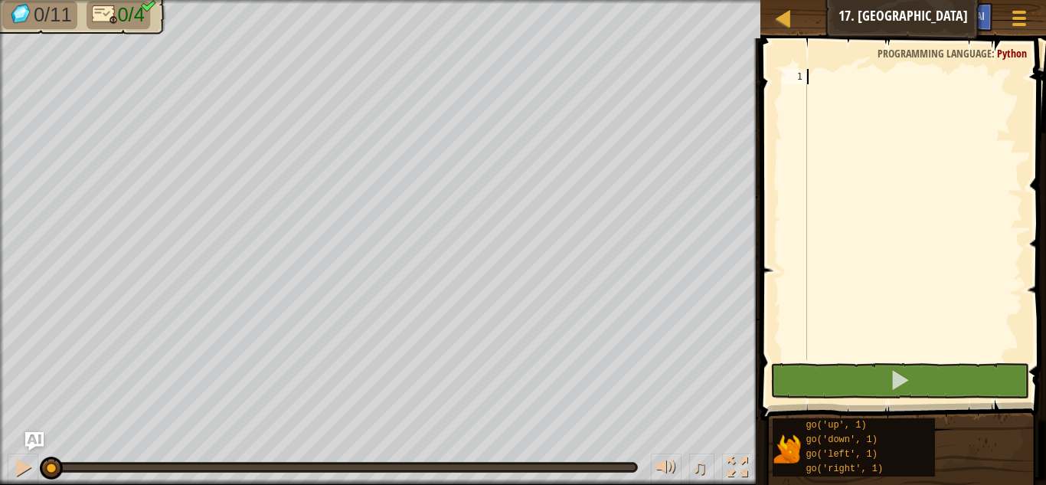
scroll to position [7, 0]
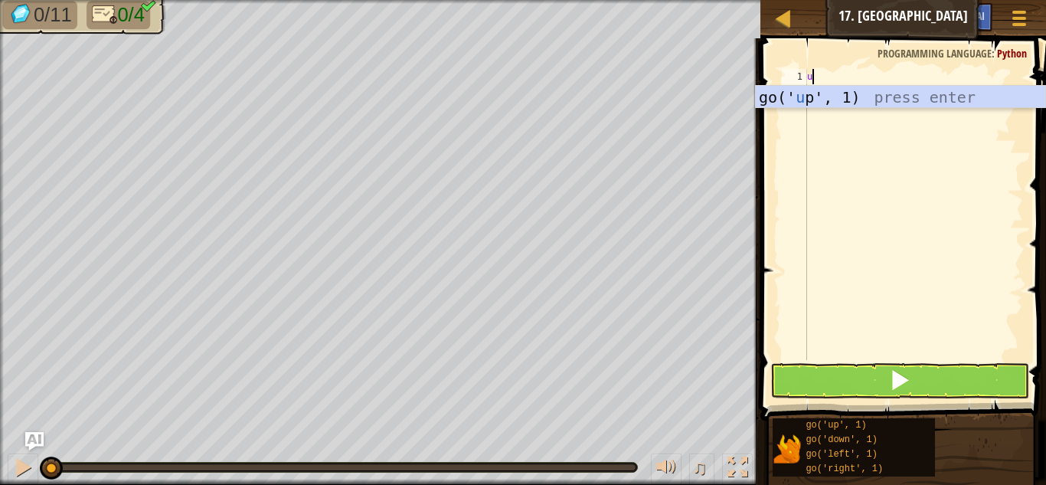
type textarea "up"
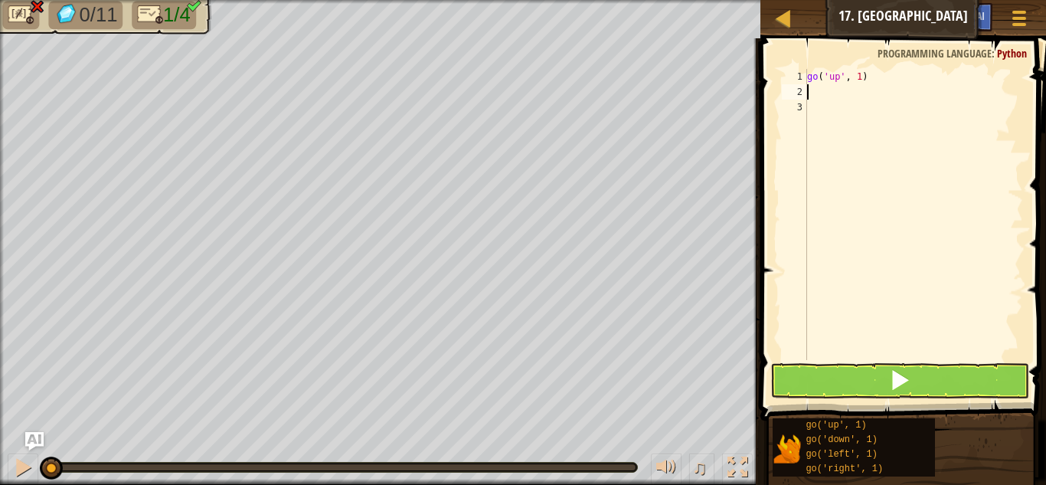
click at [858, 69] on div "go ( 'up' , 1 )" at bounding box center [913, 230] width 219 height 322
type textarea "go('up', 3)"
click at [876, 92] on div "go ( 'up' , 3 )" at bounding box center [913, 230] width 219 height 322
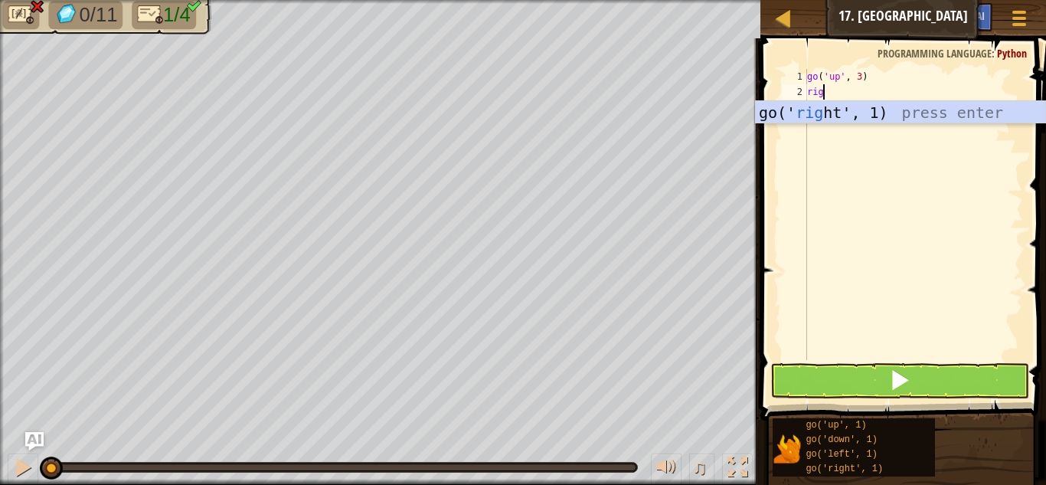
type textarea "right"
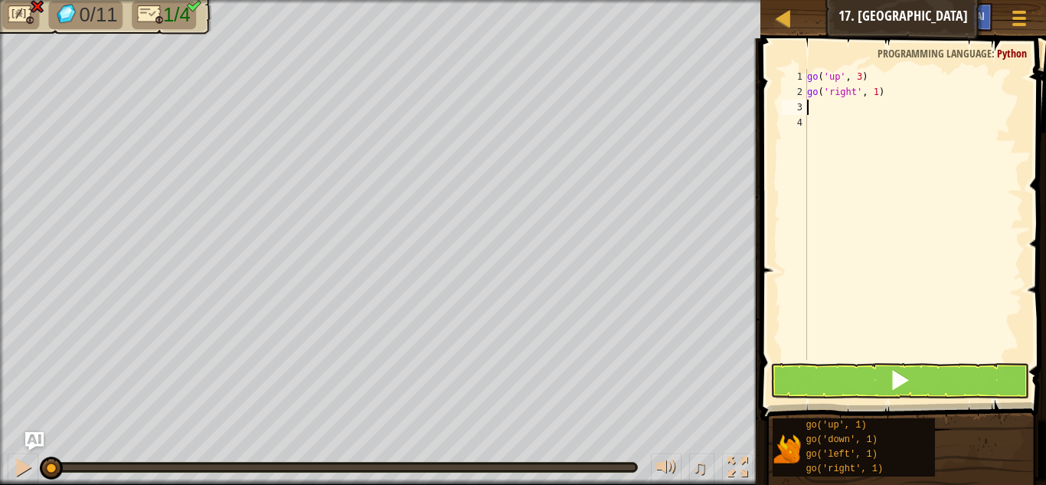
click at [872, 96] on div "go ( 'up' , 3 ) go ( 'right' , 1 )" at bounding box center [913, 230] width 219 height 322
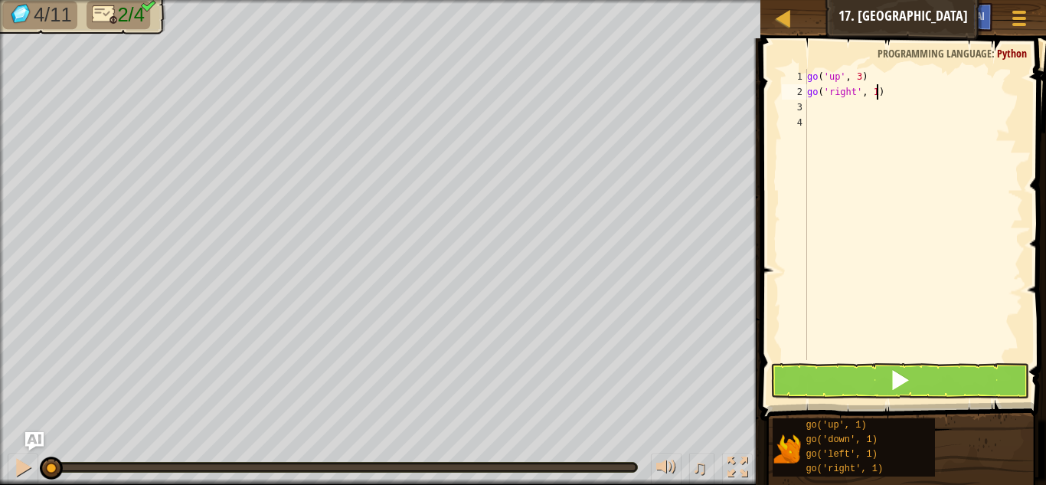
click at [878, 98] on div "go ( 'up' , 3 ) go ( 'right' , 1 )" at bounding box center [913, 230] width 219 height 322
type textarea "go('right', 3)"
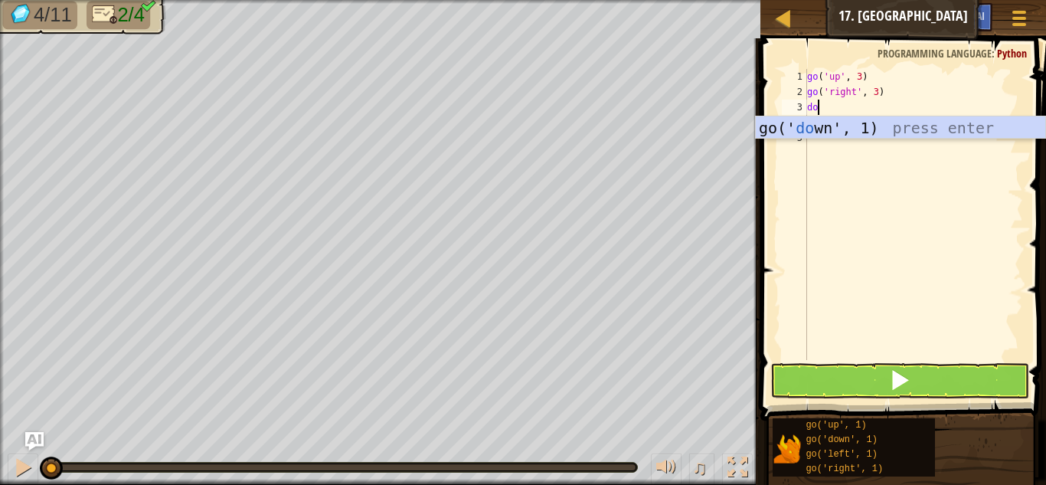
type textarea "down"
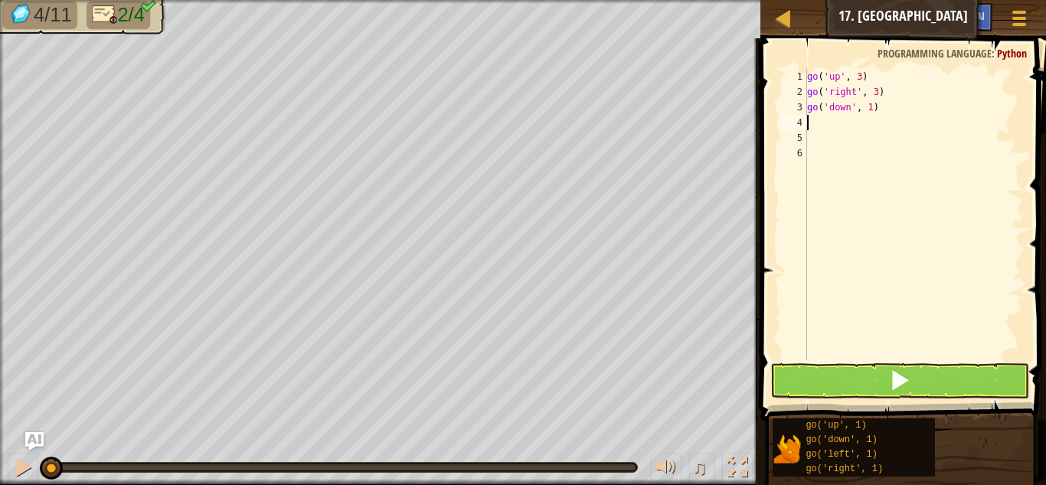
click at [868, 113] on div "go ( 'up' , 3 ) go ( 'right' , 3 ) go ( 'down' , 1 )" at bounding box center [913, 230] width 219 height 322
click at [875, 114] on div "go ( 'up' , 3 ) go ( 'right' , 3 ) go ( 'down' , 1 )" at bounding box center [913, 230] width 219 height 322
click at [871, 113] on div "go ( 'up' , 3 ) go ( 'right' , 3 ) go ( 'down' , 1 )" at bounding box center [913, 230] width 219 height 322
type textarea "go('down', 3)"
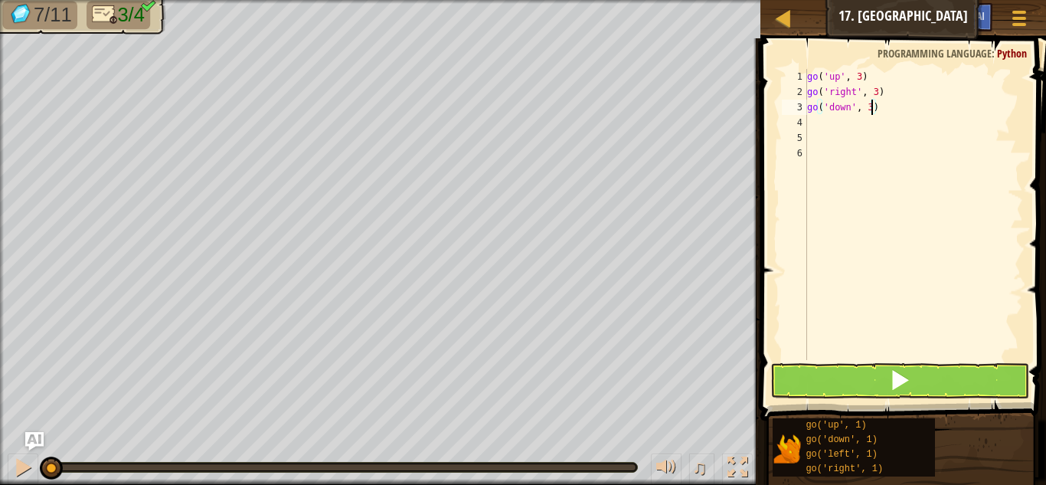
click at [843, 126] on div "go ( 'up' , 3 ) go ( 'right' , 3 ) go ( 'down' , 3 )" at bounding box center [913, 230] width 219 height 322
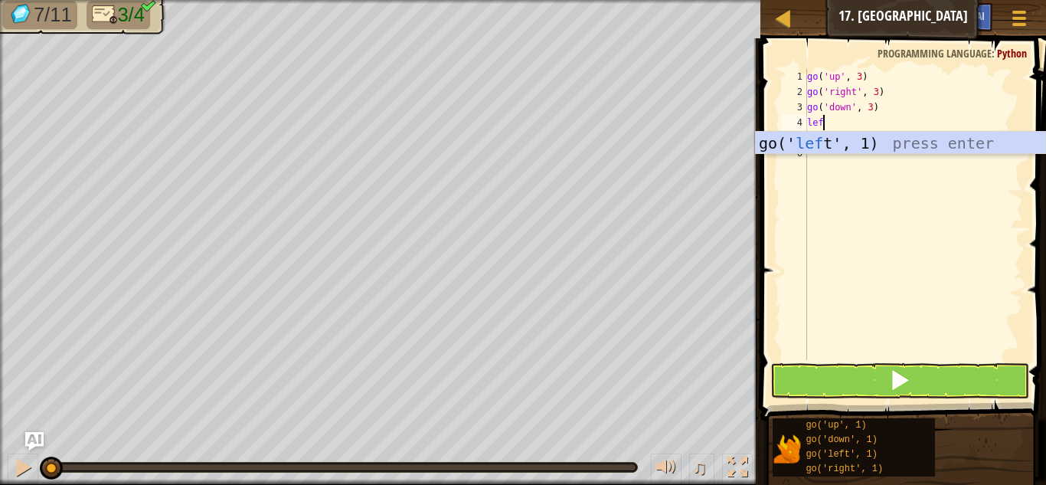
type textarea "left"
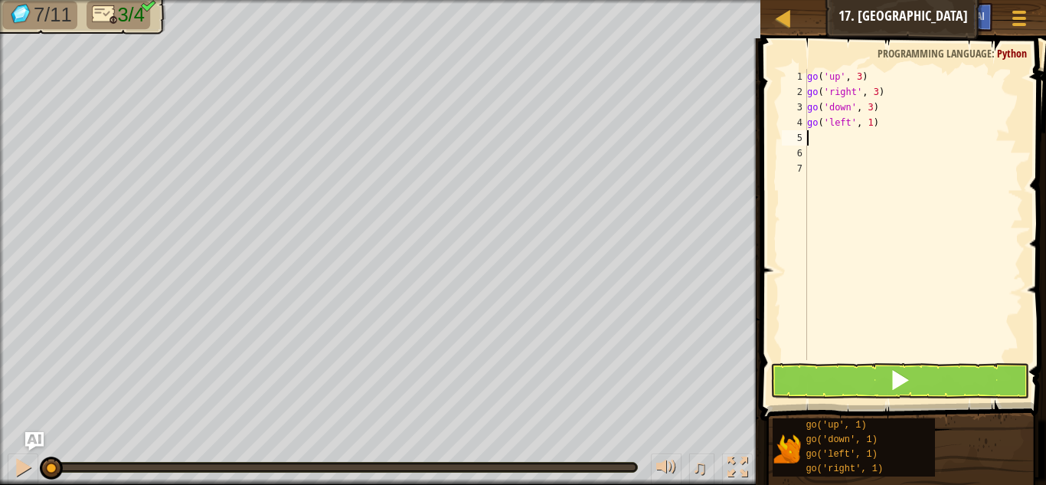
click at [870, 126] on div "go ( 'up' , 3 ) go ( 'right' , 3 ) go ( 'down' , 3 ) go ( 'left' , 1 )" at bounding box center [913, 230] width 219 height 322
type textarea "go('left', 3)"
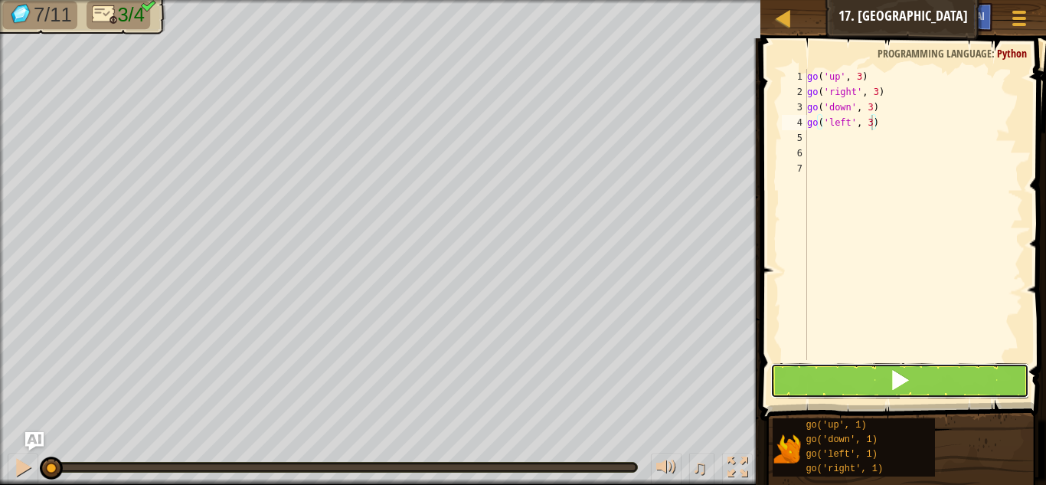
click at [857, 388] on button at bounding box center [899, 380] width 259 height 35
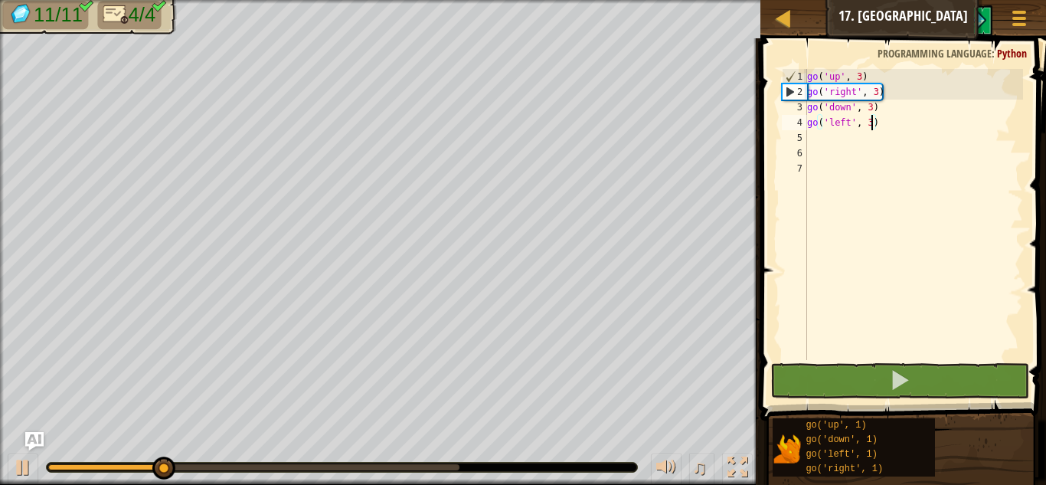
click at [456, 0] on body "Map Junior 17. Big Gem Square Game Menu Ask AI 1 הההההההההההההההההההההההההההההה…" at bounding box center [523, 0] width 1046 height 0
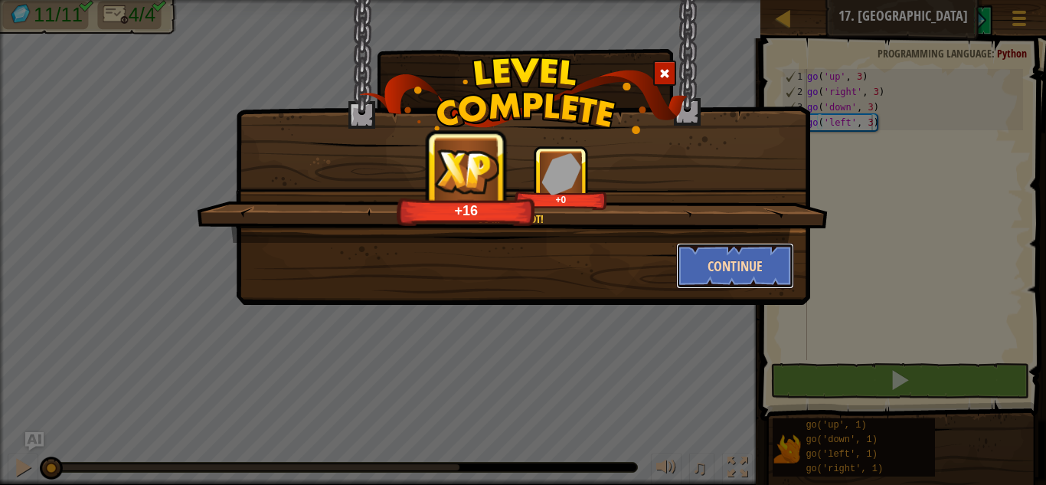
click at [705, 266] on button "Continue" at bounding box center [735, 266] width 119 height 46
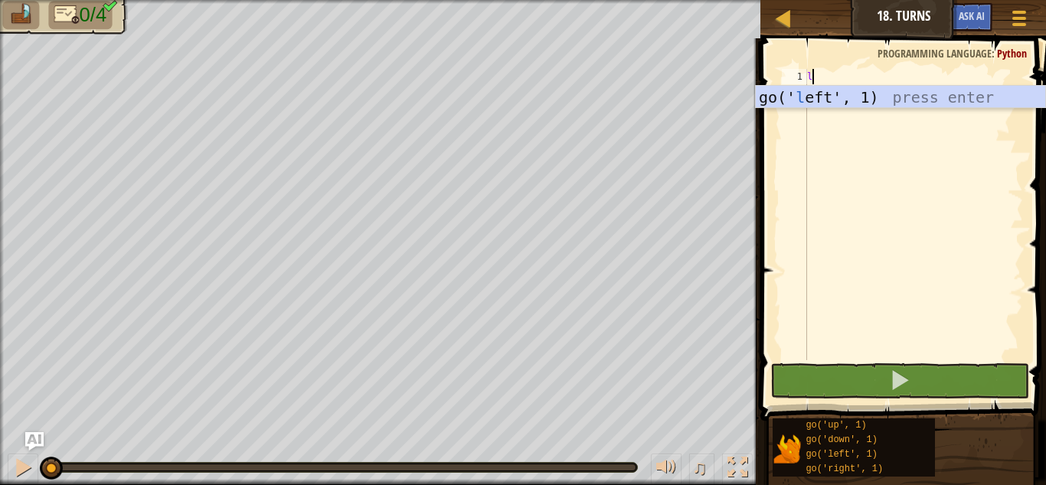
scroll to position [7, 0]
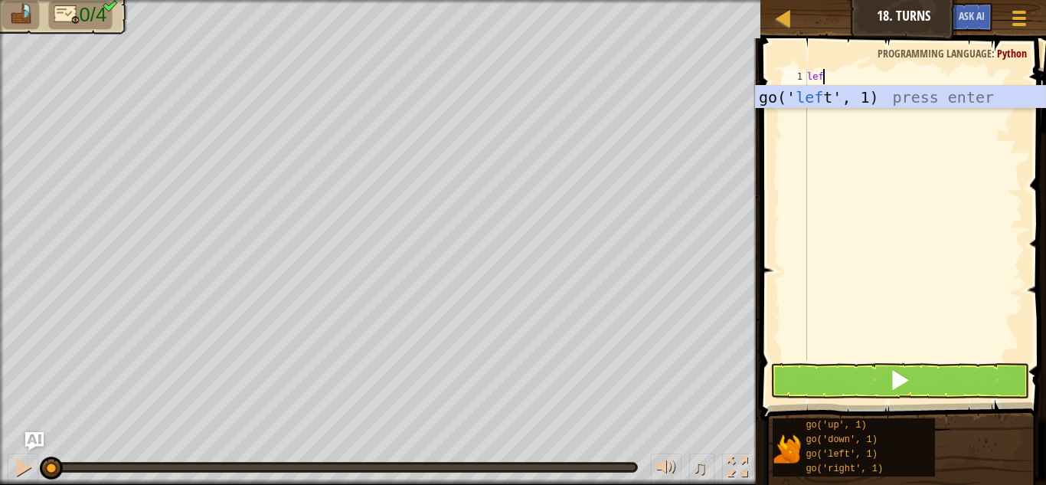
type textarea "left"
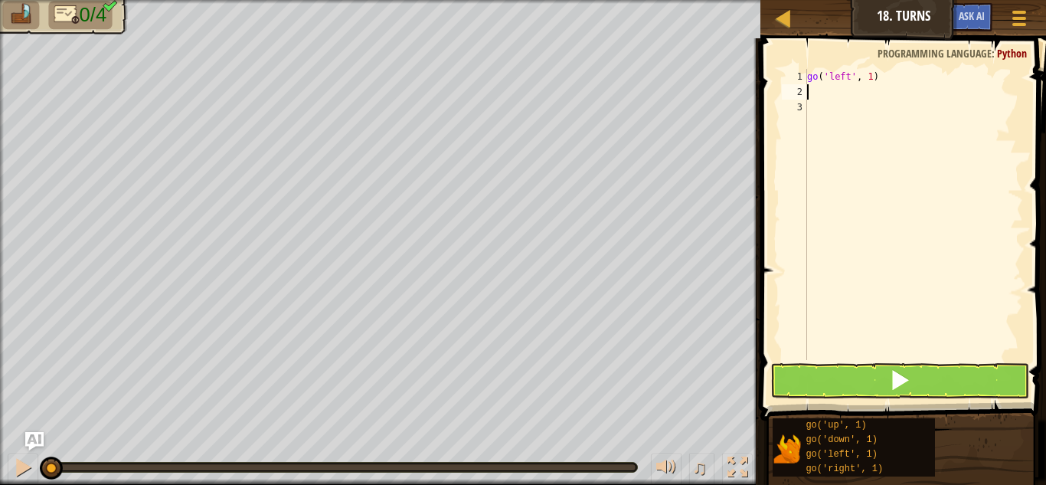
click at [867, 76] on div "go ( 'left' , 1 )" at bounding box center [913, 230] width 219 height 322
click at [868, 77] on div "go ( 'left' , 1 )" at bounding box center [913, 230] width 219 height 322
click at [874, 77] on div "go ( 'left' , 1 )" at bounding box center [913, 230] width 219 height 322
type textarea "go('left', 2)"
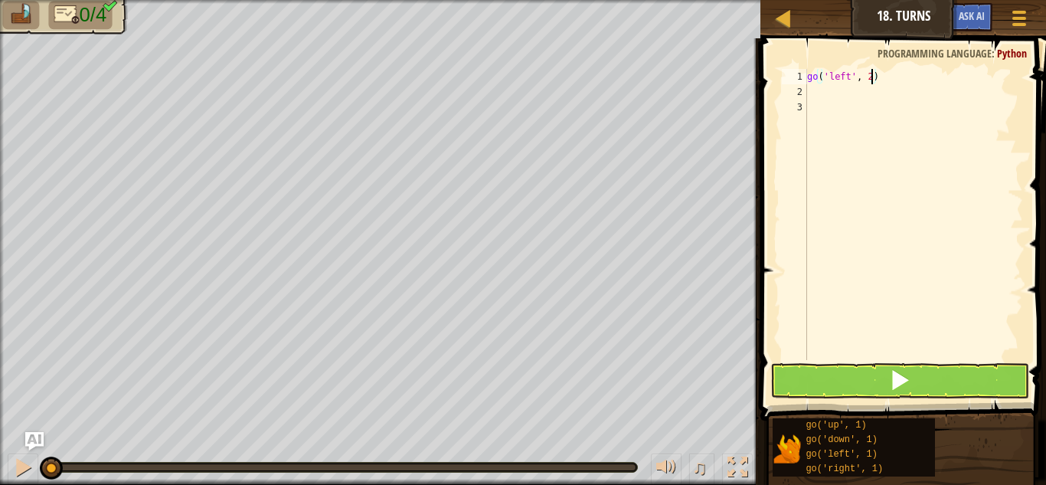
click at [845, 93] on div "go ( 'left' , 2 )" at bounding box center [913, 230] width 219 height 322
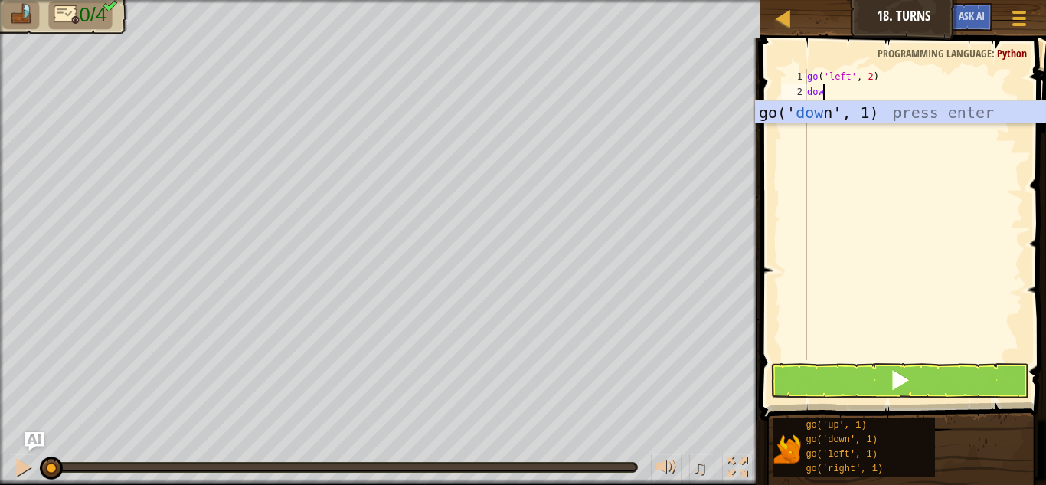
type textarea "down"
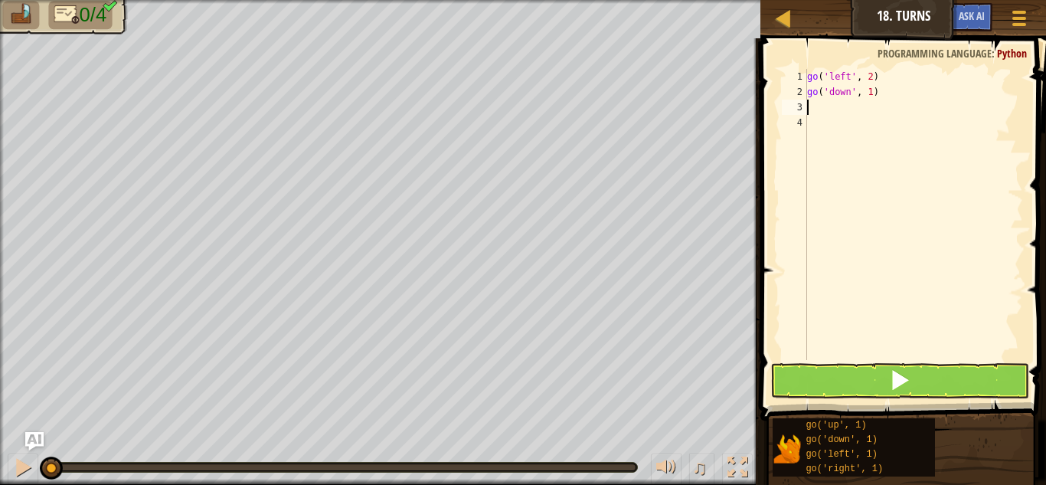
click at [871, 94] on div "go ( 'left' , 2 ) go ( 'down' , 1 )" at bounding box center [913, 230] width 219 height 322
type textarea "go('down', 2)"
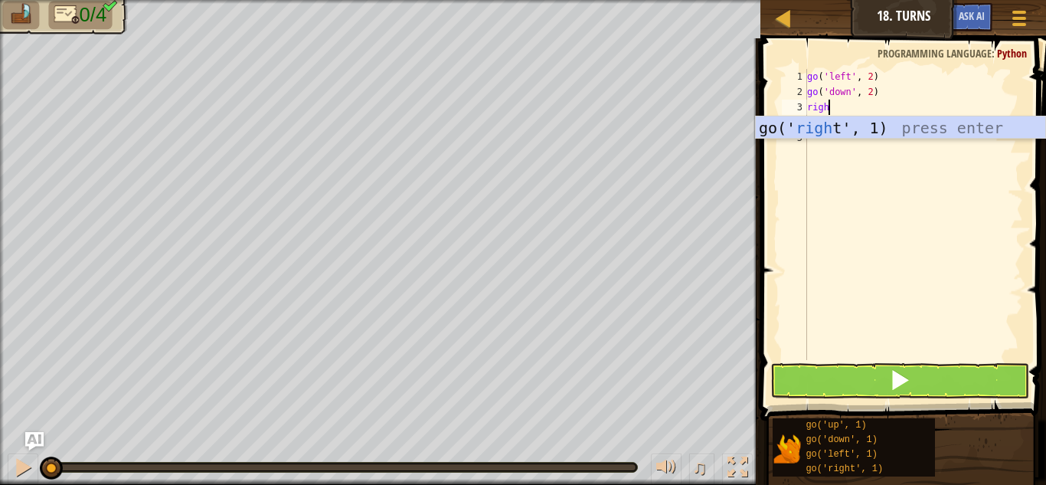
scroll to position [7, 3]
type textarea "right"
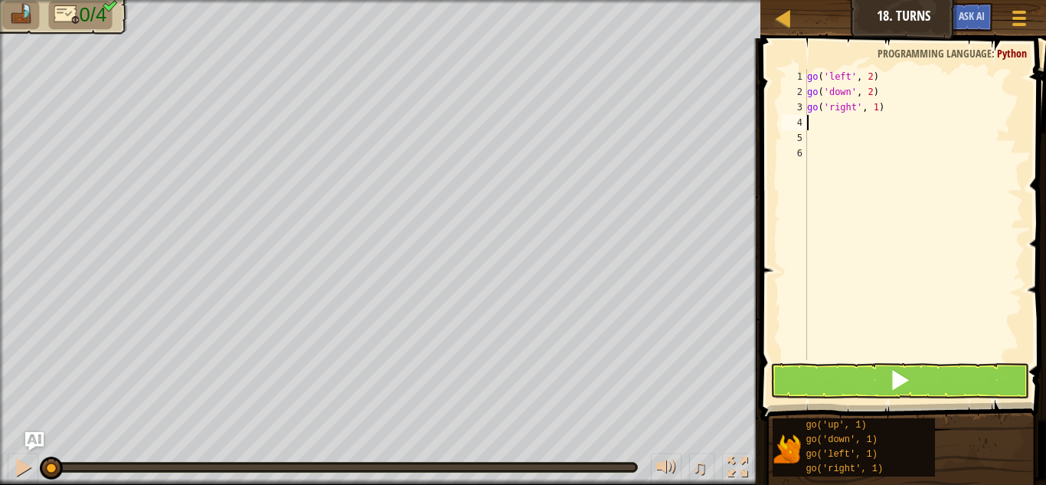
scroll to position [7, 0]
click at [874, 108] on div "go ( 'left' , 2 ) go ( 'down' , 2 ) go ( 'right' , 1 )" at bounding box center [913, 230] width 219 height 322
click at [877, 110] on div "go ( 'left' , 2 ) go ( 'down' , 2 ) go ( 'right' , 1 )" at bounding box center [913, 230] width 219 height 322
type textarea "go('right', 4)"
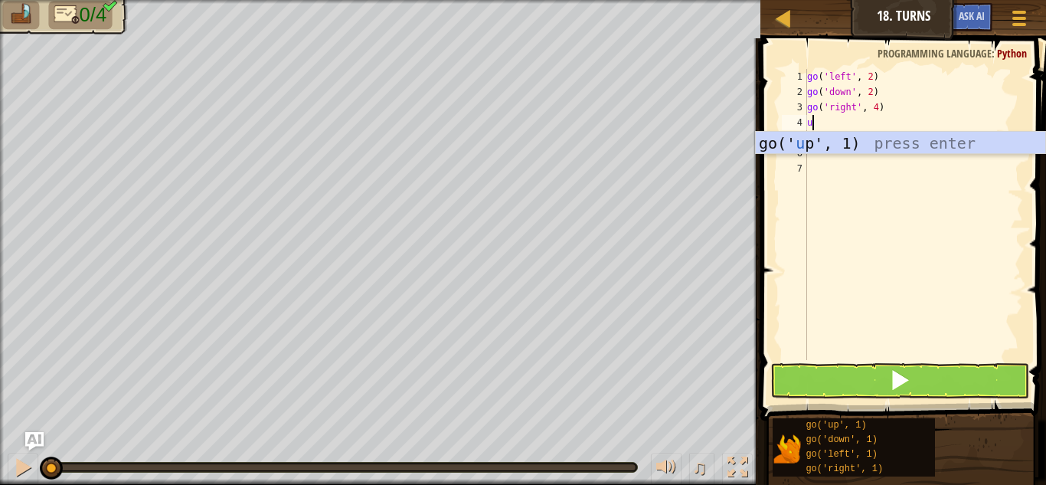
type textarea "up"
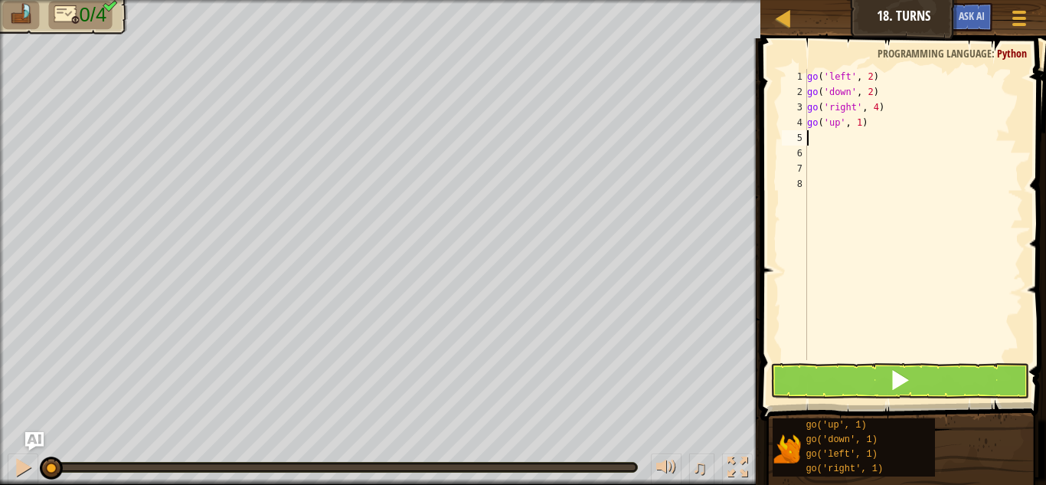
click at [858, 126] on div "go ( 'left' , 2 ) go ( 'down' , 2 ) go ( 'right' , 4 ) go ( 'up' , 1 )" at bounding box center [913, 230] width 219 height 322
click at [860, 127] on div "go ( 'left' , 2 ) go ( 'down' , 2 ) go ( 'right' , 4 ) go ( 'up' , 1 )" at bounding box center [913, 230] width 219 height 322
type textarea "go('up', 3)"
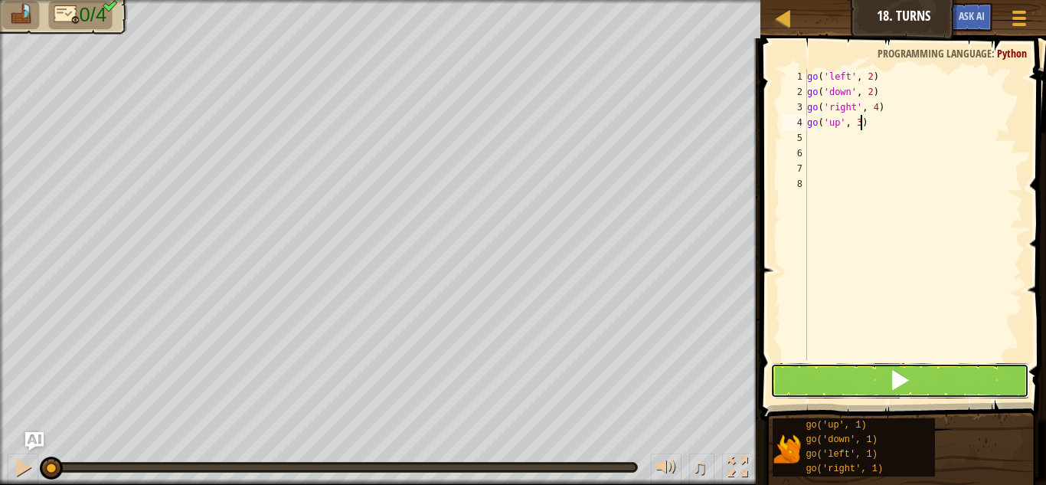
click at [818, 387] on button at bounding box center [899, 380] width 259 height 35
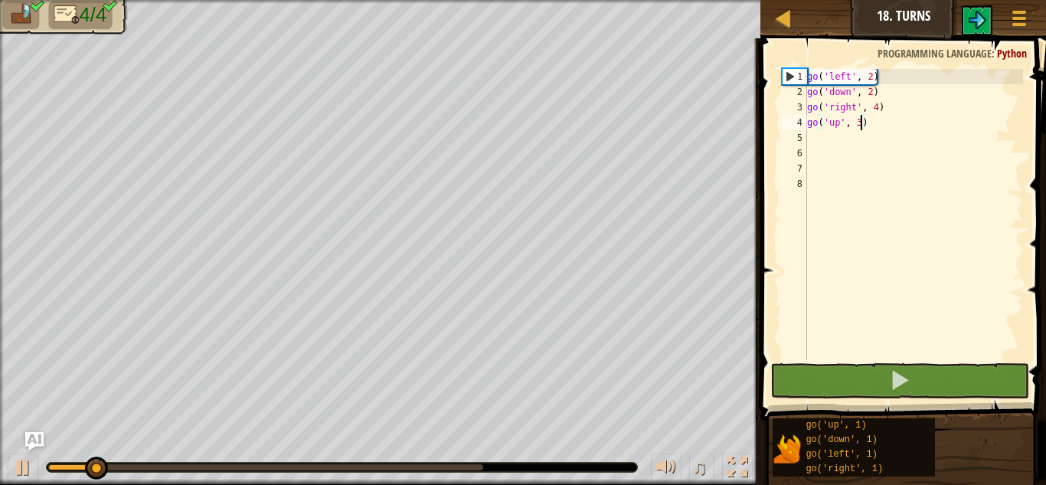
click at [476, 464] on div "0:11.6 Now: 0:01.2 Max: 0:11.8" at bounding box center [265, 467] width 435 height 6
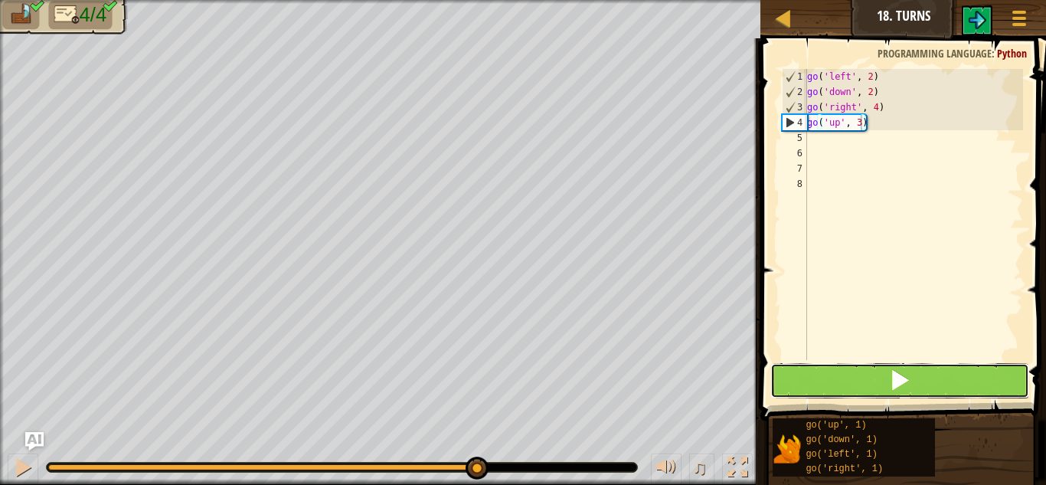
click at [815, 375] on button at bounding box center [899, 380] width 259 height 35
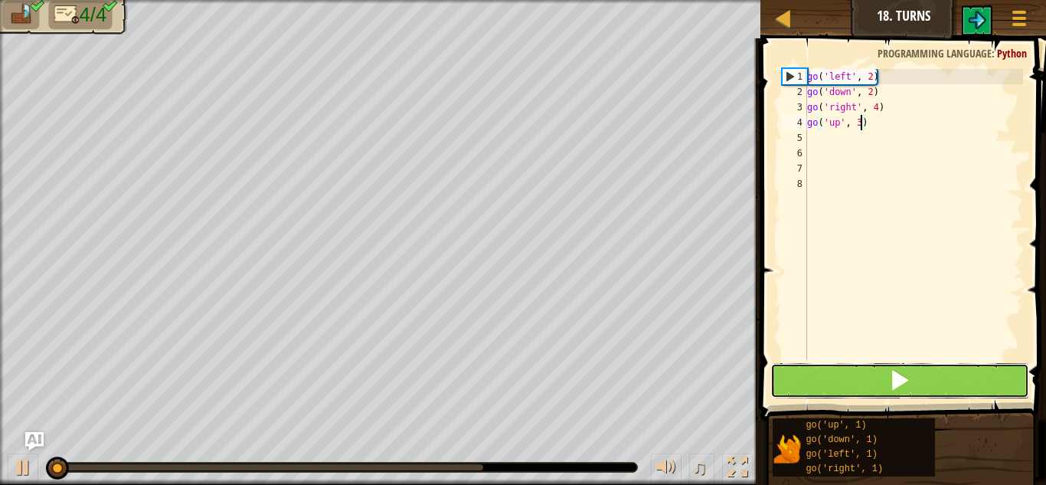
click at [863, 374] on button at bounding box center [899, 380] width 259 height 35
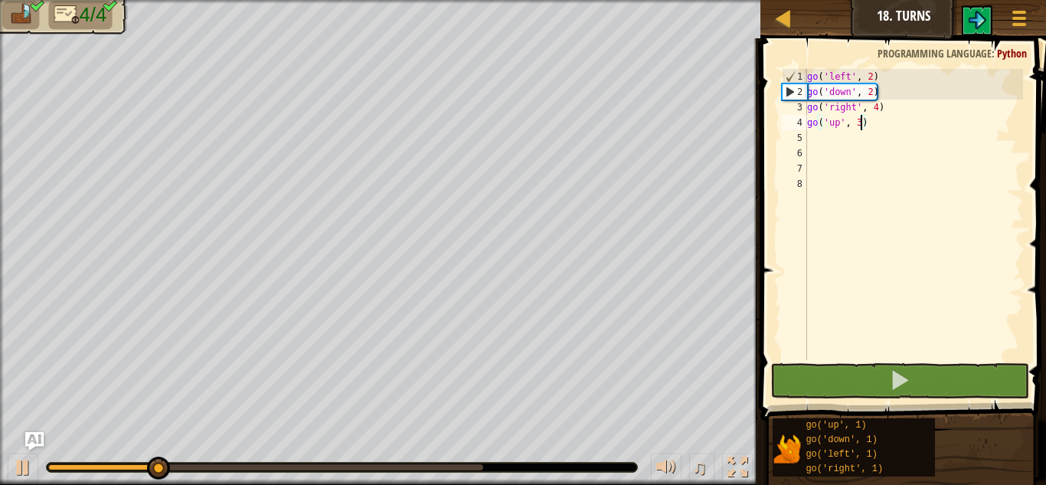
click at [477, 462] on div at bounding box center [342, 466] width 590 height 9
click at [483, 466] on div at bounding box center [342, 466] width 590 height 9
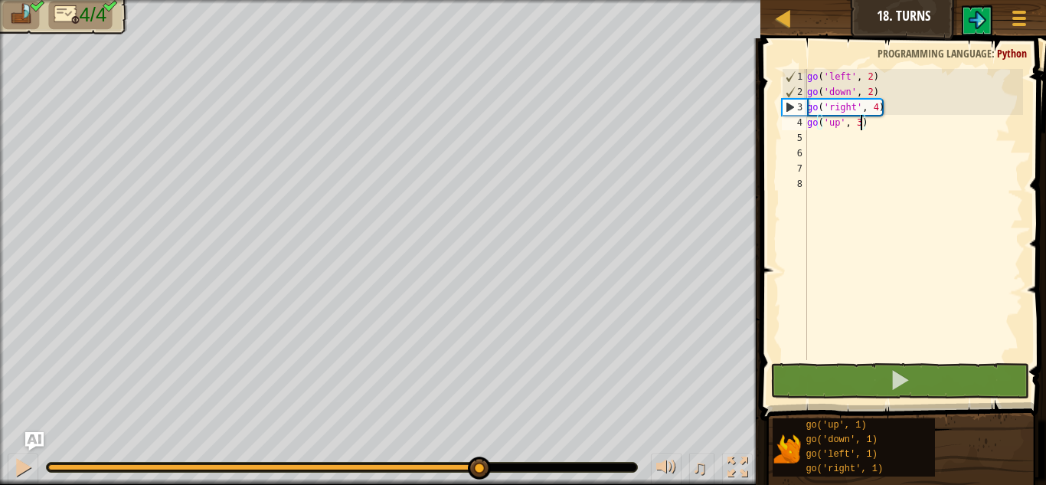
click at [479, 466] on div at bounding box center [265, 467] width 435 height 6
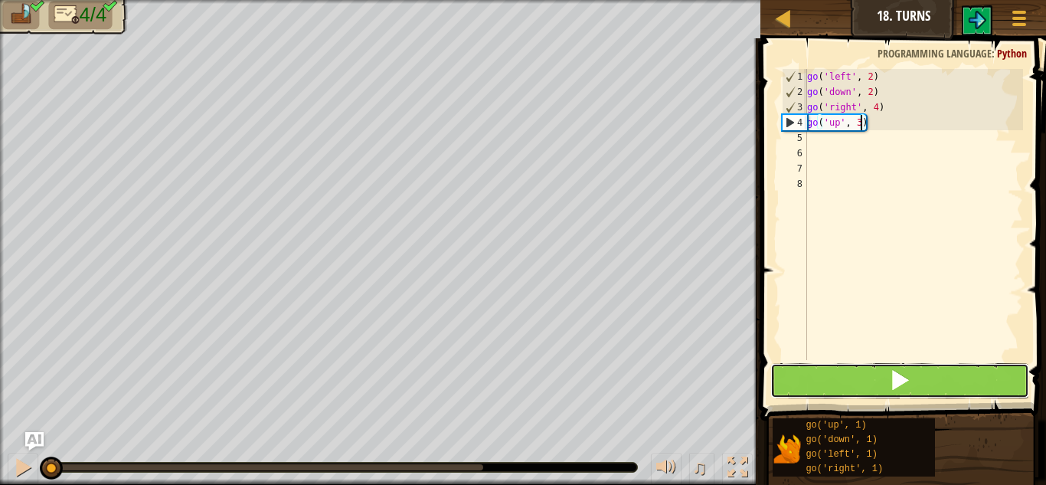
click at [934, 387] on button at bounding box center [899, 380] width 259 height 35
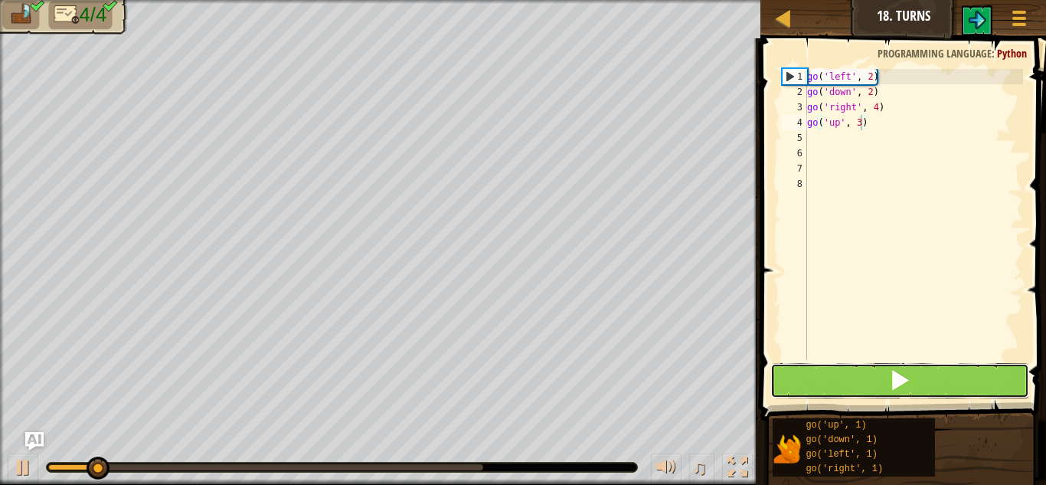
click at [846, 368] on button at bounding box center [899, 380] width 259 height 35
click at [847, 368] on button at bounding box center [899, 380] width 259 height 35
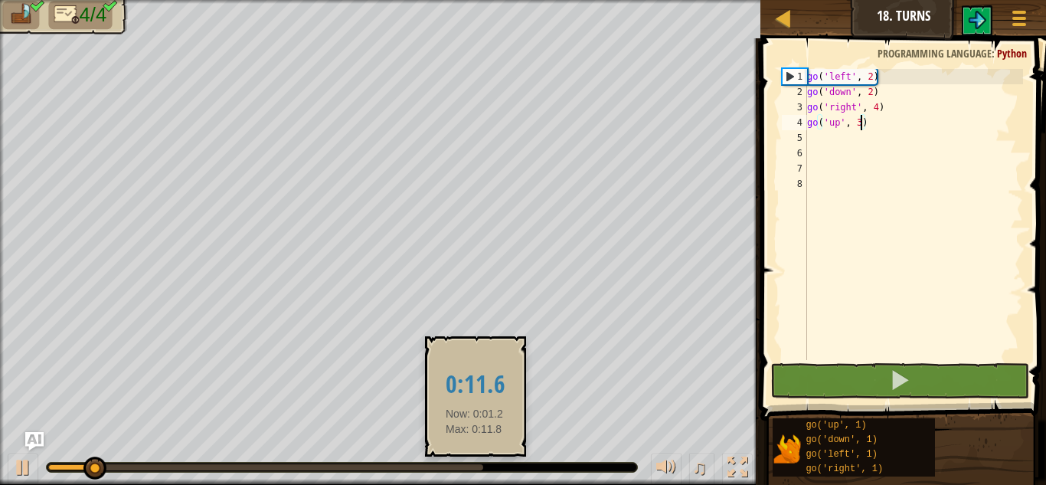
click at [482, 0] on body "Map Junior 18. Turns Game Menu Ask AI 1 ההההההההההההההההההההההההההההההההההההההה…" at bounding box center [523, 0] width 1046 height 0
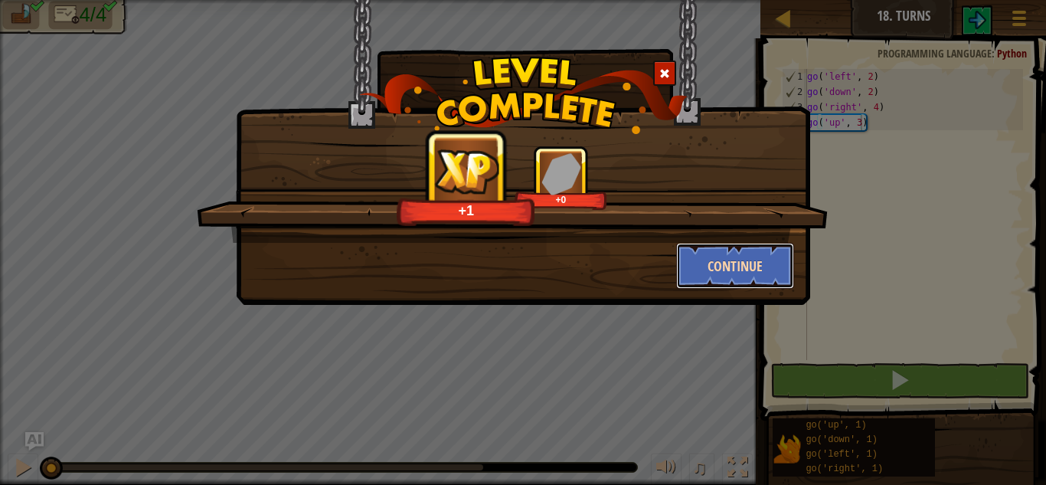
click at [676, 256] on button "Continue" at bounding box center [735, 266] width 119 height 46
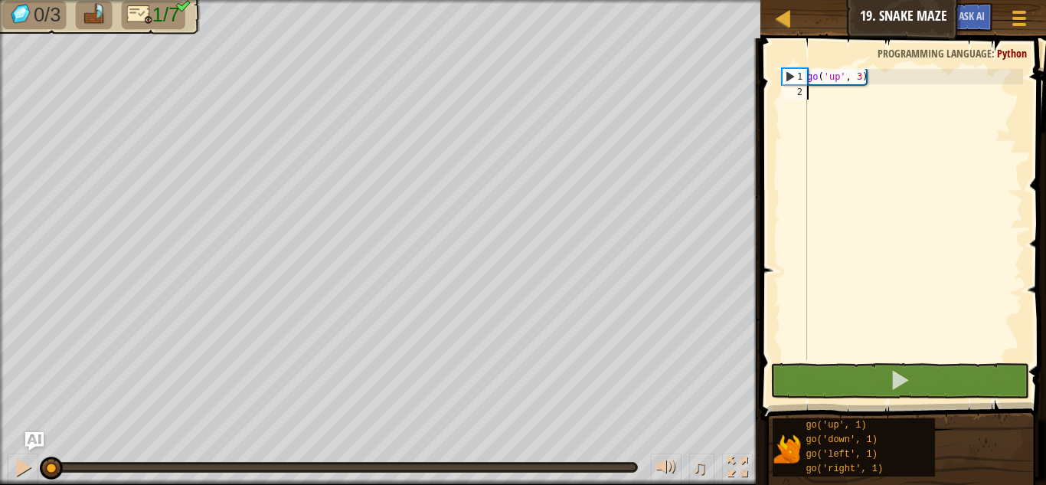
scroll to position [7, 0]
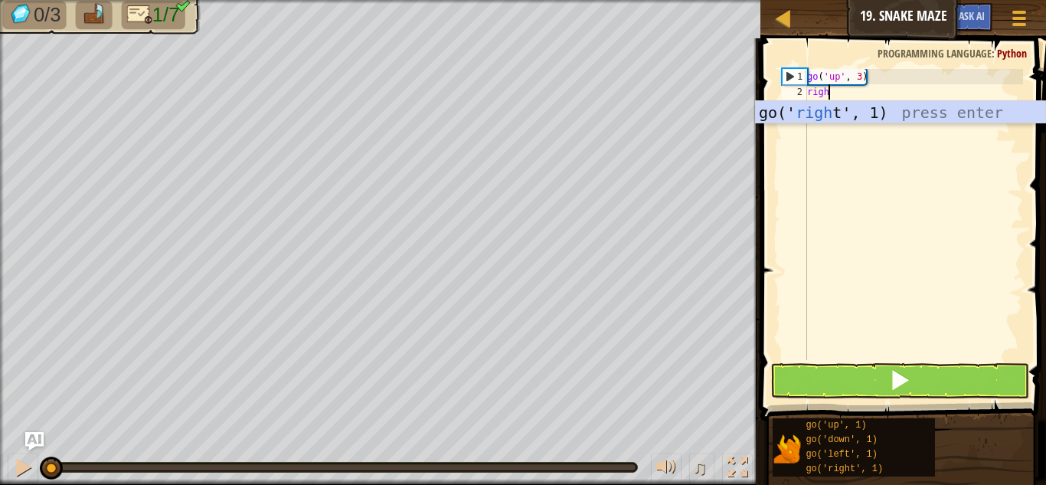
type textarea "right"
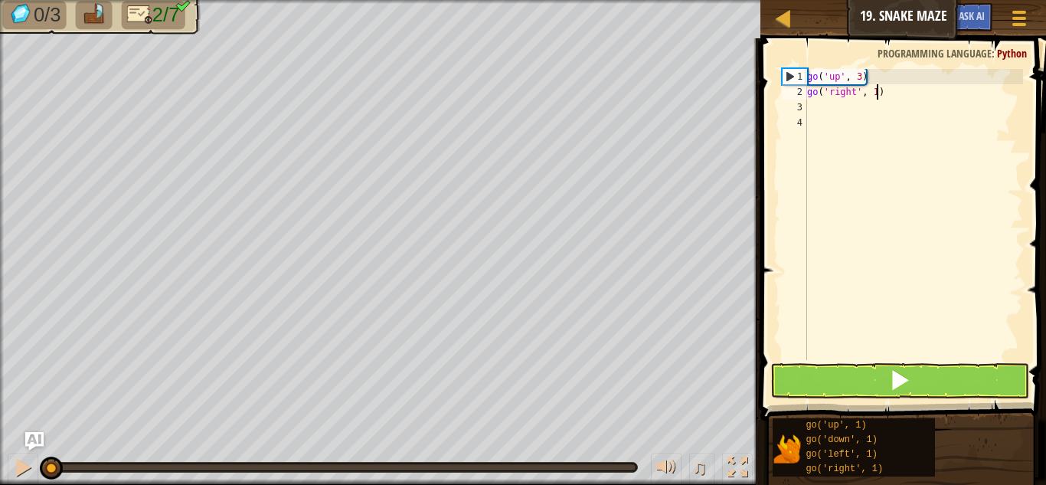
click at [877, 94] on div "go ( 'up' , 3 ) go ( 'right' , 1 )" at bounding box center [913, 230] width 219 height 322
type textarea "go('right', 2)"
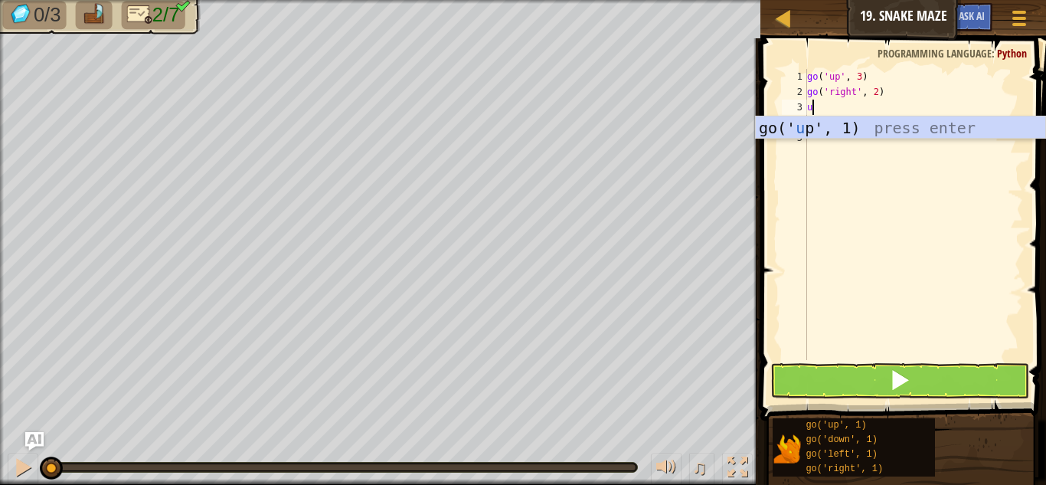
type textarea "up"
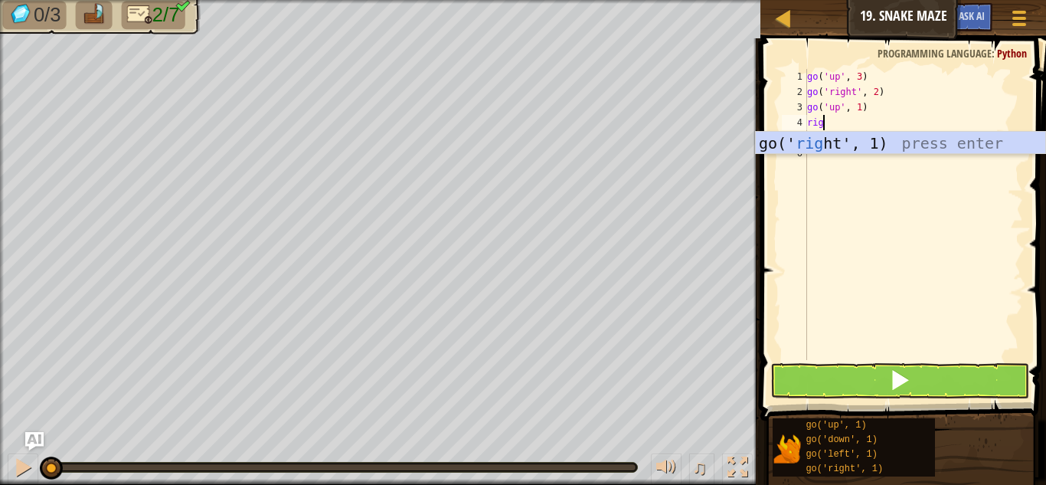
type textarea "right"
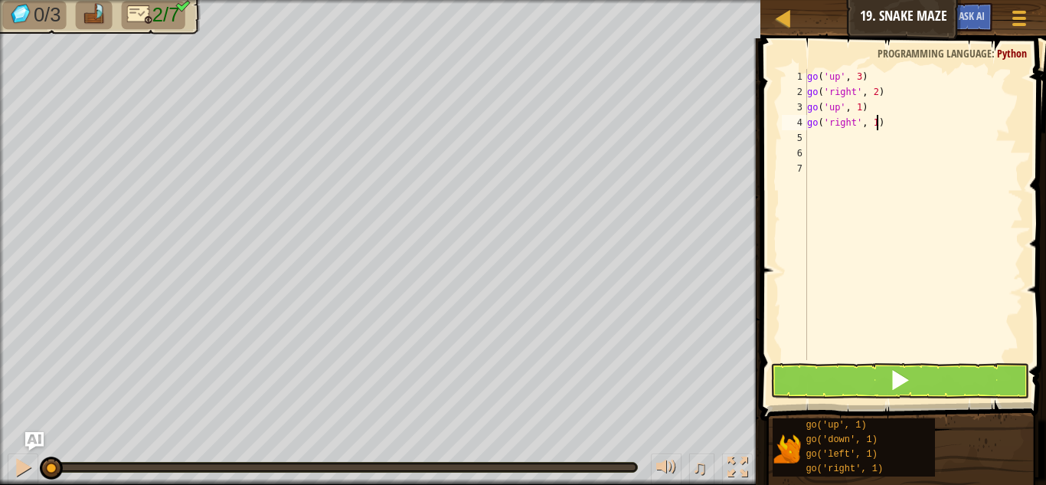
click at [876, 119] on div "go ( 'up' , 3 ) go ( 'right' , 2 ) go ( 'up' , 1 ) go ( 'right' , 1 )" at bounding box center [913, 230] width 219 height 322
type textarea "go('right', 2)"
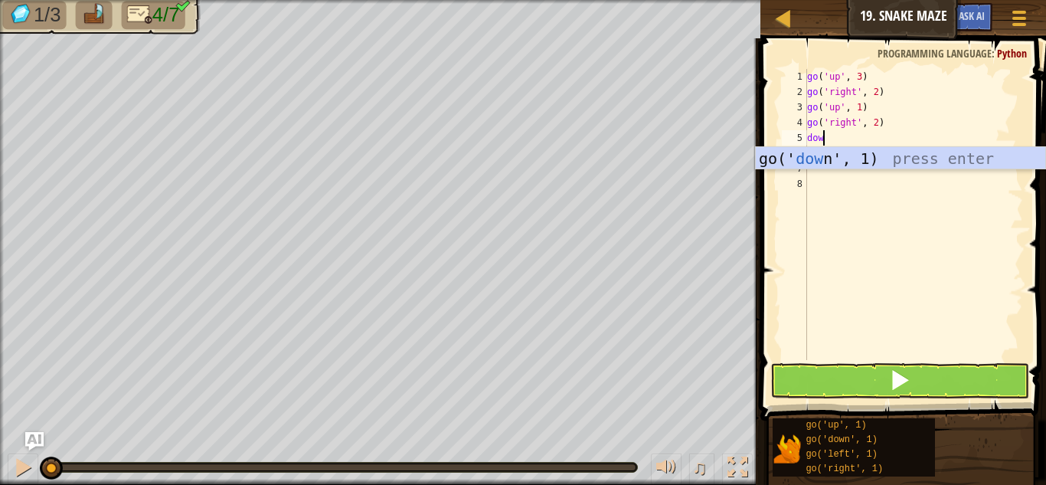
type textarea "down"
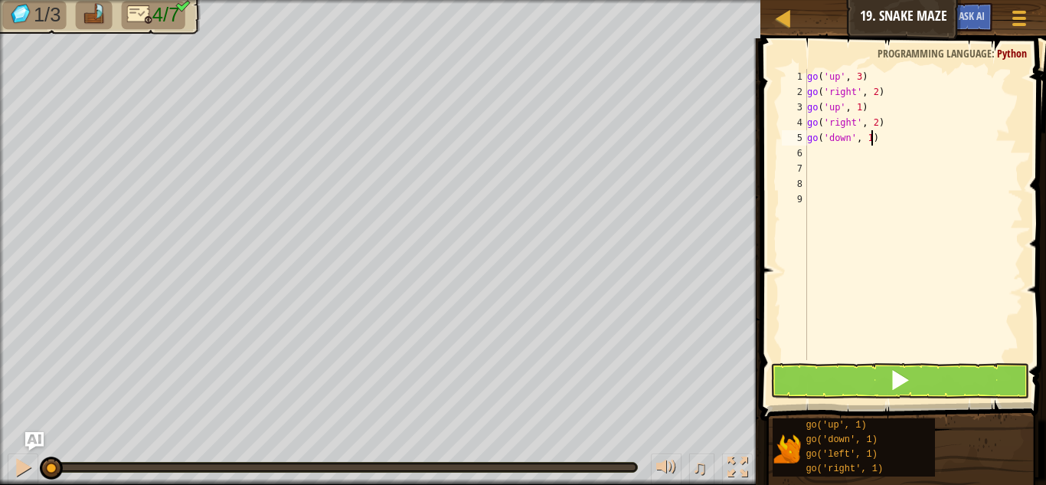
click at [869, 139] on div "go ( 'up' , 3 ) go ( 'right' , 2 ) go ( 'up' , 1 ) go ( 'right' , 2 ) go ( 'dow…" at bounding box center [913, 230] width 219 height 322
type textarea "go('down', 1)"
type textarea "2"
click at [837, 148] on div "go ( 'up' , 3 ) go ( 'right' , 2 ) go ( 'up' , 1 ) go ( 'right' , 2 ) go ( 'dow…" at bounding box center [916, 230] width 214 height 322
type textarea "2"
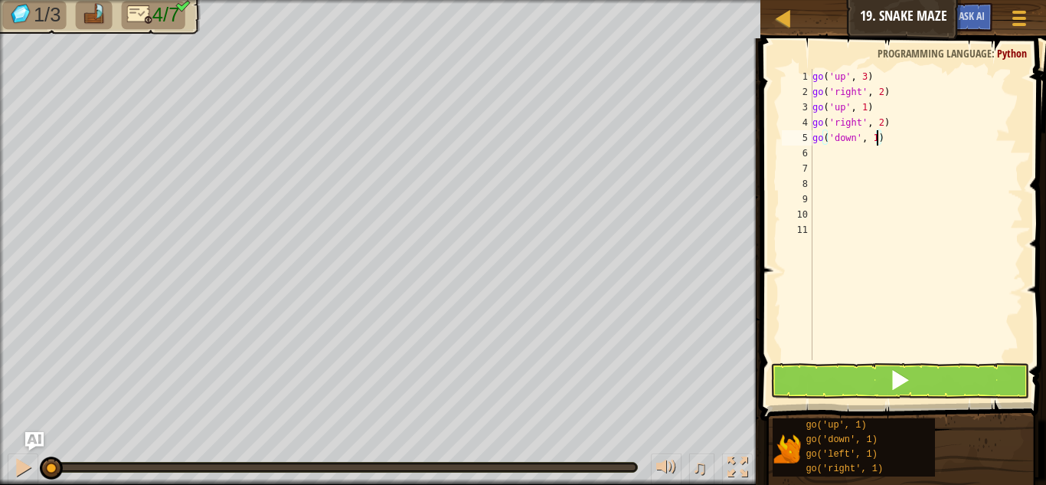
click at [876, 142] on div "go ( 'up' , 3 ) go ( 'right' , 2 ) go ( 'up' , 1 ) go ( 'right' , 2 ) go ( 'dow…" at bounding box center [916, 230] width 214 height 322
type textarea "go('down', 1)"
click at [876, 142] on div "go ( 'up' , 3 ) go ( 'right' , 2 ) go ( 'up' , 1 ) go ( 'right' , 2 ) go ( 'dow…" at bounding box center [916, 230] width 214 height 322
click at [832, 158] on div "go ( 'up' , 3 ) go ( 'right' , 2 ) go ( 'up' , 1 ) go ( 'right' , 2 ) go ( 'dow…" at bounding box center [916, 230] width 214 height 322
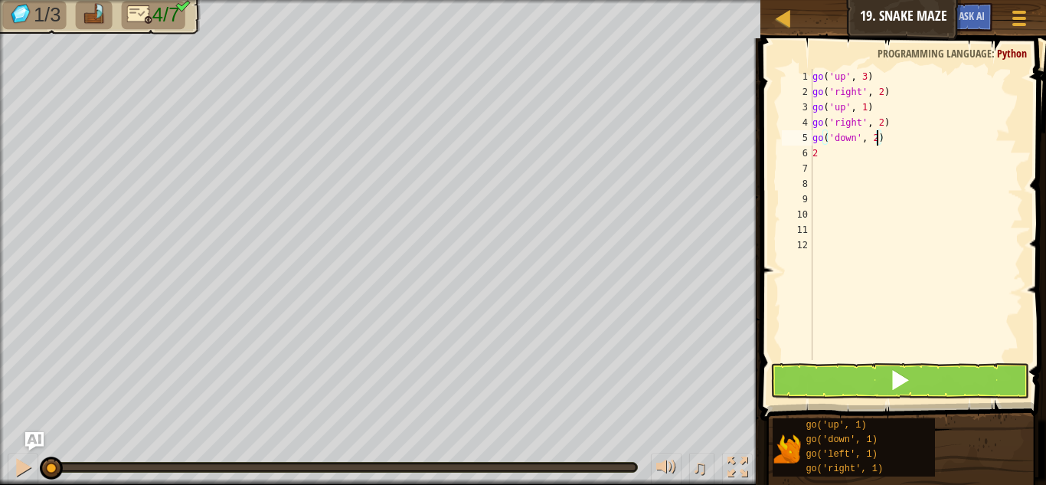
type textarea "2"
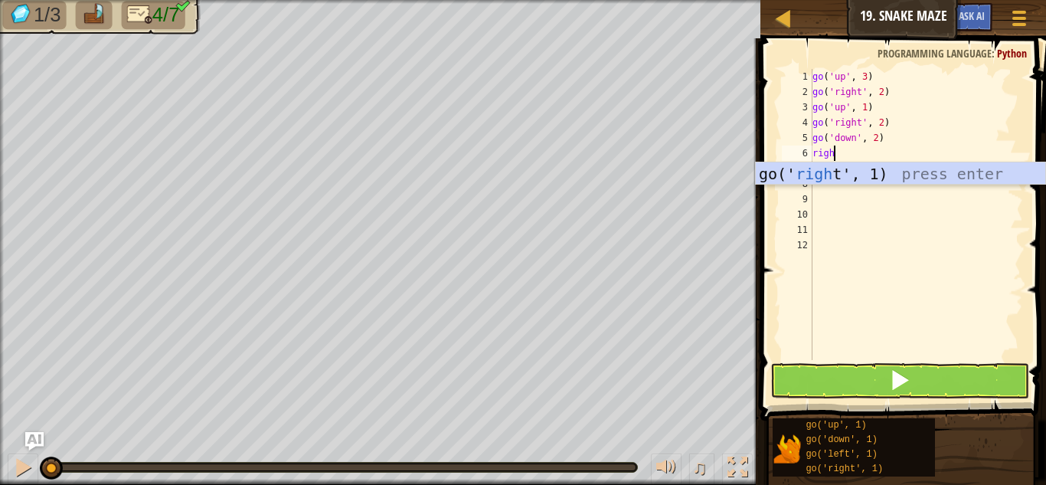
type textarea "right"
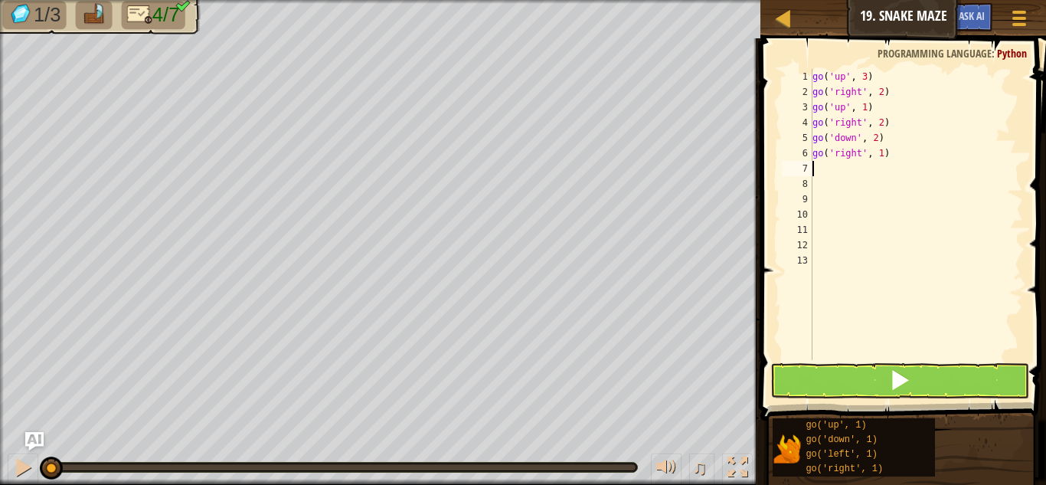
click at [883, 157] on div "go ( 'up' , 3 ) go ( 'right' , 2 ) go ( 'up' , 1 ) go ( 'right' , 2 ) go ( 'dow…" at bounding box center [916, 230] width 214 height 322
type textarea "go('right', 2)"
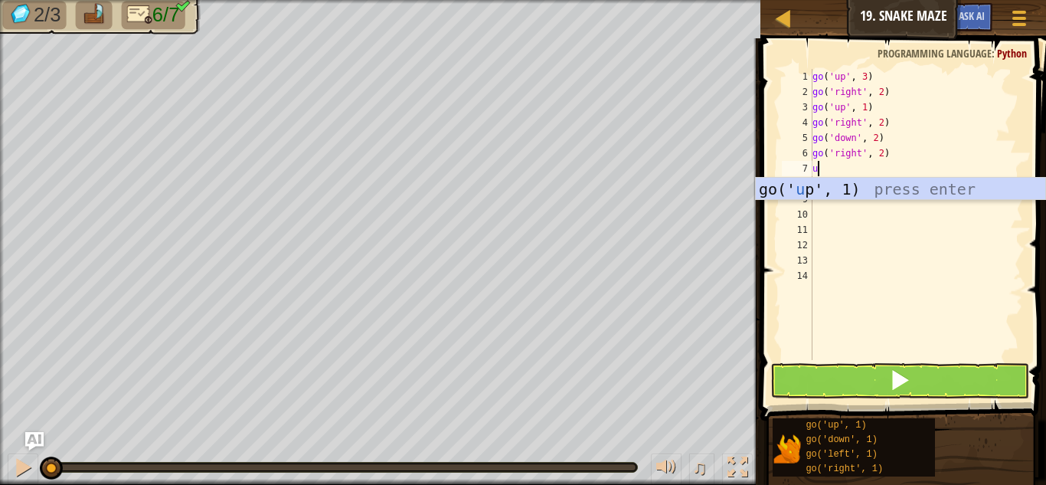
type textarea "up"
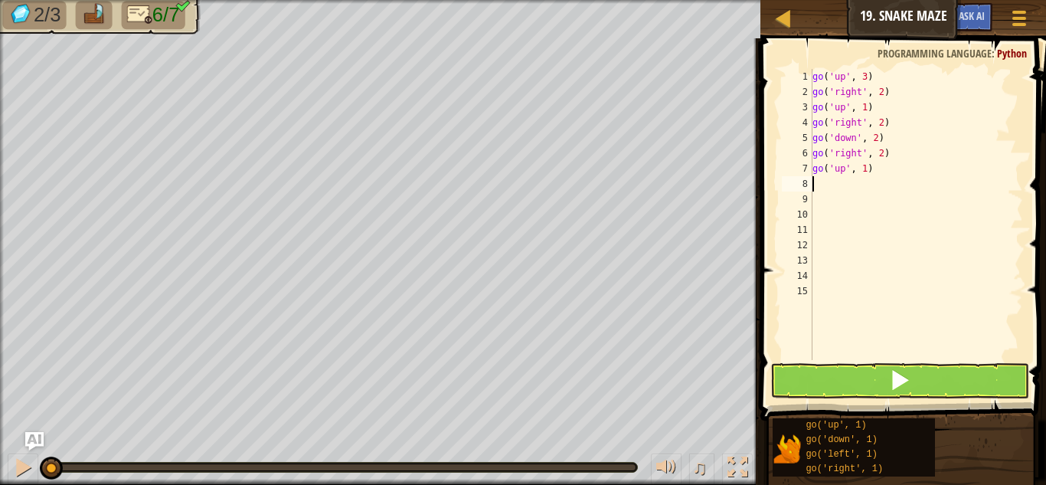
click at [864, 168] on div "go ( 'up' , 3 ) go ( 'right' , 2 ) go ( 'up' , 1 ) go ( 'right' , 2 ) go ( 'dow…" at bounding box center [916, 230] width 214 height 322
type textarea "go('up', 3)"
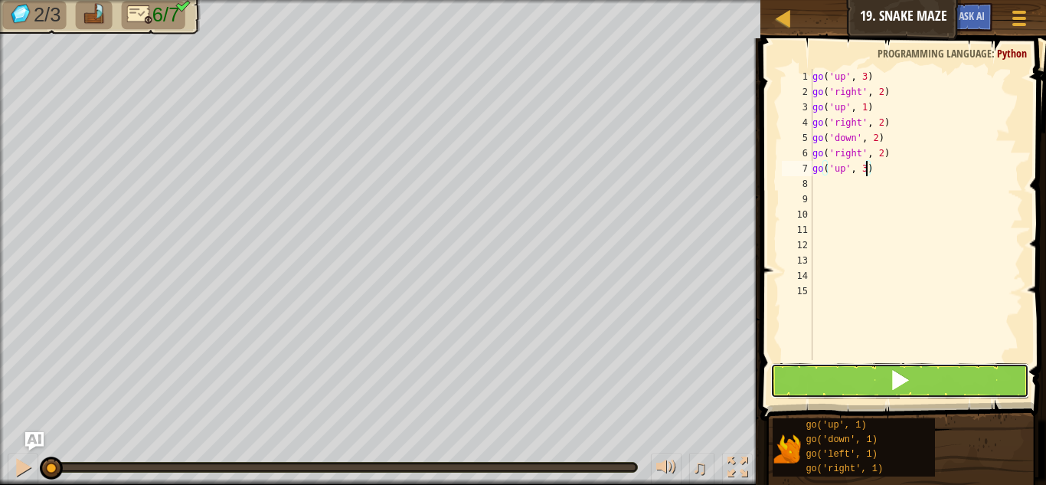
click at [921, 388] on button at bounding box center [899, 380] width 259 height 35
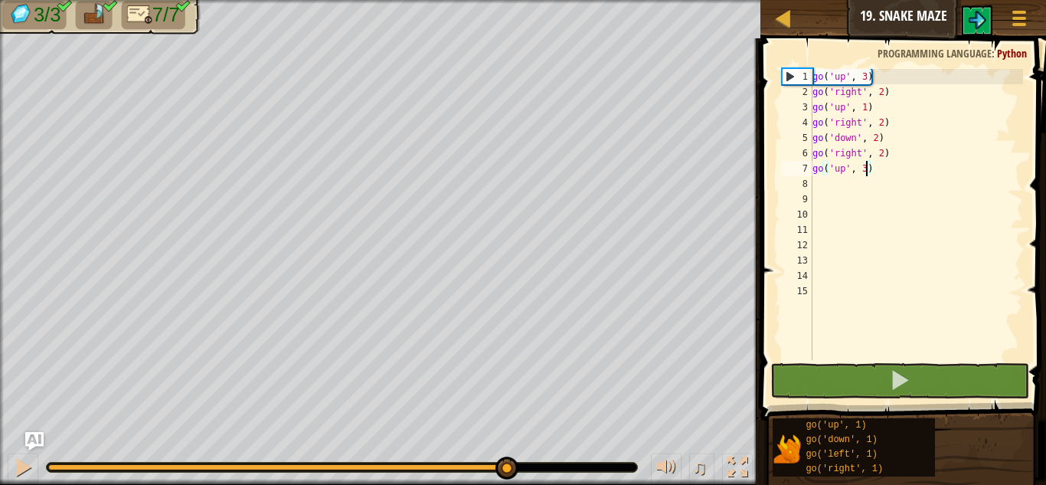
click at [506, 469] on div at bounding box center [280, 467] width 464 height 6
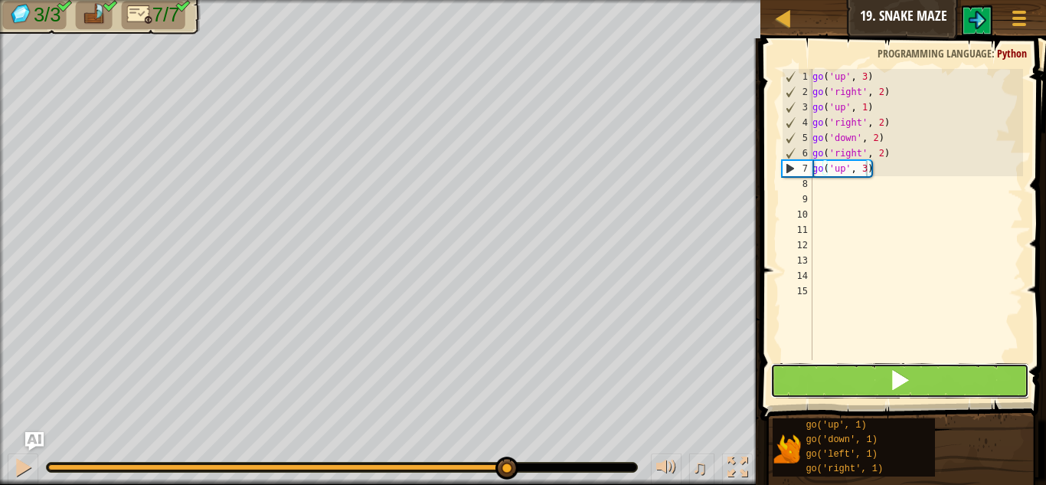
click at [853, 384] on button at bounding box center [899, 380] width 259 height 35
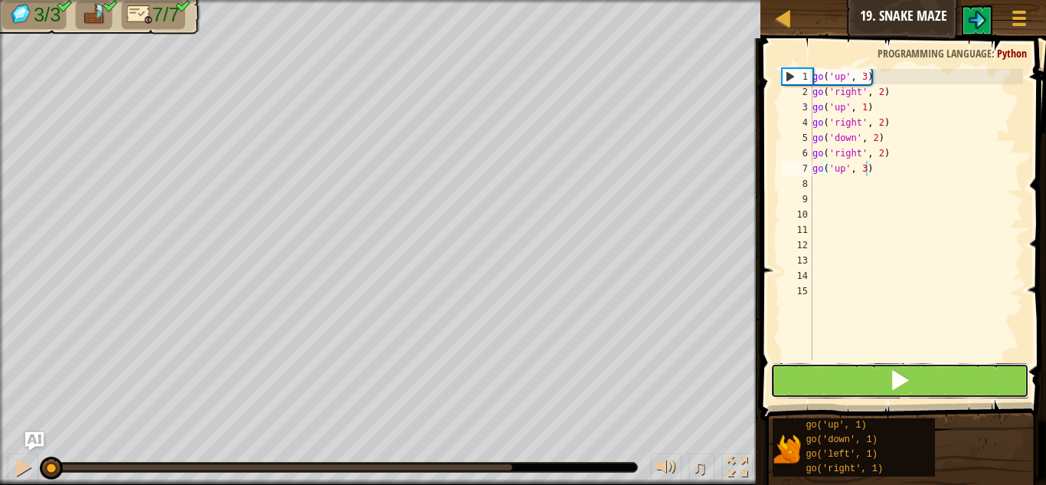
click at [834, 391] on button at bounding box center [899, 380] width 259 height 35
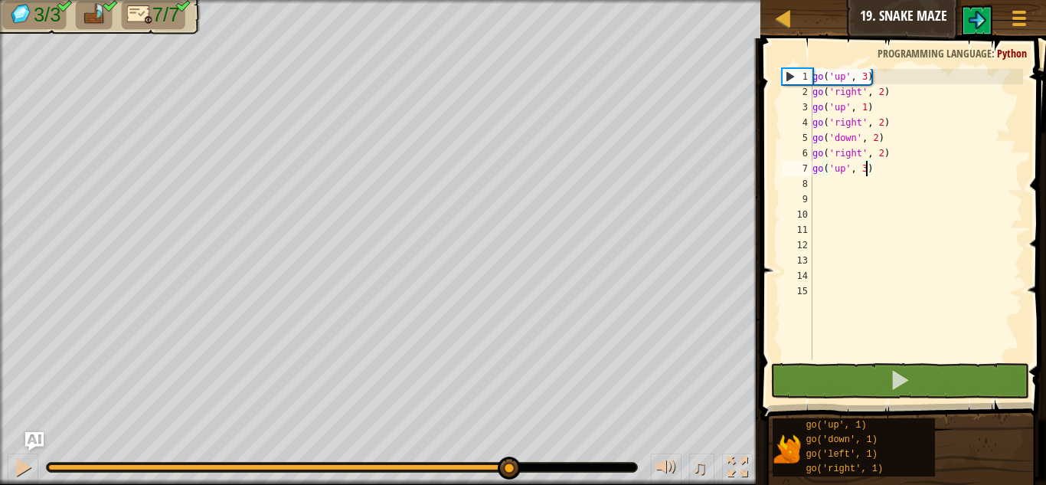
click at [508, 466] on div at bounding box center [280, 467] width 464 height 6
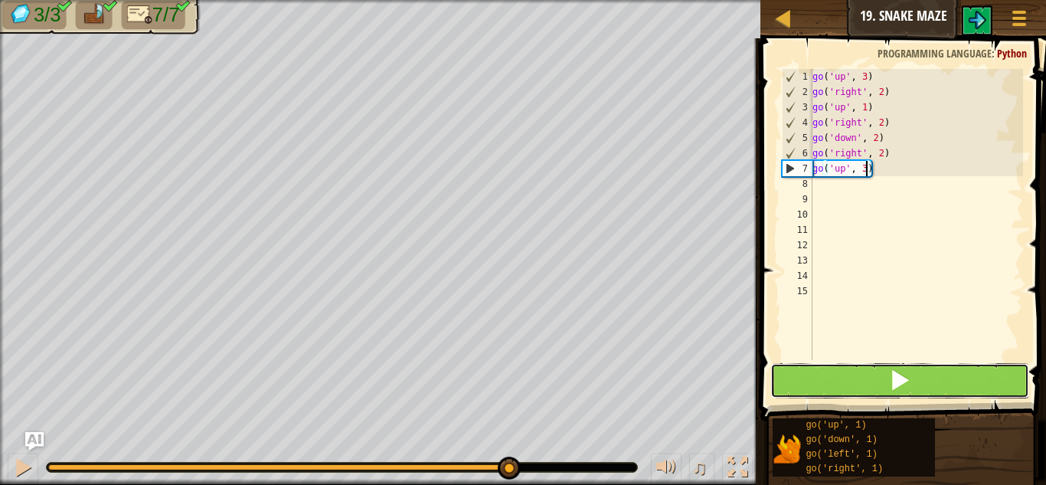
click at [890, 394] on button at bounding box center [899, 380] width 259 height 35
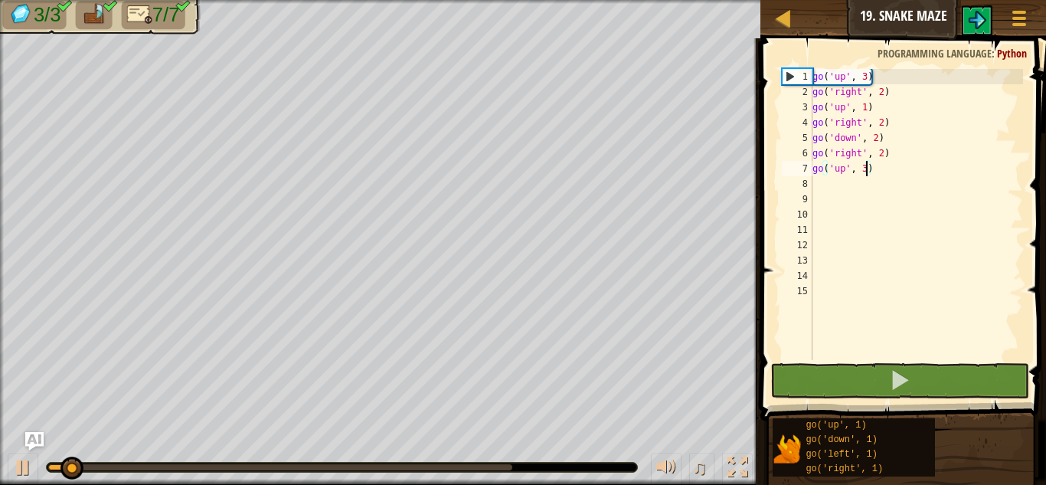
click at [515, 466] on div at bounding box center [342, 466] width 590 height 9
click at [511, 470] on div at bounding box center [342, 466] width 590 height 9
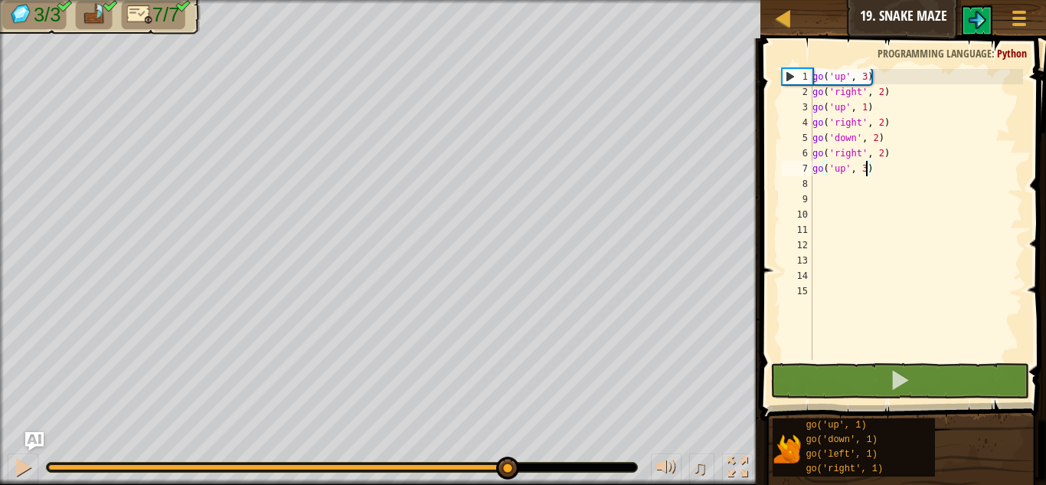
click at [507, 466] on div at bounding box center [280, 467] width 464 height 6
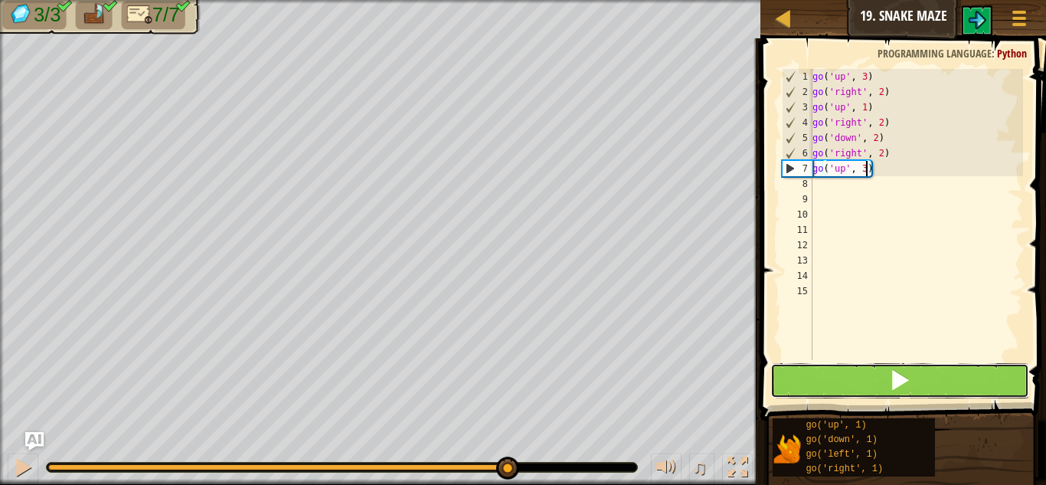
click at [871, 371] on button at bounding box center [899, 380] width 259 height 35
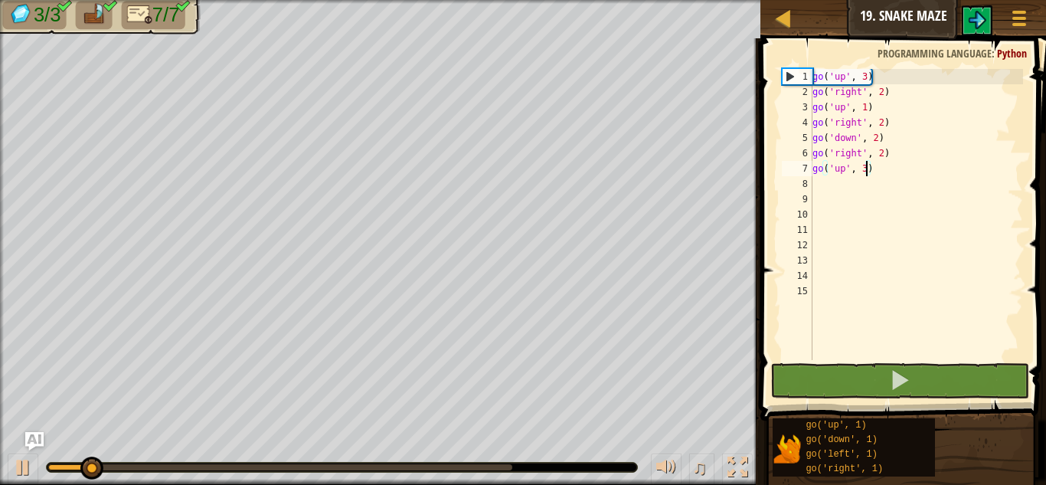
click at [509, 0] on body "Map Junior 19. Snake Maze Game Menu Ask AI 1 הההההההההההההההההההההההההההההההההה…" at bounding box center [523, 0] width 1046 height 0
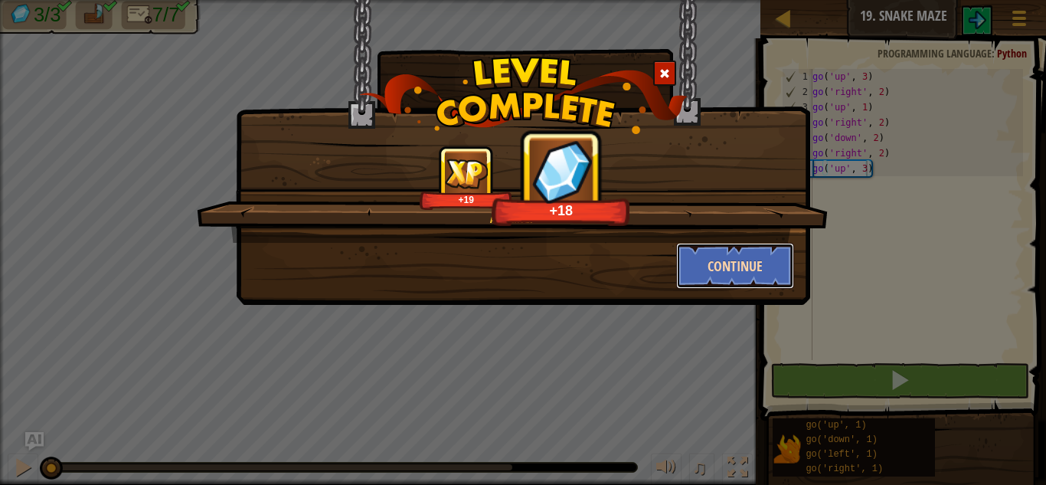
click at [728, 256] on button "Continue" at bounding box center [735, 266] width 119 height 46
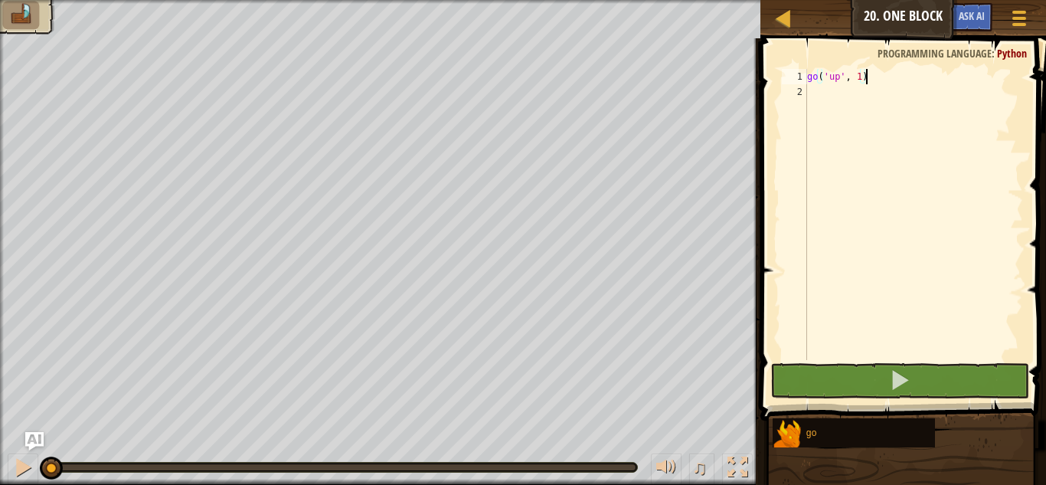
click at [861, 76] on div "go ( 'up' , 1 )" at bounding box center [913, 230] width 219 height 322
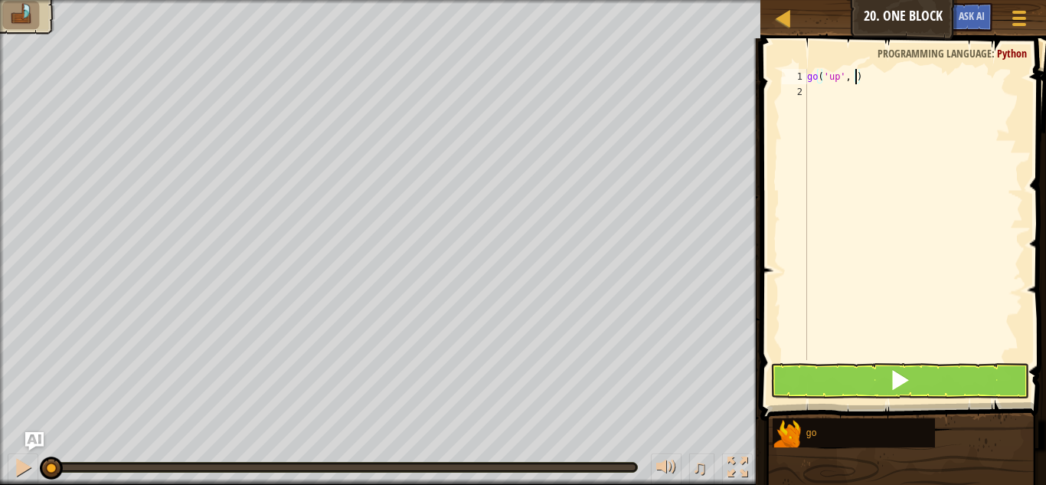
type textarea "go('up', 2)"
click at [820, 96] on div "go ( 'up' , 2 )" at bounding box center [913, 230] width 219 height 322
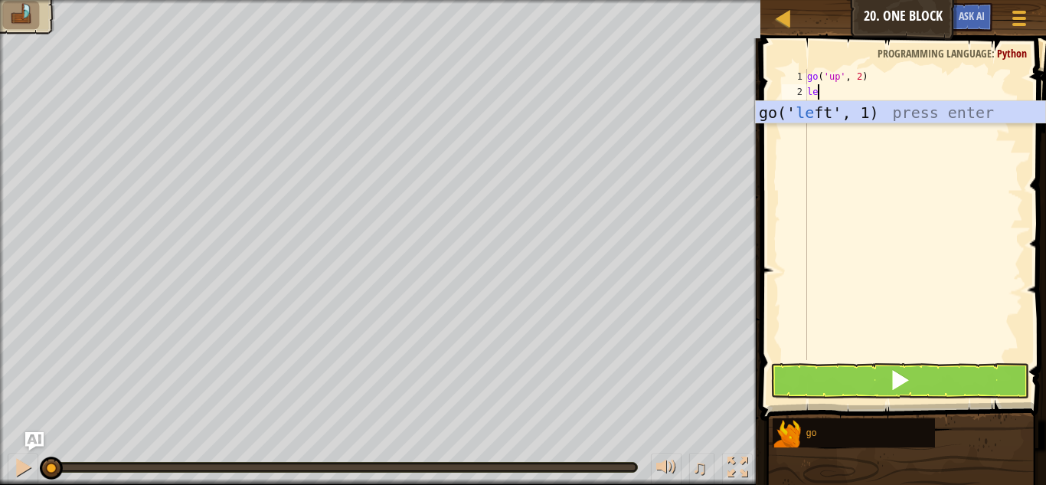
type textarea "left"
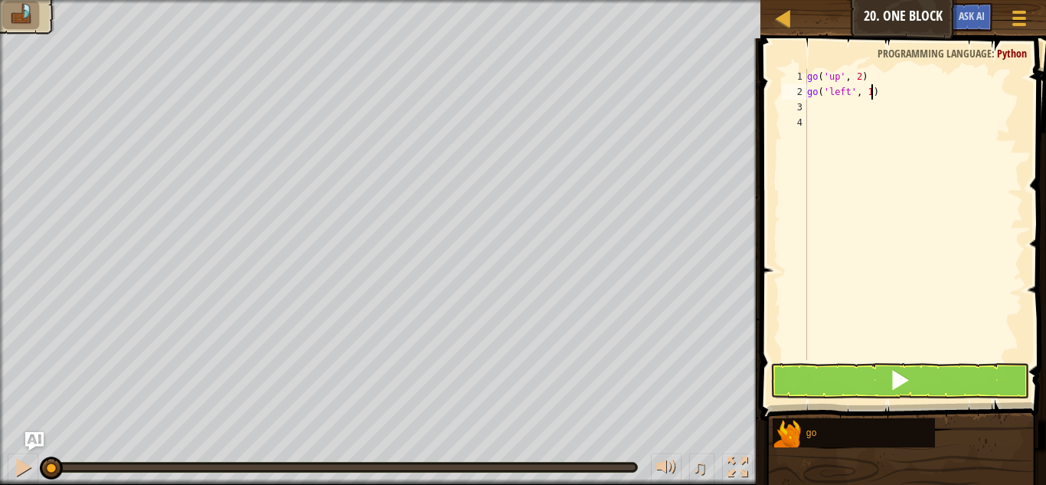
click at [870, 93] on div "go ( 'up' , 2 ) go ( 'left' , 1 )" at bounding box center [913, 230] width 219 height 322
type textarea "go('left', 3)"
type textarea "d"
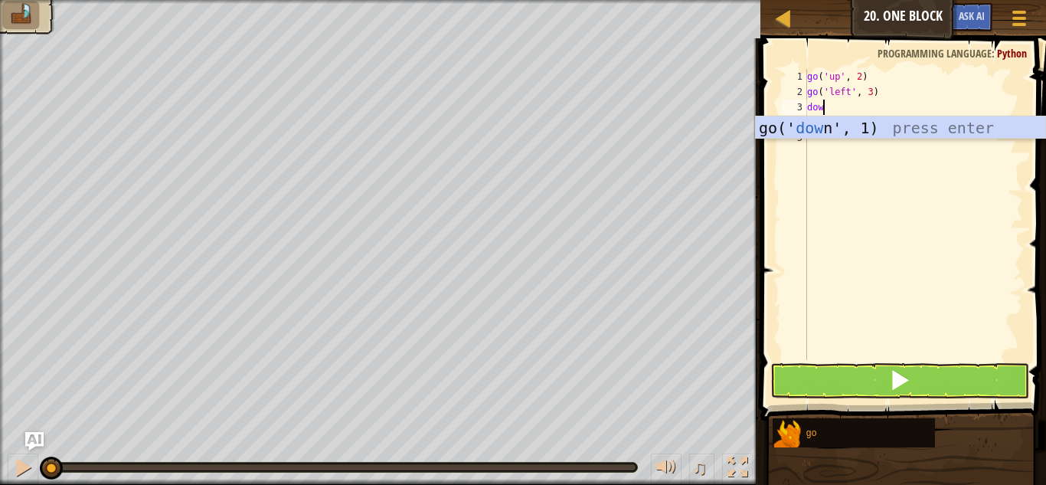
type textarea "down"
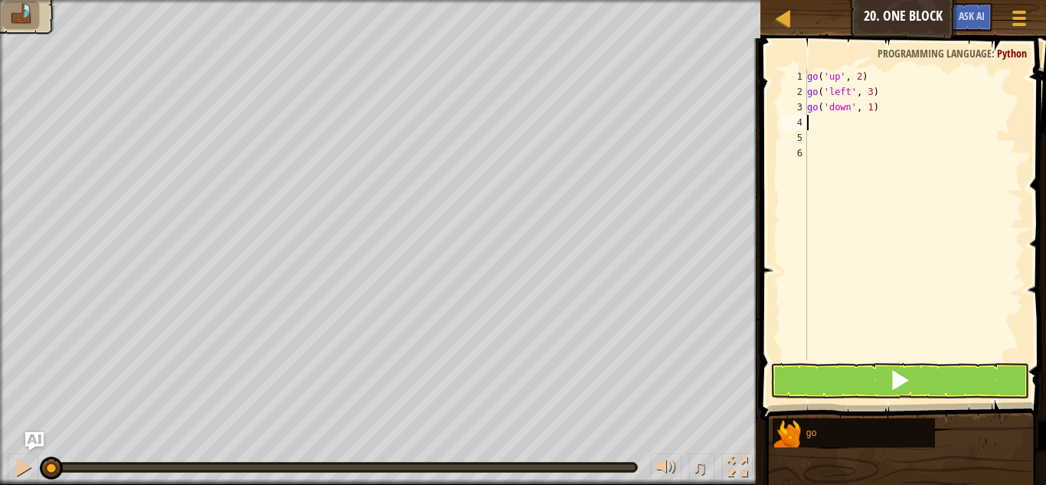
click at [870, 110] on div "go ( 'up' , 2 ) go ( 'left' , 3 ) go ( 'down' , 1 )" at bounding box center [913, 230] width 219 height 322
type textarea "go('down', 2)"
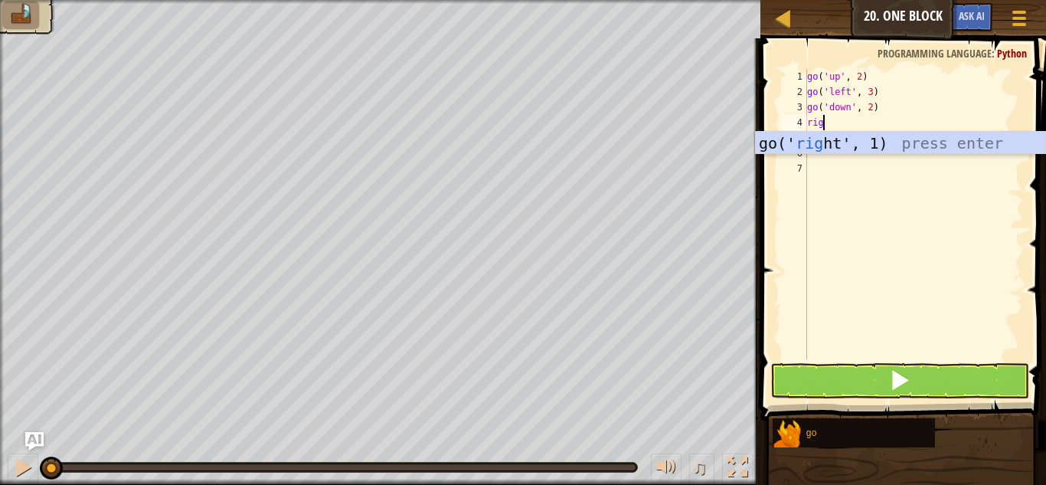
type textarea "right"
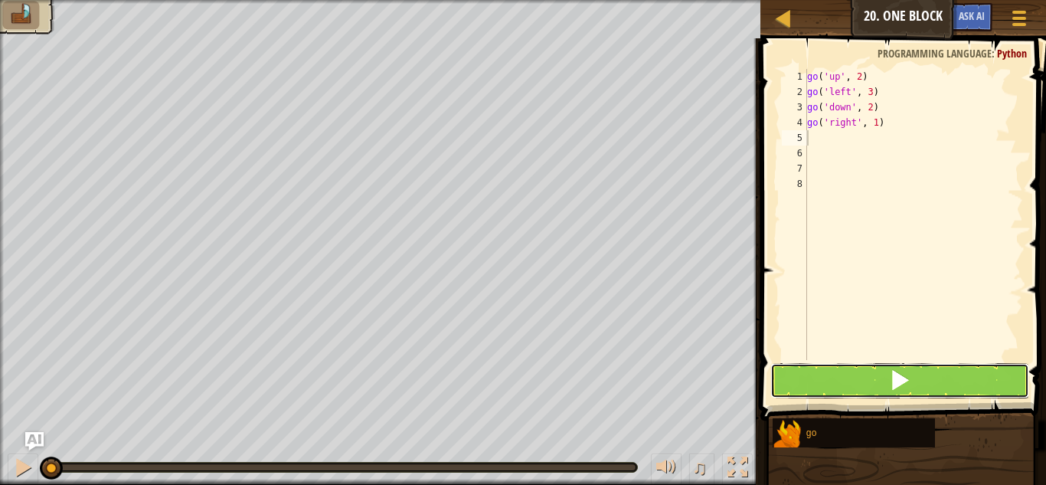
click at [920, 374] on button at bounding box center [899, 380] width 259 height 35
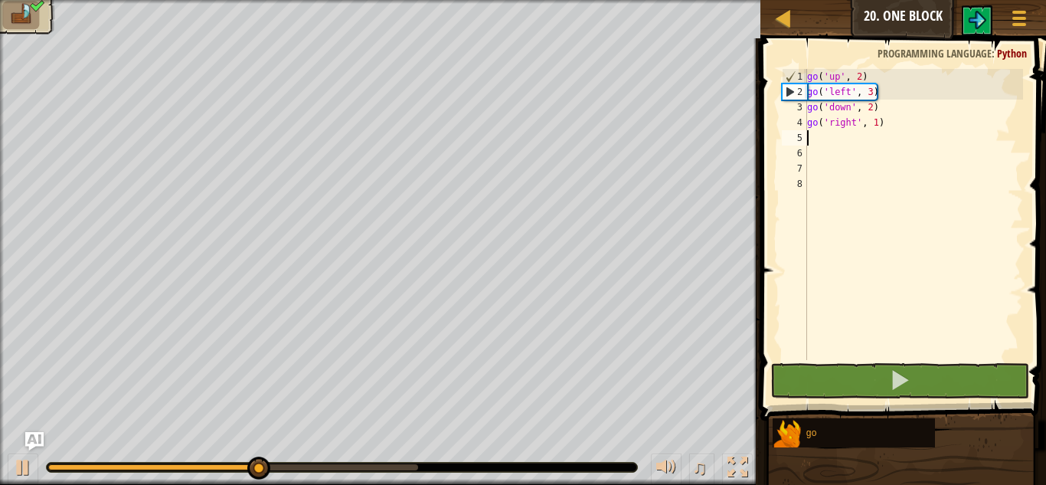
click at [416, 0] on body "Map Junior 20. One Block Game Menu Ask AI 1 ההההההההההההההההההההההההההההההההההה…" at bounding box center [523, 0] width 1046 height 0
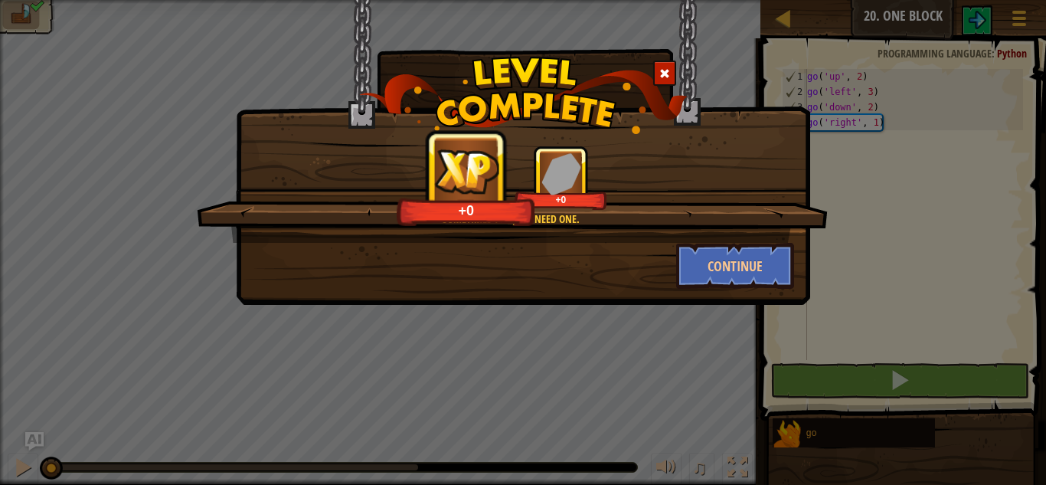
click at [733, 292] on div "Sometimes you just need one. +0 +0 Continue" at bounding box center [523, 152] width 574 height 305
click at [736, 272] on button "Continue" at bounding box center [735, 266] width 119 height 46
